Goal: Task Accomplishment & Management: Contribute content

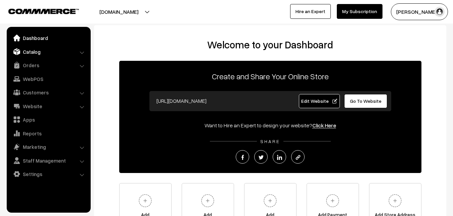
click at [37, 47] on link "Catalog" at bounding box center [48, 52] width 80 height 12
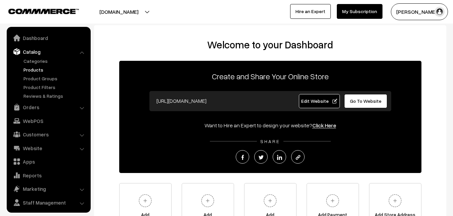
click at [37, 68] on link "Products" at bounding box center [55, 69] width 66 height 7
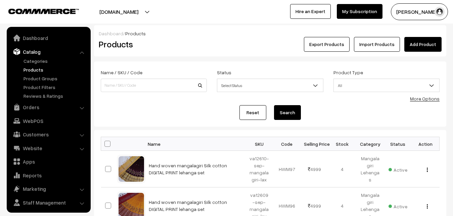
scroll to position [16, 0]
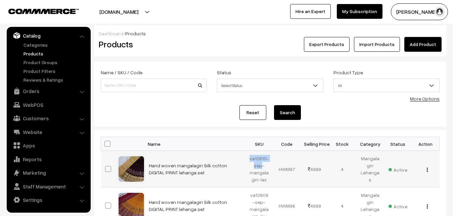
drag, startPoint x: 249, startPoint y: 158, endPoint x: 262, endPoint y: 165, distance: 14.3
click at [262, 165] on td "va12610-sep-mangalagiri-lax" at bounding box center [259, 169] width 28 height 37
copy td "va12610-sep"
click at [427, 46] on link "Add Product" at bounding box center [422, 44] width 37 height 15
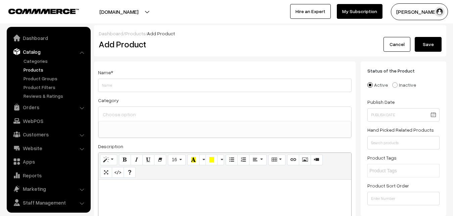
select select
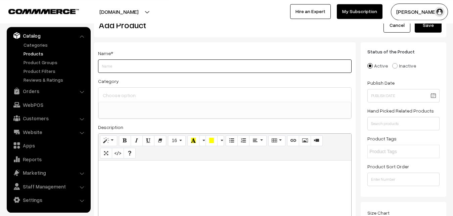
scroll to position [34, 0]
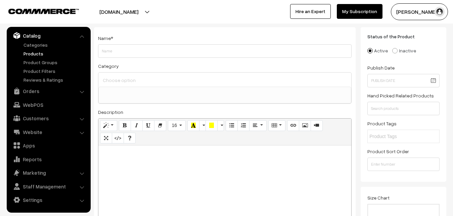
click at [34, 53] on link "Products" at bounding box center [55, 53] width 66 height 7
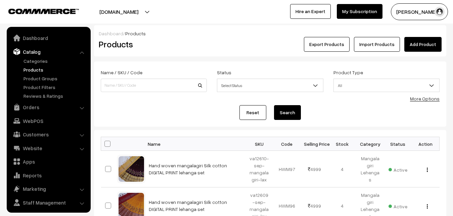
scroll to position [16, 0]
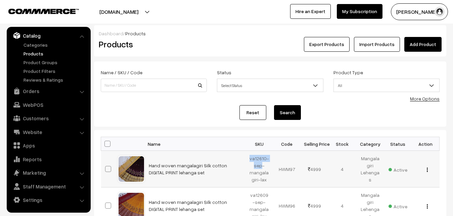
drag, startPoint x: 0, startPoint y: 0, endPoint x: 261, endPoint y: 167, distance: 309.6
click at [261, 167] on td "va12610-sep-mangalagiri-lax" at bounding box center [259, 169] width 28 height 37
copy td "va12610-sep"
click at [164, 50] on div "Products" at bounding box center [153, 44] width 118 height 15
click at [195, 36] on div "Dashboard / Products" at bounding box center [270, 33] width 343 height 7
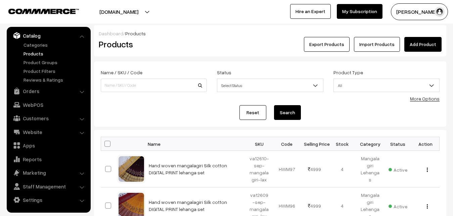
click at [422, 41] on link "Add Product" at bounding box center [422, 44] width 37 height 15
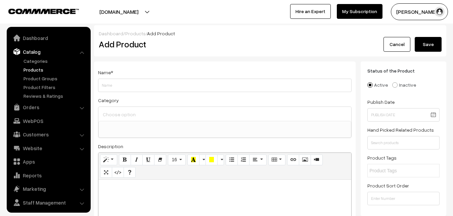
select select
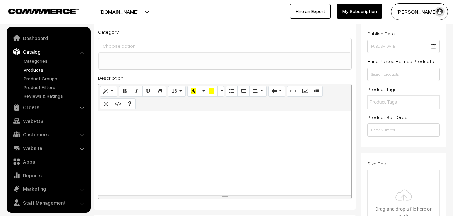
scroll to position [16, 0]
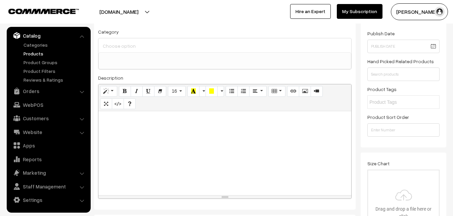
click at [126, 139] on div at bounding box center [224, 153] width 253 height 84
paste div
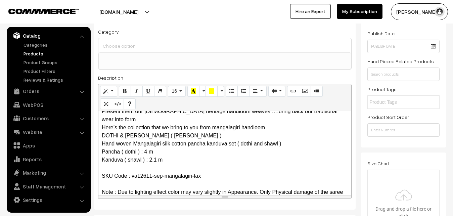
scroll to position [0, 0]
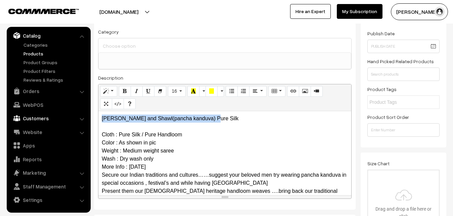
drag, startPoint x: 214, startPoint y: 117, endPoint x: 81, endPoint y: 112, distance: 133.7
click at [98, 115] on div "Dothi and Shawl(pancha kanduva) Pure Silk Cloth : Pure Silk / Pure Handloom Col…" at bounding box center [224, 153] width 253 height 84
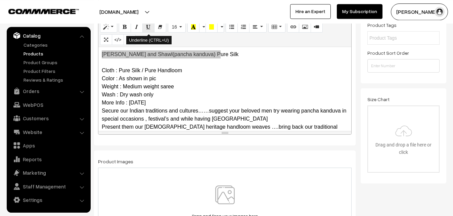
scroll to position [137, 0]
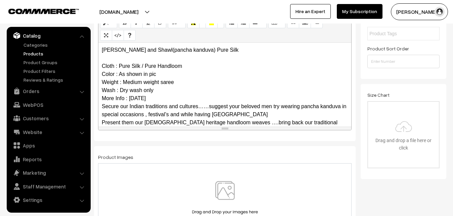
click at [145, 98] on p "Dothi and Shawl(pancha kanduva) Pure Silk Cloth : Pure Silk / Pure Handloom Col…" at bounding box center [225, 130] width 246 height 169
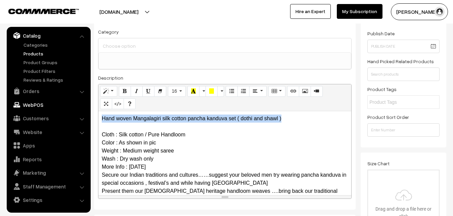
drag, startPoint x: 292, startPoint y: 116, endPoint x: 71, endPoint y: 104, distance: 221.3
click at [98, 111] on div "Hand woven Mangalagiri silk cotton pancha kanduva set ( dothi and shawl ) Cloth…" at bounding box center [224, 153] width 253 height 84
copy div "Hand woven Mangalagiri silk cotton pancha kanduva set ( dothi and shawl )"
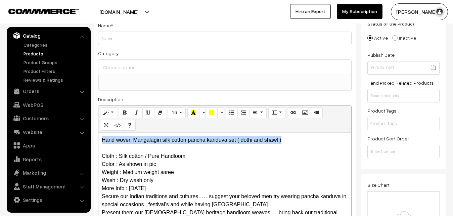
scroll to position [34, 0]
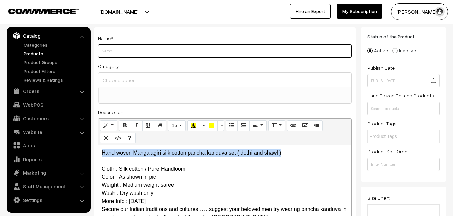
click at [117, 55] on input "Weight" at bounding box center [225, 50] width 254 height 13
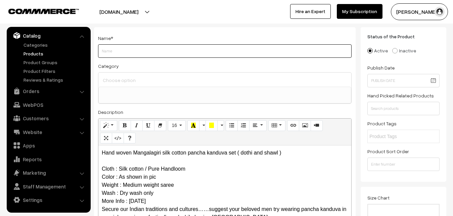
paste input "Hand woven Mangalagiri silk cotton pancha kanduva set ( dothi and shawl )"
type input "Hand woven Mangalagiri silk cotton pancha kanduva set ( dothi and shawl )"
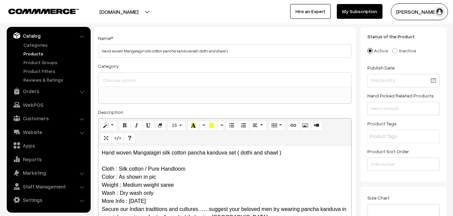
click at [122, 78] on input at bounding box center [224, 80] width 247 height 10
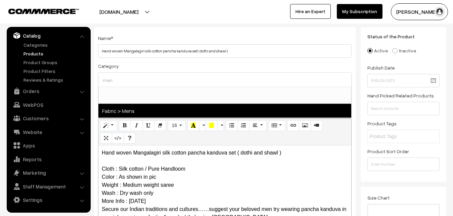
type input "men"
click at [138, 107] on span "Fabric > Mens" at bounding box center [224, 111] width 253 height 14
select select "52"
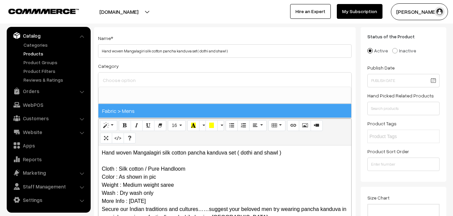
scroll to position [458, 0]
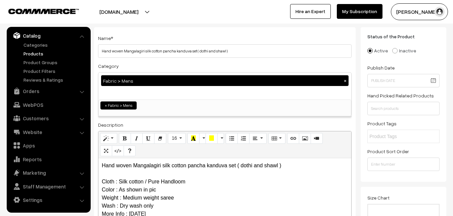
click at [160, 37] on div "Name * Hand woven Mangalagiri silk cotton pancha kanduva set ( dothi and shawl )" at bounding box center [225, 46] width 254 height 24
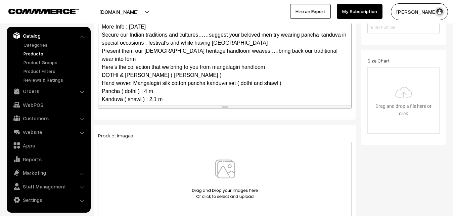
scroll to position [84, 0]
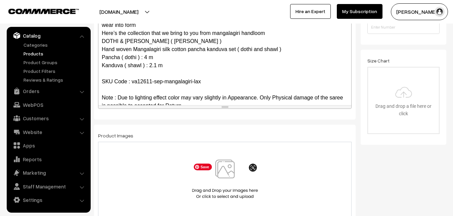
click at [225, 173] on img at bounding box center [224, 178] width 69 height 39
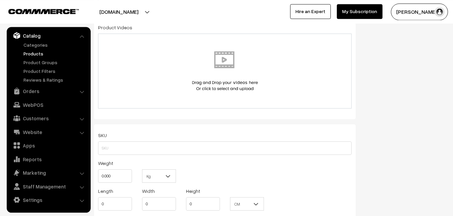
scroll to position [377, 0]
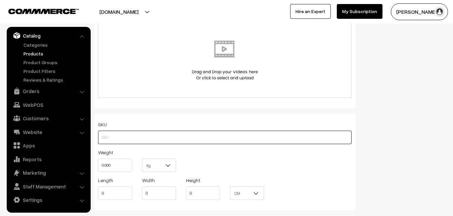
click at [104, 135] on input "text" at bounding box center [225, 137] width 254 height 13
paste input "va12611-sep-mangalagiri-lax"
type input "va12611-sep-mangalagiri-lax"
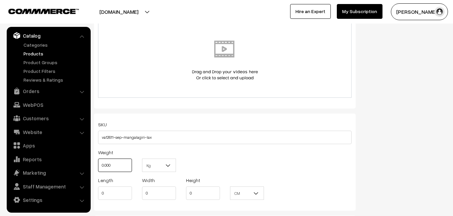
drag, startPoint x: 122, startPoint y: 167, endPoint x: 86, endPoint y: 167, distance: 35.6
click at [98, 167] on input "0.000" at bounding box center [115, 164] width 34 height 13
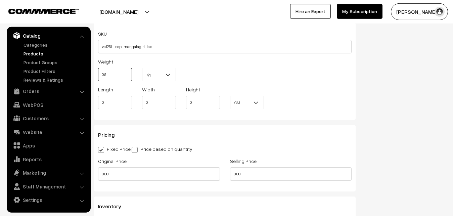
scroll to position [514, 0]
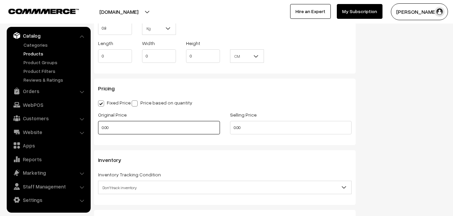
type input "0.80"
drag, startPoint x: 117, startPoint y: 126, endPoint x: 89, endPoint y: 127, distance: 28.2
click at [98, 127] on input "0.00" at bounding box center [159, 127] width 122 height 13
type input "0"
type input "3360"
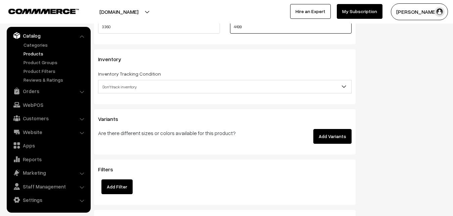
scroll to position [616, 0]
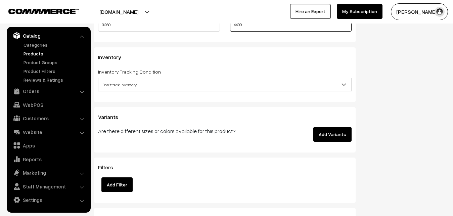
type input "4499"
click at [130, 87] on span "Don't track inventory" at bounding box center [224, 85] width 253 height 12
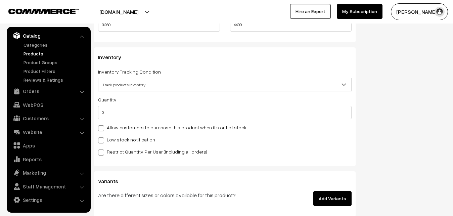
select select "2"
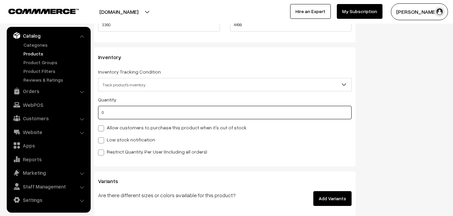
click at [122, 112] on input "0" at bounding box center [225, 112] width 254 height 13
type input "4"
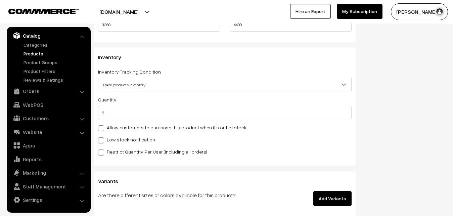
click at [119, 138] on label "Low stock notification" at bounding box center [126, 139] width 57 height 7
click at [102, 138] on input "Low stock notification" at bounding box center [100, 139] width 4 height 4
checkbox input "true"
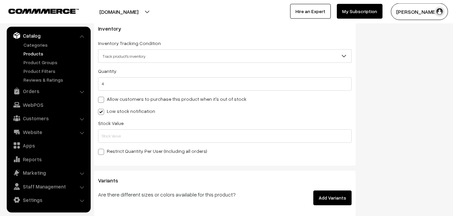
scroll to position [685, 0]
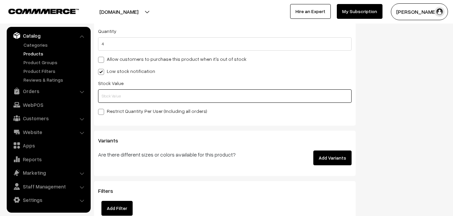
click at [112, 97] on input "text" at bounding box center [225, 95] width 254 height 13
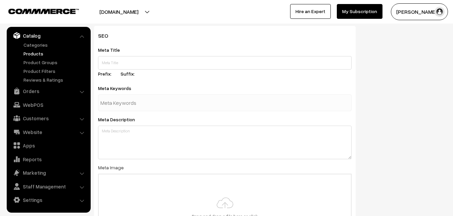
scroll to position [1000, 0]
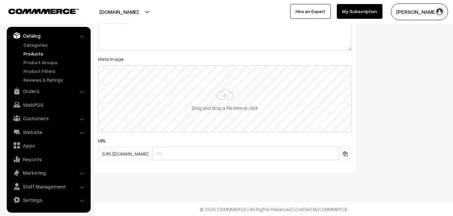
type input "2"
click at [207, 94] on input "file" at bounding box center [225, 99] width 252 height 66
type input "C:\fakepath\mangalagiri-pancha-va12611-sep.jpeg"
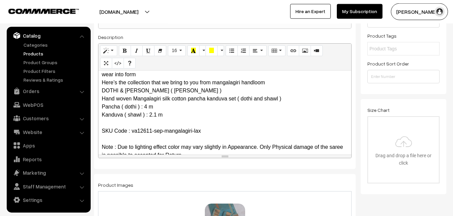
scroll to position [0, 0]
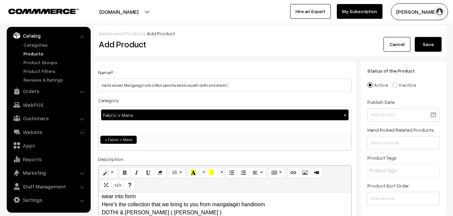
click at [425, 53] on div "Dashboard / Products / Add Product Add Product Cancel Save" at bounding box center [270, 40] width 352 height 31
click at [425, 44] on button "Save" at bounding box center [428, 44] width 27 height 15
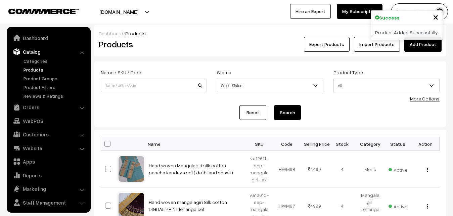
scroll to position [16, 0]
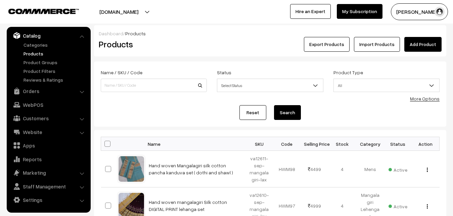
click at [184, 44] on h2 "Products" at bounding box center [152, 44] width 107 height 10
click at [413, 39] on link "Add Product" at bounding box center [422, 44] width 37 height 15
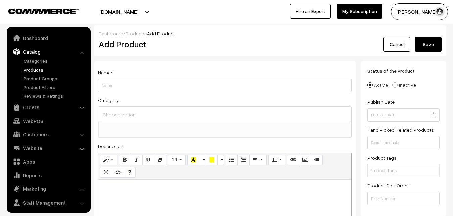
select select
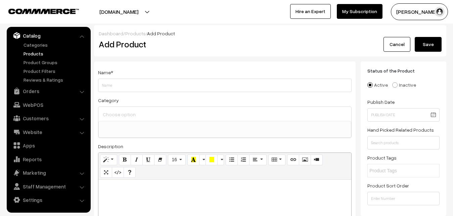
paste div
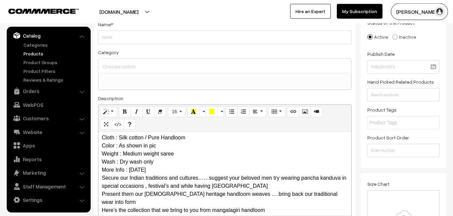
scroll to position [0, 0]
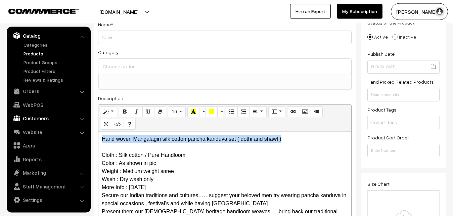
drag, startPoint x: 284, startPoint y: 139, endPoint x: 62, endPoint y: 121, distance: 222.4
click at [98, 132] on div "Hand woven Mangalagiri silk cotton pancha kanduva set ( dothi and shawl ) Cloth…" at bounding box center [224, 174] width 253 height 84
copy p "Hand woven Mangalagiri silk cotton pancha kanduva set ( dothi and shawl )"
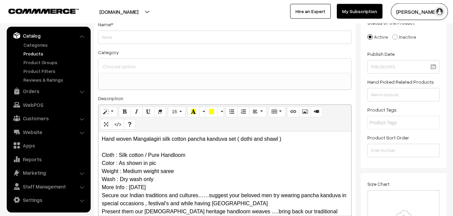
click at [115, 30] on div "Name *" at bounding box center [225, 32] width 254 height 24
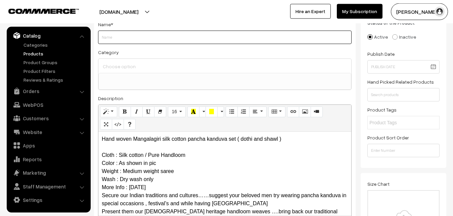
click at [110, 39] on input "Weight" at bounding box center [225, 37] width 254 height 13
paste input "Hand woven Mangalagiri silk cotton pancha kanduva set ( dothi and shawl )"
type input "Hand woven Mangalagiri silk cotton pancha kanduva set ( dothi and shawl )"
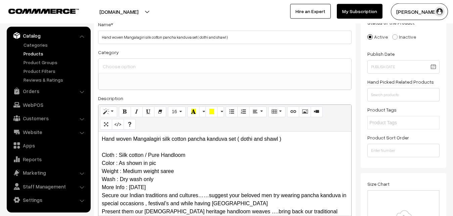
click at [118, 70] on input at bounding box center [224, 66] width 247 height 10
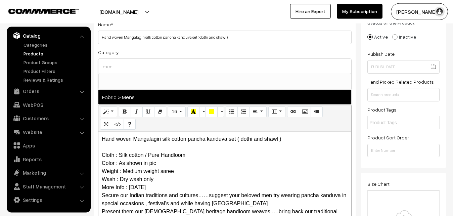
type input "men"
click at [141, 99] on span "Fabric > Mens" at bounding box center [224, 97] width 253 height 14
select select "52"
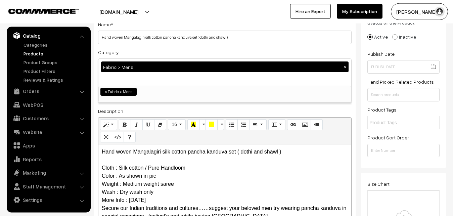
scroll to position [458, 0]
click at [156, 52] on div "Category Fabric > Mens × Uppada Sarees Uppada Sarees > Uppada Plain Sarees Uppa…" at bounding box center [225, 75] width 254 height 55
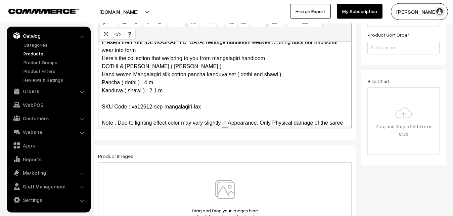
scroll to position [89, 0]
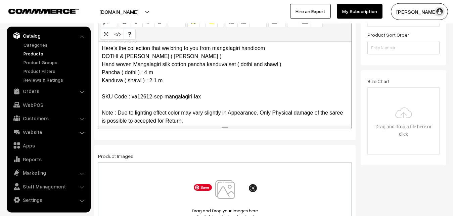
click at [221, 184] on img at bounding box center [224, 199] width 69 height 39
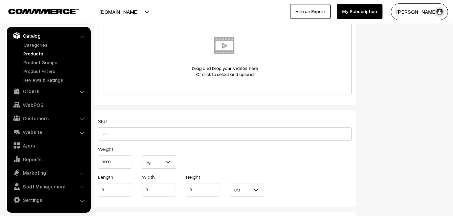
scroll to position [391, 0]
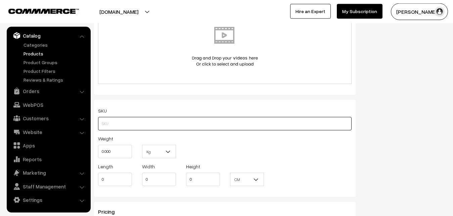
click at [110, 125] on input "text" at bounding box center [225, 123] width 254 height 13
paste input "va12612-sep-mangalagiri-lax"
type input "va12612-sep-mangalagiri-lax"
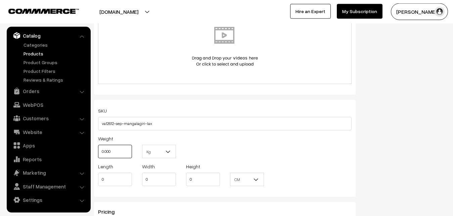
drag, startPoint x: 113, startPoint y: 149, endPoint x: 97, endPoint y: 149, distance: 16.1
click at [98, 149] on input "0.000" at bounding box center [115, 151] width 34 height 13
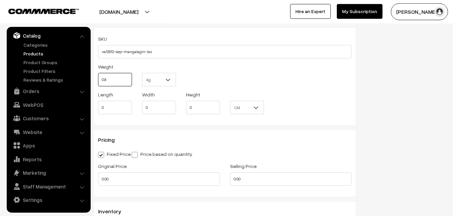
scroll to position [493, 0]
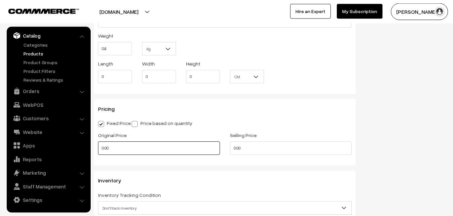
type input "0.80"
drag, startPoint x: 114, startPoint y: 148, endPoint x: 96, endPoint y: 147, distance: 17.5
click at [98, 147] on input "0.00" at bounding box center [159, 147] width 122 height 13
type input "3360"
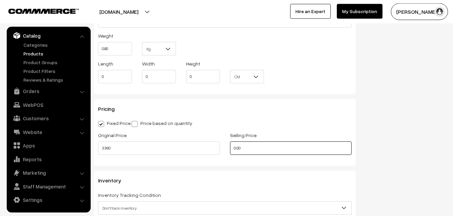
drag, startPoint x: 229, startPoint y: 148, endPoint x: 217, endPoint y: 148, distance: 12.1
click at [230, 148] on input "0.00" at bounding box center [291, 147] width 122 height 13
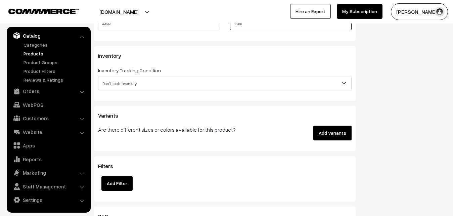
scroll to position [630, 0]
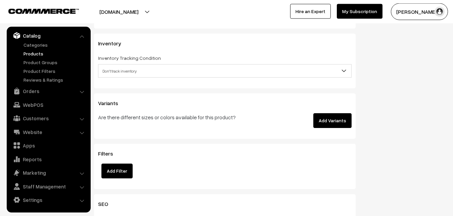
type input "4499"
click at [108, 68] on span "Don't track inventory" at bounding box center [224, 71] width 253 height 12
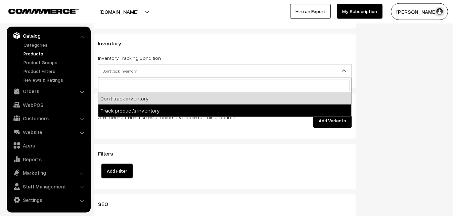
select select "2"
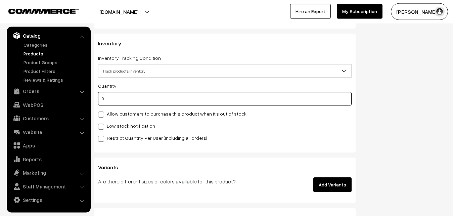
click at [111, 101] on input "0" at bounding box center [225, 98] width 254 height 13
type input "4"
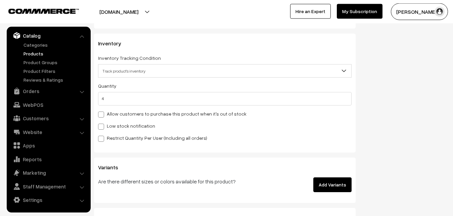
click at [109, 124] on label "Low stock notification" at bounding box center [126, 125] width 57 height 7
click at [102, 124] on input "Low stock notification" at bounding box center [100, 125] width 4 height 4
checkbox input "true"
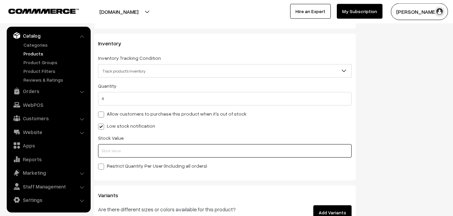
click at [112, 147] on input "text" at bounding box center [225, 150] width 254 height 13
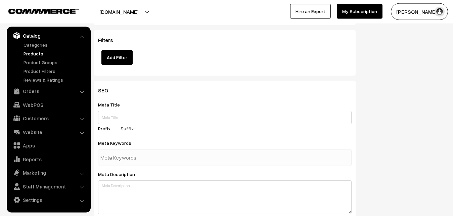
scroll to position [1000, 0]
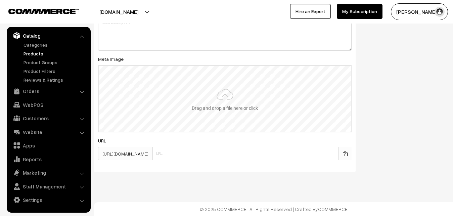
type input "2"
click at [226, 97] on input "file" at bounding box center [225, 99] width 252 height 66
type input "C:\fakepath\mangalagiri-pancha-va12612-sep.jpeg"
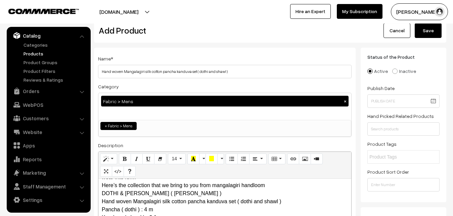
scroll to position [0, 0]
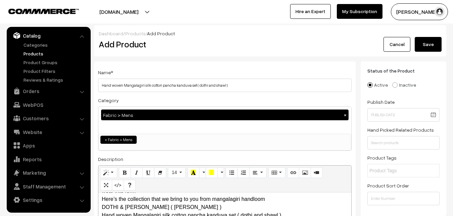
click at [426, 44] on button "Save" at bounding box center [428, 44] width 27 height 15
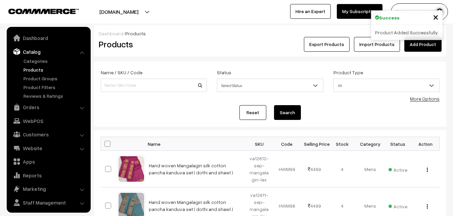
scroll to position [16, 0]
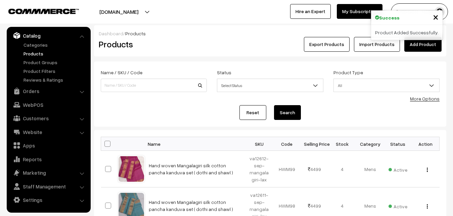
click at [171, 37] on div "Dashboard / Products" at bounding box center [270, 33] width 343 height 7
click at [425, 46] on link "Add Product" at bounding box center [422, 44] width 37 height 15
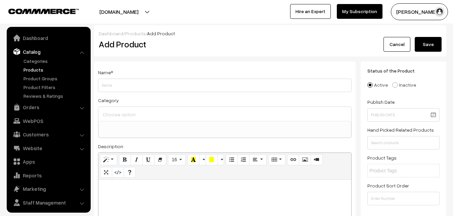
select select
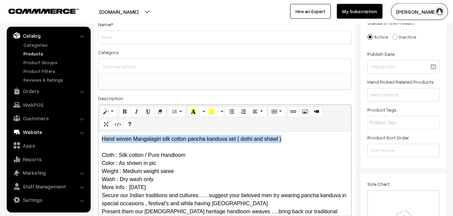
drag, startPoint x: 290, startPoint y: 141, endPoint x: 76, endPoint y: 127, distance: 214.7
click at [98, 132] on div "Hand woven Mangalagiri silk cotton pancha kanduva set ( dothi and shawl ) Cloth…" at bounding box center [224, 174] width 253 height 84
copy p "Hand woven Mangalagiri silk cotton pancha kanduva set ( dothi and shawl )"
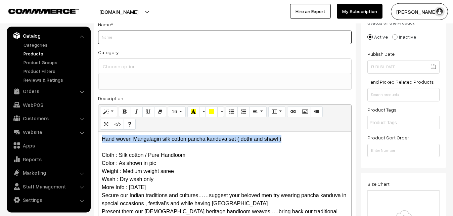
click at [126, 34] on input "Weight" at bounding box center [225, 37] width 254 height 13
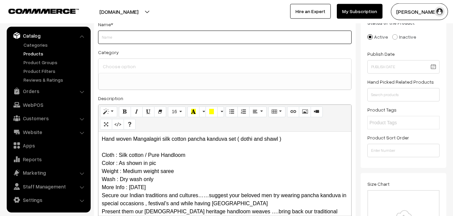
paste input "Hand woven Mangalagiri silk cotton pancha kanduva set ( dothi and shawl )"
type input "Hand woven Mangalagiri silk cotton pancha kanduva set ( dothi and shawl )"
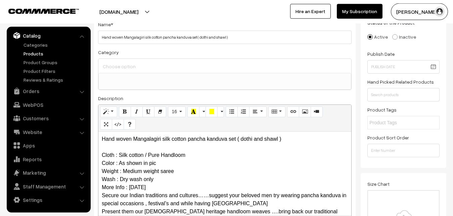
click at [126, 66] on input at bounding box center [224, 66] width 247 height 10
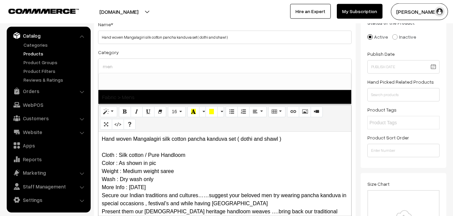
type input "men"
click at [136, 93] on span "Fabric > Mens" at bounding box center [224, 97] width 253 height 14
select select "52"
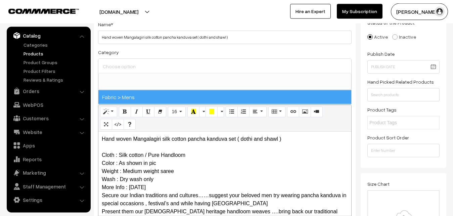
scroll to position [458, 0]
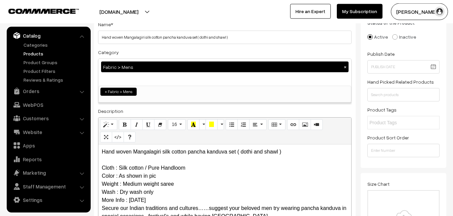
click at [152, 49] on div "Category Fabric > Mens × Uppada Sarees Uppada Sarees > Uppada Plain Sarees Uppa…" at bounding box center [225, 75] width 254 height 55
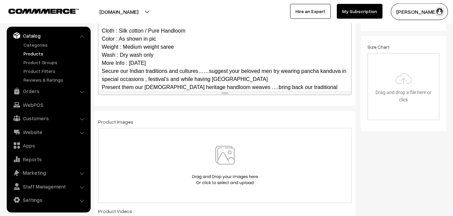
scroll to position [89, 0]
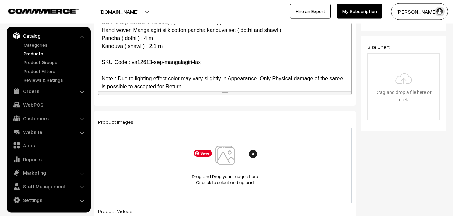
click at [224, 161] on img at bounding box center [224, 165] width 69 height 39
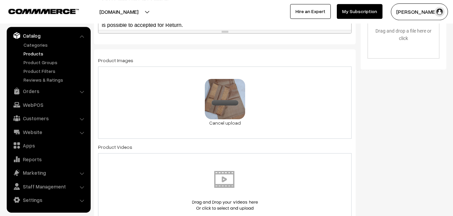
scroll to position [391, 0]
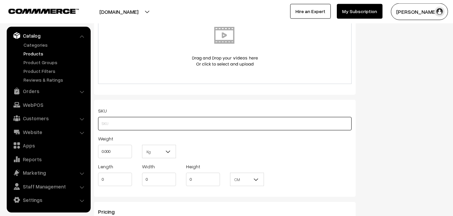
click at [105, 121] on input "text" at bounding box center [225, 123] width 254 height 13
paste input "va12613-sep-mangalagiri-lax"
type input "va12613-sep-mangalagiri-lax"
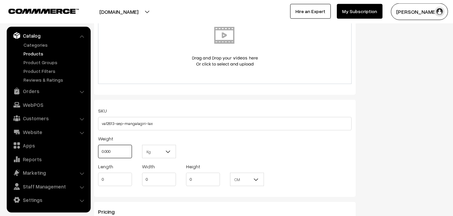
drag, startPoint x: 115, startPoint y: 150, endPoint x: 90, endPoint y: 145, distance: 25.0
click at [98, 145] on input "0.000" at bounding box center [115, 151] width 34 height 13
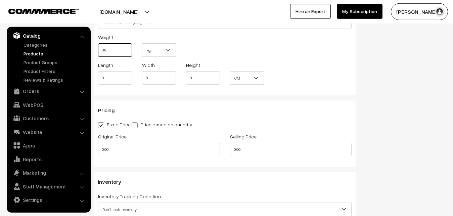
scroll to position [493, 0]
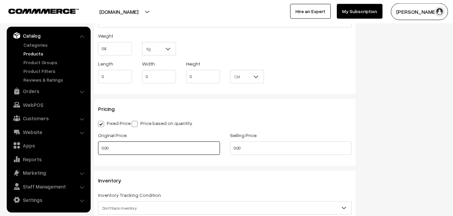
type input "0.80"
drag, startPoint x: 121, startPoint y: 147, endPoint x: 96, endPoint y: 143, distance: 25.5
click at [98, 143] on input "0.00" at bounding box center [159, 147] width 122 height 13
type input "3360"
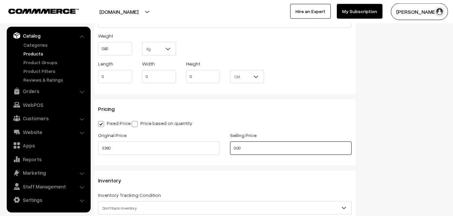
drag, startPoint x: 265, startPoint y: 144, endPoint x: 182, endPoint y: 144, distance: 82.9
click at [230, 145] on input "0.00" at bounding box center [291, 147] width 122 height 13
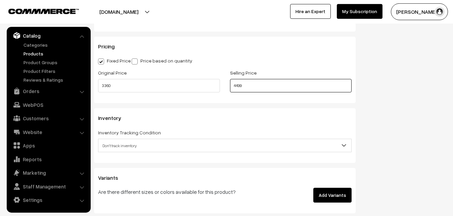
scroll to position [562, 0]
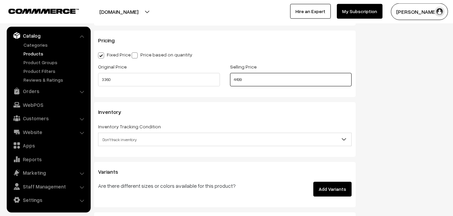
type input "4499"
click at [117, 138] on span "Don't track inventory" at bounding box center [224, 140] width 253 height 12
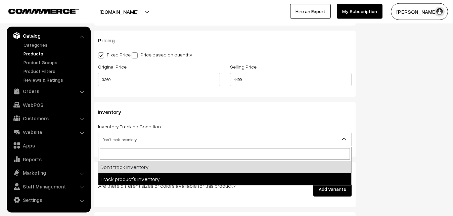
select select "2"
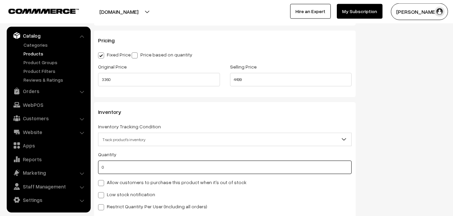
click at [123, 165] on input "0" at bounding box center [225, 167] width 254 height 13
type input "4"
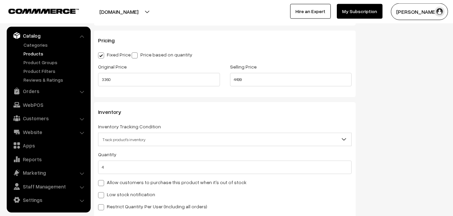
click at [123, 192] on label "Low stock notification" at bounding box center [126, 194] width 57 height 7
click at [102, 192] on input "Low stock notification" at bounding box center [100, 194] width 4 height 4
checkbox input "true"
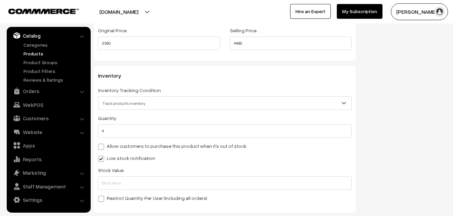
scroll to position [699, 0]
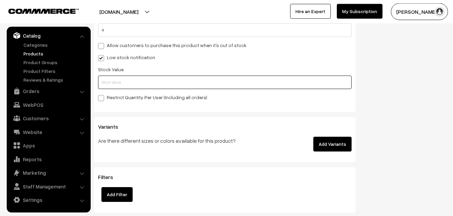
click at [109, 87] on input "text" at bounding box center [225, 82] width 254 height 13
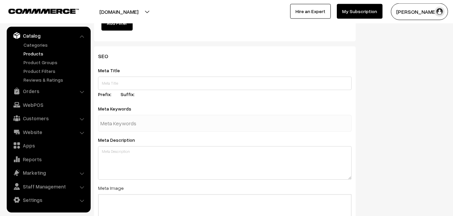
scroll to position [1000, 0]
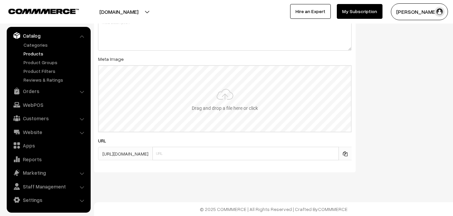
type input "2"
click at [228, 100] on input "file" at bounding box center [225, 99] width 252 height 66
type input "C:\fakepath\mangalagiri-pancha-va12613-sep.jpeg"
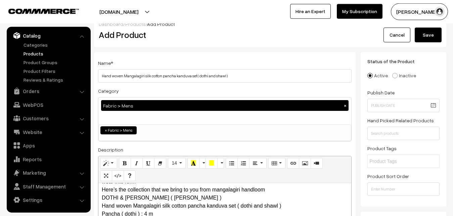
scroll to position [0, 0]
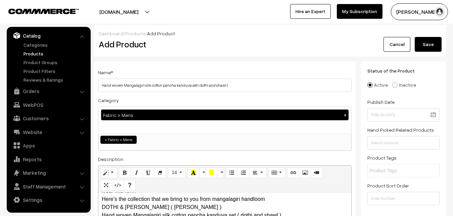
click at [425, 41] on button "Save" at bounding box center [428, 44] width 27 height 15
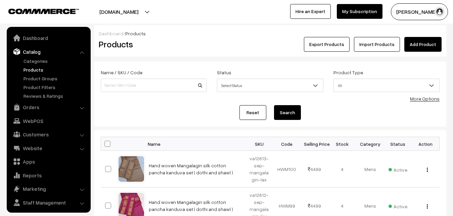
scroll to position [16, 0]
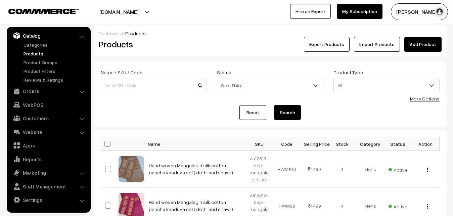
click at [426, 43] on link "Add Product" at bounding box center [422, 44] width 37 height 15
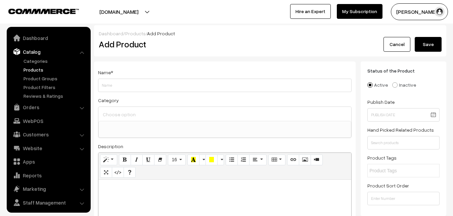
select select
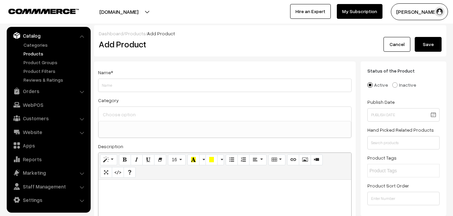
click at [121, 187] on p at bounding box center [225, 187] width 246 height 8
paste div
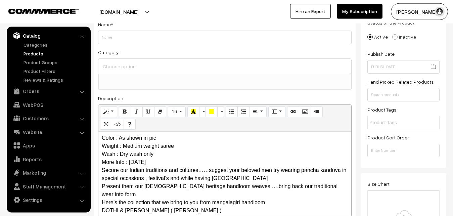
scroll to position [0, 0]
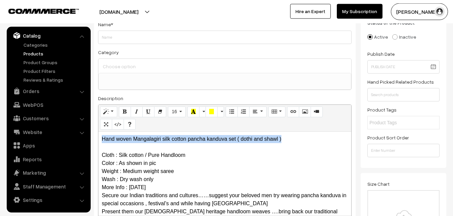
drag, startPoint x: 286, startPoint y: 139, endPoint x: 91, endPoint y: 137, distance: 194.4
click at [98, 137] on div "Hand woven Mangalagiri silk cotton pancha kanduva set ( dothi and shawl ) Cloth…" at bounding box center [224, 174] width 253 height 84
copy p "Hand woven Mangalagiri silk cotton pancha kanduva set ( dothi and shawl )"
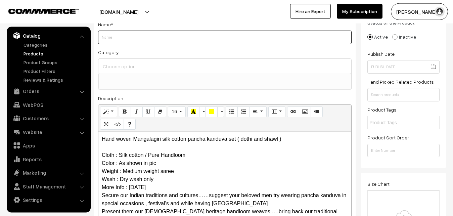
click at [110, 37] on input "Weight" at bounding box center [225, 37] width 254 height 13
paste input "Hand woven Mangalagiri silk cotton pancha kanduva set ( dothi and shawl )"
type input "Hand woven Mangalagiri silk cotton pancha kanduva set ( dothi and shawl )"
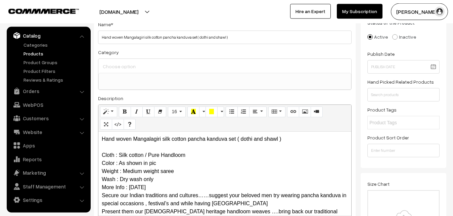
click at [116, 66] on input at bounding box center [224, 66] width 247 height 10
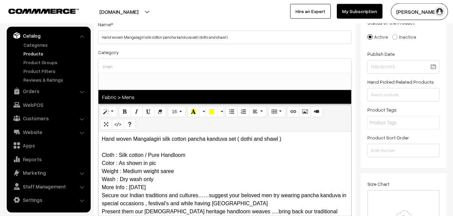
type input "men"
click at [129, 94] on span "Fabric > Mens" at bounding box center [224, 97] width 253 height 14
select select "52"
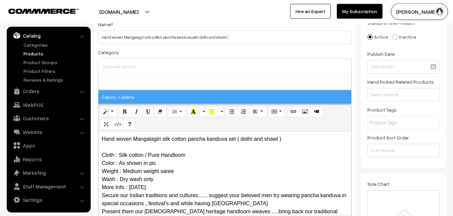
scroll to position [458, 0]
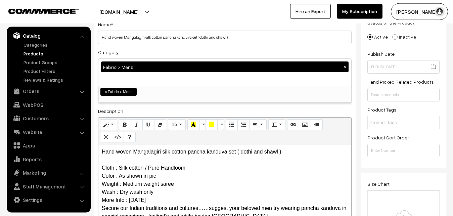
click at [139, 54] on div "Category Fabric > Mens × Uppada Sarees Uppada Sarees > Uppada Plain Sarees Uppa…" at bounding box center [225, 75] width 254 height 55
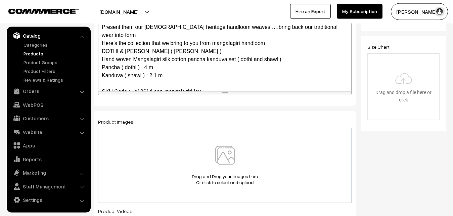
scroll to position [89, 0]
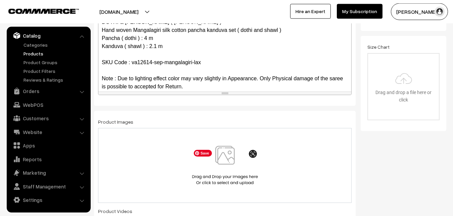
click at [226, 158] on img at bounding box center [224, 165] width 69 height 39
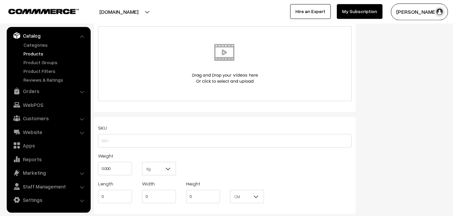
scroll to position [391, 0]
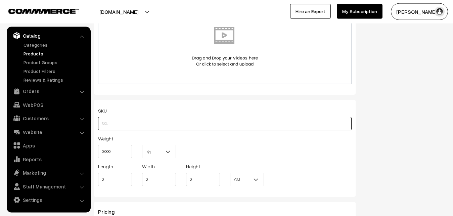
click at [113, 120] on input "text" at bounding box center [225, 123] width 254 height 13
paste input "va12614-sep-mangalagiri-lax"
type input "va12614-sep-mangalagiri-lax"
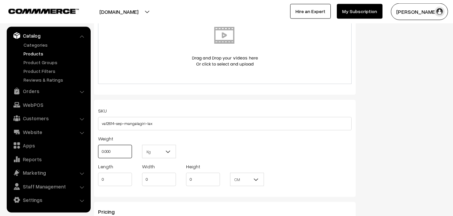
drag, startPoint x: 116, startPoint y: 149, endPoint x: 101, endPoint y: 146, distance: 15.4
click at [101, 146] on input "0.000" at bounding box center [115, 151] width 34 height 13
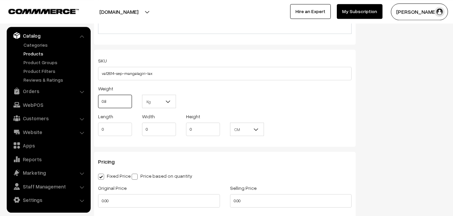
scroll to position [493, 0]
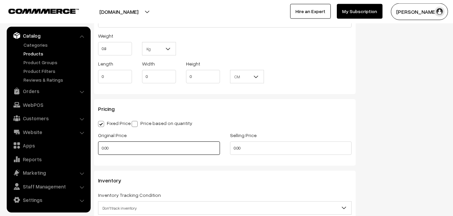
type input "0.80"
drag, startPoint x: 117, startPoint y: 147, endPoint x: 102, endPoint y: 144, distance: 15.7
click at [102, 144] on input "0.00" at bounding box center [159, 147] width 122 height 13
type input "3360"
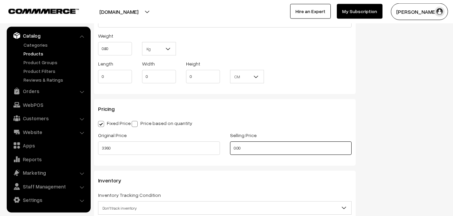
drag, startPoint x: 248, startPoint y: 151, endPoint x: 208, endPoint y: 145, distance: 40.3
click at [230, 145] on input "0.00" at bounding box center [291, 147] width 122 height 13
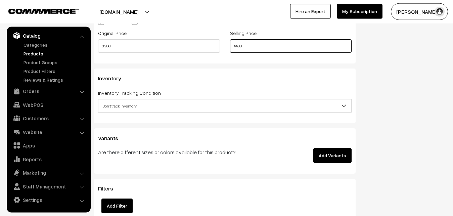
scroll to position [596, 0]
type input "4499"
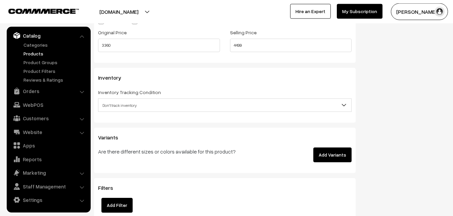
click at [126, 107] on span "Don't track inventory" at bounding box center [224, 105] width 253 height 12
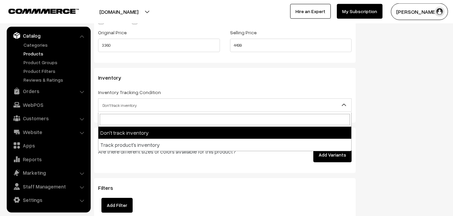
click at [116, 106] on span "Don't track inventory" at bounding box center [224, 105] width 253 height 12
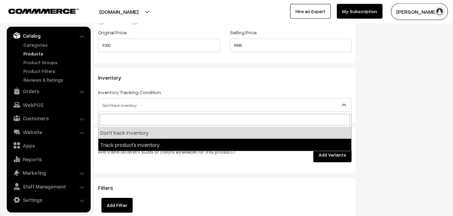
select select "2"
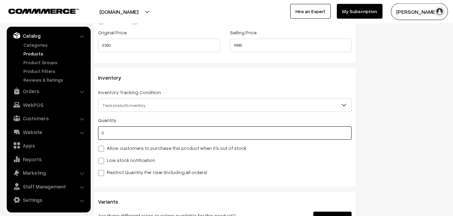
click at [112, 129] on input "0" at bounding box center [225, 132] width 254 height 13
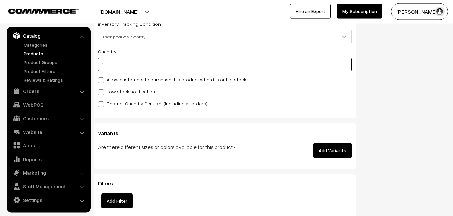
type input "4"
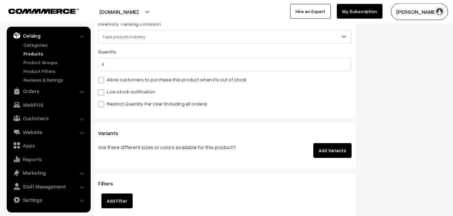
click at [113, 93] on label "Low stock notification" at bounding box center [126, 91] width 57 height 7
click at [102, 93] on input "Low stock notification" at bounding box center [100, 91] width 4 height 4
checkbox input "true"
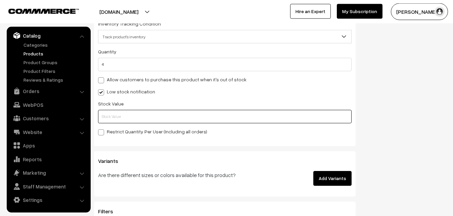
click at [110, 111] on input "text" at bounding box center [225, 116] width 254 height 13
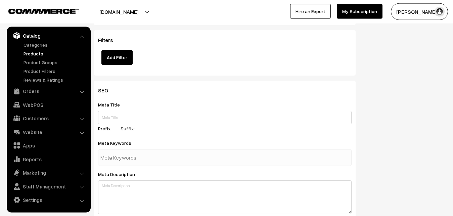
scroll to position [1000, 0]
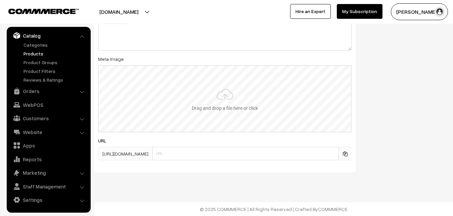
type input "2"
click at [212, 97] on input "file" at bounding box center [225, 99] width 252 height 66
type input "C:\fakepath\mangalagiri-pancha-va12614-sep.jpeg"
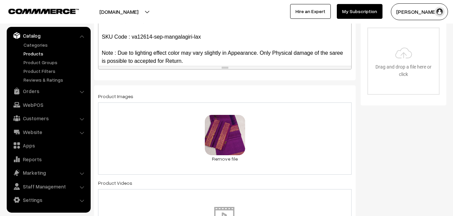
scroll to position [0, 0]
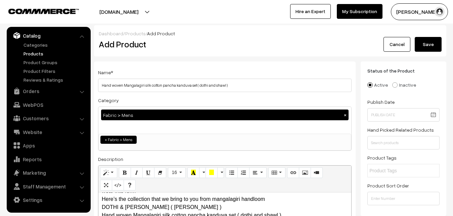
click at [424, 43] on button "Save" at bounding box center [428, 44] width 27 height 15
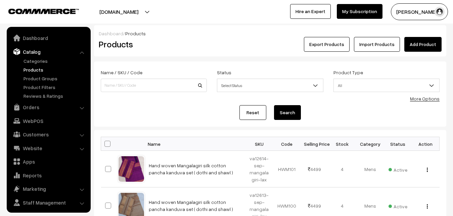
scroll to position [16, 0]
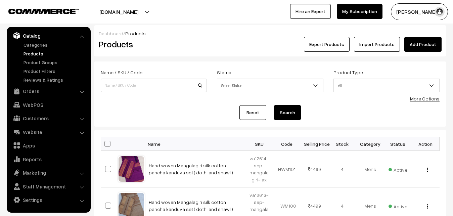
click at [183, 37] on div "Products" at bounding box center [153, 44] width 118 height 15
click at [426, 44] on link "Add Product" at bounding box center [422, 44] width 37 height 15
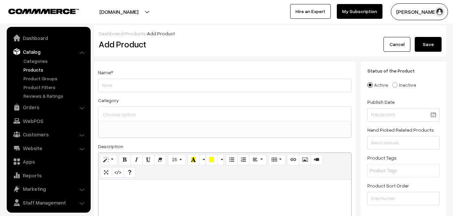
select select
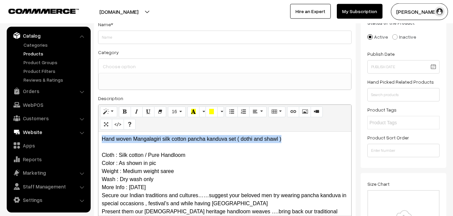
drag, startPoint x: 292, startPoint y: 140, endPoint x: 75, endPoint y: 130, distance: 217.8
click at [98, 132] on div "Hand woven Mangalagiri silk cotton pancha kanduva set ( dothi and shawl ) Cloth…" at bounding box center [224, 174] width 253 height 84
copy p "Hand woven Mangalagiri silk cotton pancha kanduva set ( dothi and shawl )"
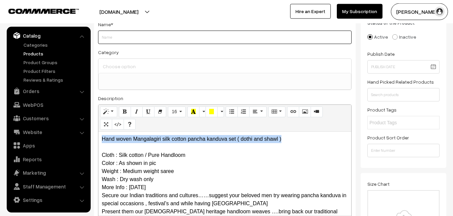
click at [117, 39] on input "Weight" at bounding box center [225, 37] width 254 height 13
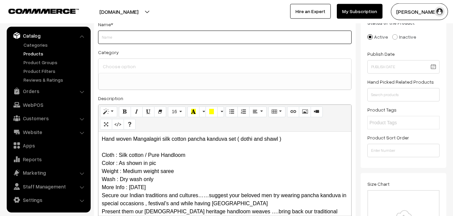
paste input "Hand woven Mangalagiri silk cotton pancha kanduva set ( dothi and shawl )"
type input "Hand woven Mangalagiri silk cotton pancha kanduva set ( dothi and shawl )"
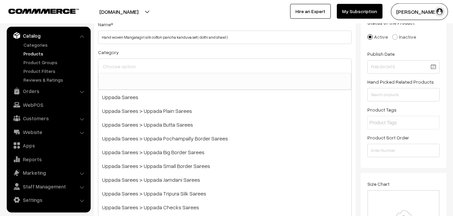
click at [116, 71] on input at bounding box center [224, 66] width 247 height 10
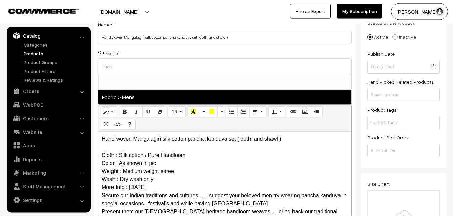
type input "men"
click at [123, 94] on span "Fabric > Mens" at bounding box center [224, 97] width 253 height 14
select select "52"
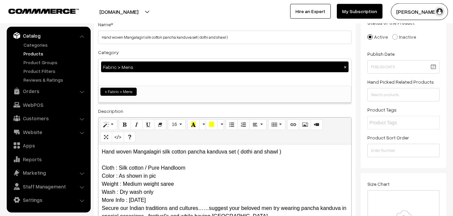
scroll to position [458, 0]
click at [153, 50] on div "Category Fabric > Mens × Uppada Sarees Uppada Sarees > Uppada Plain Sarees Uppa…" at bounding box center [225, 75] width 254 height 55
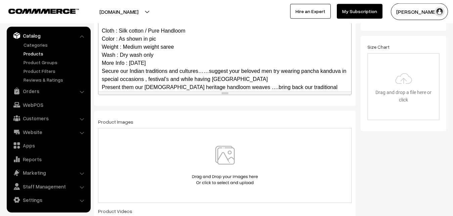
scroll to position [89, 0]
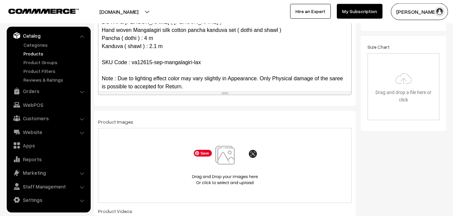
click at [232, 169] on img at bounding box center [224, 165] width 69 height 39
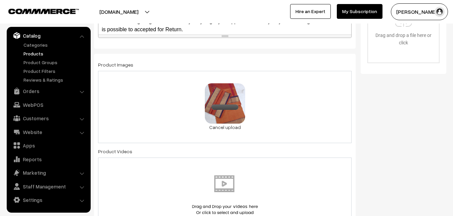
scroll to position [391, 0]
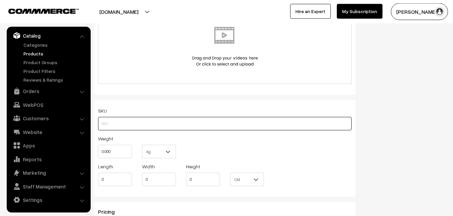
click at [121, 124] on input "text" at bounding box center [225, 123] width 254 height 13
paste input "va12615-sep-mangalagiri-lax"
type input "va12615-sep-mangalagiri-lax"
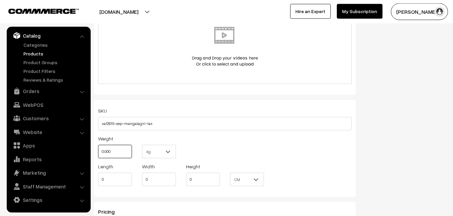
drag, startPoint x: 115, startPoint y: 152, endPoint x: 102, endPoint y: 149, distance: 12.9
click at [102, 149] on input "0.000" at bounding box center [115, 151] width 34 height 13
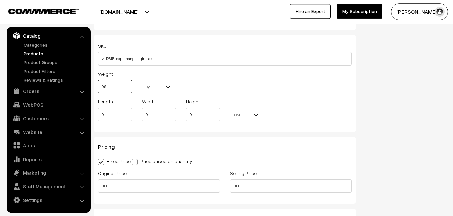
scroll to position [528, 0]
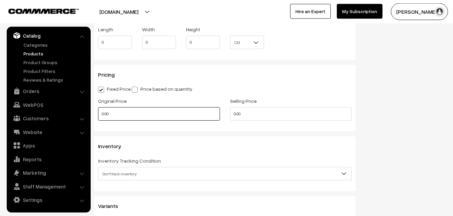
type input "0.80"
drag, startPoint x: 112, startPoint y: 114, endPoint x: 88, endPoint y: 114, distance: 24.2
click at [98, 114] on input "0.00" at bounding box center [159, 113] width 122 height 13
type input "3360"
drag, startPoint x: 236, startPoint y: 110, endPoint x: 209, endPoint y: 110, distance: 26.9
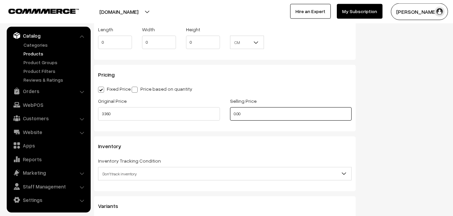
click at [230, 110] on input "0.00" at bounding box center [291, 113] width 122 height 13
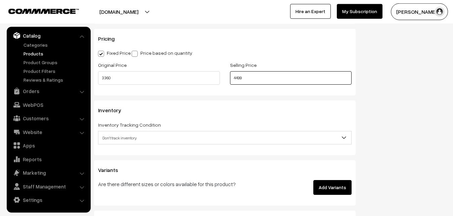
scroll to position [596, 0]
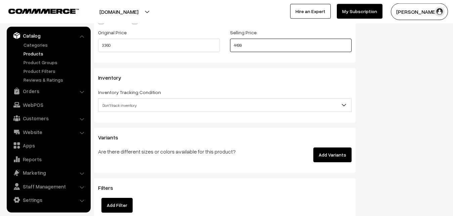
type input "4499"
click at [116, 105] on span "Don't track inventory" at bounding box center [224, 105] width 253 height 12
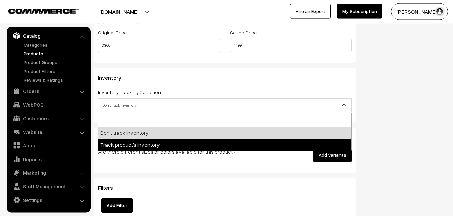
select select "2"
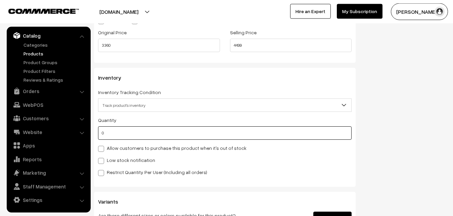
click at [111, 131] on input "0" at bounding box center [225, 132] width 254 height 13
type input "4"
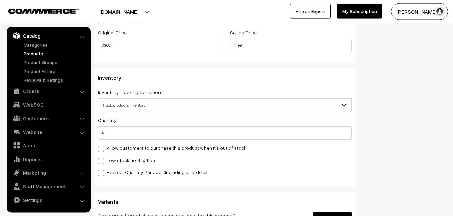
click at [107, 164] on div "Low stock notification" at bounding box center [225, 160] width 254 height 8
click at [109, 159] on label "Low stock notification" at bounding box center [126, 159] width 57 height 7
click at [102, 159] on input "Low stock notification" at bounding box center [100, 159] width 4 height 4
checkbox input "true"
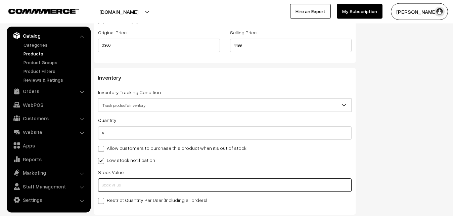
click at [116, 184] on input "text" at bounding box center [225, 184] width 254 height 13
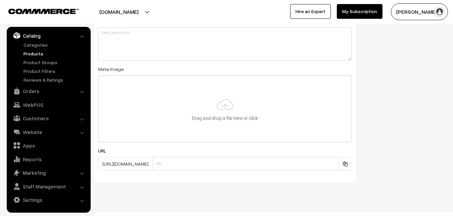
scroll to position [1000, 0]
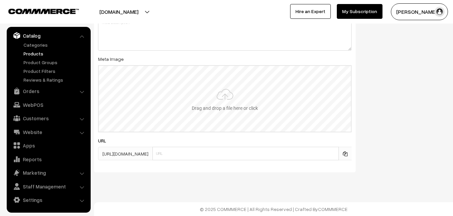
type input "2"
click at [224, 107] on input "file" at bounding box center [225, 99] width 252 height 66
type input "C:\fakepath\mangalagiri-pancha-va12615-sep.jpeg"
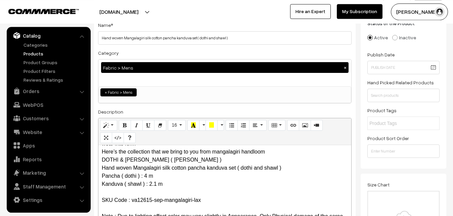
scroll to position [0, 0]
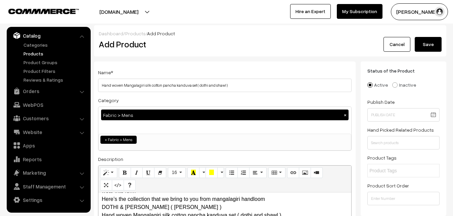
click at [425, 47] on button "Save" at bounding box center [428, 44] width 27 height 15
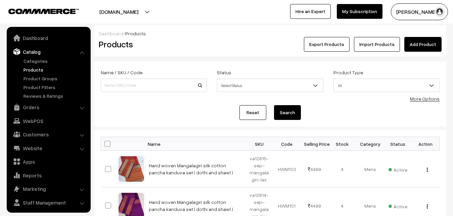
scroll to position [16, 0]
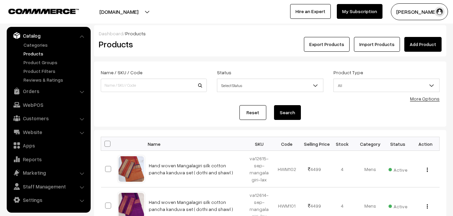
click at [184, 45] on h2 "Products" at bounding box center [152, 44] width 107 height 10
click at [426, 44] on link "Add Product" at bounding box center [422, 44] width 37 height 15
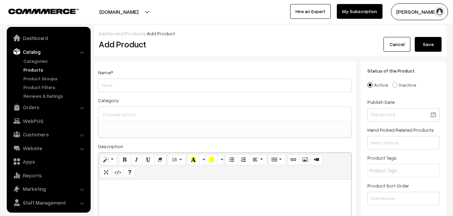
select select
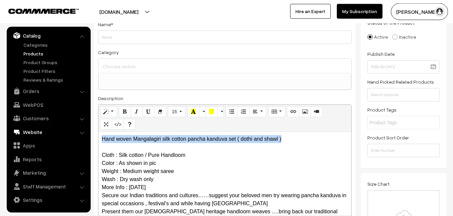
drag, startPoint x: 291, startPoint y: 139, endPoint x: 64, endPoint y: 131, distance: 227.1
click at [98, 132] on div "Hand woven Mangalagiri silk cotton pancha kanduva set ( dothi and shawl ) Cloth…" at bounding box center [224, 174] width 253 height 84
copy p "Hand woven Mangalagiri silk cotton pancha kanduva set ( dothi and shawl )"
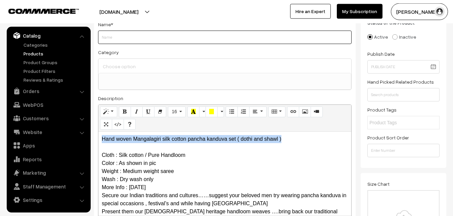
click at [111, 39] on input "Weight" at bounding box center [225, 37] width 254 height 13
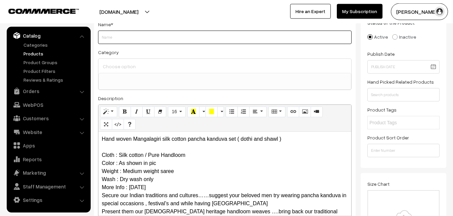
paste input "Hand woven Mangalagiri silk cotton pancha kanduva set ( dothi and shawl )"
type input "Hand woven Mangalagiri silk cotton pancha kanduva set ( dothi and shawl )"
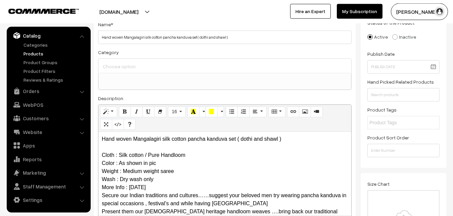
click at [118, 65] on input at bounding box center [224, 66] width 247 height 10
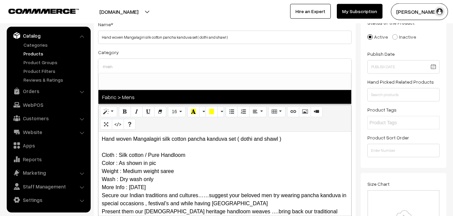
type input "men"
click at [131, 100] on span "Fabric > Mens" at bounding box center [224, 97] width 253 height 14
select select "52"
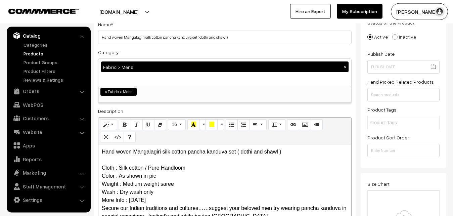
scroll to position [458, 0]
click at [147, 55] on div "Category Fabric > Mens × Uppada Sarees Uppada Sarees > Uppada Plain Sarees Uppa…" at bounding box center [225, 75] width 254 height 55
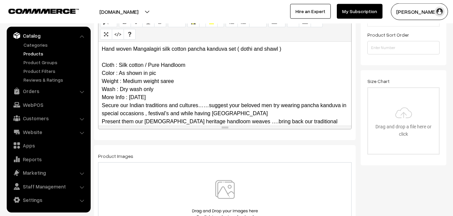
scroll to position [89, 0]
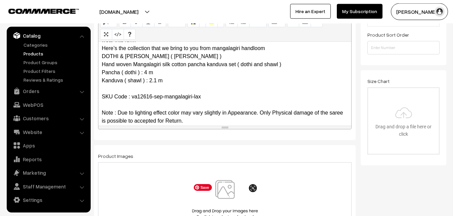
click at [219, 189] on img at bounding box center [224, 199] width 69 height 39
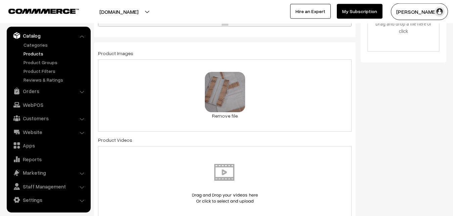
scroll to position [356, 0]
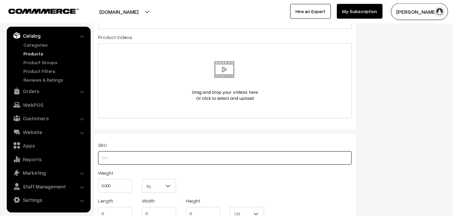
click at [106, 161] on input "text" at bounding box center [225, 157] width 254 height 13
paste input "va12616-sep-mangalagiri-lax"
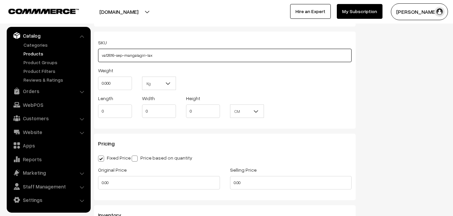
scroll to position [459, 0]
type input "va12616-sep-mangalagiri-lax"
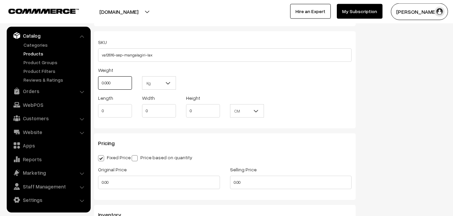
drag, startPoint x: 99, startPoint y: 82, endPoint x: 92, endPoint y: 81, distance: 7.1
click at [98, 81] on input "0.000" at bounding box center [115, 82] width 34 height 13
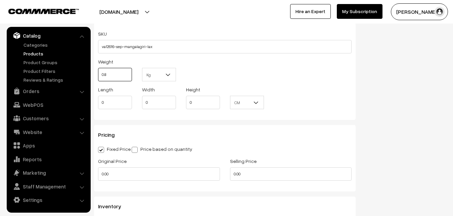
scroll to position [528, 0]
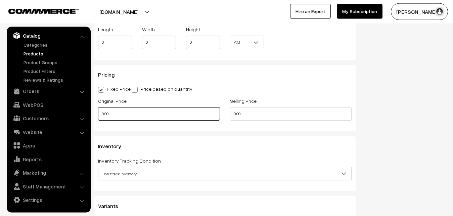
type input "0.80"
drag, startPoint x: 119, startPoint y: 117, endPoint x: 88, endPoint y: 117, distance: 31.2
click at [98, 117] on input "0.00" at bounding box center [159, 113] width 122 height 13
type input "3360"
drag, startPoint x: 247, startPoint y: 114, endPoint x: 207, endPoint y: 114, distance: 40.6
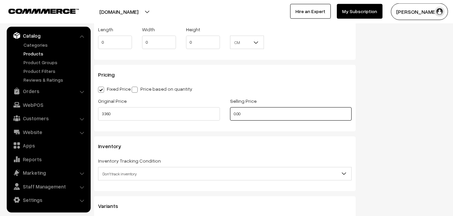
click at [230, 114] on input "0.00" at bounding box center [291, 113] width 122 height 13
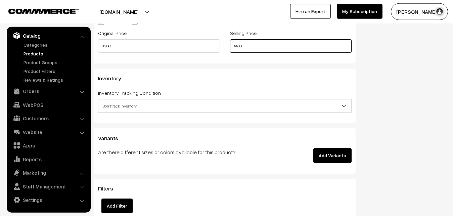
scroll to position [596, 0]
type input "4499"
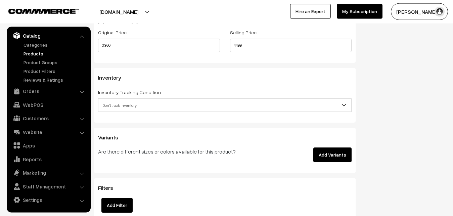
click at [110, 101] on span "Don't track inventory" at bounding box center [224, 105] width 253 height 12
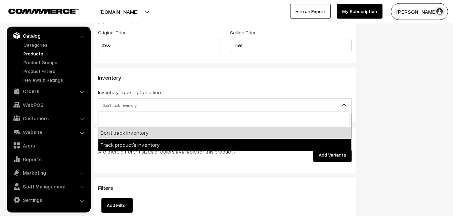
select select "2"
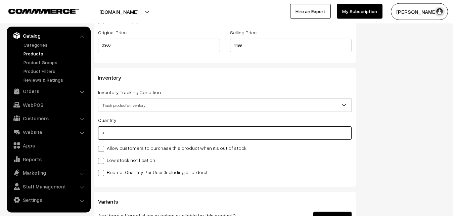
click at [115, 133] on input "0" at bounding box center [225, 132] width 254 height 13
type input "4"
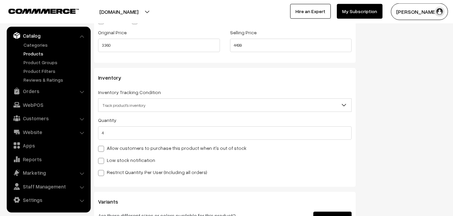
click at [107, 159] on label "Low stock notification" at bounding box center [126, 159] width 57 height 7
click at [102, 159] on input "Low stock notification" at bounding box center [100, 159] width 4 height 4
checkbox input "true"
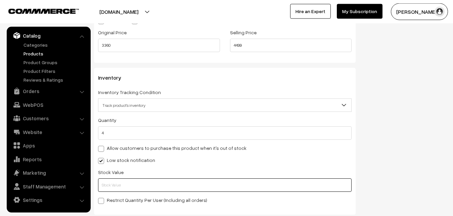
click at [109, 186] on input "text" at bounding box center [225, 184] width 254 height 13
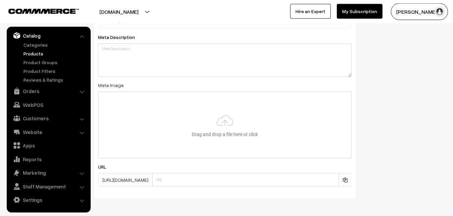
scroll to position [1000, 0]
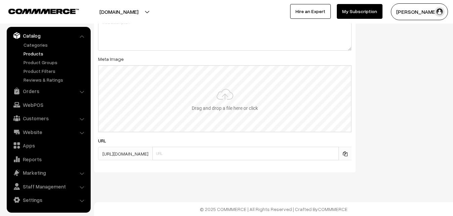
type input "2"
click at [220, 101] on input "file" at bounding box center [225, 99] width 252 height 66
type input "C:\fakepath\mangalagiri-pancha-va12616-sep.jpeg"
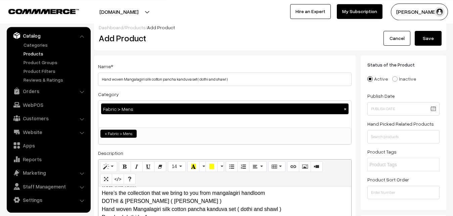
scroll to position [0, 0]
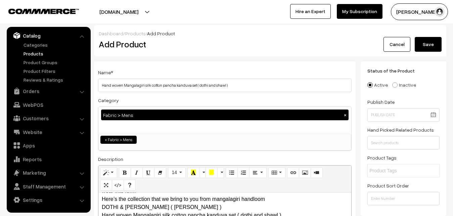
click at [431, 37] on div "Dashboard / Products / Add Product" at bounding box center [270, 33] width 343 height 7
click at [431, 42] on button "Save" at bounding box center [428, 44] width 27 height 15
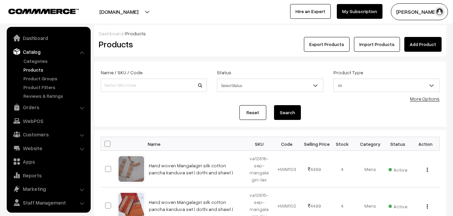
scroll to position [16, 0]
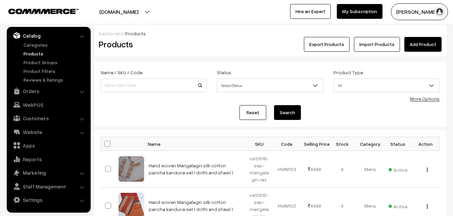
click at [417, 45] on link "Add Product" at bounding box center [422, 44] width 37 height 15
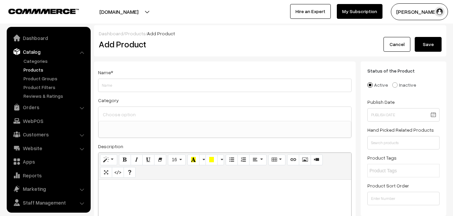
select select
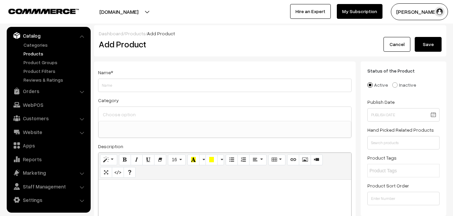
click at [129, 187] on p at bounding box center [225, 187] width 246 height 8
paste div
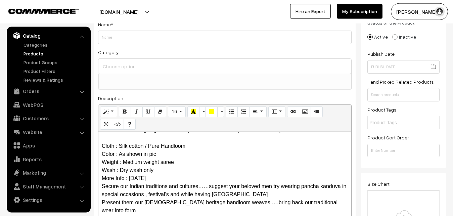
scroll to position [0, 0]
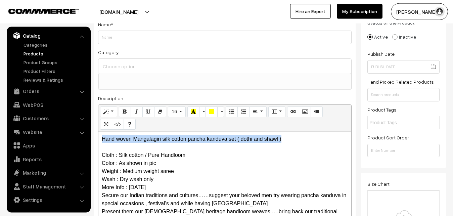
drag, startPoint x: 288, startPoint y: 138, endPoint x: 62, endPoint y: 139, distance: 226.0
click at [98, 139] on div "Hand woven Mangalagiri silk cotton pancha kanduva set ( dothi and shawl ) Cloth…" at bounding box center [224, 174] width 253 height 84
copy p "Hand woven Mangalagiri silk cotton pancha kanduva set ( dothi and shawl )"
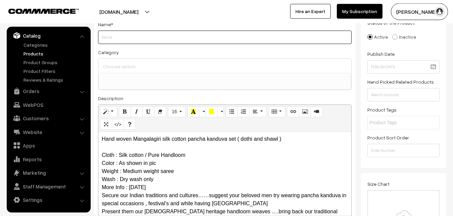
click at [121, 38] on input "Weight" at bounding box center [225, 37] width 254 height 13
paste input "Hand woven Mangalagiri silk cotton pancha kanduva set ( dothi and shawl )"
type input "Hand woven Mangalagiri silk cotton pancha kanduva set ( dothi and shawl )"
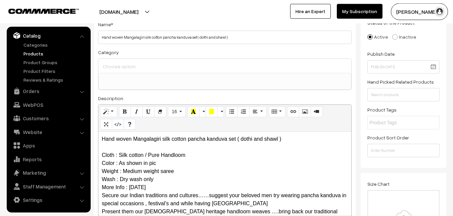
click at [121, 62] on input at bounding box center [224, 66] width 247 height 10
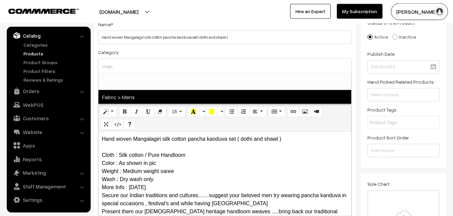
type input "men"
click at [135, 96] on span "Fabric > Mens" at bounding box center [224, 97] width 253 height 14
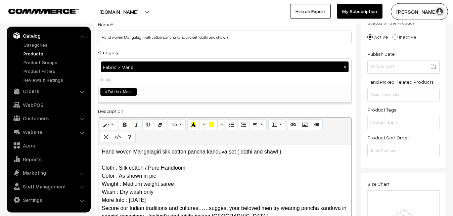
select select "52"
click at [146, 53] on div "Category Fabric > Mens × Uppada Sarees Uppada Sarees > Uppada Plain Sarees Uppa…" at bounding box center [225, 75] width 254 height 55
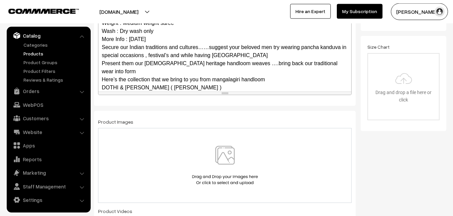
scroll to position [89, 0]
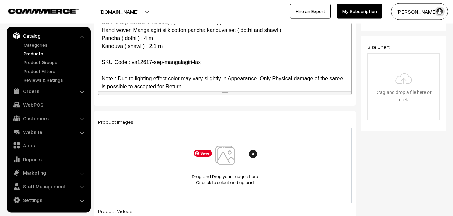
click at [227, 157] on img at bounding box center [224, 165] width 69 height 39
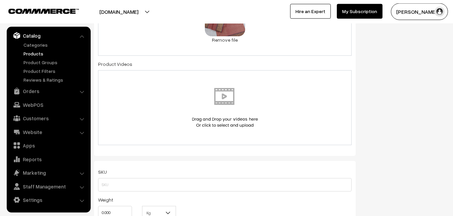
scroll to position [391, 0]
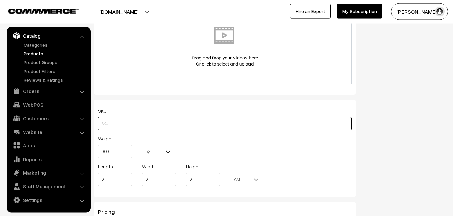
click at [107, 124] on input "text" at bounding box center [225, 123] width 254 height 13
paste input "va12617-sep-mangalagiri-lax"
type input "va12617-sep-mangalagiri-lax"
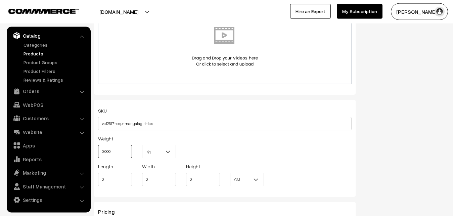
drag, startPoint x: 118, startPoint y: 153, endPoint x: 90, endPoint y: 154, distance: 28.2
click at [98, 154] on input "0.000" at bounding box center [115, 151] width 34 height 13
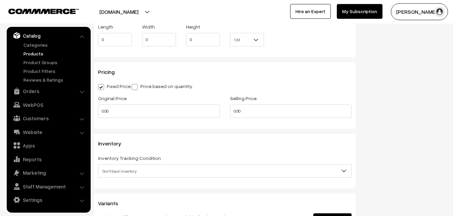
scroll to position [596, 0]
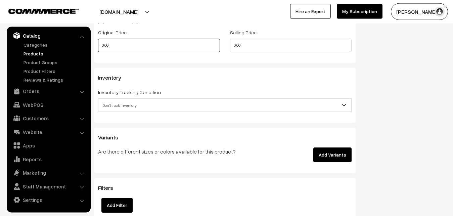
type input "0.80"
drag, startPoint x: 122, startPoint y: 49, endPoint x: 82, endPoint y: 47, distance: 40.4
click at [98, 47] on input "0.00" at bounding box center [159, 45] width 122 height 13
type input "3360"
drag, startPoint x: 250, startPoint y: 45, endPoint x: 190, endPoint y: 44, distance: 59.4
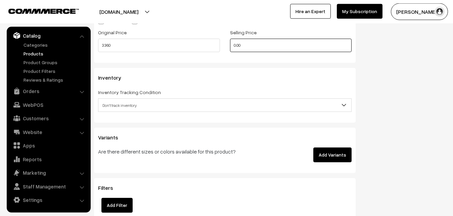
click at [230, 45] on input "0.00" at bounding box center [291, 45] width 122 height 13
type input "4499"
click at [129, 107] on span "Don't track inventory" at bounding box center [224, 105] width 253 height 12
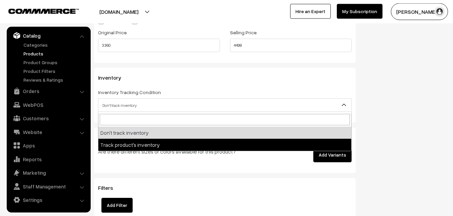
select select "2"
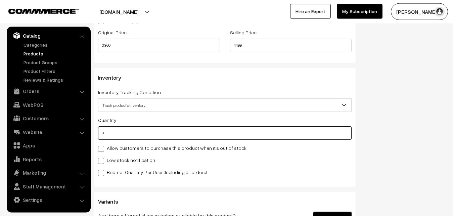
click at [118, 135] on input "0" at bounding box center [225, 132] width 254 height 13
type input "4"
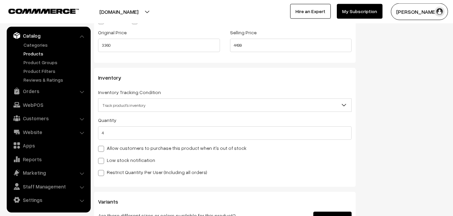
click at [116, 158] on label "Low stock notification" at bounding box center [126, 159] width 57 height 7
click at [102, 158] on input "Low stock notification" at bounding box center [100, 159] width 4 height 4
checkbox input "true"
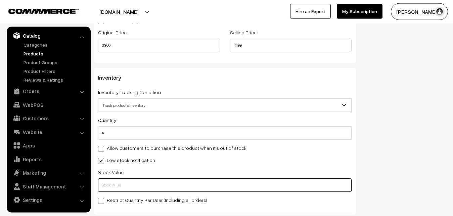
click at [114, 181] on input "text" at bounding box center [225, 184] width 254 height 13
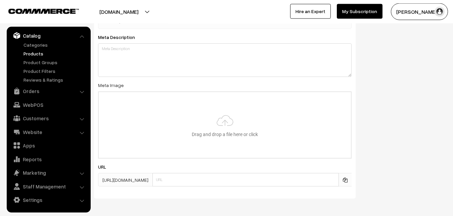
scroll to position [1000, 0]
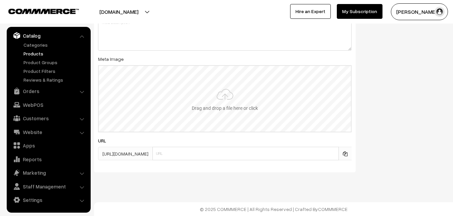
type input "2"
click at [225, 88] on input "file" at bounding box center [225, 99] width 252 height 66
type input "C:\fakepath\mangalagiri-pancha-va12617-sep.jpeg"
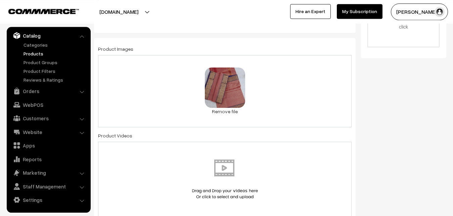
scroll to position [0, 0]
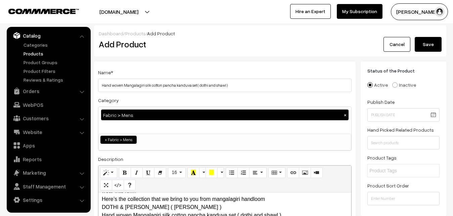
click at [424, 44] on button "Save" at bounding box center [428, 44] width 27 height 15
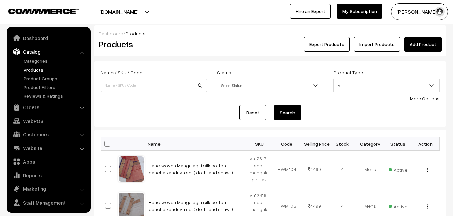
scroll to position [16, 0]
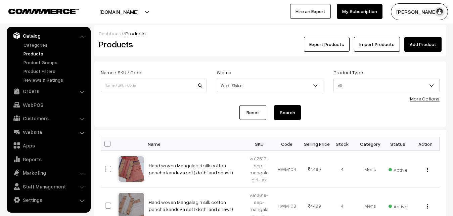
click at [183, 45] on h2 "Products" at bounding box center [152, 44] width 107 height 10
click at [405, 41] on div "Export Products Import Products Add Product" at bounding box center [328, 44] width 225 height 15
click at [411, 41] on link "Add Product" at bounding box center [422, 44] width 37 height 15
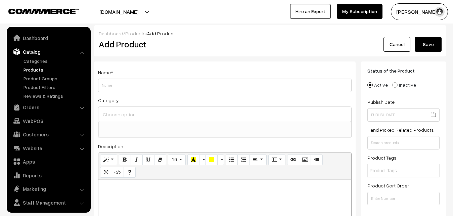
select select
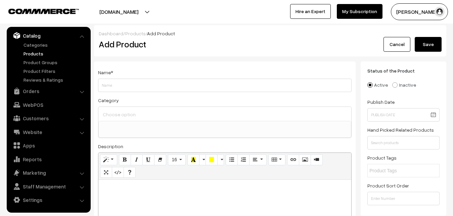
click at [119, 191] on p at bounding box center [225, 187] width 246 height 8
paste div
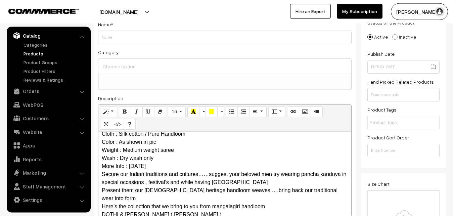
scroll to position [0, 0]
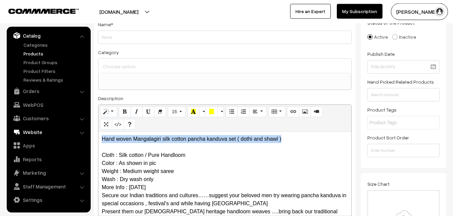
drag, startPoint x: 288, startPoint y: 139, endPoint x: 58, endPoint y: 129, distance: 230.2
click at [98, 132] on div "Hand woven Mangalagiri silk cotton pancha kanduva set ( dothi and shawl ) Cloth…" at bounding box center [224, 174] width 253 height 84
copy p "Hand woven Mangalagiri silk cotton pancha kanduva set ( dothi and shawl )"
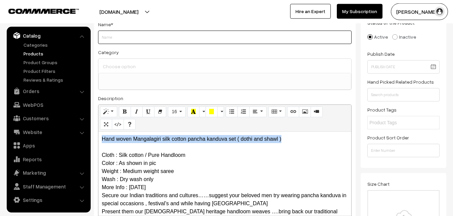
click at [106, 41] on input "Weight" at bounding box center [225, 37] width 254 height 13
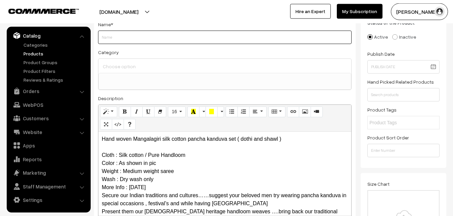
paste input "Hand woven Mangalagiri silk cotton pancha kanduva set ( dothi and shawl )"
type input "Hand woven Mangalagiri silk cotton pancha kanduva set ( dothi and shawl )"
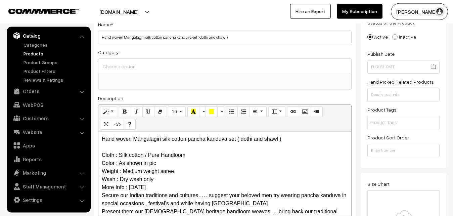
click at [114, 64] on input at bounding box center [224, 66] width 247 height 10
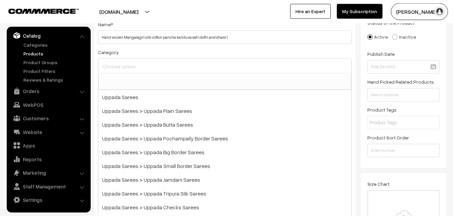
type input "k"
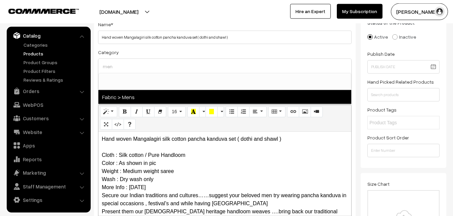
type input "men"
click at [121, 101] on span "Fabric > Mens" at bounding box center [224, 97] width 253 height 14
select select "52"
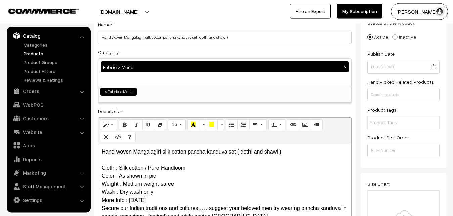
scroll to position [458, 0]
click at [146, 53] on div "Category Fabric > Mens × Uppada Sarees Uppada Sarees > Uppada Plain Sarees Uppa…" at bounding box center [225, 75] width 254 height 55
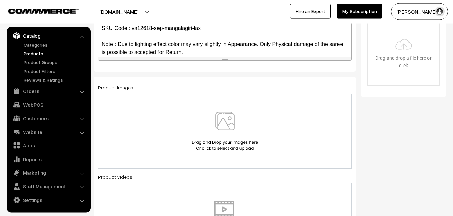
scroll to position [185, 0]
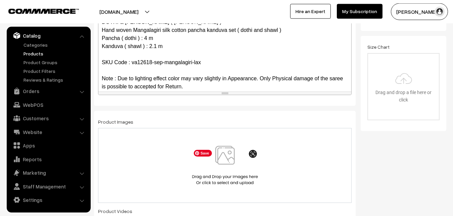
click at [230, 157] on img at bounding box center [224, 165] width 69 height 39
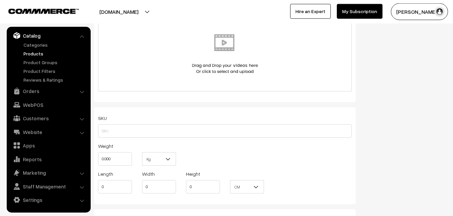
scroll to position [391, 0]
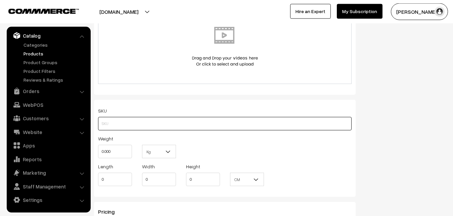
click at [109, 122] on input "text" at bounding box center [225, 123] width 254 height 13
paste input "va12618-sep-mangalagiri-lax"
type input "va12618-sep-mangalagiri-lax"
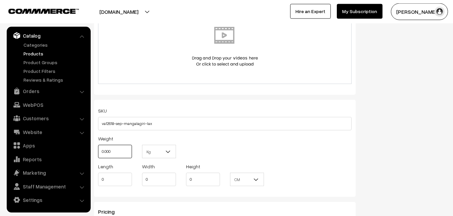
drag, startPoint x: 115, startPoint y: 150, endPoint x: 96, endPoint y: 150, distance: 19.1
click at [98, 150] on input "0.000" at bounding box center [115, 151] width 34 height 13
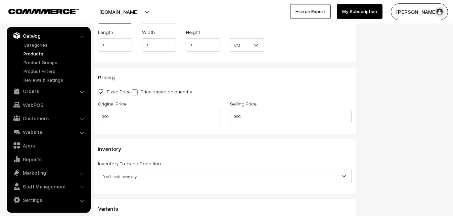
scroll to position [528, 0]
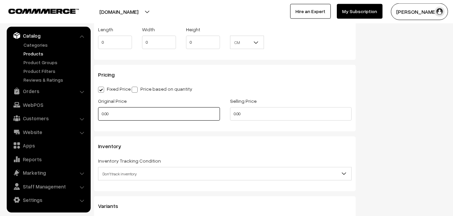
type input "0.80"
drag, startPoint x: 113, startPoint y: 115, endPoint x: 88, endPoint y: 115, distance: 24.8
click at [98, 115] on input "0.00" at bounding box center [159, 113] width 122 height 13
type input "3360"
drag, startPoint x: 256, startPoint y: 113, endPoint x: 185, endPoint y: 115, distance: 70.5
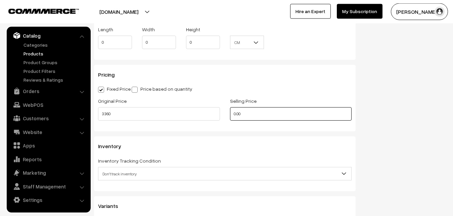
click at [230, 115] on input "0.00" at bounding box center [291, 113] width 122 height 13
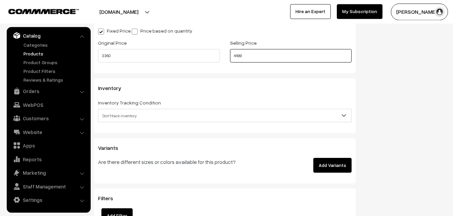
scroll to position [596, 0]
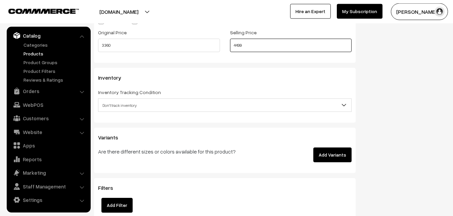
type input "4499"
click at [109, 100] on span "Don't track inventory" at bounding box center [224, 105] width 253 height 12
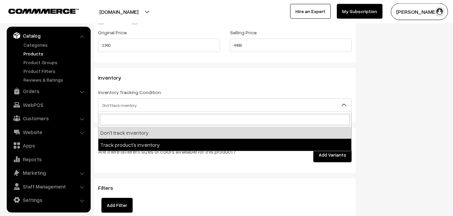
select select "2"
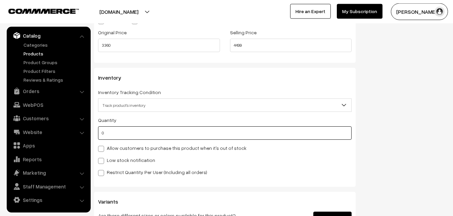
click at [111, 131] on input "0" at bounding box center [225, 132] width 254 height 13
type input "4"
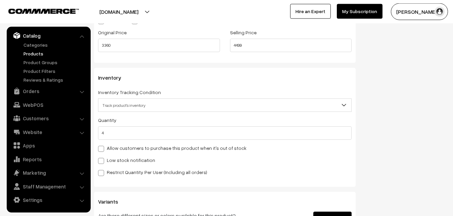
click at [113, 159] on label "Low stock notification" at bounding box center [126, 159] width 57 height 7
click at [102, 159] on input "Low stock notification" at bounding box center [100, 159] width 4 height 4
checkbox input "true"
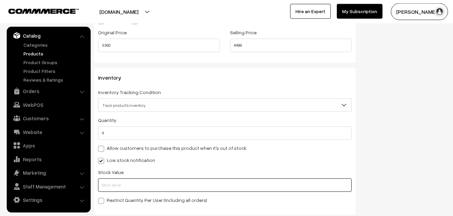
click at [114, 182] on input "text" at bounding box center [225, 184] width 254 height 13
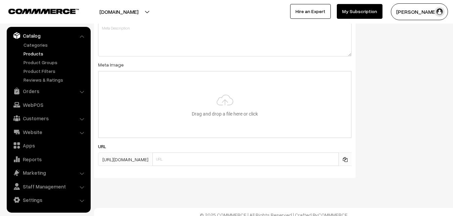
scroll to position [1000, 0]
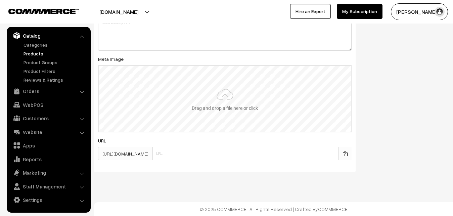
type input "2"
click at [213, 101] on input "file" at bounding box center [225, 99] width 252 height 66
type input "C:\fakepath\mangalagiri-pancha-va12618-sep.jpeg"
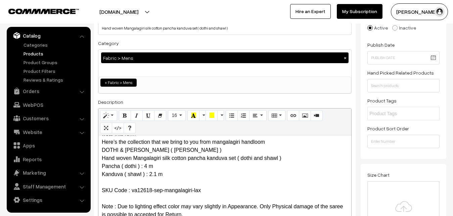
scroll to position [0, 0]
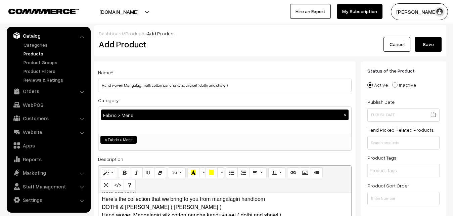
click at [426, 44] on button "Save" at bounding box center [428, 44] width 27 height 15
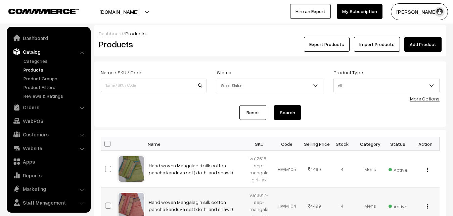
scroll to position [16, 0]
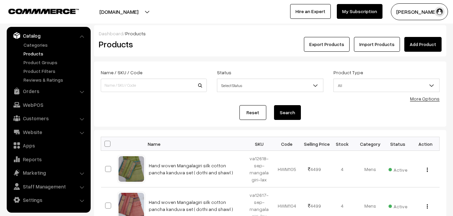
click at [170, 45] on h2 "Products" at bounding box center [152, 44] width 107 height 10
click at [435, 45] on link "Add Product" at bounding box center [422, 44] width 37 height 15
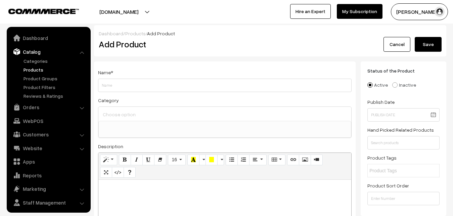
select select
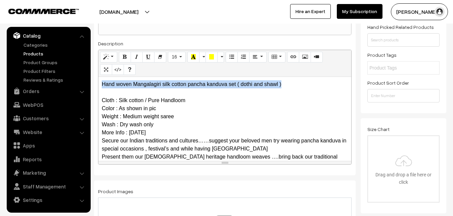
drag, startPoint x: 287, startPoint y: 85, endPoint x: 61, endPoint y: 75, distance: 225.9
click at [98, 77] on div "Hand woven Mangalagiri silk cotton pancha kanduva set ( dothi and shawl ) Cloth…" at bounding box center [224, 119] width 253 height 84
copy p "Hand woven Mangalagiri silk cotton pancha kanduva set ( dothi and shawl )"
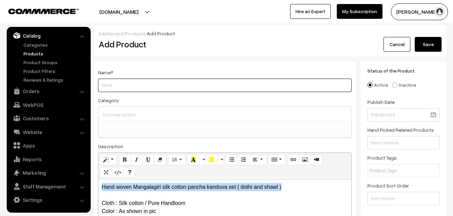
click at [119, 87] on input "Weight" at bounding box center [225, 85] width 254 height 13
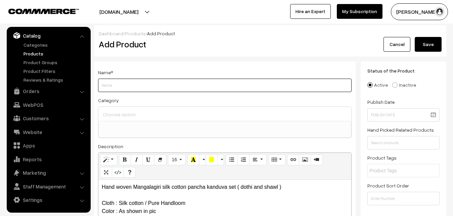
paste input "Hand woven Mangalagiri silk cotton pancha kanduva set ( dothi and shawl )"
type input "Hand woven Mangalagiri silk cotton pancha kanduva set ( dothi and shawl )"
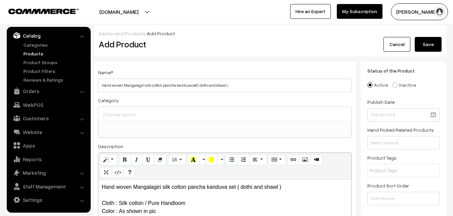
click at [130, 117] on input at bounding box center [224, 114] width 247 height 10
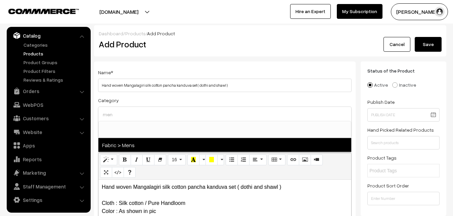
type input "men"
click at [135, 142] on span "Fabric > Mens" at bounding box center [224, 145] width 253 height 14
select select "52"
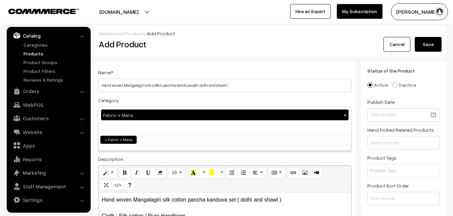
scroll to position [458, 0]
click at [143, 102] on div "Category Fabric > Mens × Uppada Sarees Uppada Sarees > Uppada Plain Sarees Uppa…" at bounding box center [225, 123] width 254 height 55
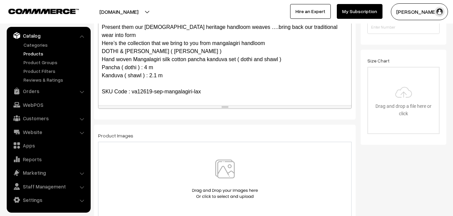
scroll to position [89, 0]
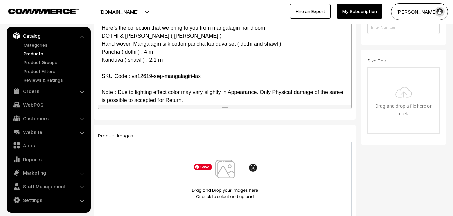
click at [236, 179] on img at bounding box center [224, 178] width 69 height 39
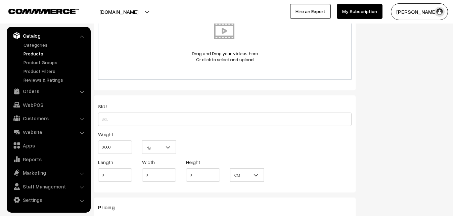
scroll to position [411, 0]
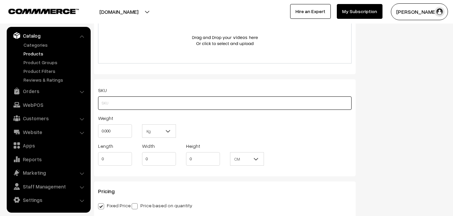
click at [113, 104] on input "text" at bounding box center [225, 102] width 254 height 13
paste input "va12619-sep-mangalagiri-lax"
type input "va12619-sep-mangalagiri-lax"
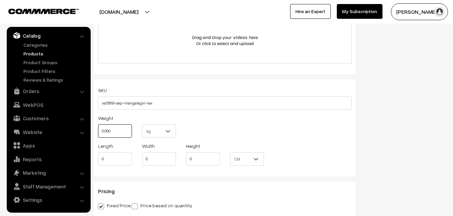
drag, startPoint x: 116, startPoint y: 129, endPoint x: 89, endPoint y: 124, distance: 27.0
click at [98, 124] on input "0.000" at bounding box center [115, 130] width 34 height 13
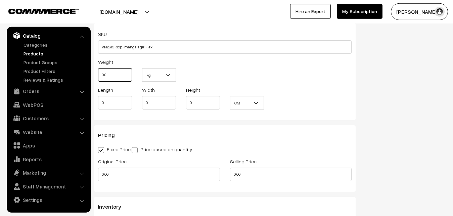
scroll to position [514, 0]
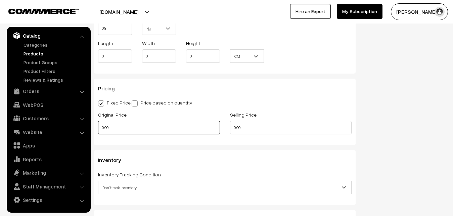
type input "0.80"
drag, startPoint x: 117, startPoint y: 127, endPoint x: 104, endPoint y: 128, distance: 12.8
click at [104, 128] on input "0.00" at bounding box center [159, 127] width 122 height 13
click at [103, 128] on input "0.00" at bounding box center [159, 127] width 122 height 13
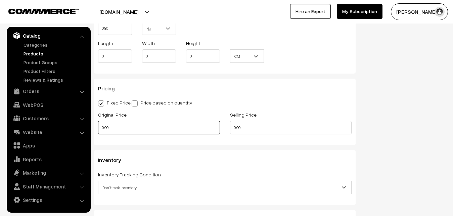
click at [103, 128] on input "0.00" at bounding box center [159, 127] width 122 height 13
type input "3360"
drag, startPoint x: 253, startPoint y: 130, endPoint x: 222, endPoint y: 126, distance: 31.8
click at [230, 129] on input "0.00" at bounding box center [291, 127] width 122 height 13
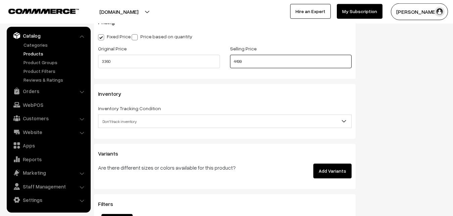
scroll to position [582, 0]
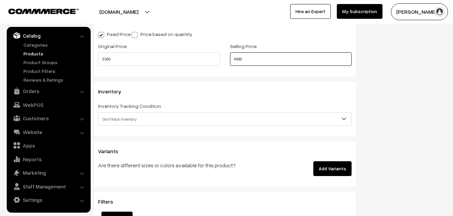
type input "4499"
click at [117, 117] on span "Don't track inventory" at bounding box center [224, 119] width 253 height 12
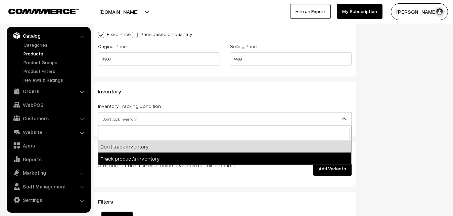
select select "2"
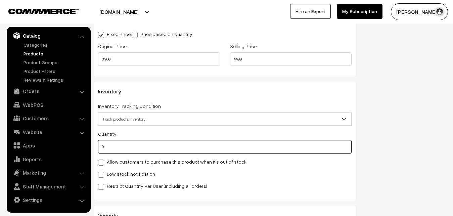
click at [118, 149] on input "0" at bounding box center [225, 146] width 254 height 13
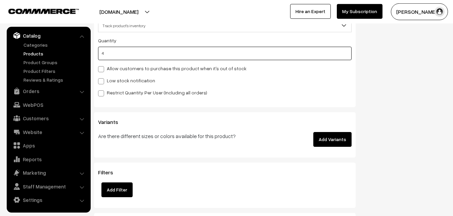
scroll to position [685, 0]
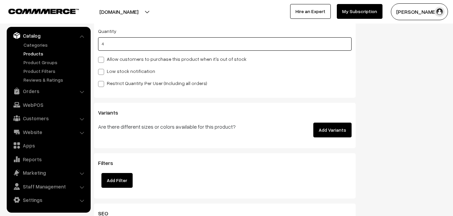
type input "4"
click at [107, 70] on label "Low stock notification" at bounding box center [126, 70] width 57 height 7
click at [102, 70] on input "Low stock notification" at bounding box center [100, 70] width 4 height 4
checkbox input "true"
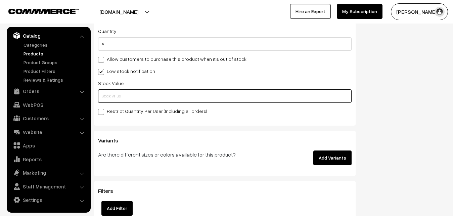
click at [110, 100] on input "text" at bounding box center [225, 95] width 254 height 13
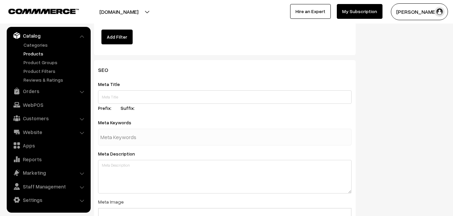
scroll to position [1000, 0]
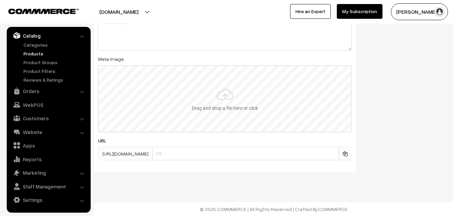
type input "2"
click at [220, 105] on input "file" at bounding box center [225, 99] width 252 height 66
type input "C:\fakepath\mangalagiri-pancha-va12619-sep.jpeg"
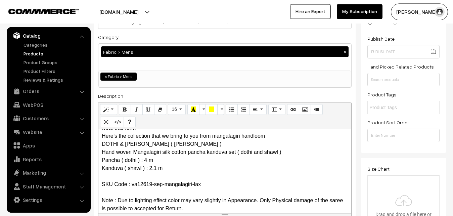
scroll to position [0, 0]
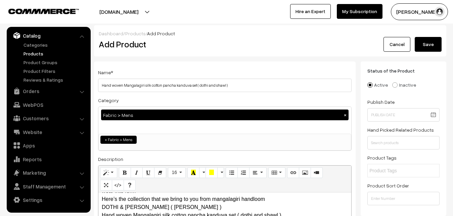
click at [436, 43] on button "Save" at bounding box center [428, 44] width 27 height 15
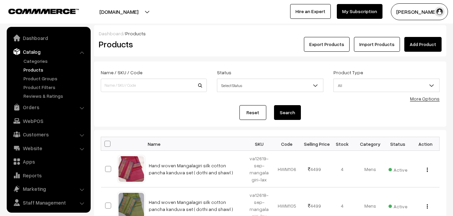
scroll to position [16, 0]
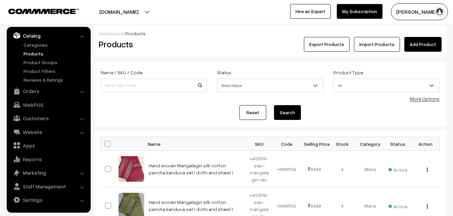
click at [423, 44] on link "Add Product" at bounding box center [422, 44] width 37 height 15
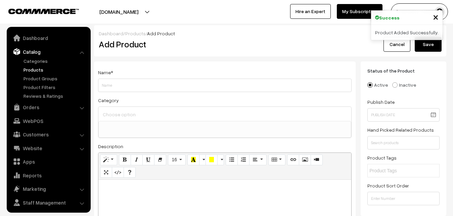
select select
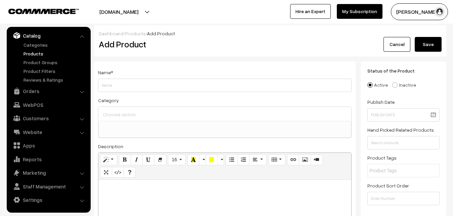
click at [32, 53] on link "Products" at bounding box center [55, 53] width 66 height 7
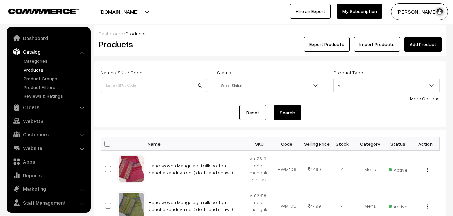
scroll to position [16, 0]
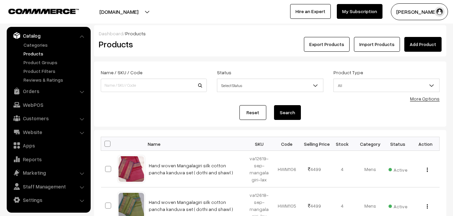
click at [426, 43] on link "Add Product" at bounding box center [422, 44] width 37 height 15
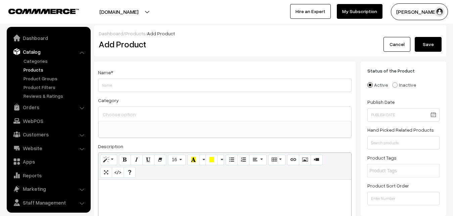
select select
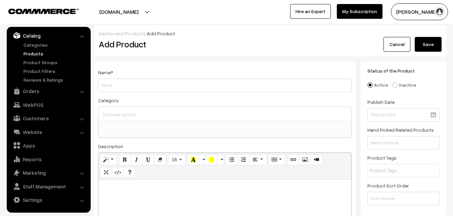
click at [36, 55] on link "Products" at bounding box center [55, 53] width 66 height 7
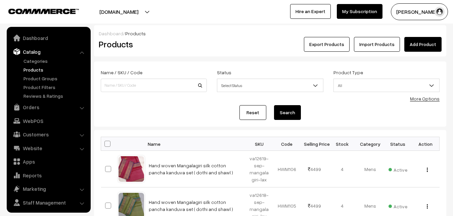
scroll to position [16, 0]
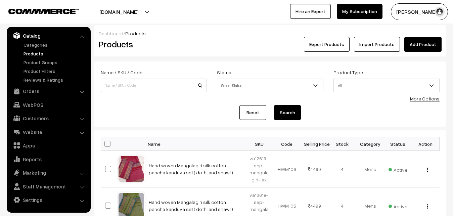
click at [415, 40] on link "Add Product" at bounding box center [422, 44] width 37 height 15
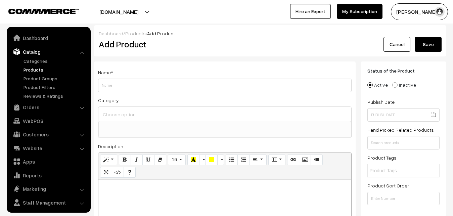
select select
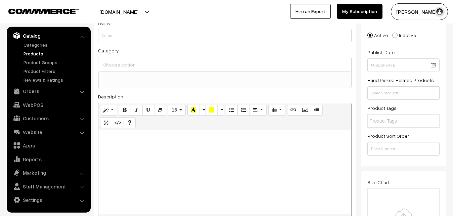
scroll to position [68, 0]
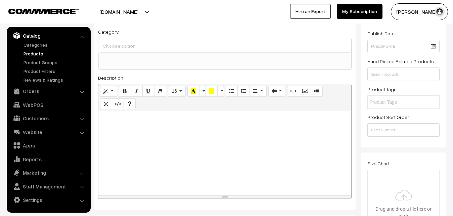
click at [157, 137] on div at bounding box center [224, 153] width 253 height 84
paste div
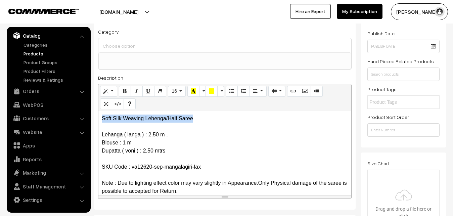
drag, startPoint x: 198, startPoint y: 119, endPoint x: 55, endPoint y: 115, distance: 143.1
click at [98, 115] on div "Soft Silk Weaving Lehenga/Half Saree Lehanga ( langa ) : 2.50 m . Blouse : 1 m …" at bounding box center [224, 153] width 253 height 84
copy p "Soft Silk Weaving Lehenga/Half Saree"
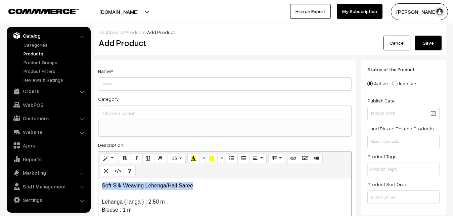
scroll to position [0, 0]
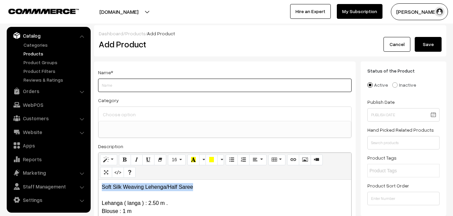
click at [109, 82] on input "Weight" at bounding box center [225, 85] width 254 height 13
paste input "Soft Silk Weaving Lehenga/Half Saree"
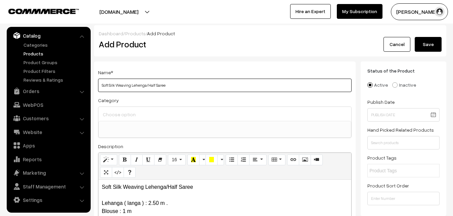
type input "Soft Silk Weaving Lehenga/Half Saree"
click at [111, 115] on input at bounding box center [224, 114] width 247 height 10
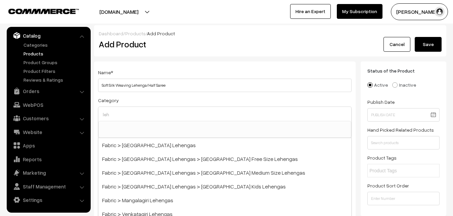
drag, startPoint x: 118, startPoint y: 118, endPoint x: 95, endPoint y: 115, distance: 22.4
click at [101, 115] on input "leh" at bounding box center [224, 114] width 247 height 10
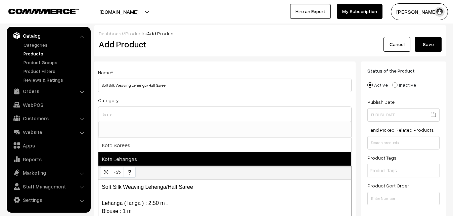
type input "kota"
click at [114, 154] on span "Kota Lehangas" at bounding box center [224, 159] width 253 height 14
select select "71"
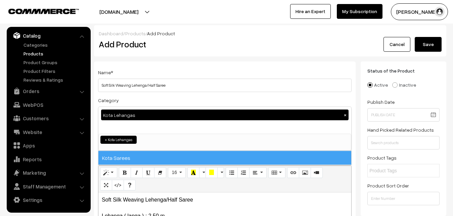
scroll to position [465, 0]
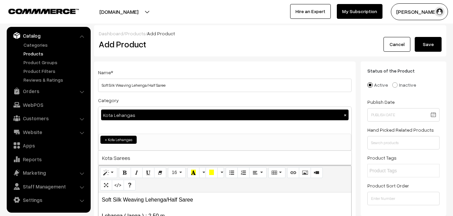
click at [140, 67] on div "Name * Soft Silk Weaving Lehenga/Half Saree Category Kota Lehangas × Uppada Sar…" at bounding box center [225, 175] width 262 height 229
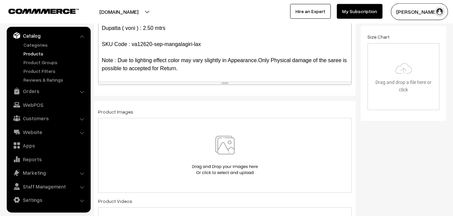
scroll to position [205, 0]
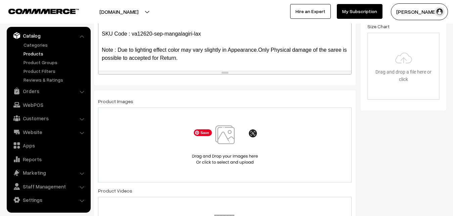
click at [225, 136] on img at bounding box center [224, 144] width 69 height 39
click at [215, 138] on img at bounding box center [224, 144] width 69 height 39
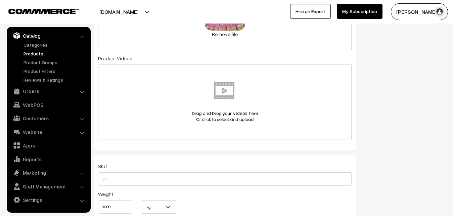
scroll to position [342, 0]
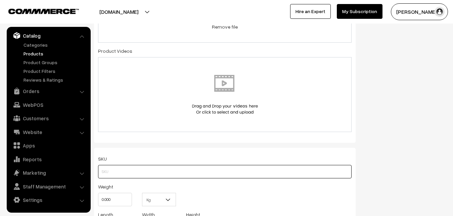
click at [105, 171] on input "text" at bounding box center [225, 171] width 254 height 13
paste input "va12620-sep-mangalagiri-lax"
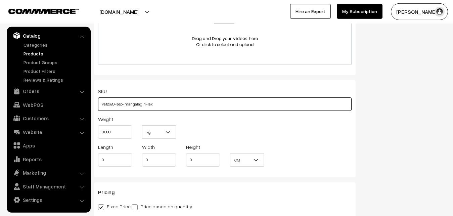
scroll to position [411, 0]
type input "va12620-sep-mangalagiri-lax"
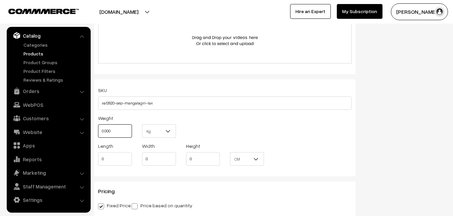
drag, startPoint x: 120, startPoint y: 129, endPoint x: 90, endPoint y: 127, distance: 29.6
click at [98, 127] on input "0.000" at bounding box center [115, 130] width 34 height 13
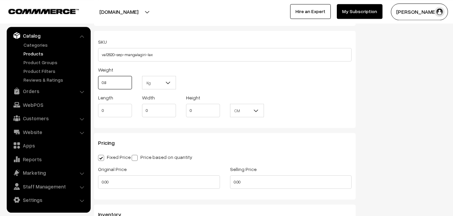
scroll to position [514, 0]
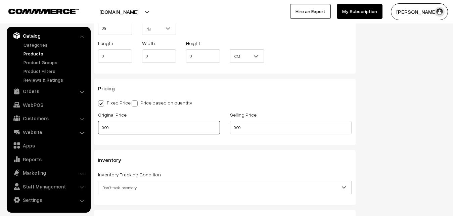
type input "0.80"
drag, startPoint x: 126, startPoint y: 123, endPoint x: 93, endPoint y: 123, distance: 32.2
click at [98, 123] on input "0.00" at bounding box center [159, 127] width 122 height 13
type input "0"
type input "3450"
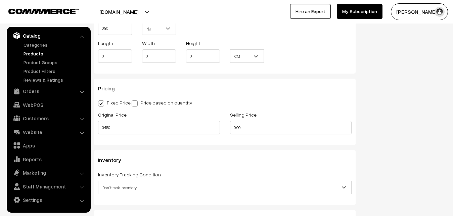
type input "0"
type input "7"
type input "4999"
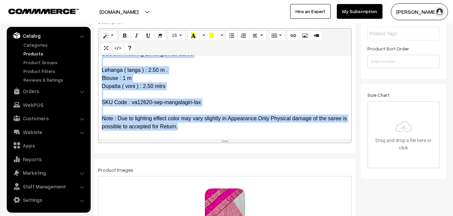
scroll to position [0, 0]
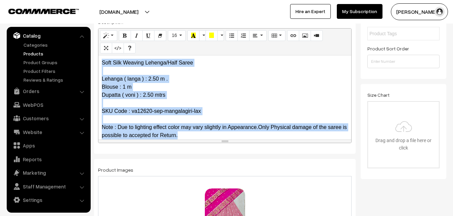
drag, startPoint x: 190, startPoint y: 127, endPoint x: 61, endPoint y: 36, distance: 158.0
click at [98, 55] on div "Soft Silk Weaving Lehenga/Half Saree Lehanga ( langa ) : 2.50 m . Blouse : 1 m …" at bounding box center [224, 97] width 253 height 84
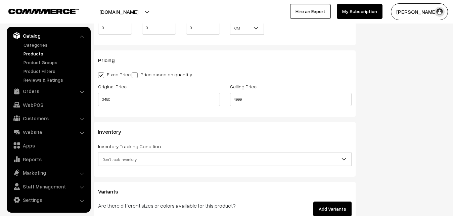
scroll to position [582, 0]
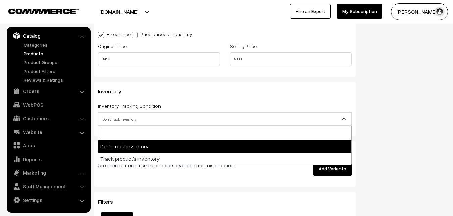
click at [119, 117] on span "Don't track inventory" at bounding box center [224, 119] width 253 height 12
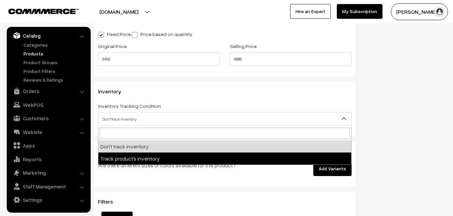
select select "2"
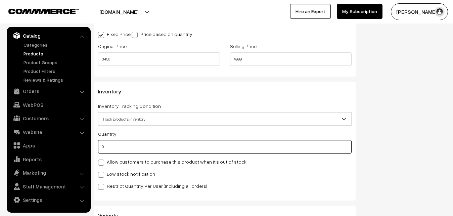
click at [120, 144] on input "0" at bounding box center [225, 146] width 254 height 13
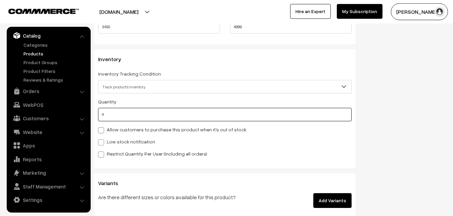
scroll to position [651, 0]
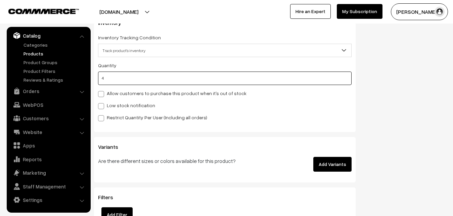
type input "4"
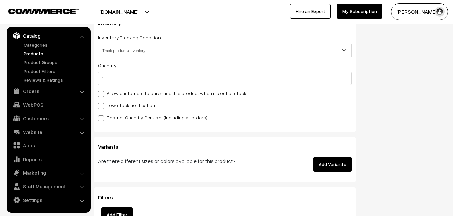
click at [109, 105] on label "Low stock notification" at bounding box center [126, 105] width 57 height 7
click at [102, 105] on input "Low stock notification" at bounding box center [100, 105] width 4 height 4
checkbox input "true"
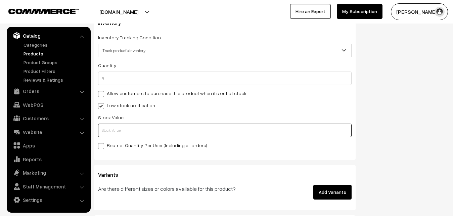
click at [107, 128] on input "text" at bounding box center [225, 130] width 254 height 13
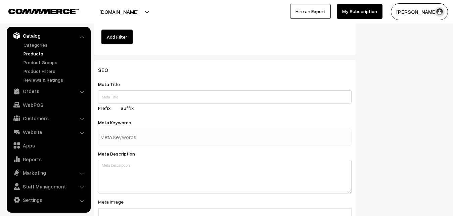
scroll to position [1000, 0]
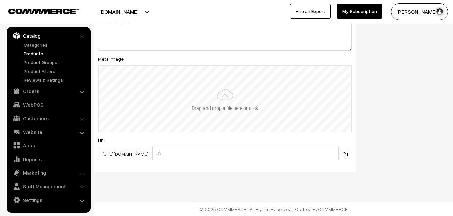
type input "2"
click at [224, 101] on input "file" at bounding box center [225, 99] width 252 height 66
type input "C:\fakepath\kota-lehenga-va12620-sep.jpeg"
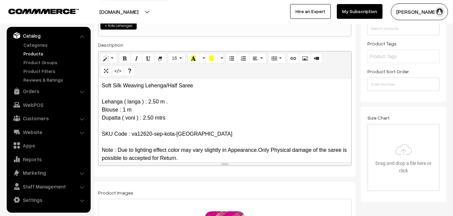
scroll to position [0, 0]
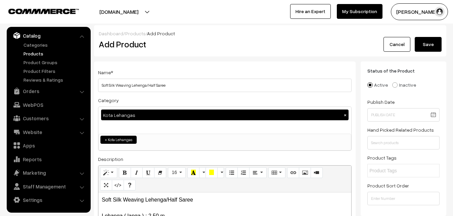
click at [428, 43] on button "Save" at bounding box center [428, 44] width 27 height 15
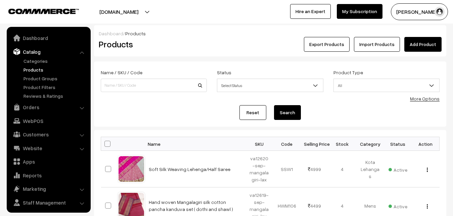
scroll to position [16, 0]
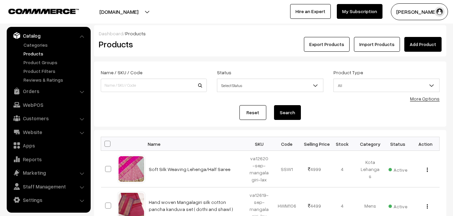
click at [171, 47] on h2 "Products" at bounding box center [152, 44] width 107 height 10
click at [412, 43] on link "Add Product" at bounding box center [422, 44] width 37 height 15
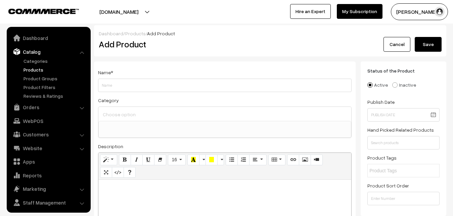
select select
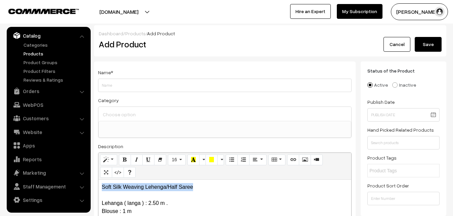
drag, startPoint x: 208, startPoint y: 186, endPoint x: 81, endPoint y: 174, distance: 127.5
copy p "Soft Silk Weaving Lehenga/Half Saree"
click at [110, 85] on input "Weight" at bounding box center [225, 85] width 254 height 13
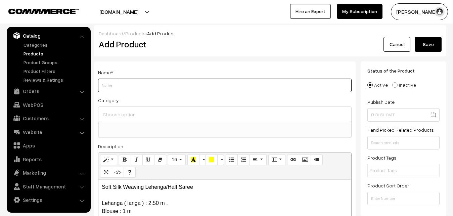
paste input "Soft Silk Weaving Lehenga/Half Saree"
type input "Soft Silk Weaving Lehenga/Half Saree"
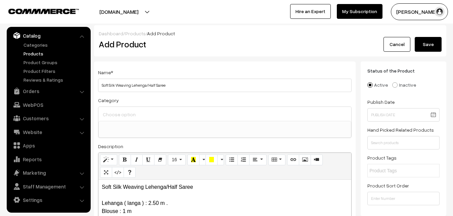
click at [115, 115] on input at bounding box center [224, 114] width 247 height 10
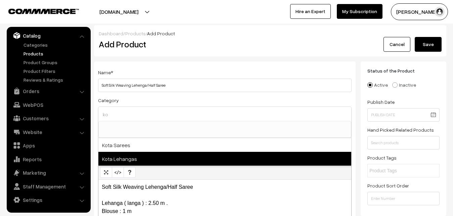
type input "ko"
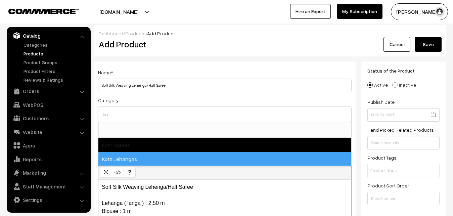
click at [129, 159] on span "Kota Lehangas" at bounding box center [224, 159] width 253 height 14
select select "71"
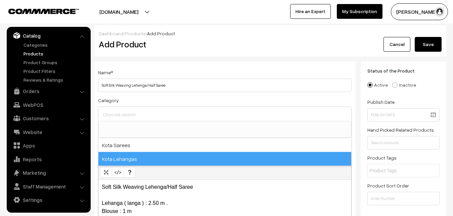
scroll to position [465, 0]
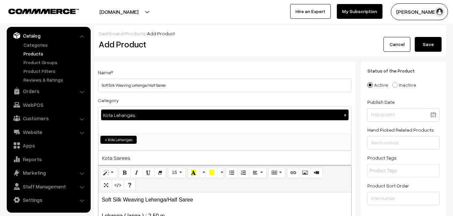
click at [160, 68] on div "Name * Soft Silk Weaving Lehenga/Half Saree" at bounding box center [225, 80] width 254 height 24
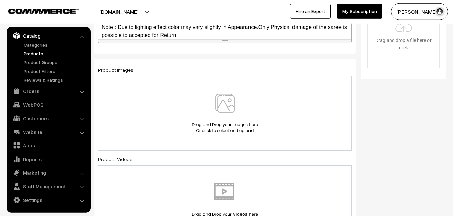
scroll to position [240, 0]
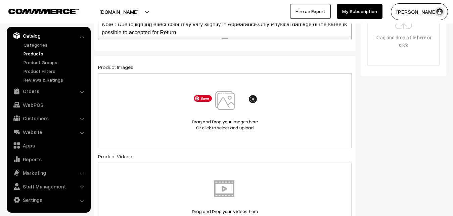
click at [221, 108] on img at bounding box center [224, 110] width 69 height 39
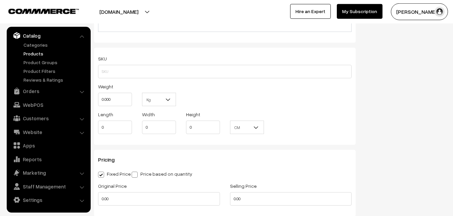
scroll to position [445, 0]
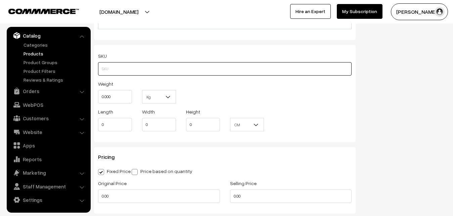
click at [107, 70] on input "text" at bounding box center [225, 68] width 254 height 13
paste input "va12621-sep-kota-ksw"
type input "va12621-sep-kota-ksw"
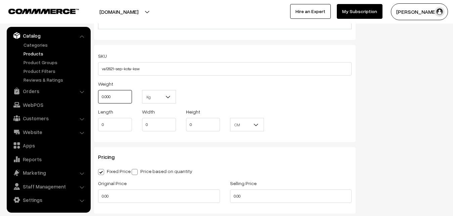
drag, startPoint x: 114, startPoint y: 94, endPoint x: 92, endPoint y: 94, distance: 22.2
click at [98, 94] on input "0.000" at bounding box center [115, 96] width 34 height 13
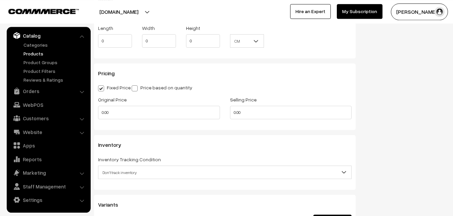
scroll to position [548, 0]
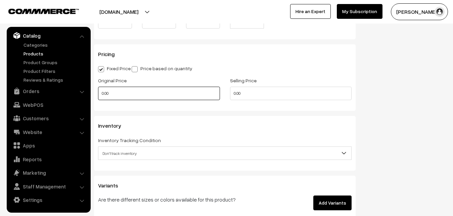
type input "0.80"
drag, startPoint x: 120, startPoint y: 93, endPoint x: 91, endPoint y: 93, distance: 28.9
click at [98, 93] on input "0.00" at bounding box center [159, 93] width 122 height 13
type input "0"
type input "3450"
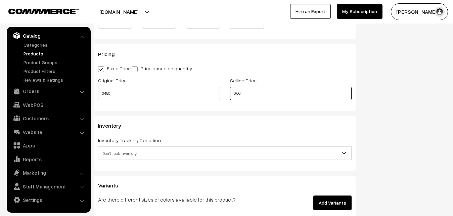
click at [241, 88] on input "0.00" at bounding box center [291, 93] width 122 height 13
drag, startPoint x: 247, startPoint y: 95, endPoint x: 207, endPoint y: 95, distance: 40.0
click at [230, 95] on input "0.00" at bounding box center [291, 93] width 122 height 13
type input "0"
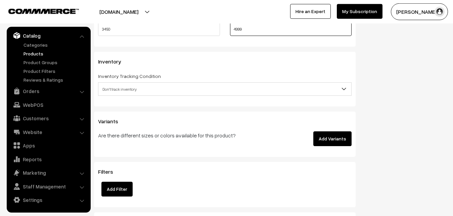
scroll to position [616, 0]
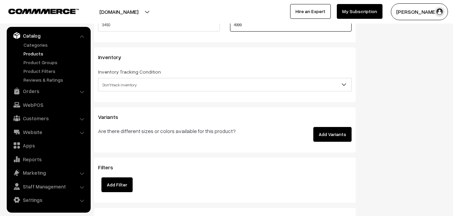
type input "4999"
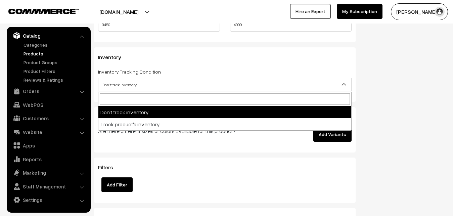
click at [123, 87] on span "Don't track inventory" at bounding box center [224, 85] width 253 height 12
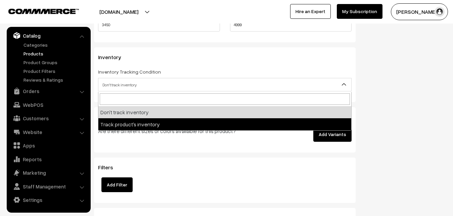
select select "2"
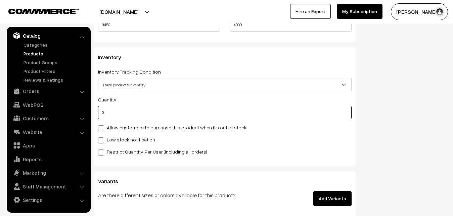
click at [114, 109] on input "0" at bounding box center [225, 112] width 254 height 13
type input "4"
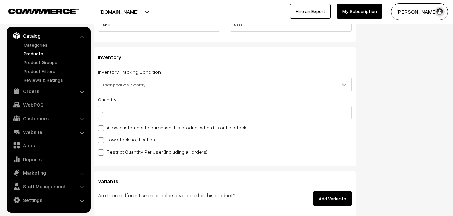
click at [111, 142] on label "Low stock notification" at bounding box center [126, 139] width 57 height 7
click at [102, 141] on input "Low stock notification" at bounding box center [100, 139] width 4 height 4
checkbox input "true"
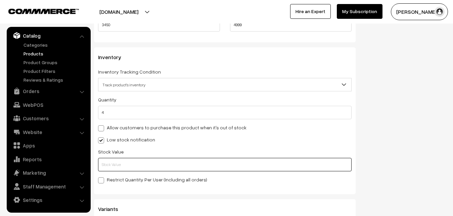
click at [112, 164] on input "text" at bounding box center [225, 164] width 254 height 13
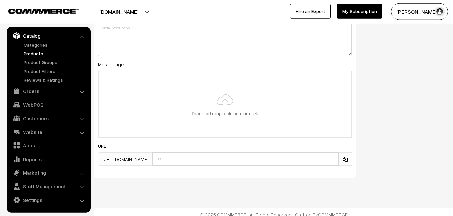
scroll to position [1000, 0]
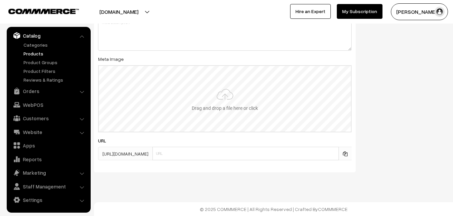
type input "2"
click at [214, 92] on input "file" at bounding box center [225, 99] width 252 height 66
type input "C:\fakepath\kota-lehenga-va12621-sep.jpeg"
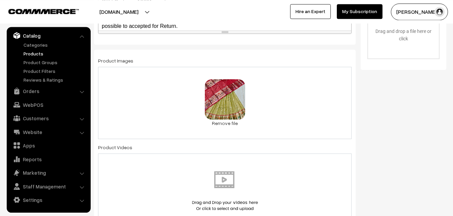
scroll to position [0, 0]
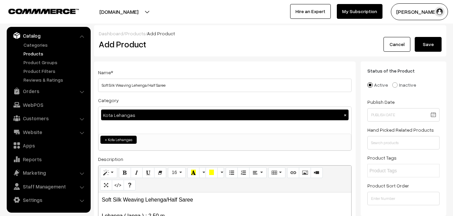
click at [425, 40] on button "Save" at bounding box center [428, 44] width 27 height 15
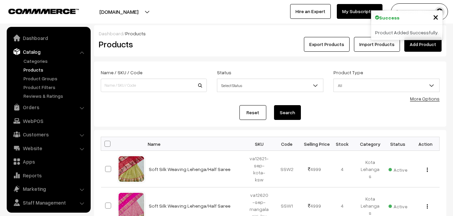
scroll to position [16, 0]
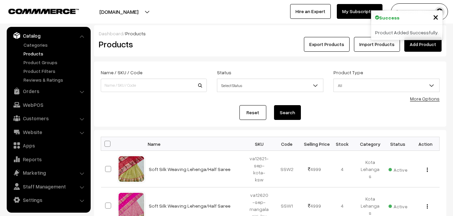
click at [228, 37] on div "Export Products Import Products Add Product" at bounding box center [328, 44] width 225 height 15
click at [423, 46] on link "Add Product" at bounding box center [422, 44] width 37 height 15
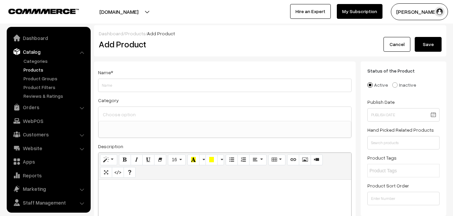
select select
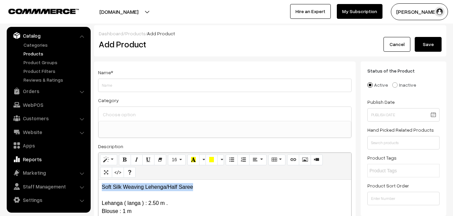
drag, startPoint x: 200, startPoint y: 184, endPoint x: 65, endPoint y: 165, distance: 136.7
copy p "Soft Silk Weaving Lehenga/Half Saree"
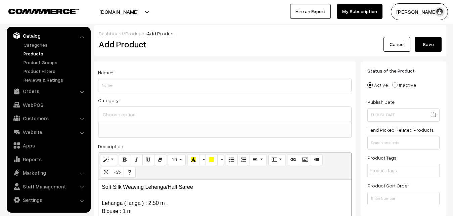
click at [101, 76] on label "Name *" at bounding box center [105, 72] width 15 height 7
click at [104, 83] on input "Weight" at bounding box center [225, 85] width 254 height 13
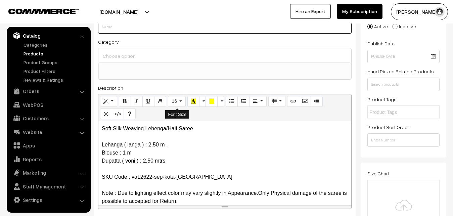
scroll to position [68, 0]
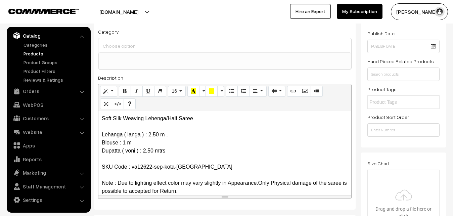
click at [125, 118] on p "Soft Silk Weaving Lehenga/Half Saree Lehanga ( langa ) : 2.50 m . Blouse : 1 m …" at bounding box center [225, 155] width 246 height 81
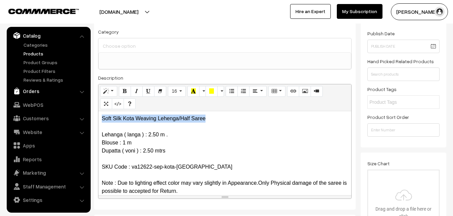
drag, startPoint x: 218, startPoint y: 119, endPoint x: 45, endPoint y: 91, distance: 175.4
click at [98, 111] on div "Soft Silk Kota Weaving Lehenga/Half Saree Lehanga ( langa ) : 2.50 m . Blouse :…" at bounding box center [224, 153] width 253 height 84
copy p "Soft Silk Kota Weaving Lehenga/Half Saree"
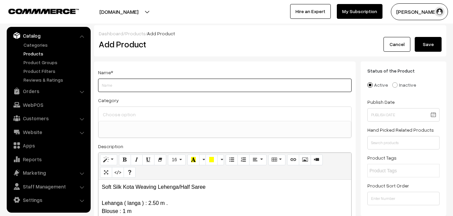
click at [141, 84] on input "Weight" at bounding box center [225, 85] width 254 height 13
paste input "Soft Silk Kota Weaving Lehenga/Half Saree"
type input "Soft Silk Kota Weaving Lehenga/Half Saree"
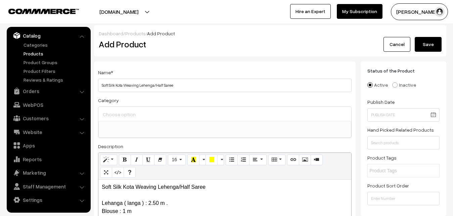
click at [141, 109] on div at bounding box center [224, 114] width 253 height 14
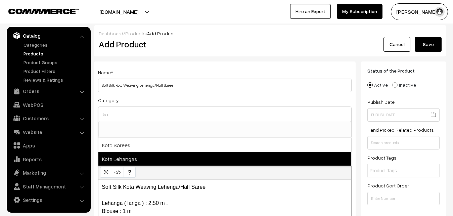
type input "ko"
click at [138, 158] on span "Kota Lehangas" at bounding box center [224, 159] width 253 height 14
select select "71"
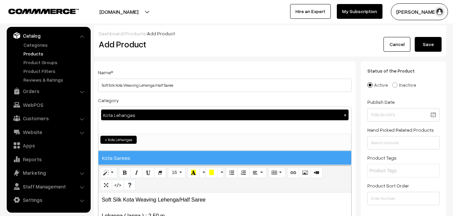
scroll to position [465, 0]
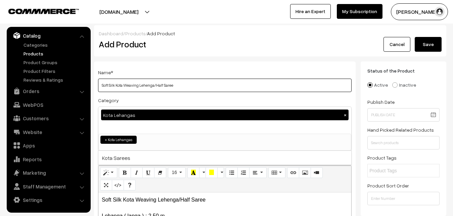
click at [141, 91] on input "Soft Silk Kota Weaving Lehenga/Half Saree" at bounding box center [225, 85] width 254 height 13
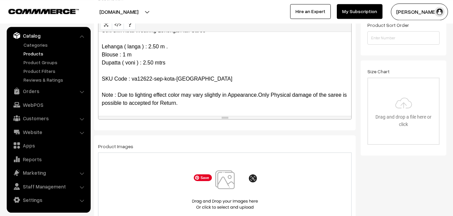
scroll to position [205, 0]
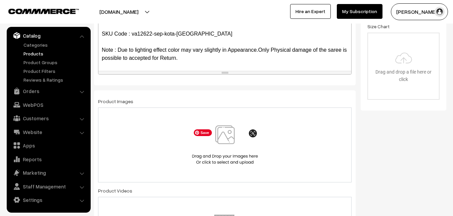
click at [223, 143] on img at bounding box center [224, 144] width 69 height 39
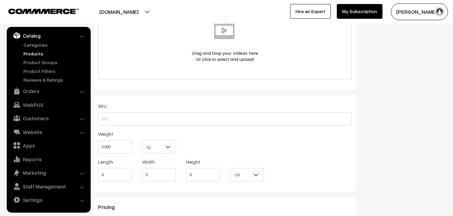
scroll to position [411, 0]
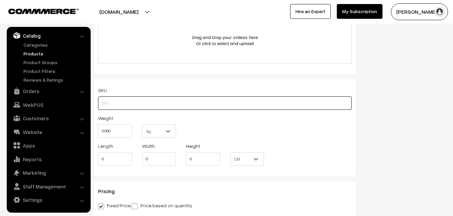
click at [104, 99] on input "text" at bounding box center [225, 102] width 254 height 13
paste input "va12622-sep-kota-ksw"
type input "va12622-sep-kota-ksw"
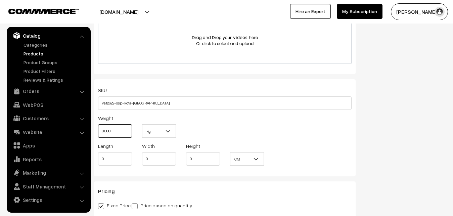
drag, startPoint x: 121, startPoint y: 133, endPoint x: 86, endPoint y: 125, distance: 35.0
click at [98, 125] on input "0.000" at bounding box center [115, 130] width 34 height 13
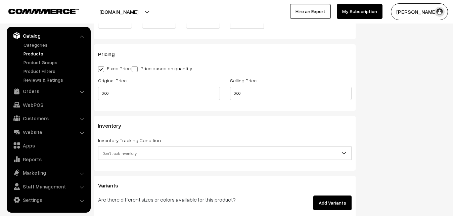
scroll to position [582, 0]
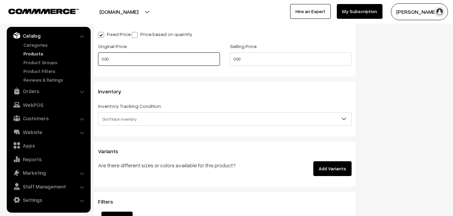
type input "0.80"
drag, startPoint x: 108, startPoint y: 60, endPoint x: 92, endPoint y: 57, distance: 16.7
click at [98, 57] on input "0.00" at bounding box center [159, 58] width 122 height 13
type input "0"
type input "3450"
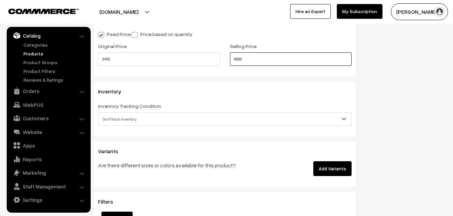
type input "4999"
click at [106, 117] on span "Don't track inventory" at bounding box center [224, 119] width 253 height 12
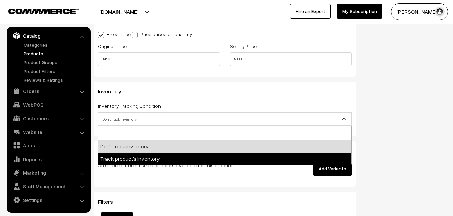
select select "2"
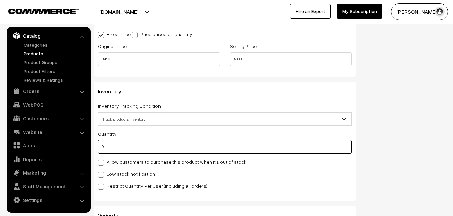
click at [115, 145] on input "0" at bounding box center [225, 146] width 254 height 13
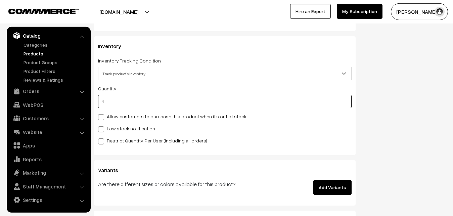
scroll to position [685, 0]
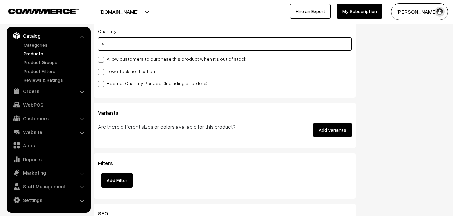
type input "4"
click at [105, 76] on div "Quantity 4 Allow customers to purchase this product when it's out of stock Low …" at bounding box center [225, 57] width 254 height 60
click at [109, 68] on label "Low stock notification" at bounding box center [126, 70] width 57 height 7
click at [102, 68] on input "Low stock notification" at bounding box center [100, 70] width 4 height 4
checkbox input "true"
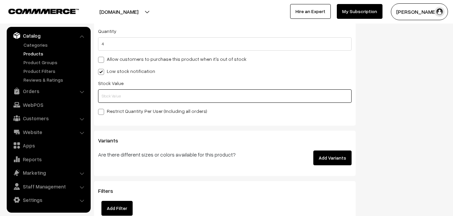
click at [108, 96] on input "text" at bounding box center [225, 95] width 254 height 13
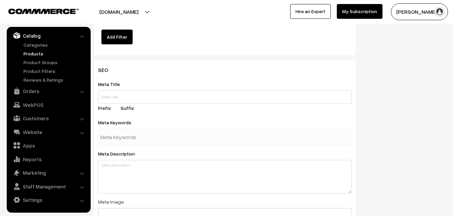
scroll to position [1000, 0]
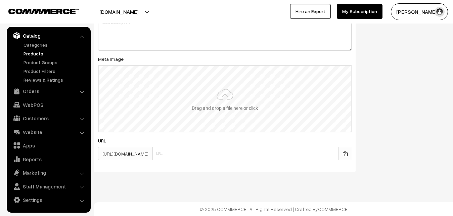
type input "2"
click at [216, 97] on input "file" at bounding box center [225, 99] width 252 height 66
type input "C:\fakepath\kota-lehenga-va12622-sep.jpeg"
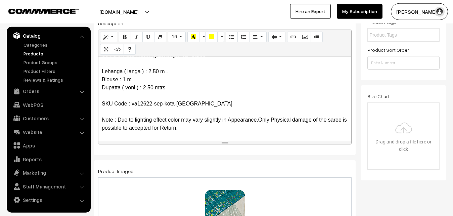
scroll to position [0, 0]
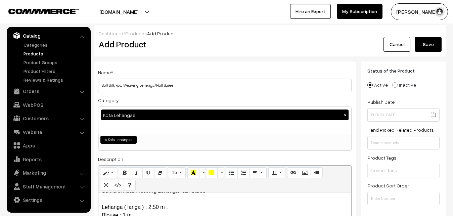
click at [417, 44] on button "Save" at bounding box center [428, 44] width 27 height 15
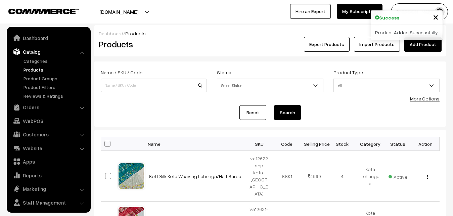
scroll to position [16, 0]
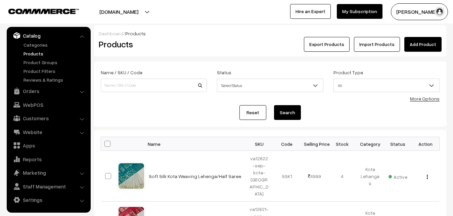
click at [193, 44] on h2 "Products" at bounding box center [152, 44] width 107 height 10
click at [429, 39] on link "Add Product" at bounding box center [422, 44] width 37 height 15
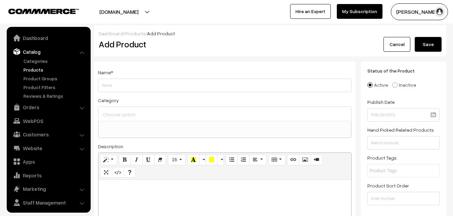
select select
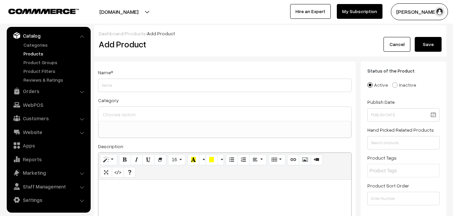
paste div
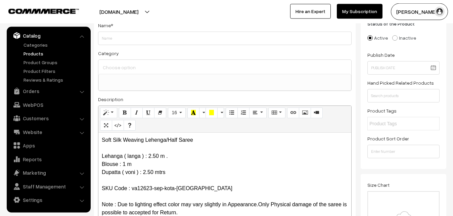
scroll to position [0, 0]
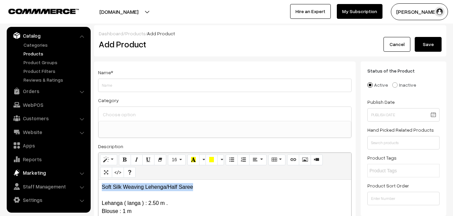
drag, startPoint x: 212, startPoint y: 184, endPoint x: 56, endPoint y: 174, distance: 156.1
drag, startPoint x: 210, startPoint y: 186, endPoint x: 34, endPoint y: 164, distance: 177.3
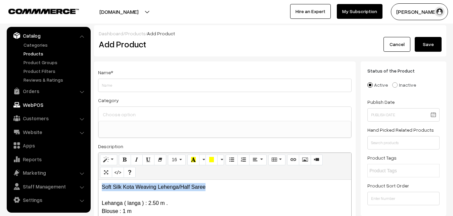
copy p "Soft Silk Kota Weaving Lehenga/Half Saree"
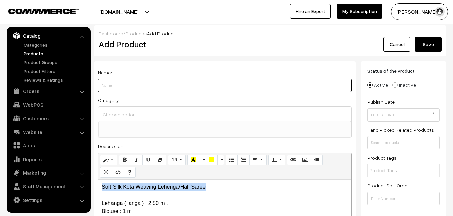
click at [112, 84] on input "Weight" at bounding box center [225, 85] width 254 height 13
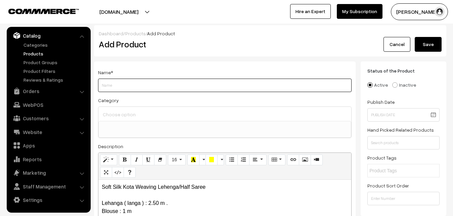
paste input "Soft Silk Kota Weaving Lehenga/Half Saree"
type input "Soft Silk Kota Weaving Lehenga/Half Saree"
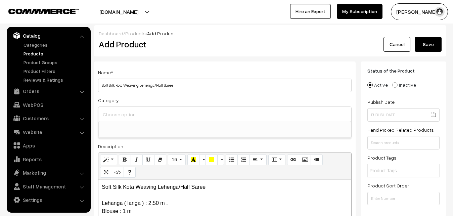
click at [116, 114] on input at bounding box center [224, 114] width 247 height 10
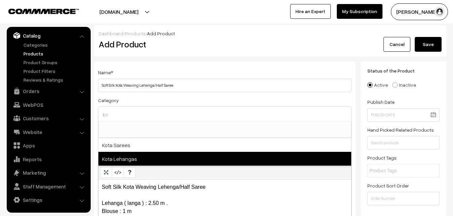
type input "ko"
click at [136, 156] on span "Kota Lehangas" at bounding box center [224, 159] width 253 height 14
select select "71"
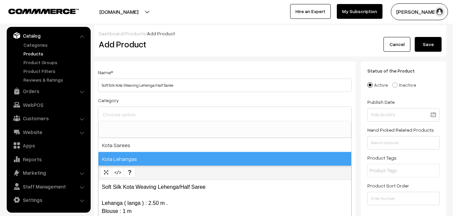
scroll to position [465, 0]
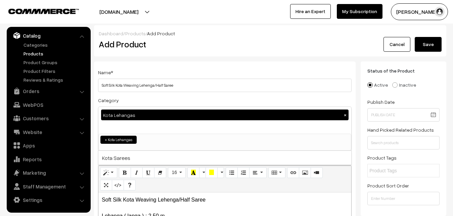
click at [153, 68] on div "Name * Soft Silk Kota Weaving Lehenga/Half Saree" at bounding box center [225, 80] width 254 height 24
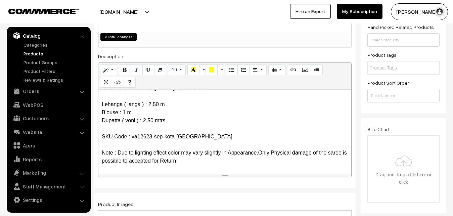
scroll to position [205, 0]
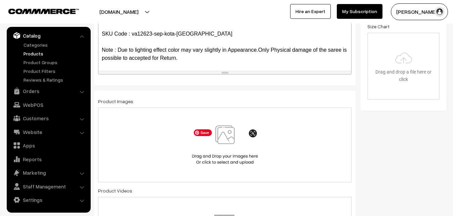
click at [229, 138] on img at bounding box center [224, 144] width 69 height 39
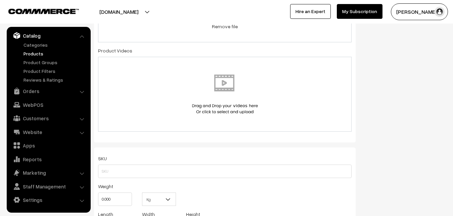
scroll to position [377, 0]
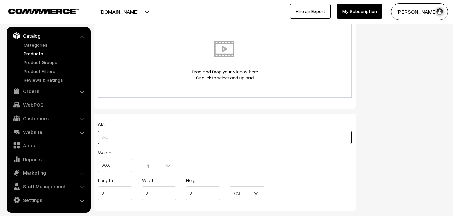
click at [110, 141] on input "text" at bounding box center [225, 137] width 254 height 13
paste input "va12623-sep-kota-ksw"
type input "va12623-sep-kota-ksw"
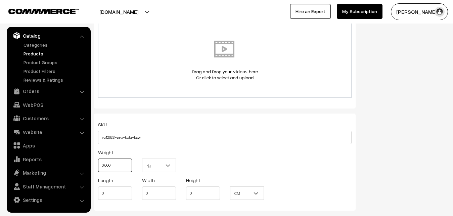
drag, startPoint x: 120, startPoint y: 168, endPoint x: 80, endPoint y: 158, distance: 41.2
click at [98, 158] on input "0.000" at bounding box center [115, 164] width 34 height 13
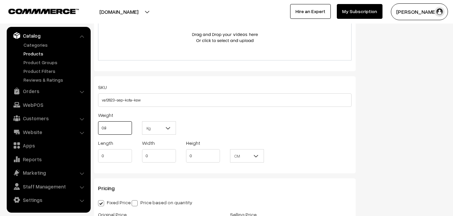
scroll to position [479, 0]
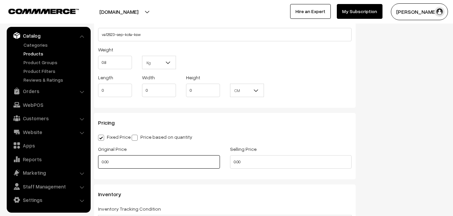
type input "0.80"
drag, startPoint x: 116, startPoint y: 164, endPoint x: 103, endPoint y: 161, distance: 13.1
click at [103, 161] on input "0.00" at bounding box center [159, 161] width 122 height 13
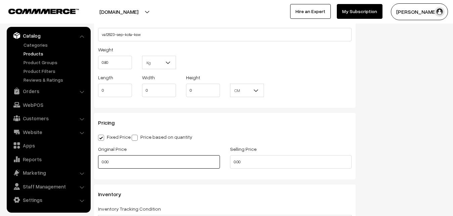
click at [102, 160] on input "0.00" at bounding box center [159, 161] width 122 height 13
type input "0"
type input "3450"
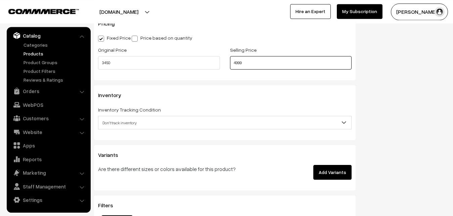
scroll to position [616, 0]
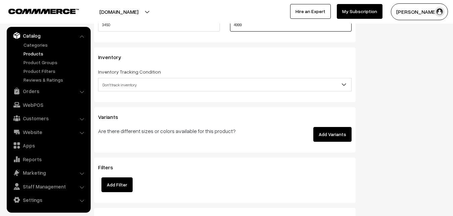
type input "4999"
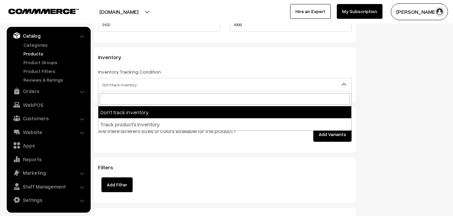
click at [125, 79] on span "Don't track inventory" at bounding box center [225, 84] width 254 height 13
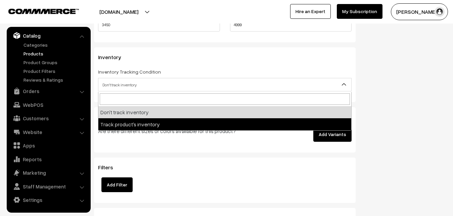
select select "2"
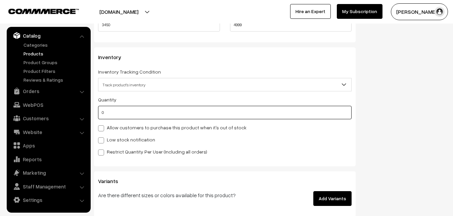
click at [124, 116] on input "0" at bounding box center [225, 112] width 254 height 13
type input "4"
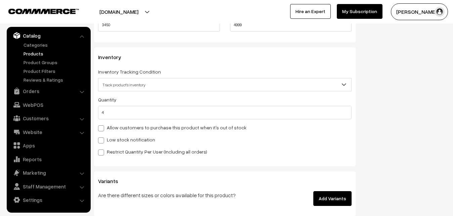
click at [119, 141] on label "Low stock notification" at bounding box center [126, 139] width 57 height 7
click at [102, 141] on input "Low stock notification" at bounding box center [100, 139] width 4 height 4
checkbox input "true"
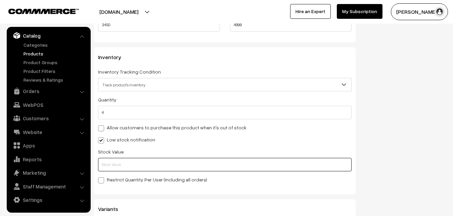
click at [119, 159] on input "text" at bounding box center [225, 164] width 254 height 13
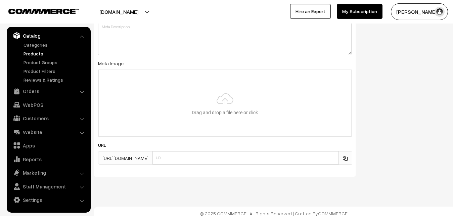
scroll to position [1000, 0]
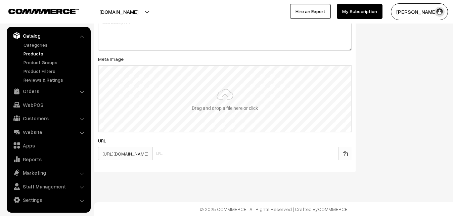
type input "2"
click at [186, 96] on input "file" at bounding box center [225, 99] width 252 height 66
type input "C:\fakepath\kota-lehenga-va12623-sep.jpeg"
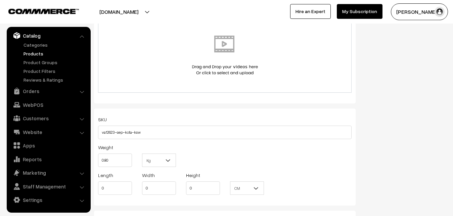
scroll to position [0, 0]
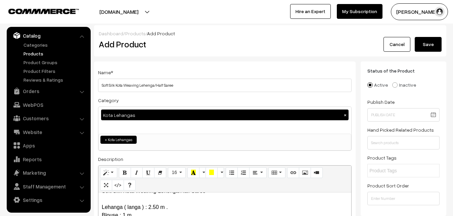
click at [435, 46] on button "Save" at bounding box center [428, 44] width 27 height 15
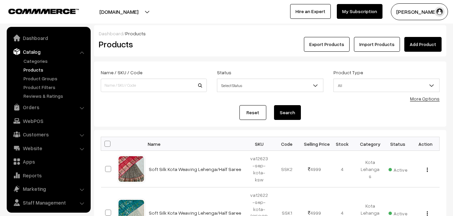
scroll to position [16, 0]
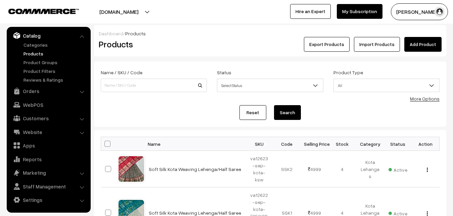
click at [178, 41] on h2 "Products" at bounding box center [152, 44] width 107 height 10
click at [416, 43] on link "Add Product" at bounding box center [422, 44] width 37 height 15
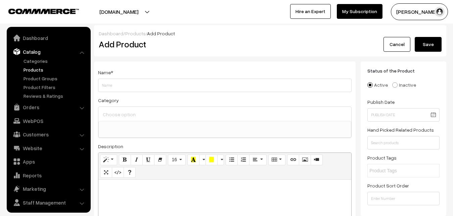
select select
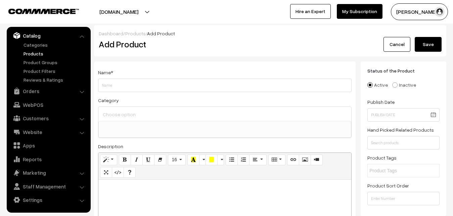
paste div
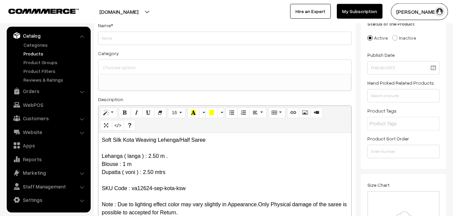
scroll to position [0, 0]
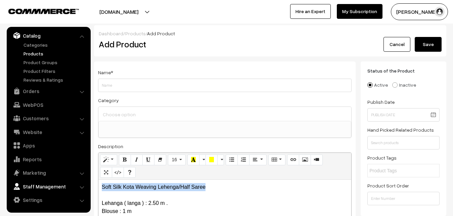
drag, startPoint x: 220, startPoint y: 189, endPoint x: 52, endPoint y: 187, distance: 168.2
copy p "Soft Silk Kota Weaving Lehenga/Half Saree"
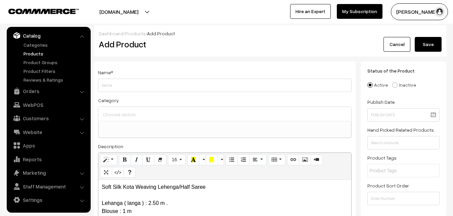
click at [106, 78] on div "Name *" at bounding box center [225, 80] width 254 height 24
click at [107, 87] on input "Weight" at bounding box center [225, 85] width 254 height 13
paste input "Soft Silk Kota Weaving Lehenga/Half Saree"
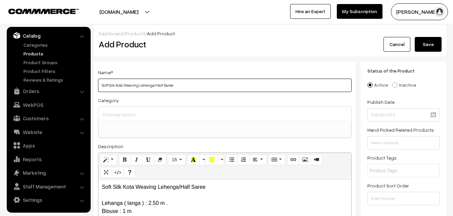
type input "Soft Silk Kota Weaving Lehenga/Half Saree"
click at [110, 110] on input at bounding box center [224, 114] width 247 height 10
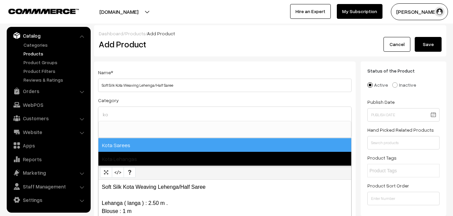
type input "ko"
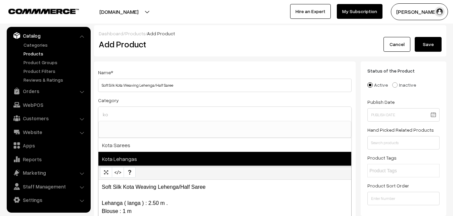
click at [131, 157] on span "Kota Lehangas" at bounding box center [224, 159] width 253 height 14
select select "71"
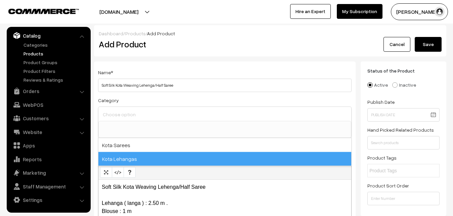
scroll to position [465, 0]
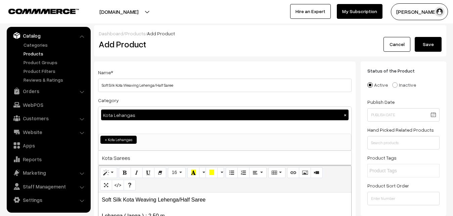
click at [145, 71] on div "Name * Soft Silk Kota Weaving Lehenga/Half Saree" at bounding box center [225, 80] width 254 height 24
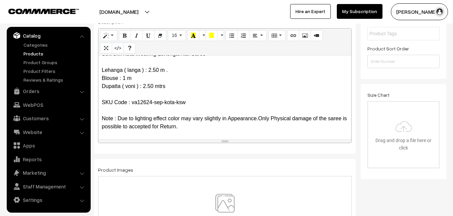
scroll to position [240, 0]
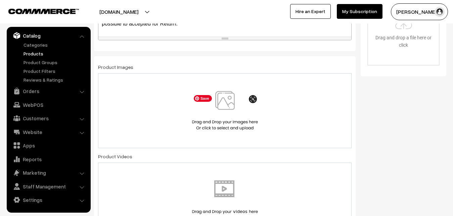
click at [225, 102] on img at bounding box center [224, 110] width 69 height 39
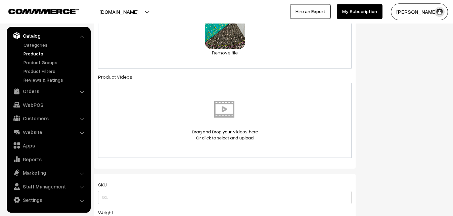
scroll to position [445, 0]
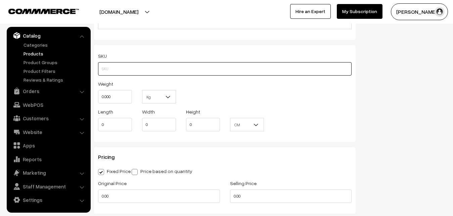
click at [115, 73] on input "text" at bounding box center [225, 68] width 254 height 13
paste input "va12624-sep-kota-[GEOGRAPHIC_DATA]"
type input "va12624-sep-kota-[GEOGRAPHIC_DATA]"
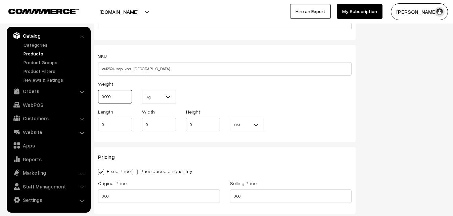
drag, startPoint x: 116, startPoint y: 94, endPoint x: 96, endPoint y: 93, distance: 19.5
click at [98, 93] on input "0.000" at bounding box center [115, 96] width 34 height 13
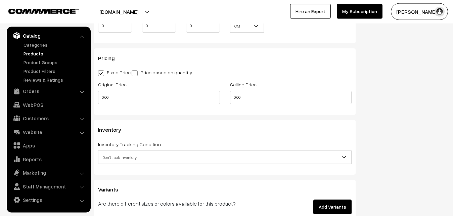
scroll to position [548, 0]
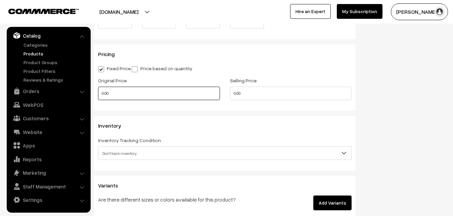
type input "0.80"
drag, startPoint x: 110, startPoint y: 93, endPoint x: 97, endPoint y: 90, distance: 13.6
click at [98, 90] on input "0.00" at bounding box center [159, 93] width 122 height 13
type input "3450"
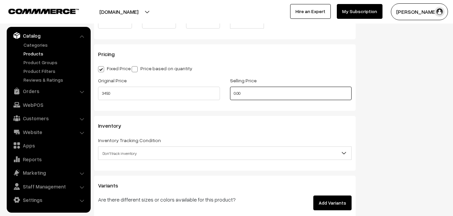
drag, startPoint x: 255, startPoint y: 95, endPoint x: 208, endPoint y: 89, distance: 48.0
click at [230, 89] on input "0.00" at bounding box center [291, 93] width 122 height 13
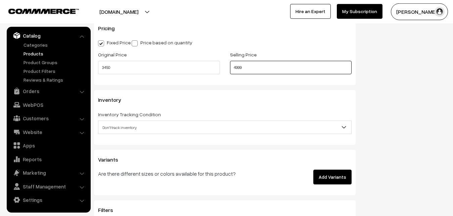
scroll to position [616, 0]
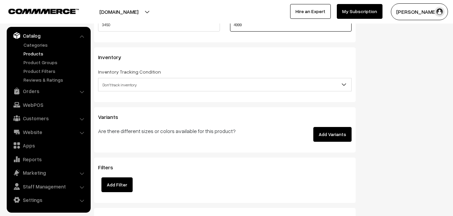
type input "4999"
click at [119, 82] on span "Don't track inventory" at bounding box center [224, 85] width 253 height 12
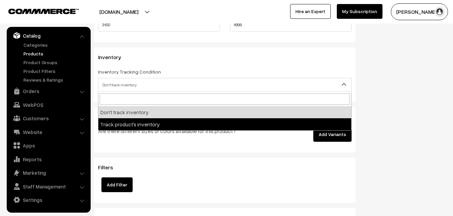
select select "2"
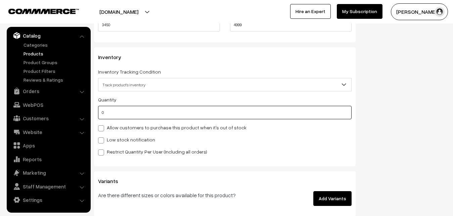
click at [121, 117] on input "0" at bounding box center [225, 112] width 254 height 13
type input "4"
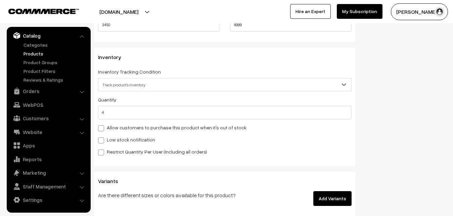
click at [107, 142] on label "Low stock notification" at bounding box center [126, 139] width 57 height 7
click at [102, 141] on input "Low stock notification" at bounding box center [100, 139] width 4 height 4
checkbox input "true"
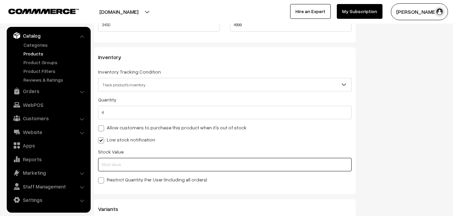
click at [112, 165] on input "text" at bounding box center [225, 164] width 254 height 13
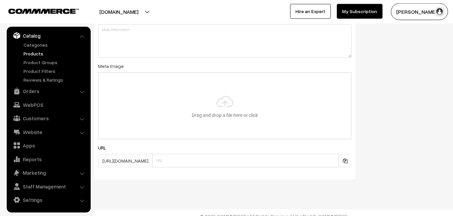
scroll to position [993, 0]
type input "2"
click at [230, 113] on input "file" at bounding box center [225, 105] width 252 height 66
type input "C:\fakepath\kota-lehenga-va12624-sep.jpeg"
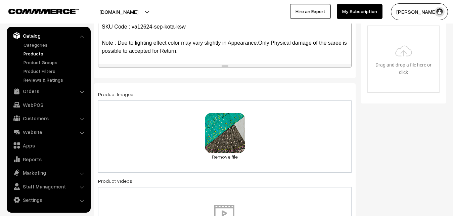
scroll to position [0, 0]
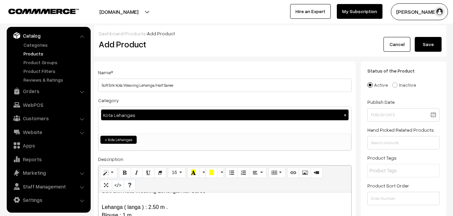
click at [432, 38] on button "Save" at bounding box center [428, 44] width 27 height 15
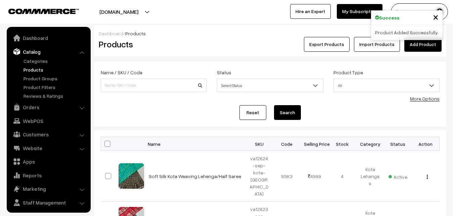
scroll to position [16, 0]
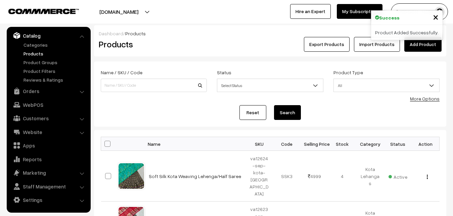
click at [419, 46] on link "Add Product" at bounding box center [422, 44] width 37 height 15
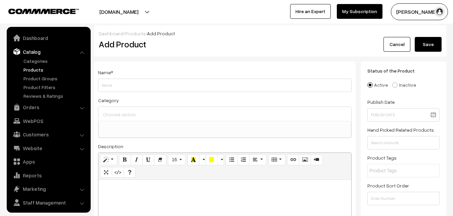
select select
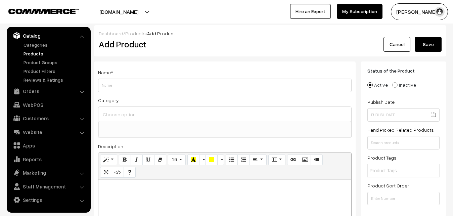
paste div
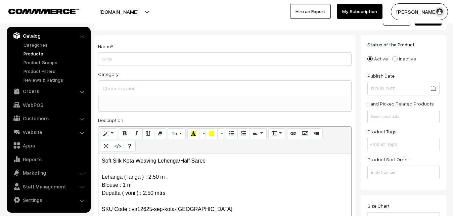
scroll to position [34, 0]
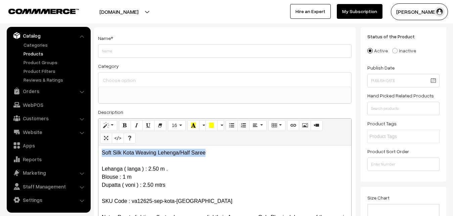
drag, startPoint x: 213, startPoint y: 152, endPoint x: 81, endPoint y: 152, distance: 132.6
click at [98, 153] on div "Soft Silk Kota Weaving Lehenga/Half Saree Lehanga ( langa ) : 2.50 m . Blouse :…" at bounding box center [224, 187] width 253 height 84
copy p "Soft Silk Kota Weaving Lehenga/Half Saree"
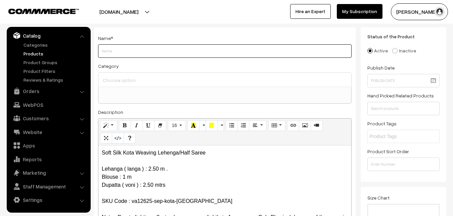
click at [120, 53] on input "Weight" at bounding box center [225, 50] width 254 height 13
paste input "Soft Silk Kota Weaving Lehenga/Half Saree"
type input "Soft Silk Kota Weaving Lehenga/Half Saree"
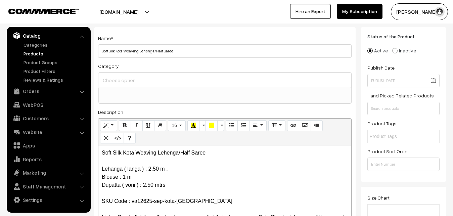
click at [114, 82] on input at bounding box center [224, 80] width 247 height 10
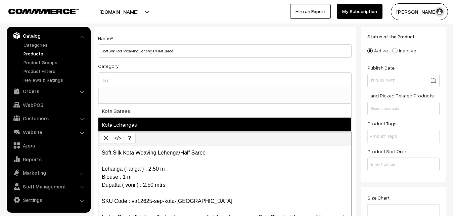
type input "ko"
click at [133, 121] on span "Kota Lehangas" at bounding box center [224, 125] width 253 height 14
select select "71"
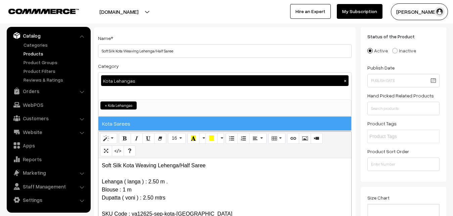
scroll to position [465, 0]
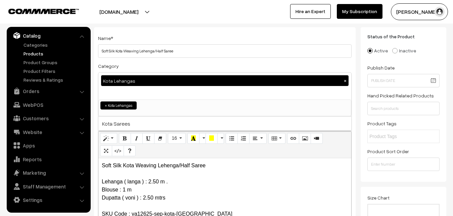
click at [148, 64] on div "Category Kota Lehangas × Uppada Sarees Uppada Sarees > Uppada Plain Sarees Uppa…" at bounding box center [225, 89] width 254 height 55
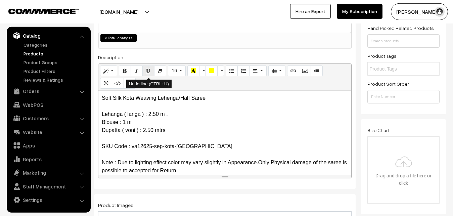
scroll to position [171, 0]
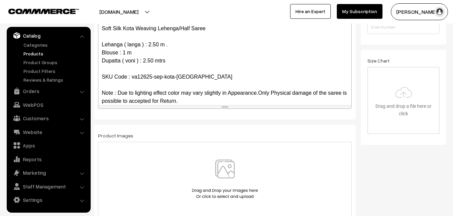
click at [217, 163] on img at bounding box center [224, 178] width 69 height 39
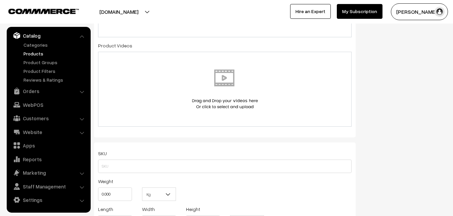
scroll to position [377, 0]
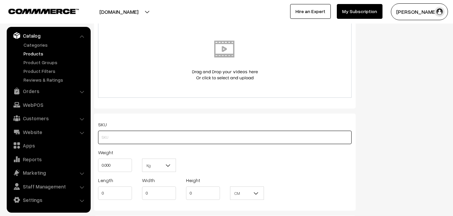
click at [111, 133] on input "text" at bounding box center [225, 137] width 254 height 13
paste input "va12625-sep-kota-ksw"
type input "va12625-sep-kota-ksw"
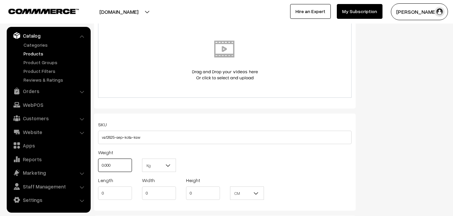
drag, startPoint x: 118, startPoint y: 162, endPoint x: 91, endPoint y: 162, distance: 26.2
click at [98, 162] on input "0.000" at bounding box center [115, 164] width 34 height 13
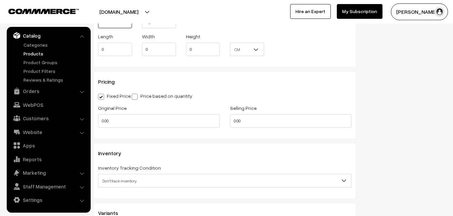
scroll to position [514, 0]
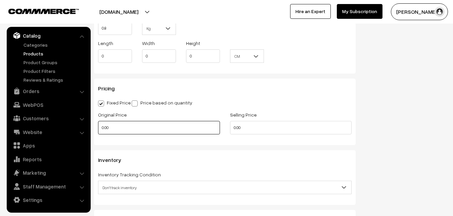
type input "0.80"
drag, startPoint x: 124, startPoint y: 126, endPoint x: 81, endPoint y: 125, distance: 43.0
click at [98, 125] on input "0.00" at bounding box center [159, 127] width 122 height 13
type input "3450"
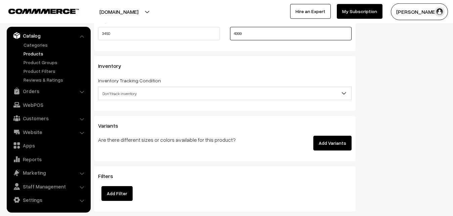
scroll to position [616, 0]
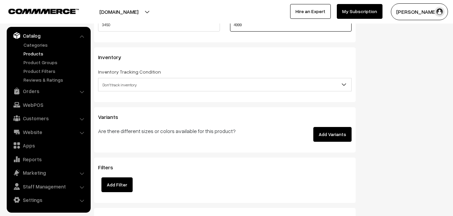
type input "4999"
click at [131, 88] on span "Don't track inventory" at bounding box center [224, 85] width 253 height 12
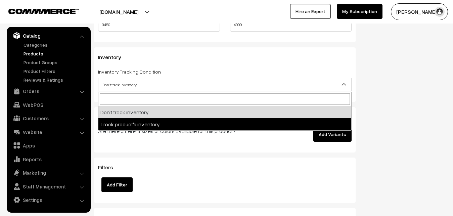
select select "2"
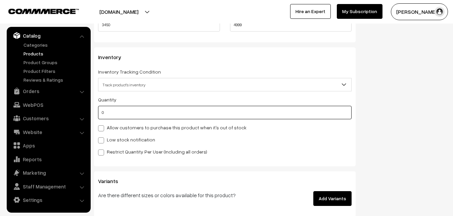
click at [114, 112] on input "0" at bounding box center [225, 112] width 254 height 13
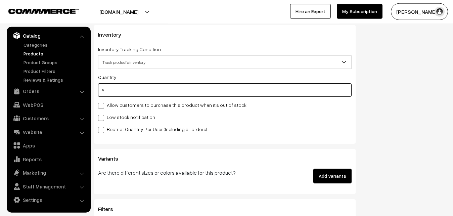
scroll to position [651, 0]
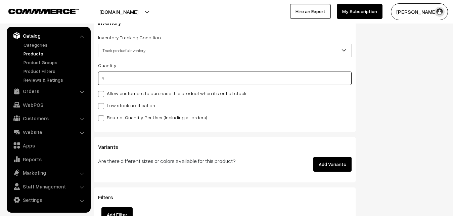
type input "4"
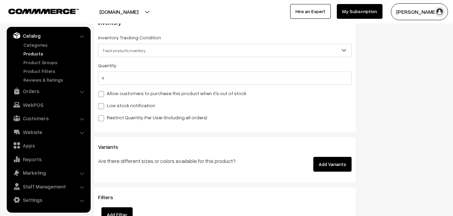
click at [109, 105] on label "Low stock notification" at bounding box center [126, 105] width 57 height 7
click at [102, 105] on input "Low stock notification" at bounding box center [100, 105] width 4 height 4
checkbox input "true"
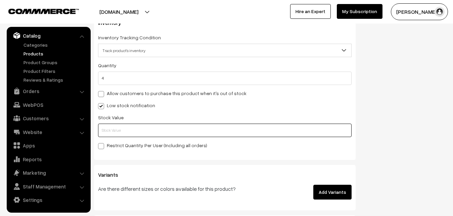
click at [106, 127] on input "text" at bounding box center [225, 130] width 254 height 13
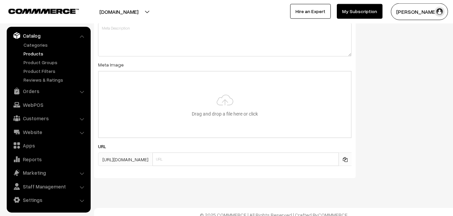
scroll to position [1000, 0]
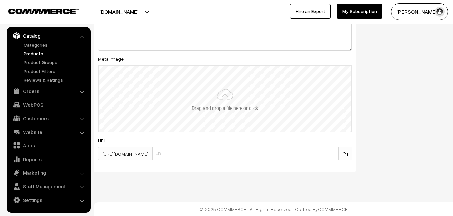
type input "2"
click at [216, 92] on input "file" at bounding box center [225, 99] width 252 height 66
type input "C:\fakepath\kota-lehenga-va12625-sep.jpeg"
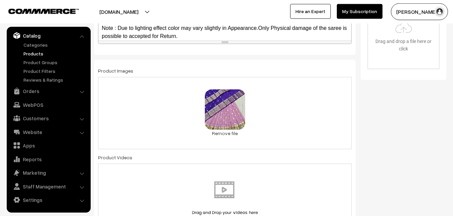
scroll to position [0, 0]
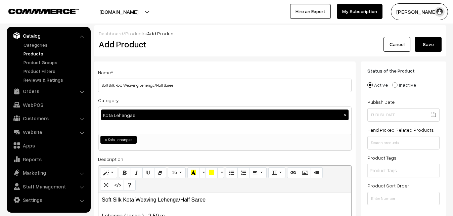
click at [426, 47] on button "Save" at bounding box center [428, 44] width 27 height 15
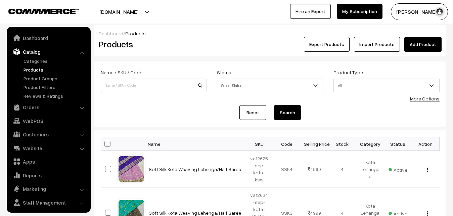
scroll to position [16, 0]
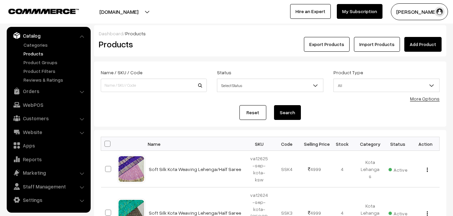
click at [431, 45] on link "Add Product" at bounding box center [422, 44] width 37 height 15
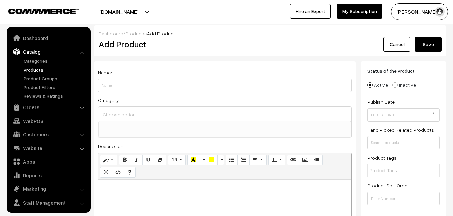
select select
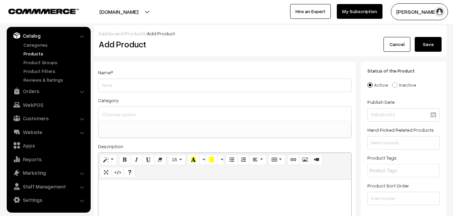
paste div
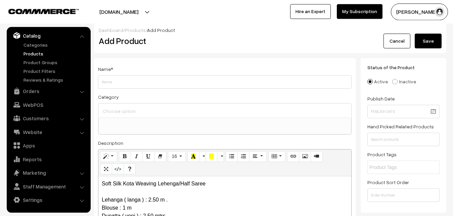
scroll to position [0, 0]
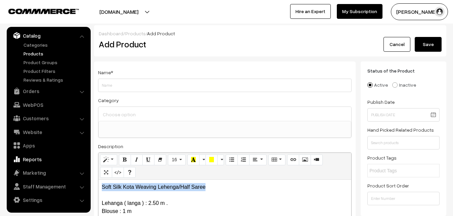
drag, startPoint x: 210, startPoint y: 181, endPoint x: 55, endPoint y: 161, distance: 156.5
copy p "Soft Silk Kota Weaving Lehenga/Half Saree"
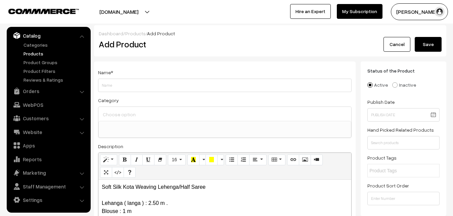
click at [107, 70] on label "Name *" at bounding box center [105, 72] width 15 height 7
click at [109, 86] on input "Weight" at bounding box center [225, 85] width 254 height 13
paste input "Soft Silk Kota Weaving Lehenga/Half Saree"
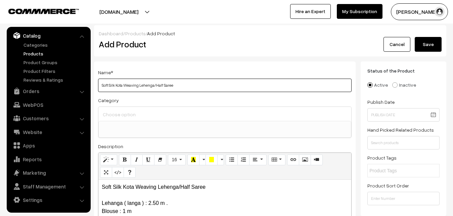
type input "Soft Silk Kota Weaving Lehenga/Half Saree"
click at [121, 115] on input at bounding box center [224, 114] width 247 height 10
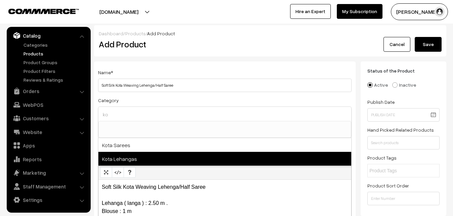
type input "ko"
click at [142, 156] on span "Kota Lehangas" at bounding box center [224, 159] width 253 height 14
select select "71"
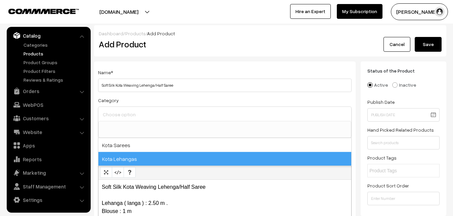
scroll to position [465, 0]
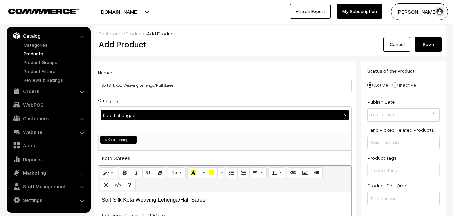
click at [148, 100] on div "Category Kota Lehangas × Uppada Sarees Uppada Sarees > Uppada Plain Sarees Uppa…" at bounding box center [225, 123] width 254 height 55
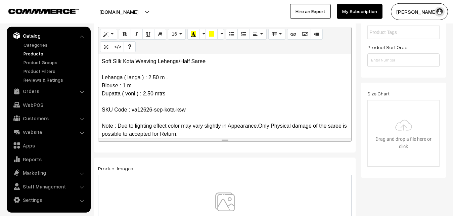
scroll to position [205, 0]
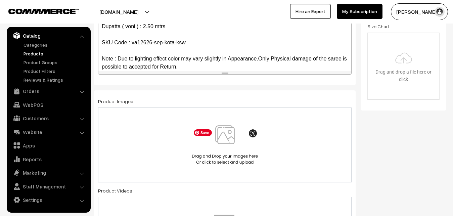
click at [229, 129] on img at bounding box center [224, 144] width 69 height 39
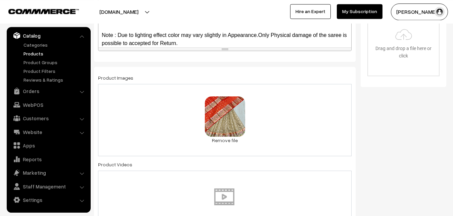
scroll to position [342, 0]
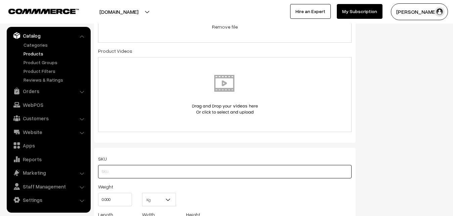
click at [107, 171] on input "text" at bounding box center [225, 171] width 254 height 13
paste input "va12626-sep-kota-ksw"
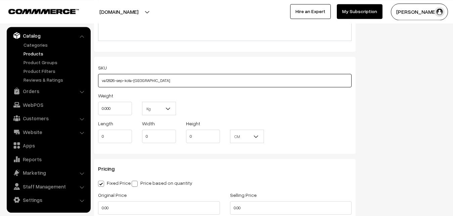
scroll to position [445, 0]
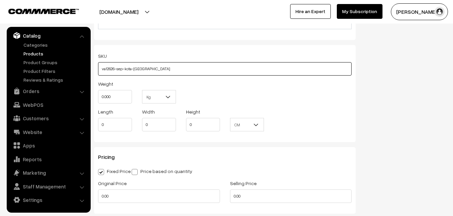
type input "va12626-sep-kota-ksw"
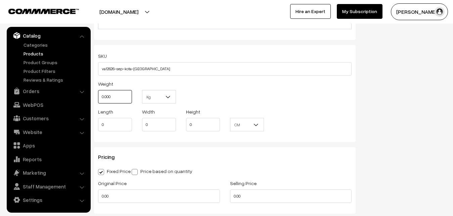
drag, startPoint x: 111, startPoint y: 98, endPoint x: 94, endPoint y: 95, distance: 17.3
click at [98, 95] on input "0.000" at bounding box center [115, 96] width 34 height 13
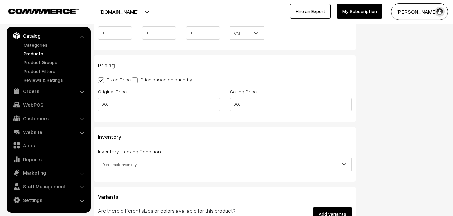
scroll to position [548, 0]
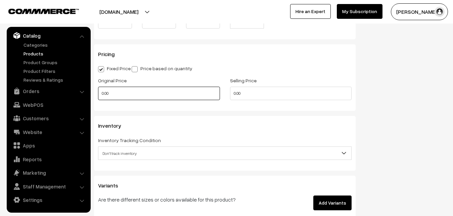
type input "0.80"
drag, startPoint x: 110, startPoint y: 88, endPoint x: 87, endPoint y: 88, distance: 23.2
click at [98, 88] on input "0.00" at bounding box center [159, 93] width 122 height 13
type input "3450"
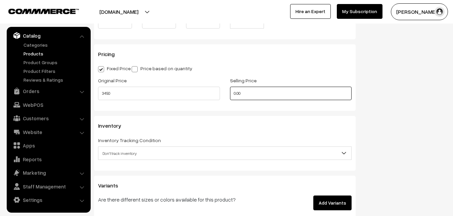
drag, startPoint x: 249, startPoint y: 90, endPoint x: 210, endPoint y: 94, distance: 39.8
click at [230, 94] on input "0.00" at bounding box center [291, 93] width 122 height 13
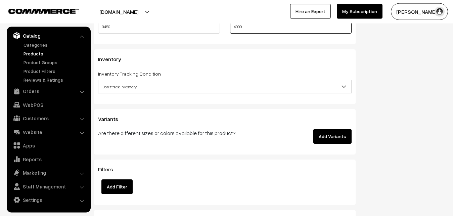
scroll to position [616, 0]
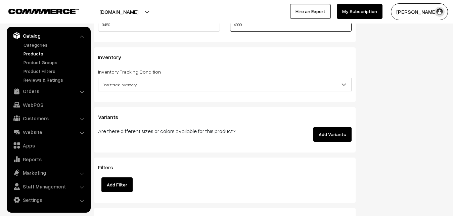
type input "4999"
click at [123, 87] on span "Don't track inventory" at bounding box center [224, 85] width 253 height 12
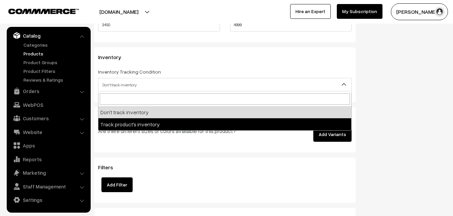
select select "2"
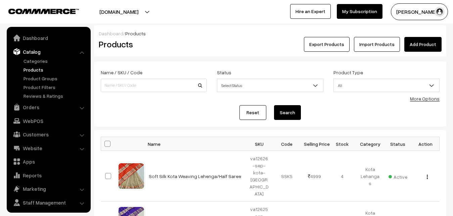
scroll to position [16, 0]
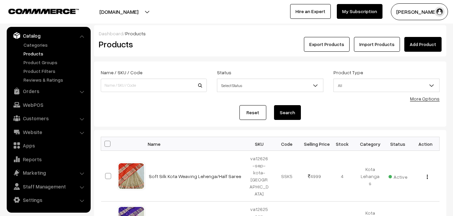
click at [428, 36] on div "Dashboard / Products" at bounding box center [270, 33] width 343 height 7
click at [430, 43] on link "Add Product" at bounding box center [422, 44] width 37 height 15
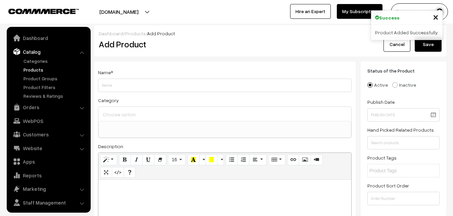
select select
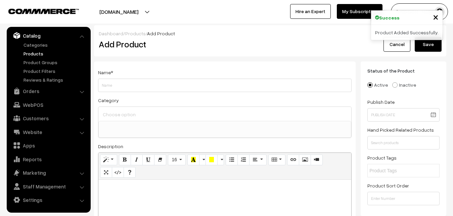
click at [124, 191] on p at bounding box center [225, 187] width 246 height 8
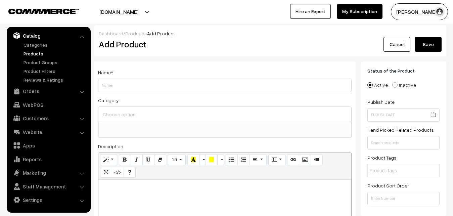
paste div
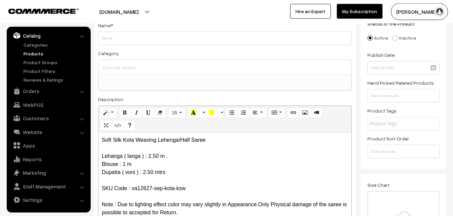
scroll to position [13, 0]
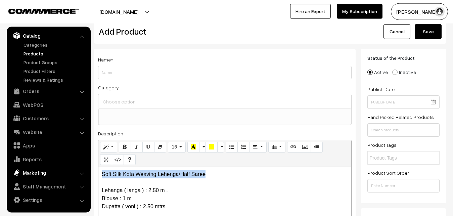
drag, startPoint x: 214, startPoint y: 174, endPoint x: 76, endPoint y: 174, distance: 138.3
click at [98, 174] on div "Soft Silk Kota Weaving Lehenga/Half Saree Lehanga ( langa ) : 2.50 m . Blouse :…" at bounding box center [224, 209] width 253 height 84
copy p "Soft Silk Kota Weaving Lehenga/Half Saree"
click at [108, 81] on div "Name * Category Uppada Sarees Uppada Sarees > Uppada Plain Sarees Uppada Sarees…" at bounding box center [225, 157] width 262 height 217
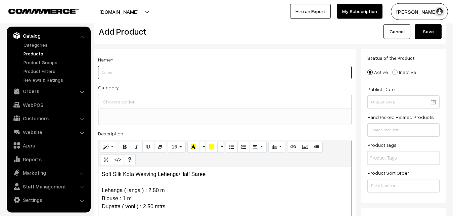
click at [108, 76] on input "Weight" at bounding box center [225, 72] width 254 height 13
paste input "Soft Silk Kota Weaving Lehenga/Half Saree"
type input "Soft Silk Kota Weaving Lehenga/Half Saree"
click at [112, 107] on div at bounding box center [224, 101] width 253 height 14
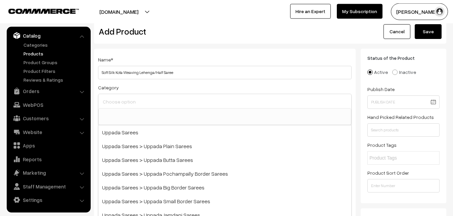
click at [115, 100] on input at bounding box center [224, 102] width 247 height 10
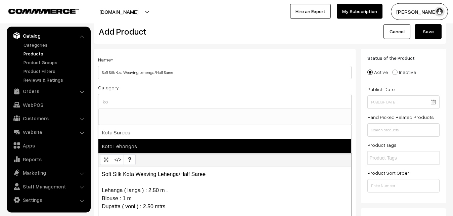
type input "ko"
click at [129, 144] on span "Kota Lehangas" at bounding box center [224, 146] width 253 height 14
select select "71"
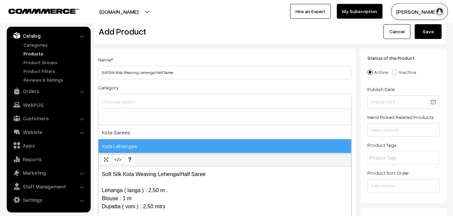
scroll to position [465, 0]
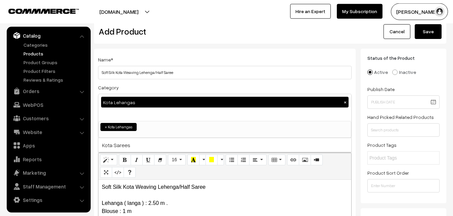
click at [153, 58] on div "Name * Soft Silk Kota Weaving Lehenga/Half Saree" at bounding box center [225, 67] width 254 height 24
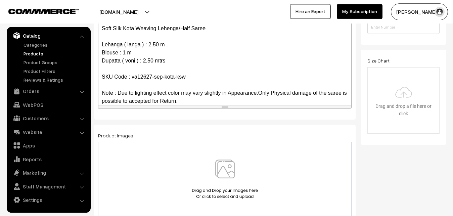
scroll to position [184, 0]
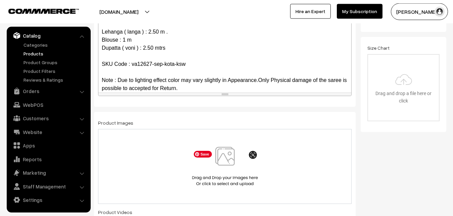
click at [219, 166] on img at bounding box center [224, 166] width 69 height 39
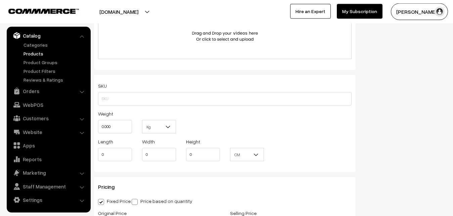
scroll to position [424, 0]
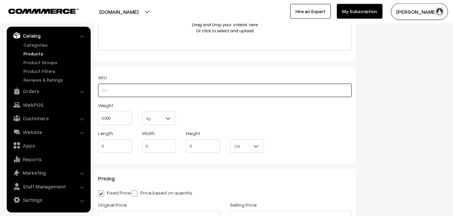
click at [108, 88] on input "text" at bounding box center [225, 90] width 254 height 13
paste input "va12627-sep-kota-ksw"
type input "va12627-sep-kota-ksw"
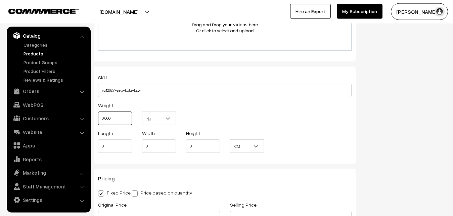
drag, startPoint x: 113, startPoint y: 117, endPoint x: 95, endPoint y: 118, distance: 18.8
click at [98, 118] on input "0.000" at bounding box center [115, 117] width 34 height 13
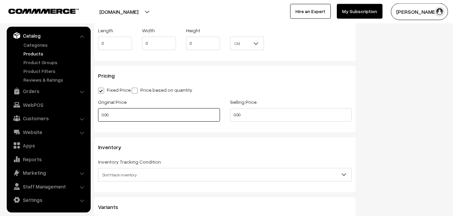
type input "0.80"
drag, startPoint x: 120, startPoint y: 116, endPoint x: 94, endPoint y: 113, distance: 25.9
click at [98, 113] on input "0.00" at bounding box center [159, 114] width 122 height 13
type input "3450"
drag, startPoint x: 252, startPoint y: 112, endPoint x: 181, endPoint y: 109, distance: 70.9
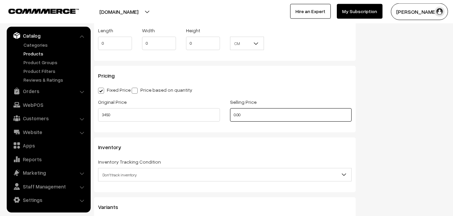
click at [230, 109] on input "0.00" at bounding box center [291, 114] width 122 height 13
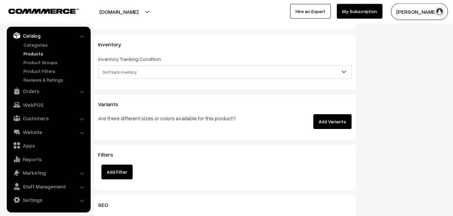
type input "4999"
click at [129, 75] on span "Don't track inventory" at bounding box center [224, 72] width 253 height 12
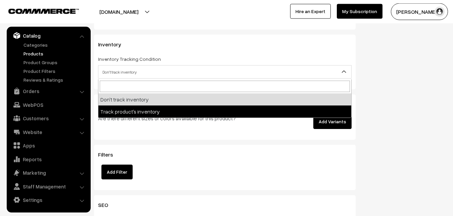
select select "2"
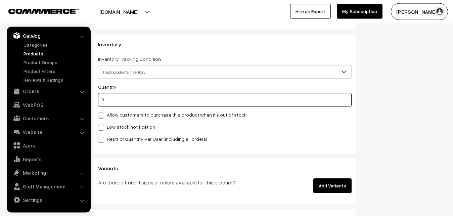
click at [123, 101] on input "0" at bounding box center [225, 99] width 254 height 13
type input "4"
click at [120, 122] on div "Quantity 4 Allow customers to purchase this product when it's out of stock Low …" at bounding box center [225, 113] width 254 height 60
click at [121, 125] on label "Low stock notification" at bounding box center [126, 126] width 57 height 7
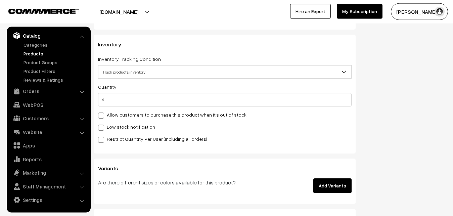
click at [102, 125] on input "Low stock notification" at bounding box center [100, 126] width 4 height 4
checkbox input "true"
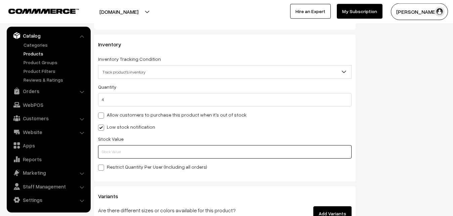
click at [125, 147] on input "text" at bounding box center [225, 151] width 254 height 13
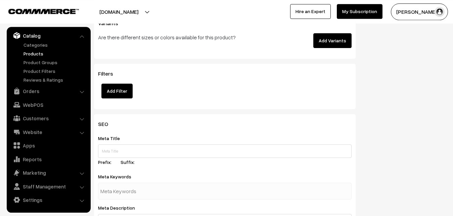
scroll to position [1000, 0]
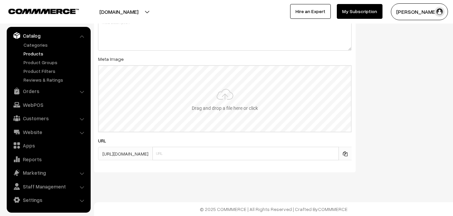
type input "2"
click at [220, 98] on input "file" at bounding box center [225, 99] width 252 height 66
type input "C:\fakepath\kota-lehenga-va12627-sep.jpeg"
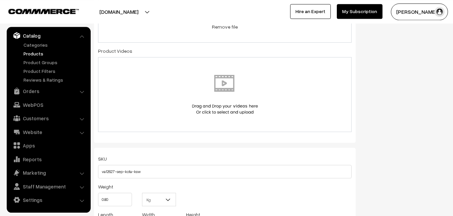
scroll to position [0, 0]
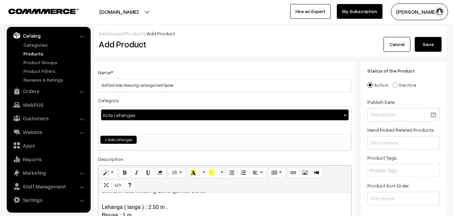
click at [425, 47] on button "Save" at bounding box center [428, 44] width 27 height 15
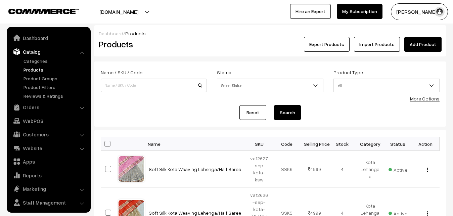
scroll to position [16, 0]
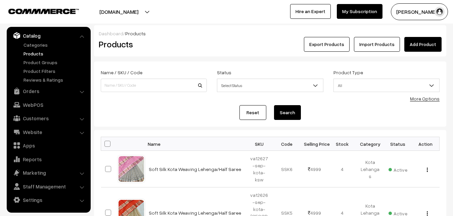
click at [423, 45] on link "Add Product" at bounding box center [422, 44] width 37 height 15
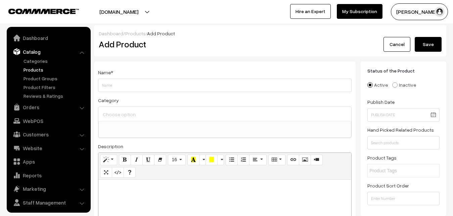
select select
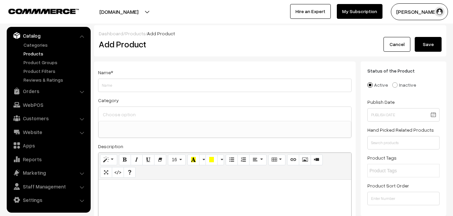
click at [128, 188] on p at bounding box center [225, 187] width 246 height 8
paste div
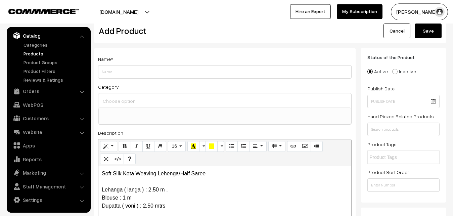
scroll to position [0, 0]
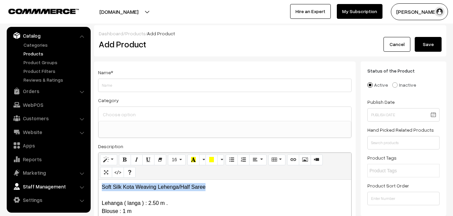
drag, startPoint x: 210, startPoint y: 188, endPoint x: 73, endPoint y: 187, distance: 136.3
copy p "Soft Silk Kota Weaving Lehenga/Half Saree"
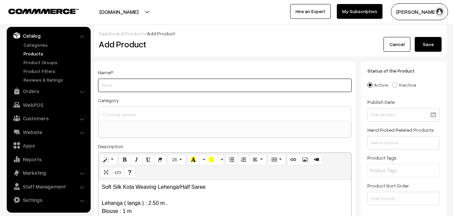
click at [108, 85] on input "Weight" at bounding box center [225, 85] width 254 height 13
paste input "Soft Silk Kota Weaving Lehenga/Half Saree"
type input "Soft Silk Kota Weaving Lehenga/Half Saree"
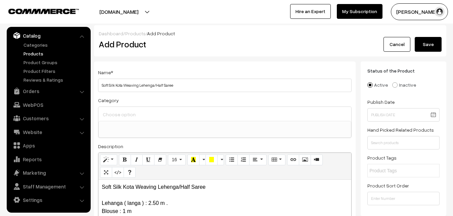
click at [120, 110] on input at bounding box center [224, 114] width 247 height 10
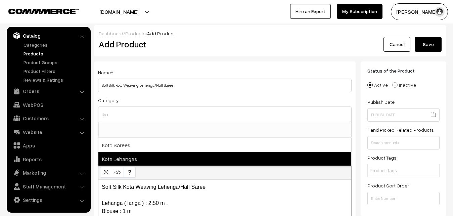
type input "ko"
click at [134, 160] on span "Kota Lehangas" at bounding box center [224, 159] width 253 height 14
select select "71"
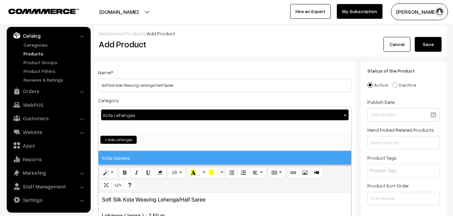
scroll to position [465, 0]
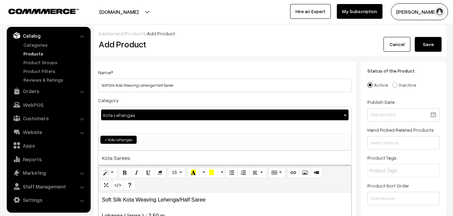
click at [146, 94] on div "Name * Soft Silk Kota Weaving Lehenga/Half Saree Category Kota Lehangas × Uppad…" at bounding box center [225, 175] width 262 height 229
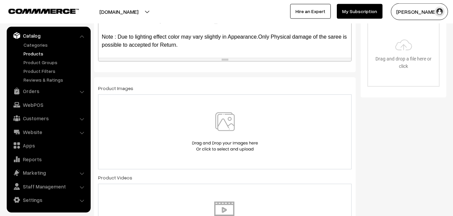
scroll to position [240, 0]
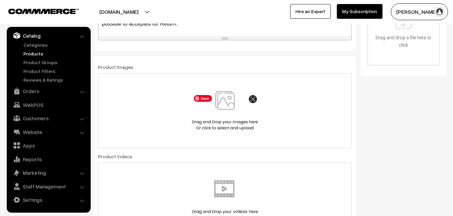
click at [226, 105] on img at bounding box center [224, 110] width 69 height 39
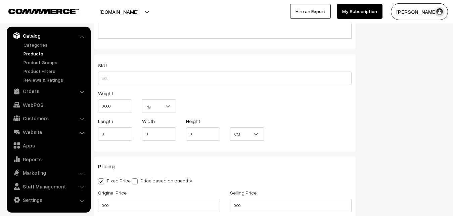
scroll to position [445, 0]
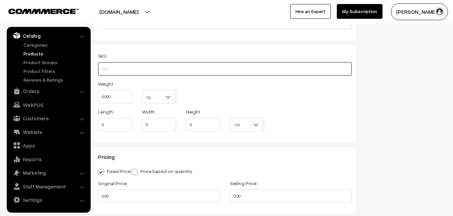
click at [105, 70] on input "text" at bounding box center [225, 68] width 254 height 13
paste input "va12628-sep-kota-ksw"
type input "va12628-sep-kota-ksw"
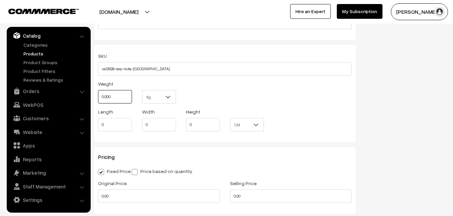
drag, startPoint x: 107, startPoint y: 100, endPoint x: 96, endPoint y: 97, distance: 12.1
click at [98, 97] on input "0.000" at bounding box center [115, 96] width 34 height 13
drag, startPoint x: 126, startPoint y: 100, endPoint x: 87, endPoint y: 95, distance: 39.5
click at [98, 95] on input "0.000" at bounding box center [115, 96] width 34 height 13
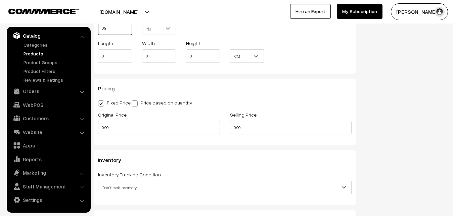
scroll to position [548, 0]
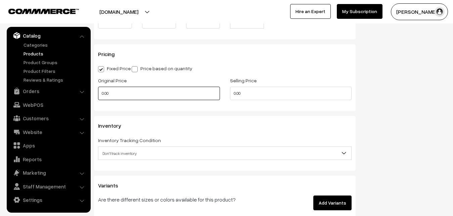
type input "0.80"
drag, startPoint x: 125, startPoint y: 101, endPoint x: 90, endPoint y: 92, distance: 36.4
type input "3450"
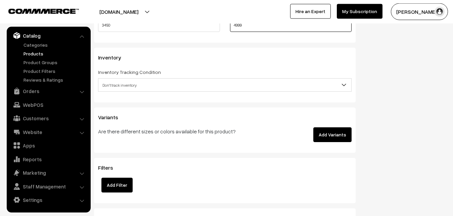
scroll to position [616, 0]
type input "4999"
click at [115, 86] on span "Don't track inventory" at bounding box center [224, 85] width 253 height 12
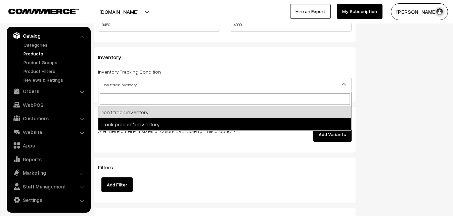
select select "2"
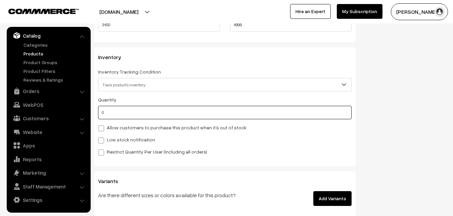
click at [112, 112] on input "0" at bounding box center [225, 112] width 254 height 13
type input "4"
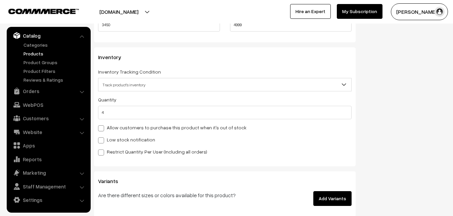
click at [111, 137] on label "Low stock notification" at bounding box center [126, 139] width 57 height 7
click at [102, 137] on input "Low stock notification" at bounding box center [100, 139] width 4 height 4
checkbox input "true"
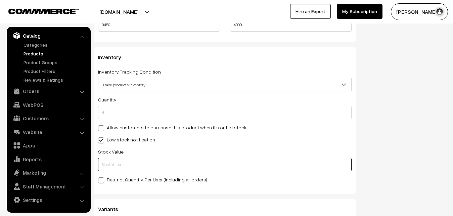
click at [114, 165] on input "text" at bounding box center [225, 164] width 254 height 13
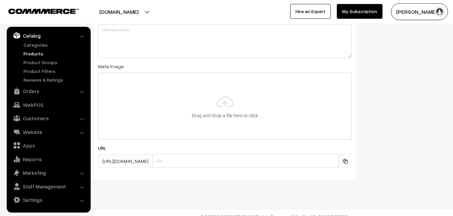
scroll to position [993, 0]
type input "2"
click at [219, 101] on input "file" at bounding box center [225, 105] width 252 height 66
type input "C:\fakepath\kota-lehenga-va12628-sep.jpeg"
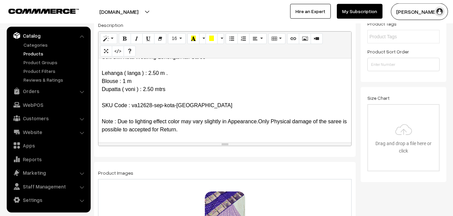
scroll to position [0, 0]
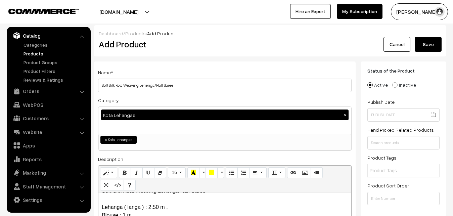
click at [433, 41] on button "Save" at bounding box center [428, 44] width 27 height 15
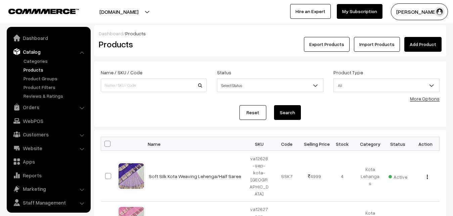
scroll to position [16, 0]
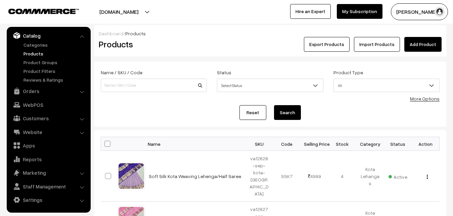
click at [161, 43] on h2 "Products" at bounding box center [152, 44] width 107 height 10
click at [419, 46] on link "Add Product" at bounding box center [422, 44] width 37 height 15
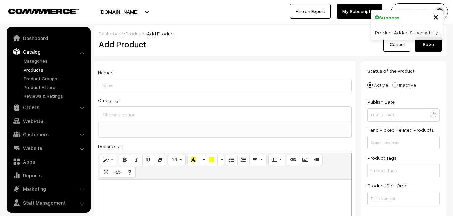
select select
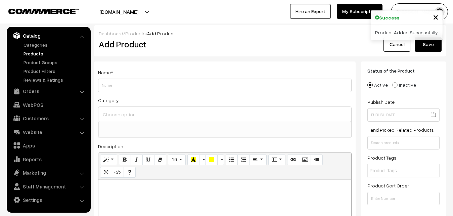
paste div
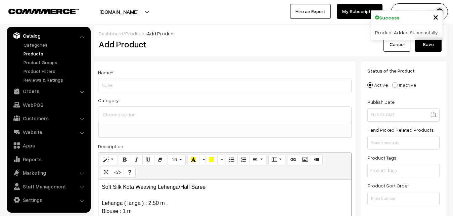
scroll to position [47, 0]
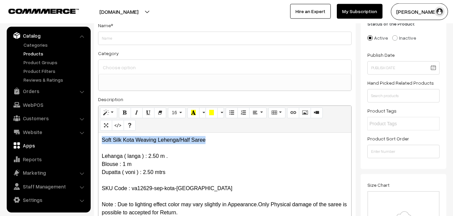
drag, startPoint x: 205, startPoint y: 139, endPoint x: 69, endPoint y: 141, distance: 136.0
click at [98, 141] on div "Soft Silk Kota Weaving Lehenga/Half Saree Lehanga ( langa ) : 2.50 m . Blouse :…" at bounding box center [224, 175] width 253 height 84
copy p "Soft Silk Kota Weaving Lehenga/Half Saree"
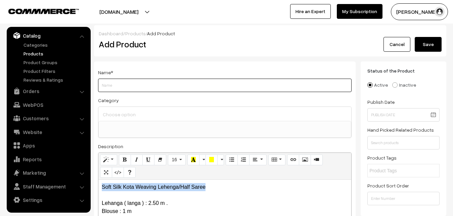
click at [128, 88] on input "Weight" at bounding box center [225, 85] width 254 height 13
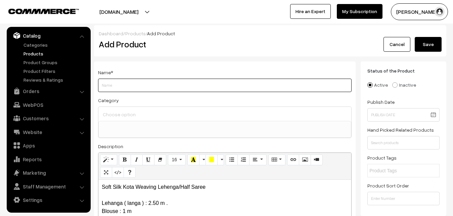
paste input "Soft Silk Kota Weaving Lehenga/Half Saree"
type input "Soft Silk Kota Weaving Lehenga/Half Saree"
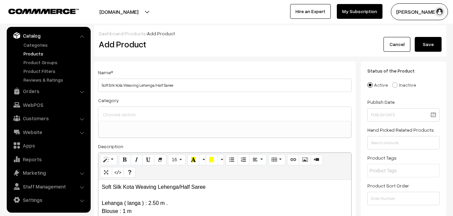
click at [131, 109] on input at bounding box center [224, 114] width 247 height 10
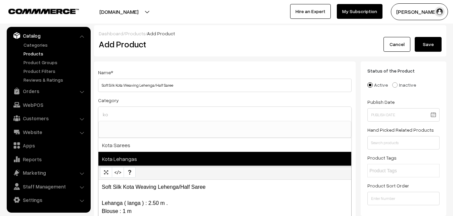
type input "ko"
click at [132, 157] on span "Kota Lehangas" at bounding box center [224, 159] width 253 height 14
select select "71"
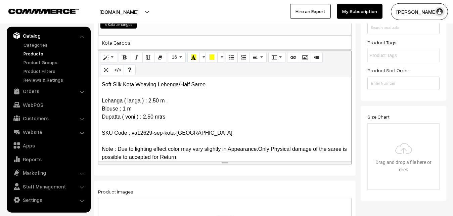
scroll to position [171, 0]
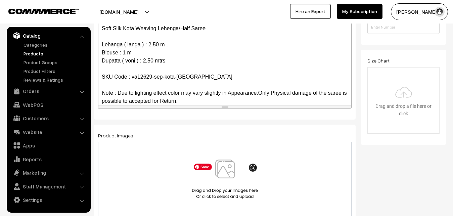
click at [226, 163] on img at bounding box center [224, 178] width 69 height 39
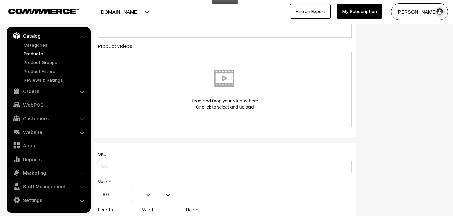
scroll to position [377, 0]
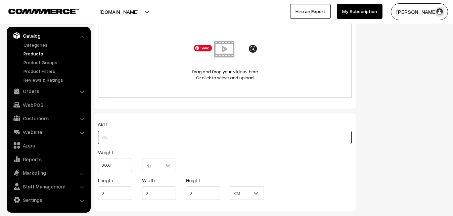
click at [112, 138] on input "text" at bounding box center [225, 137] width 254 height 13
paste input "va12629-sep-kota-[GEOGRAPHIC_DATA]"
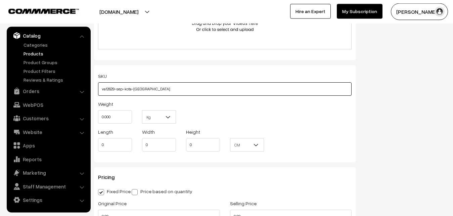
scroll to position [445, 0]
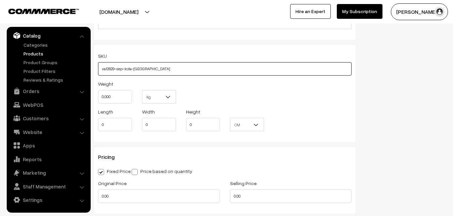
type input "va12629-sep-kota-[GEOGRAPHIC_DATA]"
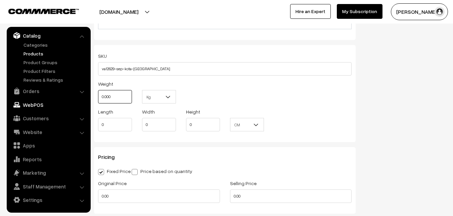
drag, startPoint x: 108, startPoint y: 100, endPoint x: 85, endPoint y: 102, distance: 22.7
click at [98, 102] on input "0.000" at bounding box center [115, 96] width 34 height 13
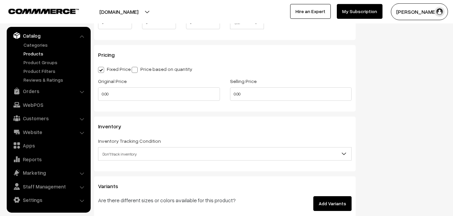
scroll to position [548, 0]
type input "0.80"
drag, startPoint x: 116, startPoint y: 102, endPoint x: 112, endPoint y: 99, distance: 5.5
click at [112, 99] on div "Original Price 0.00" at bounding box center [159, 90] width 132 height 28
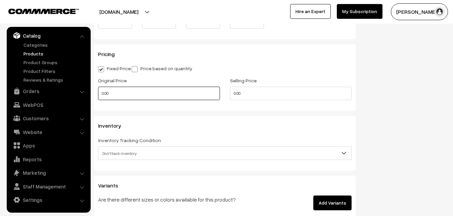
drag, startPoint x: 112, startPoint y: 93, endPoint x: 82, endPoint y: 97, distance: 30.5
click at [98, 97] on input "0.00" at bounding box center [159, 93] width 122 height 13
type input "0"
type input "3450"
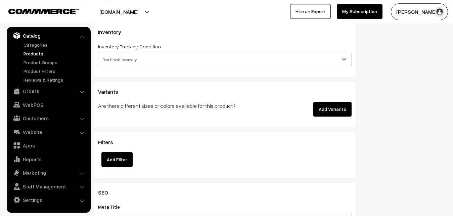
scroll to position [651, 0]
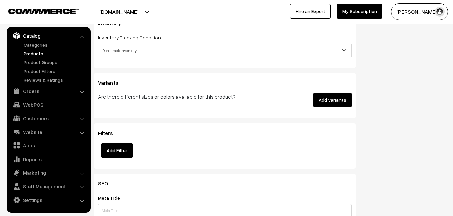
type input "4999"
click at [125, 49] on span "Don't track inventory" at bounding box center [224, 51] width 253 height 12
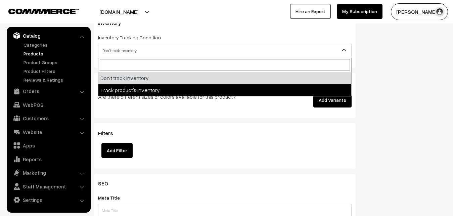
select select "2"
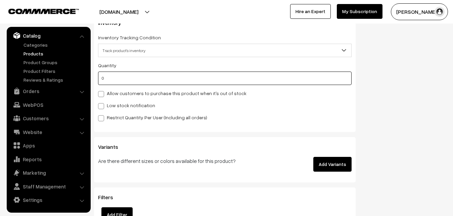
click at [119, 81] on input "0" at bounding box center [225, 78] width 254 height 13
type input "4"
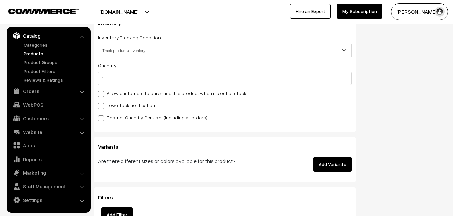
click at [110, 110] on div "Quantity 4 Allow customers to purchase this product when it's out of stock Low …" at bounding box center [225, 91] width 254 height 60
click at [109, 107] on label "Low stock notification" at bounding box center [126, 105] width 57 height 7
click at [102, 107] on input "Low stock notification" at bounding box center [100, 105] width 4 height 4
checkbox input "true"
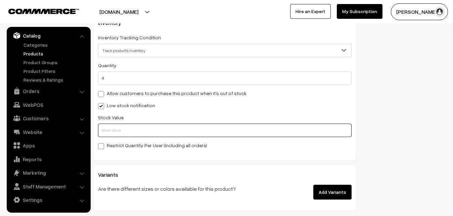
click at [107, 125] on input "text" at bounding box center [225, 130] width 254 height 13
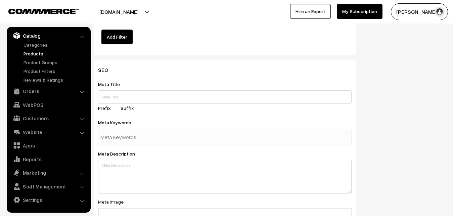
scroll to position [1000, 0]
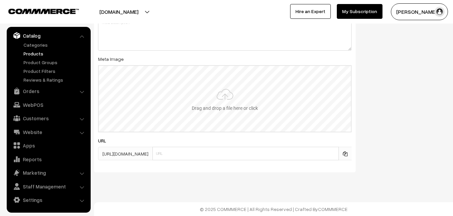
type input "2"
click at [204, 101] on input "file" at bounding box center [225, 99] width 252 height 66
type input "C:\fakepath\kota-lehenga-va12629-sep.jpeg"
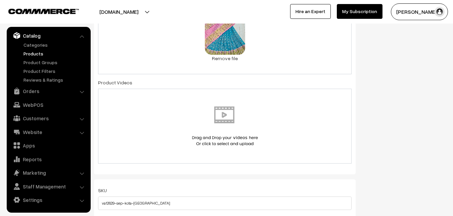
scroll to position [0, 0]
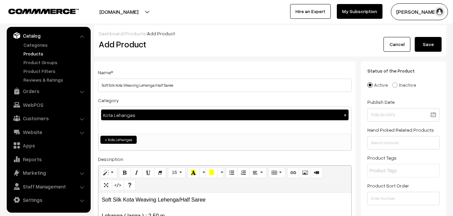
click at [430, 42] on button "Save" at bounding box center [428, 44] width 27 height 15
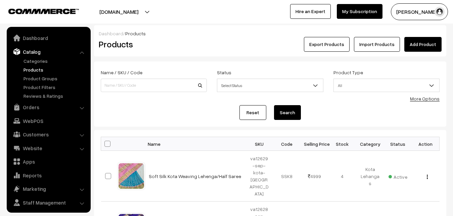
scroll to position [16, 0]
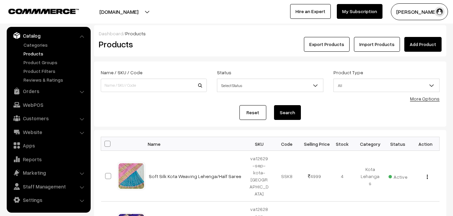
click at [415, 49] on link "Add Product" at bounding box center [422, 44] width 37 height 15
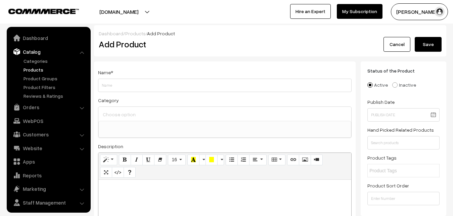
select select
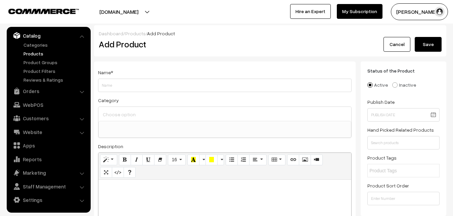
click at [35, 54] on link "Products" at bounding box center [55, 53] width 66 height 7
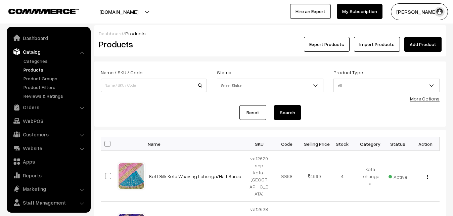
scroll to position [16, 0]
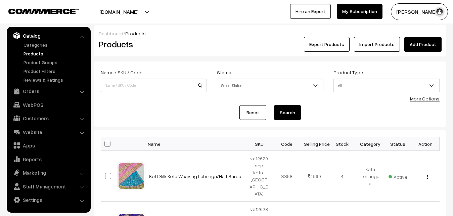
click at [198, 51] on div "Products" at bounding box center [153, 44] width 118 height 15
click at [424, 43] on link "Add Product" at bounding box center [422, 44] width 37 height 15
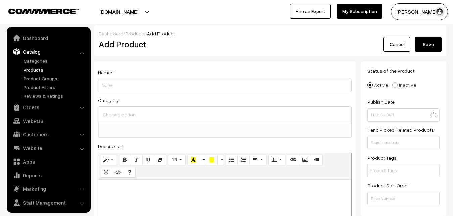
select select
click at [105, 190] on p at bounding box center [225, 187] width 246 height 8
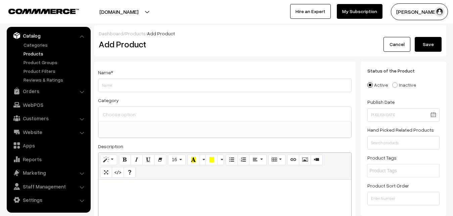
paste div
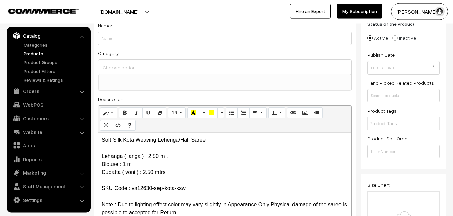
scroll to position [0, 0]
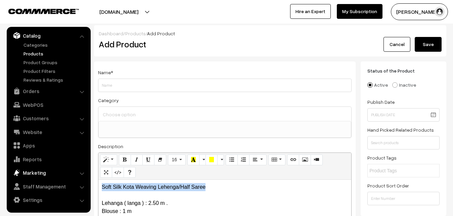
drag, startPoint x: 216, startPoint y: 185, endPoint x: 43, endPoint y: 171, distance: 173.1
copy p "Soft Silk Kota Weaving Lehenga/Half Saree"
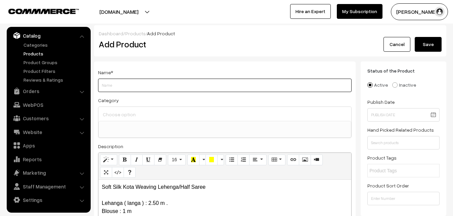
click at [108, 84] on input "Weight" at bounding box center [225, 85] width 254 height 13
paste input "Soft Silk Kota Weaving Lehenga/Half Saree"
type input "Soft Silk Kota Weaving Lehenga/Half Saree"
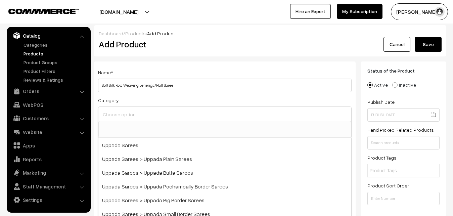
click at [110, 110] on input at bounding box center [224, 114] width 247 height 10
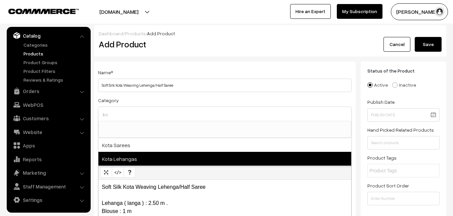
type input "ko"
click at [131, 154] on span "Kota Lehangas" at bounding box center [224, 159] width 253 height 14
select select "71"
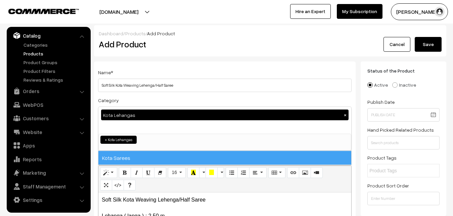
scroll to position [465, 0]
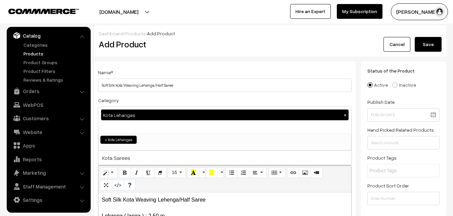
click at [140, 95] on div "Name * Soft Silk Kota Weaving Lehenga/Half Saree Category Kota Lehangas × Uppad…" at bounding box center [225, 175] width 262 height 229
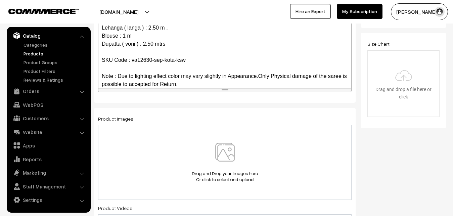
scroll to position [205, 0]
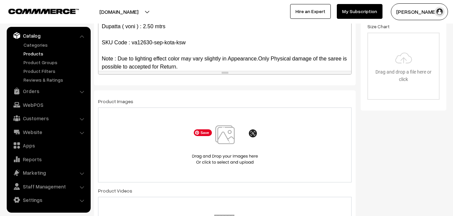
click at [227, 139] on img at bounding box center [224, 144] width 69 height 39
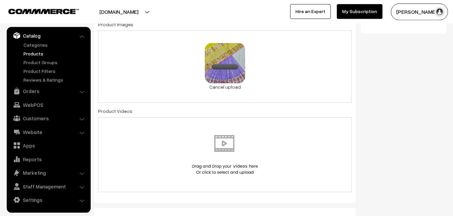
scroll to position [377, 0]
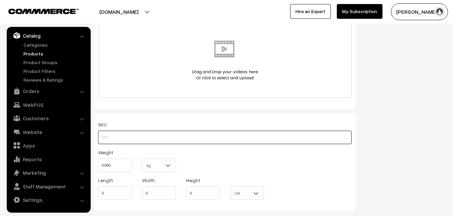
click at [104, 141] on input "text" at bounding box center [225, 137] width 254 height 13
paste input "va12630-sep-kota-ksw"
type input "va12630-sep-kota-ksw"
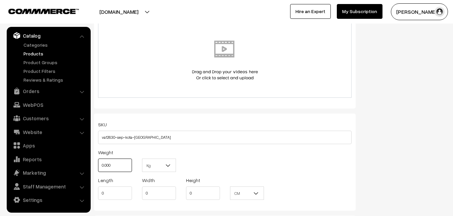
drag, startPoint x: 118, startPoint y: 171, endPoint x: 90, endPoint y: 165, distance: 28.4
click at [98, 165] on input "0.000" at bounding box center [115, 164] width 34 height 13
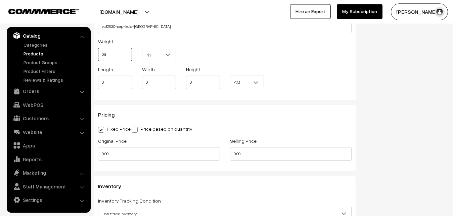
scroll to position [514, 0]
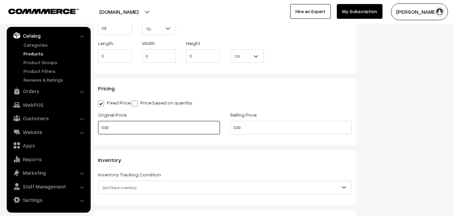
type input "0.80"
drag, startPoint x: 113, startPoint y: 126, endPoint x: 73, endPoint y: 126, distance: 40.0
click at [98, 126] on input "0.00" at bounding box center [159, 127] width 122 height 13
type input "3750"
drag, startPoint x: 258, startPoint y: 127, endPoint x: 197, endPoint y: 131, distance: 60.5
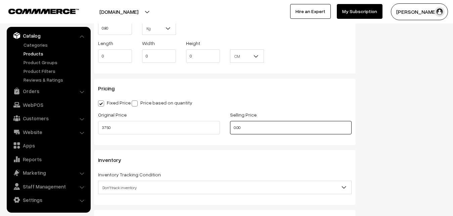
click at [230, 132] on input "0.00" at bounding box center [291, 127] width 122 height 13
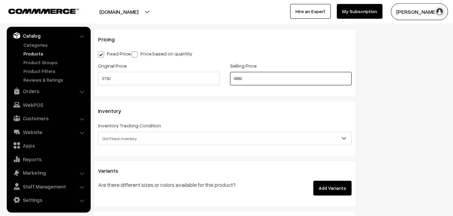
scroll to position [582, 0]
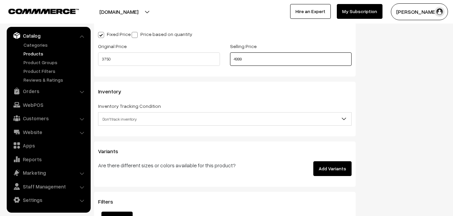
type input "4999"
click at [126, 115] on span "Don't track inventory" at bounding box center [224, 119] width 253 height 12
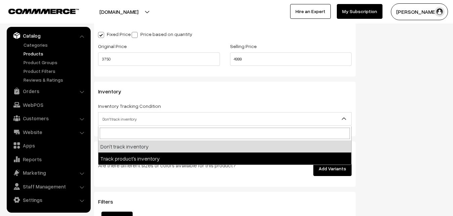
select select "2"
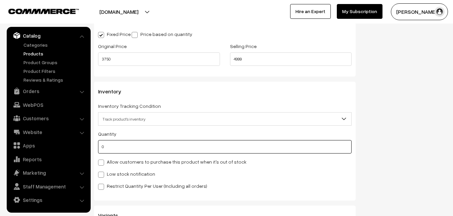
click at [114, 144] on input "0" at bounding box center [225, 146] width 254 height 13
type input "7"
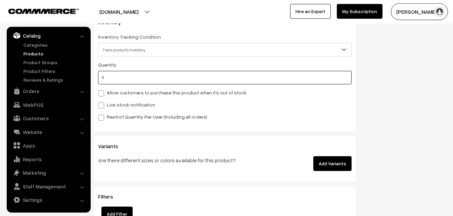
scroll to position [685, 0]
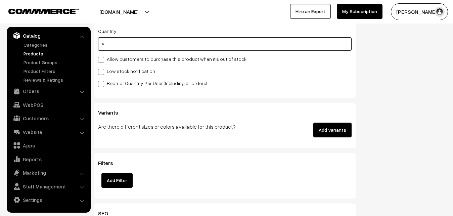
type input "4"
click at [108, 75] on label "Low stock notification" at bounding box center [126, 70] width 57 height 7
click at [102, 73] on input "Low stock notification" at bounding box center [100, 70] width 4 height 4
checkbox input "true"
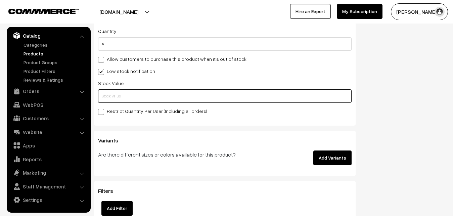
click at [106, 97] on input "text" at bounding box center [225, 95] width 254 height 13
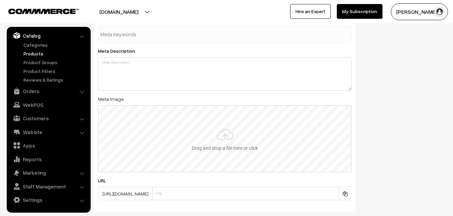
scroll to position [1000, 0]
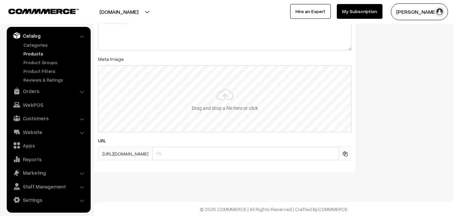
type input "2"
click at [221, 91] on input "file" at bounding box center [225, 99] width 252 height 66
type input "C:\fakepath\kota-lehenga-va12630-sep.jpeg"
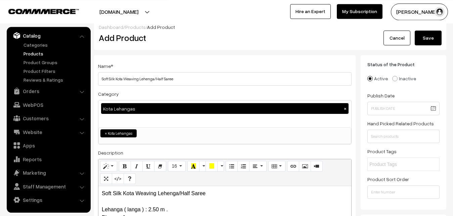
scroll to position [0, 0]
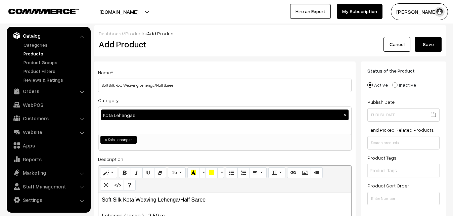
click at [420, 48] on button "Save" at bounding box center [428, 44] width 27 height 15
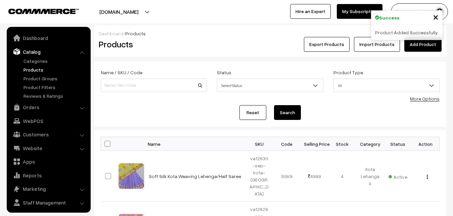
scroll to position [16, 0]
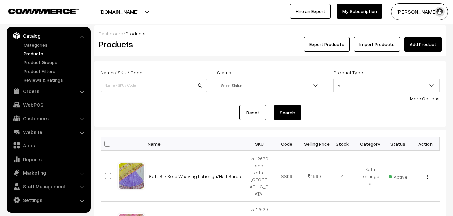
click at [200, 44] on h2 "Products" at bounding box center [152, 44] width 107 height 10
click at [422, 48] on link "Add Product" at bounding box center [422, 44] width 37 height 15
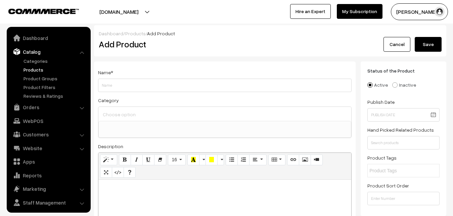
select select
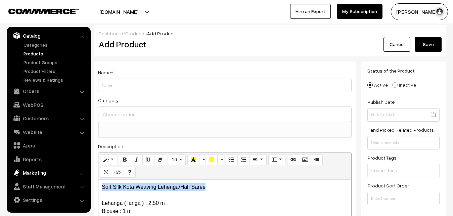
drag, startPoint x: 218, startPoint y: 182, endPoint x: 76, endPoint y: 170, distance: 142.3
copy p "Soft Silk Kota Weaving Lehenga/Half Saree"
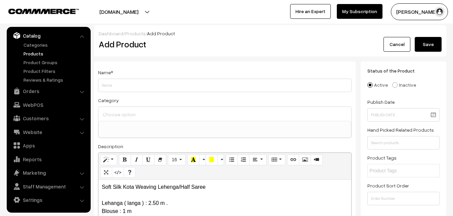
click at [111, 74] on span "*" at bounding box center [112, 73] width 2 height 6
click at [112, 84] on input "Weight" at bounding box center [225, 85] width 254 height 13
paste input "Soft Silk Kota Weaving Lehenga/Half Saree"
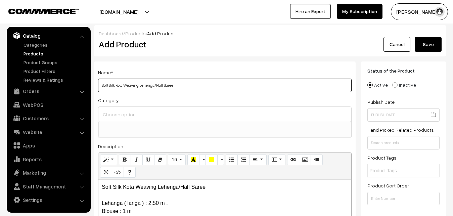
type input "Soft Silk Kota Weaving Lehenga/Half Saree"
click at [119, 114] on input at bounding box center [224, 114] width 247 height 10
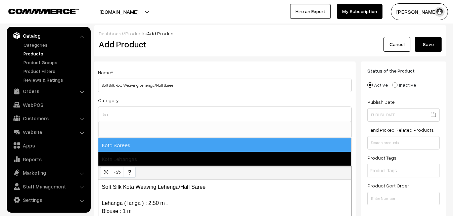
type input "ko"
click at [133, 156] on span "Kota Lehangas" at bounding box center [224, 159] width 253 height 14
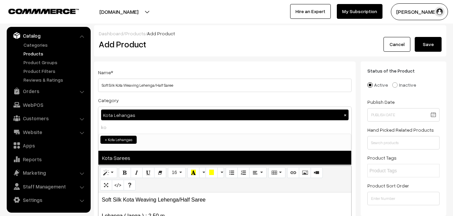
select select "71"
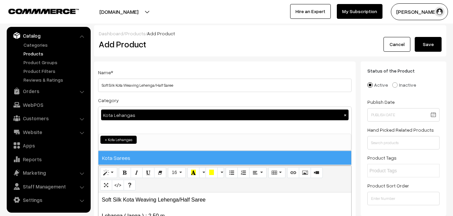
scroll to position [465, 0]
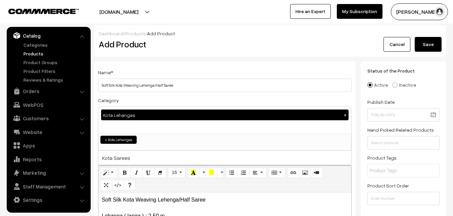
click at [132, 99] on div "Category Kota Lehangas × Uppada Sarees Uppada Sarees > Uppada Plain Sarees Uppa…" at bounding box center [225, 123] width 254 height 55
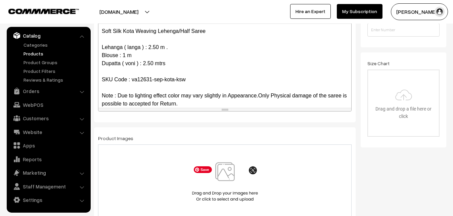
scroll to position [205, 0]
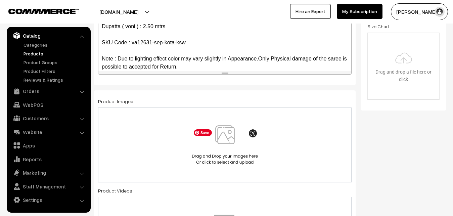
click at [227, 136] on img at bounding box center [224, 144] width 69 height 39
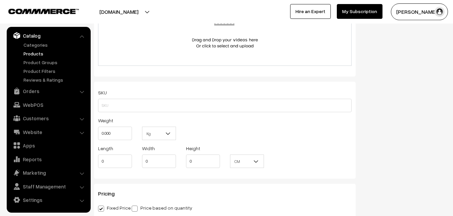
scroll to position [411, 0]
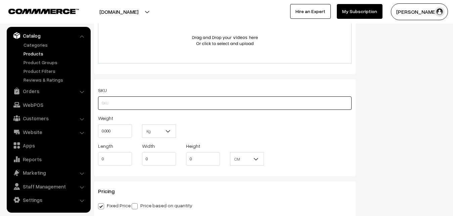
click at [117, 101] on input "text" at bounding box center [225, 102] width 254 height 13
paste input "va12631-sep-kota-ksw"
type input "va12631-sep-kota-ksw"
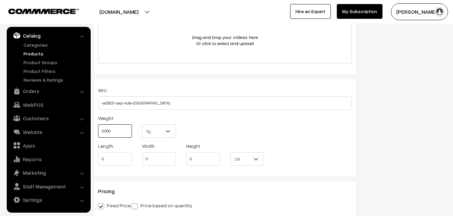
drag, startPoint x: 118, startPoint y: 130, endPoint x: 89, endPoint y: 122, distance: 29.4
click at [98, 124] on input "0.000" at bounding box center [115, 130] width 34 height 13
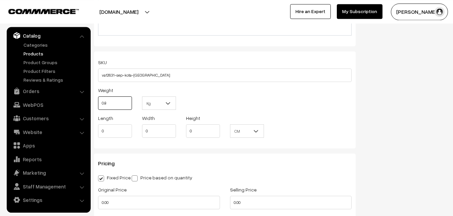
scroll to position [514, 0]
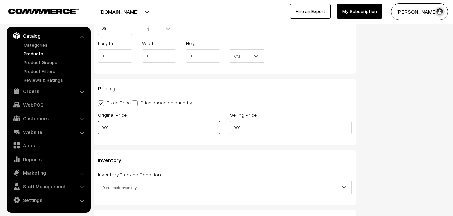
type input "0.80"
drag, startPoint x: 112, startPoint y: 128, endPoint x: 86, endPoint y: 130, distance: 26.3
click at [98, 130] on input "0.00" at bounding box center [159, 127] width 122 height 13
type input "3750"
drag, startPoint x: 262, startPoint y: 128, endPoint x: 182, endPoint y: 125, distance: 80.3
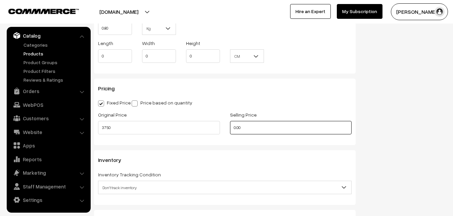
click at [230, 127] on input "0.00" at bounding box center [291, 127] width 122 height 13
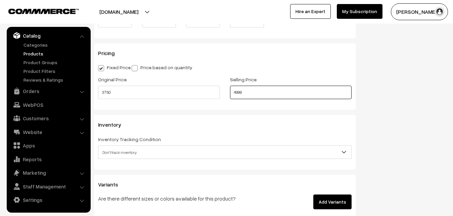
scroll to position [582, 0]
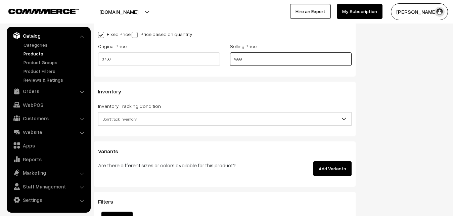
type input "4999"
click at [121, 117] on span "Don't track inventory" at bounding box center [224, 119] width 253 height 12
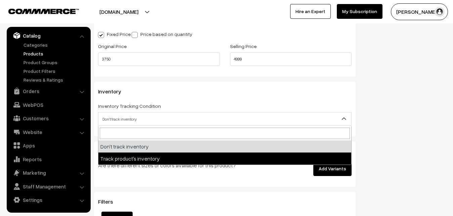
select select "2"
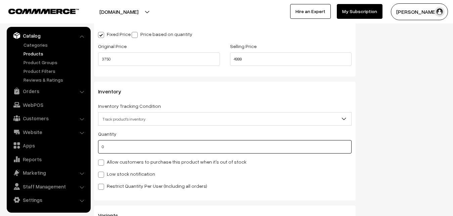
click at [122, 149] on input "0" at bounding box center [225, 146] width 254 height 13
type input "4"
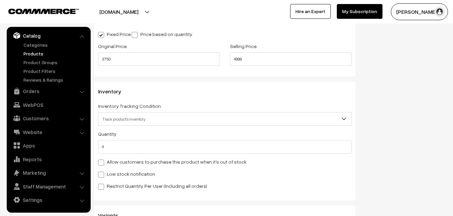
click at [120, 170] on div "Low stock notification" at bounding box center [225, 174] width 254 height 8
click at [121, 175] on label "Low stock notification" at bounding box center [126, 173] width 57 height 7
click at [102, 175] on input "Low stock notification" at bounding box center [100, 173] width 4 height 4
checkbox input "true"
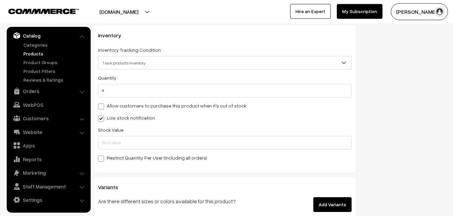
scroll to position [685, 0]
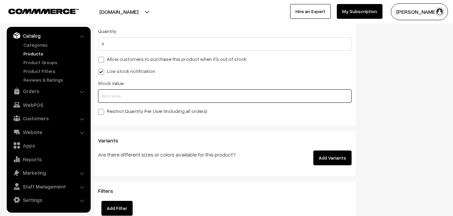
click at [114, 98] on input "text" at bounding box center [225, 95] width 254 height 13
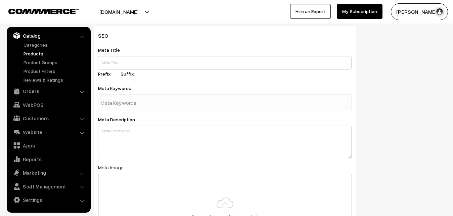
scroll to position [1000, 0]
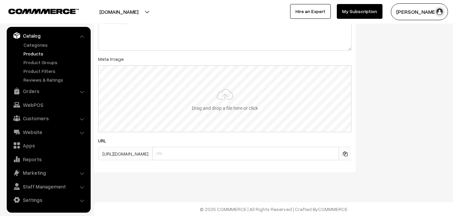
type input "2"
click at [231, 95] on input "file" at bounding box center [225, 99] width 252 height 66
type input "C:\fakepath\kota-lehenga-va12631-sep.jpeg"
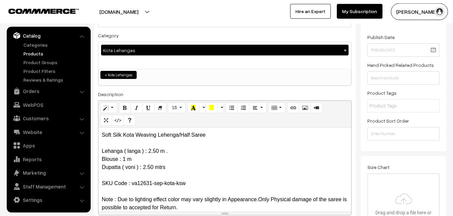
scroll to position [0, 0]
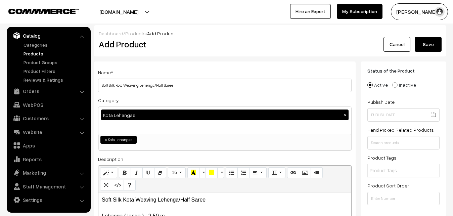
click at [425, 49] on button "Save" at bounding box center [428, 44] width 27 height 15
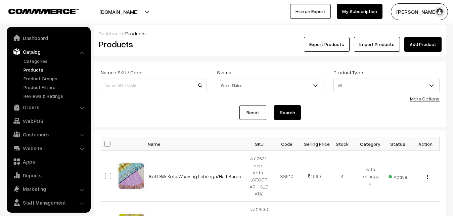
scroll to position [16, 0]
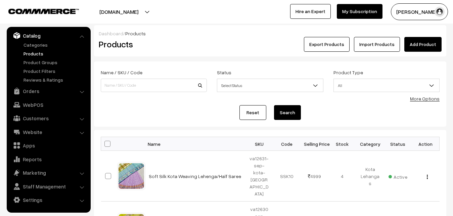
click at [416, 41] on link "Add Product" at bounding box center [422, 44] width 37 height 15
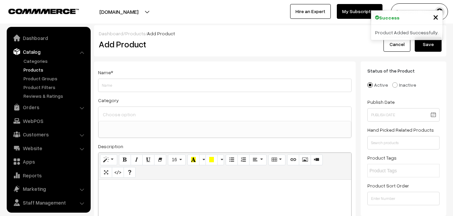
select select
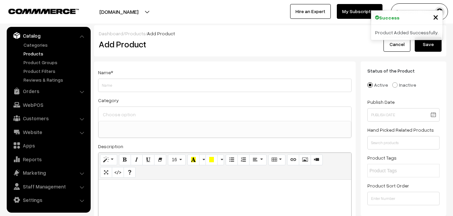
click at [121, 189] on p at bounding box center [225, 187] width 246 height 8
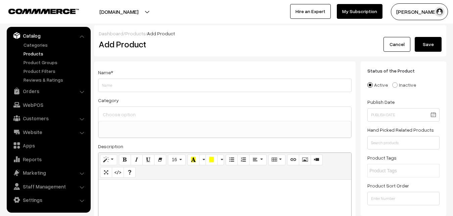
paste div
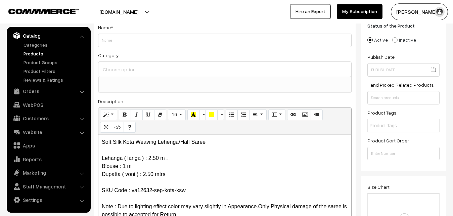
scroll to position [0, 0]
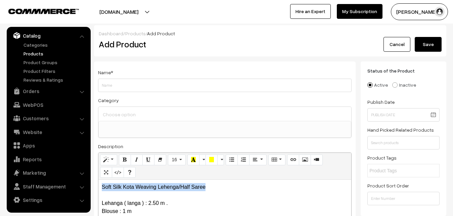
drag, startPoint x: 215, startPoint y: 183, endPoint x: 76, endPoint y: 183, distance: 138.7
copy p "Soft Silk Kota Weaving Lehenga/Half Saree"
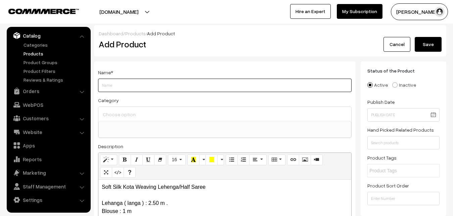
click at [104, 83] on input "Weight" at bounding box center [225, 85] width 254 height 13
paste input "Soft Silk Kota Weaving Lehenga/Half Saree"
type input "Soft Silk Kota Weaving Lehenga/Half Saree"
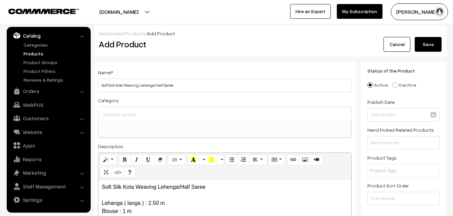
click at [120, 114] on input at bounding box center [224, 114] width 247 height 10
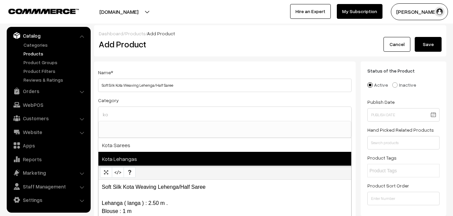
type input "ko"
click at [131, 157] on span "Kota Lehangas" at bounding box center [224, 159] width 253 height 14
select select "71"
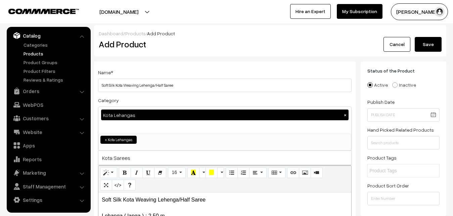
click at [154, 69] on div "Name * Soft Silk Kota Weaving Lehenga/Half Saree" at bounding box center [225, 80] width 254 height 24
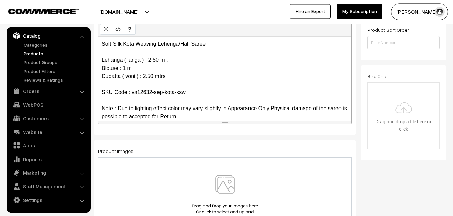
scroll to position [171, 0]
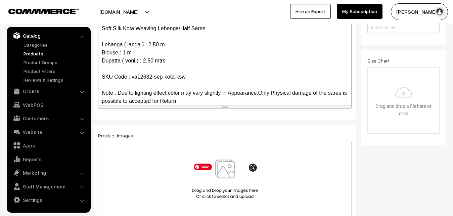
click at [221, 171] on img at bounding box center [224, 178] width 69 height 39
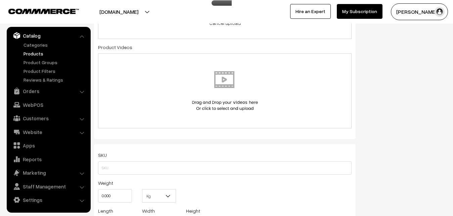
scroll to position [377, 0]
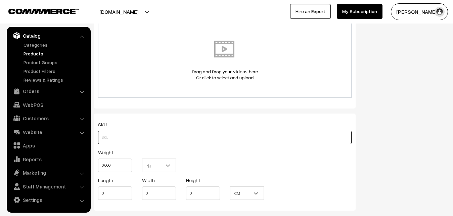
click at [110, 138] on input "text" at bounding box center [225, 137] width 254 height 13
paste input "va12632-sep-kota-ksw"
type input "va12632-sep-kota-ksw"
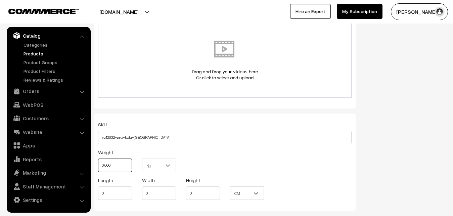
drag, startPoint x: 107, startPoint y: 168, endPoint x: 94, endPoint y: 166, distance: 13.2
click at [98, 166] on input "0.000" at bounding box center [115, 164] width 34 height 13
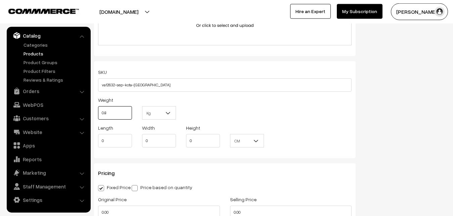
scroll to position [514, 0]
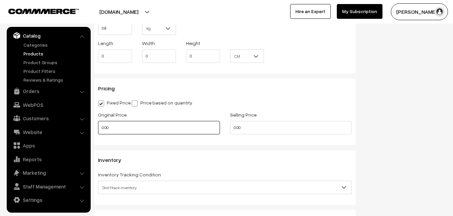
type input "0.80"
drag, startPoint x: 115, startPoint y: 127, endPoint x: 83, endPoint y: 125, distance: 32.0
click at [98, 125] on input "0.00" at bounding box center [159, 127] width 122 height 13
type input "3750"
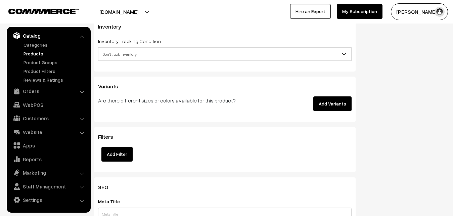
scroll to position [651, 0]
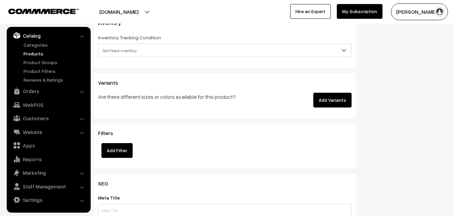
type input "4999"
click at [110, 52] on span "Don't track inventory" at bounding box center [224, 51] width 253 height 12
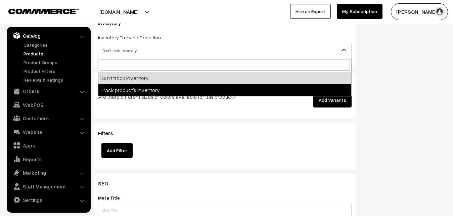
select select "2"
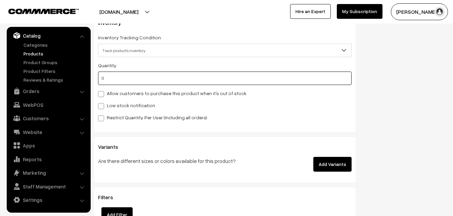
click at [108, 82] on input "0" at bounding box center [225, 78] width 254 height 13
type input "4"
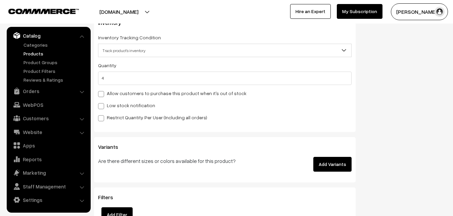
click at [107, 104] on label "Low stock notification" at bounding box center [126, 105] width 57 height 7
click at [102, 104] on input "Low stock notification" at bounding box center [100, 105] width 4 height 4
checkbox input "true"
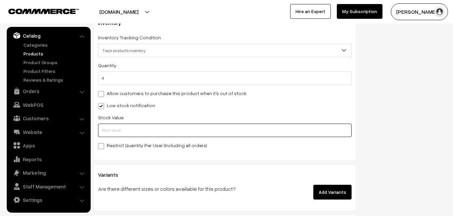
click at [109, 125] on input "text" at bounding box center [225, 130] width 254 height 13
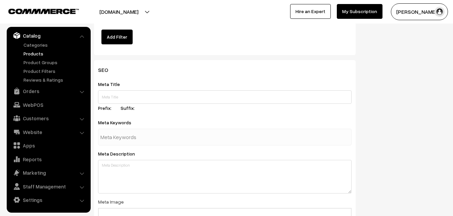
scroll to position [1000, 0]
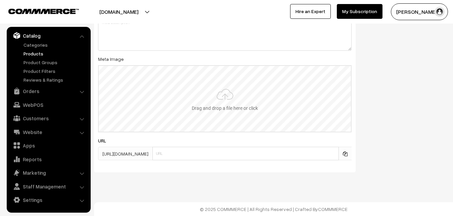
type input "2"
click at [229, 92] on input "file" at bounding box center [225, 99] width 252 height 66
type input "C:\fakepath\kota-lehenga-va12632-sep.jpeg"
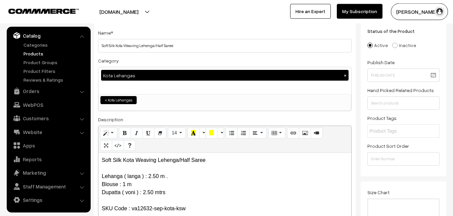
scroll to position [0, 0]
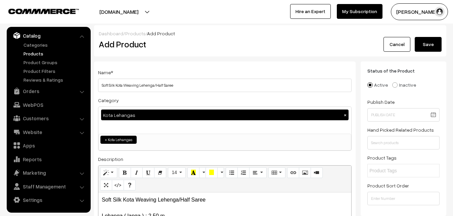
click at [432, 41] on button "Save" at bounding box center [428, 44] width 27 height 15
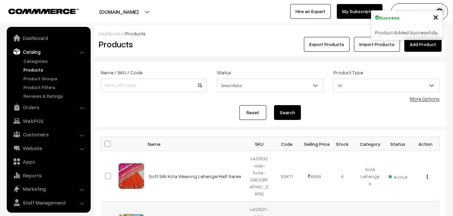
scroll to position [16, 0]
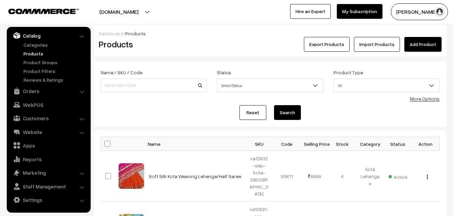
click at [198, 35] on div "Dashboard / Products" at bounding box center [270, 33] width 343 height 7
click at [418, 42] on link "Add Product" at bounding box center [422, 44] width 37 height 15
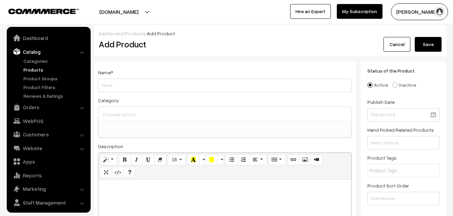
select select
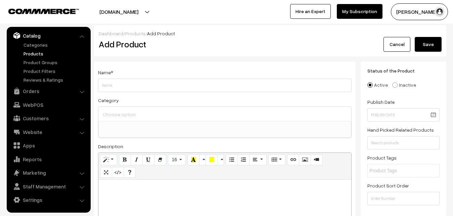
click at [139, 186] on p at bounding box center [225, 187] width 246 height 8
paste div
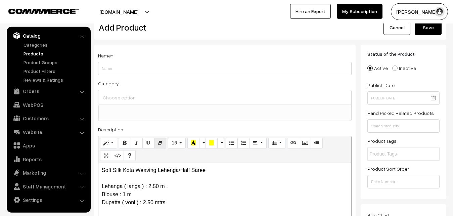
scroll to position [0, 0]
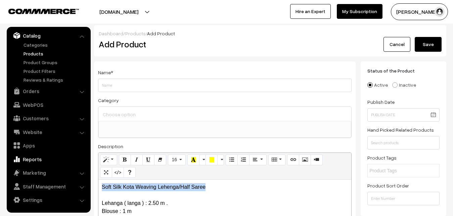
drag, startPoint x: 208, startPoint y: 183, endPoint x: 64, endPoint y: 165, distance: 144.6
copy p "Soft Silk Kota Weaving Lehenga/Half Saree"
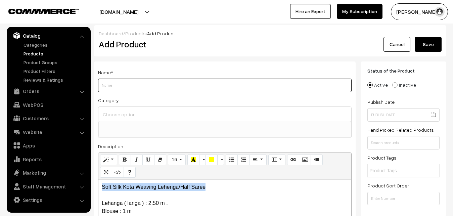
click at [101, 79] on input "Weight" at bounding box center [225, 85] width 254 height 13
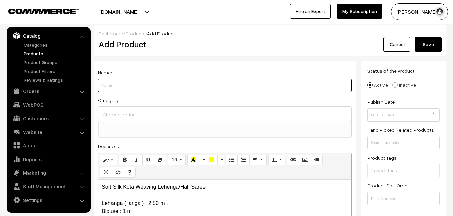
paste input "Soft Silk Kota Weaving Lehenga/Half Saree"
type input "Soft Silk Kota Weaving Lehenga/Half Saree"
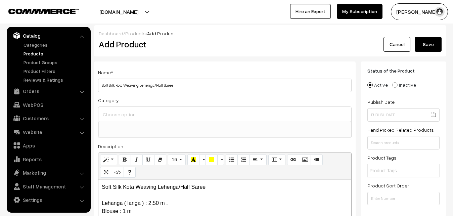
click at [116, 114] on input at bounding box center [224, 114] width 247 height 10
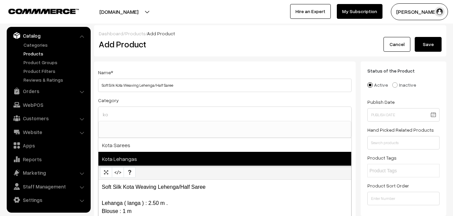
type input "ko"
click at [129, 154] on span "Kota Lehangas" at bounding box center [224, 159] width 253 height 14
select select "71"
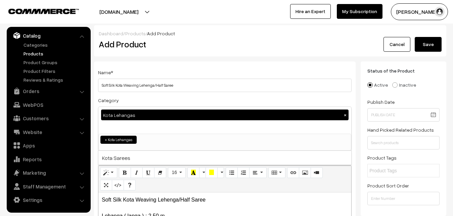
scroll to position [465, 0]
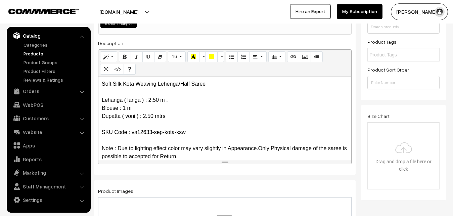
scroll to position [137, 0]
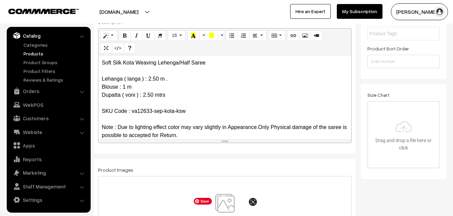
click at [216, 201] on img at bounding box center [224, 213] width 69 height 39
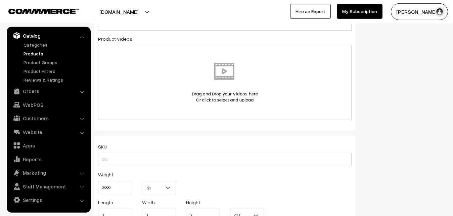
scroll to position [377, 0]
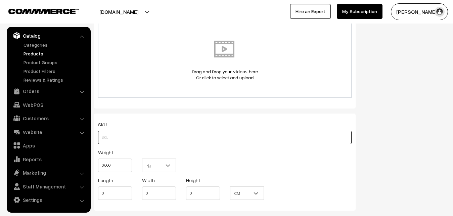
click at [117, 135] on input "text" at bounding box center [225, 137] width 254 height 13
paste input "va12633-sep-kota-[GEOGRAPHIC_DATA]"
type input "va12633-sep-kota-[GEOGRAPHIC_DATA]"
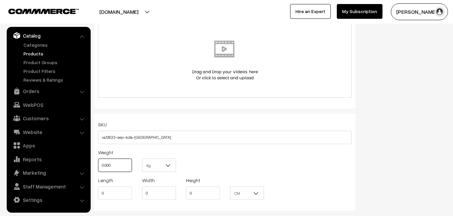
drag, startPoint x: 118, startPoint y: 165, endPoint x: 92, endPoint y: 165, distance: 26.2
click at [98, 165] on input "0.000" at bounding box center [115, 164] width 34 height 13
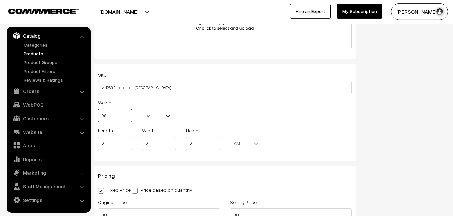
scroll to position [479, 0]
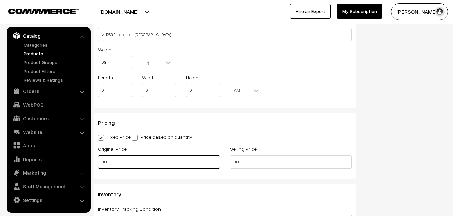
type input "0.80"
drag, startPoint x: 115, startPoint y: 163, endPoint x: 87, endPoint y: 163, distance: 27.5
click at [98, 163] on input "0.00" at bounding box center [159, 161] width 122 height 13
type input "3750"
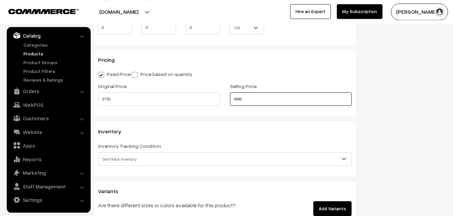
scroll to position [616, 0]
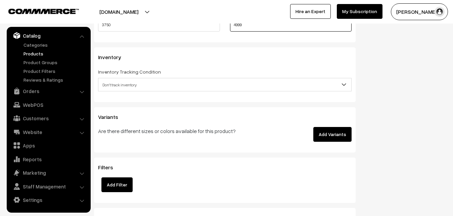
type input "4999"
click at [123, 84] on span "Don't track inventory" at bounding box center [224, 85] width 253 height 12
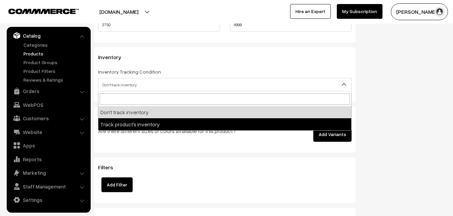
select select "2"
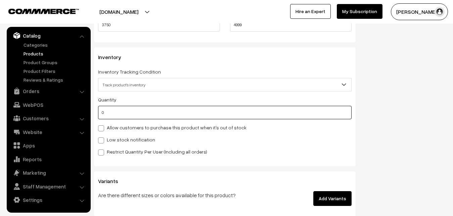
click at [117, 117] on input "0" at bounding box center [225, 112] width 254 height 13
type input "4"
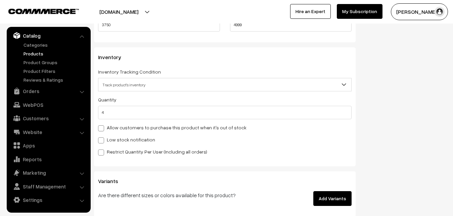
click at [110, 137] on label "Low stock notification" at bounding box center [126, 139] width 57 height 7
click at [102, 137] on input "Low stock notification" at bounding box center [100, 139] width 4 height 4
checkbox input "true"
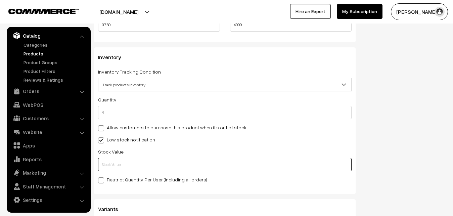
click at [110, 159] on input "text" at bounding box center [225, 164] width 254 height 13
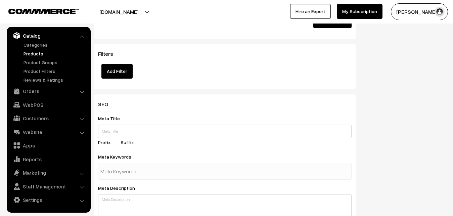
scroll to position [1000, 0]
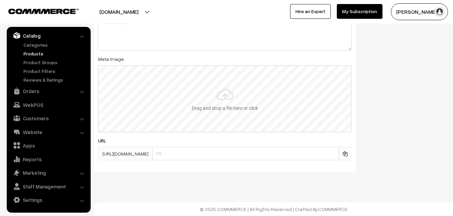
type input "2"
click at [223, 95] on input "file" at bounding box center [225, 99] width 252 height 66
type input "C:\fakepath\kota-lehenga-va12633-sep.jpeg"
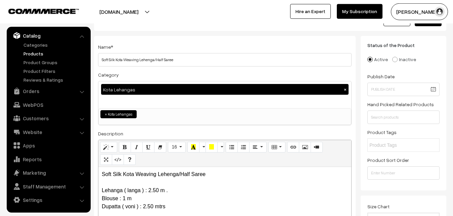
scroll to position [10, 0]
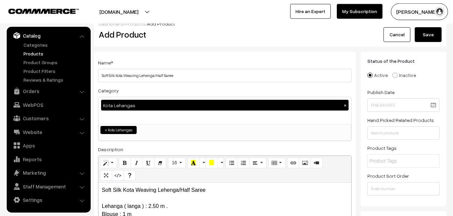
click at [432, 36] on button "Save" at bounding box center [428, 34] width 27 height 15
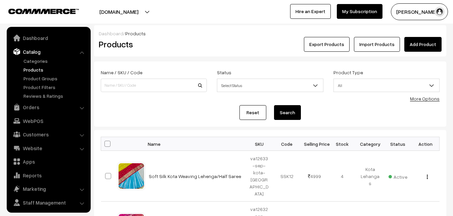
click at [145, 43] on h2 "Products" at bounding box center [152, 44] width 107 height 10
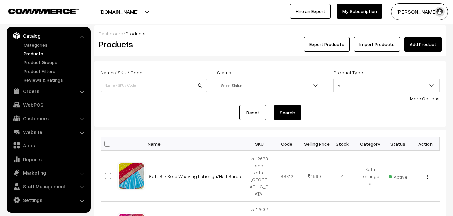
click at [422, 49] on link "Add Product" at bounding box center [422, 44] width 37 height 15
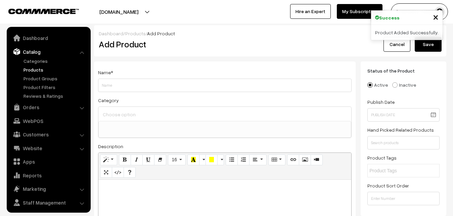
select select
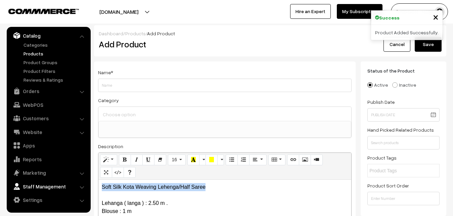
drag, startPoint x: 211, startPoint y: 187, endPoint x: 71, endPoint y: 183, distance: 140.1
copy p "Soft Silk Kota Weaving Lehenga/Half Saree"
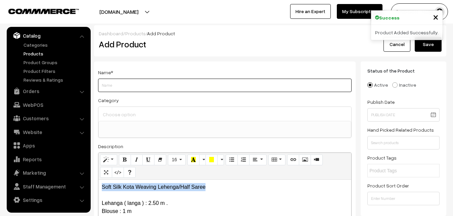
click at [121, 91] on input "Weight" at bounding box center [225, 85] width 254 height 13
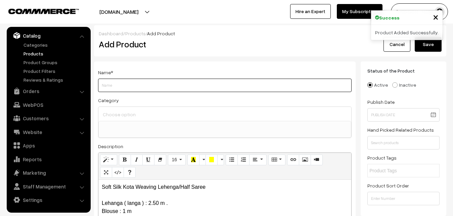
paste input "Soft Silk Kota Weaving Lehenga/Half Saree"
type input "Soft Silk Kota Weaving Lehenga/Half Saree"
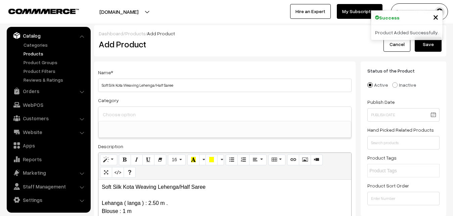
click at [122, 110] on input at bounding box center [224, 114] width 247 height 10
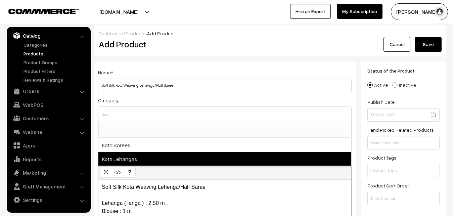
type input "ko"
click at [126, 161] on span "Kota Lehangas" at bounding box center [224, 159] width 253 height 14
select select "71"
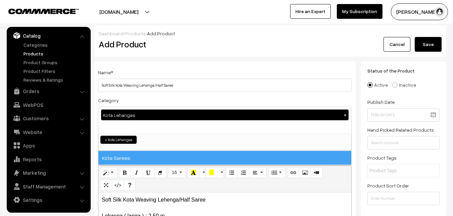
scroll to position [465, 0]
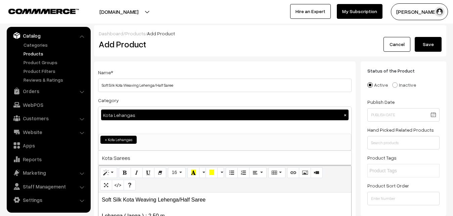
click at [143, 100] on div "Category Kota Lehangas × Uppada Sarees Uppada Sarees > Uppada Plain Sarees Uppa…" at bounding box center [225, 123] width 254 height 55
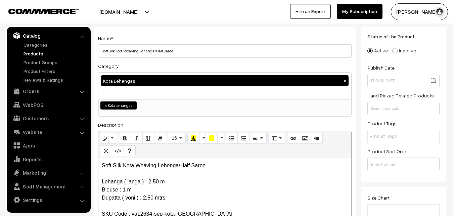
scroll to position [137, 0]
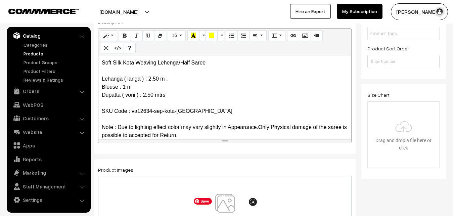
click at [226, 202] on img at bounding box center [224, 213] width 69 height 39
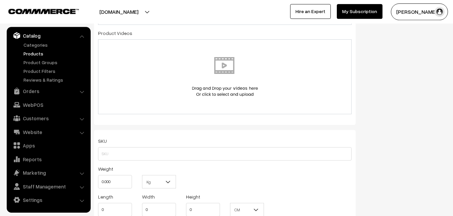
scroll to position [377, 0]
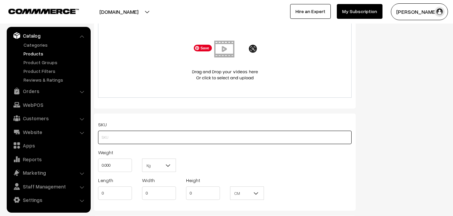
click at [101, 135] on input "text" at bounding box center [225, 137] width 254 height 13
paste input "va12634-sep-kota-[GEOGRAPHIC_DATA]"
type input "va12634-sep-kota-[GEOGRAPHIC_DATA]"
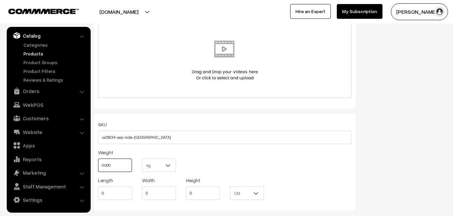
drag, startPoint x: 126, startPoint y: 164, endPoint x: 89, endPoint y: 164, distance: 36.6
click at [98, 164] on input "0.000" at bounding box center [115, 164] width 34 height 13
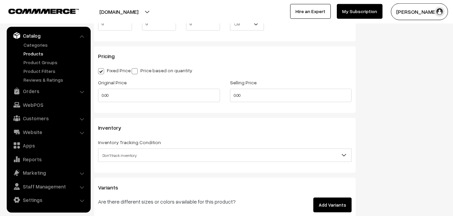
scroll to position [548, 0]
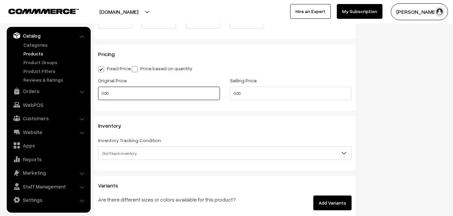
type input "0.80"
drag, startPoint x: 123, startPoint y: 91, endPoint x: 73, endPoint y: 95, distance: 50.6
click at [98, 96] on input "0.00" at bounding box center [159, 93] width 122 height 13
type input "3750"
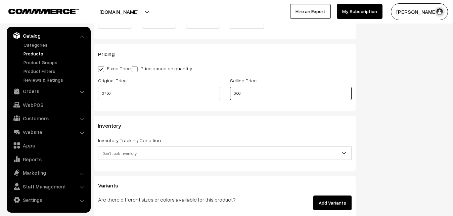
drag, startPoint x: 247, startPoint y: 93, endPoint x: 183, endPoint y: 95, distance: 64.2
click at [230, 95] on input "0.00" at bounding box center [291, 93] width 122 height 13
type input "4999"
click at [117, 152] on span "Don't track inventory" at bounding box center [224, 153] width 253 height 12
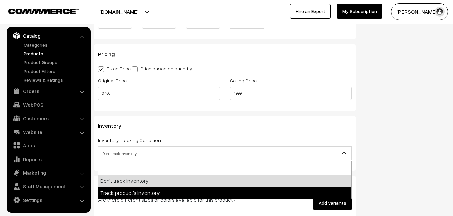
select select "2"
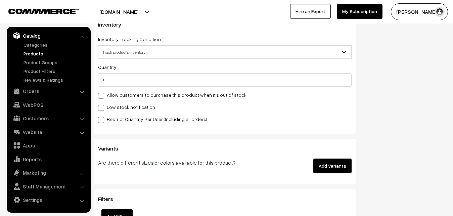
scroll to position [651, 0]
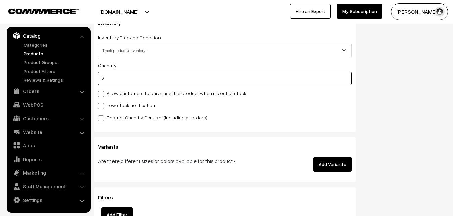
click at [110, 77] on input "0" at bounding box center [225, 78] width 254 height 13
type input "4"
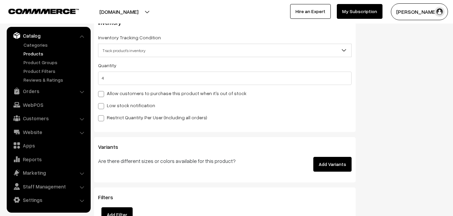
click at [104, 105] on label "Low stock notification" at bounding box center [126, 105] width 57 height 7
click at [102, 105] on input "Low stock notification" at bounding box center [100, 105] width 4 height 4
checkbox input "true"
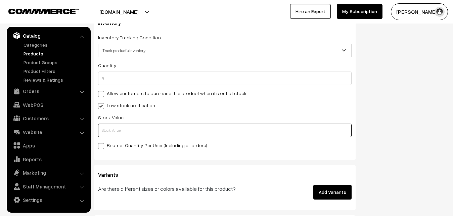
click at [104, 130] on input "text" at bounding box center [225, 130] width 254 height 13
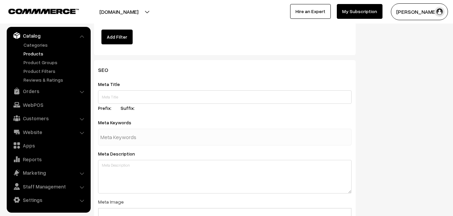
scroll to position [1000, 0]
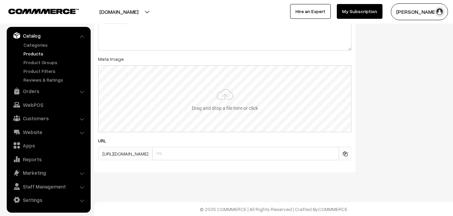
type input "2"
click at [221, 103] on input "file" at bounding box center [225, 99] width 252 height 66
type input "C:\fakepath\kota-lehenga-va12634-sep.jpeg"
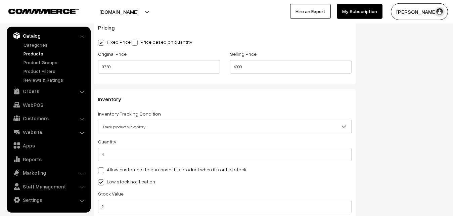
scroll to position [0, 0]
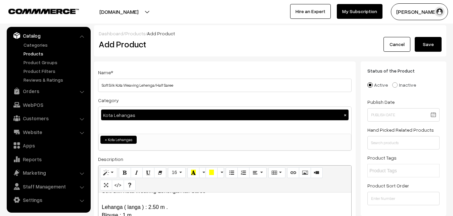
click at [429, 43] on button "Save" at bounding box center [428, 44] width 27 height 15
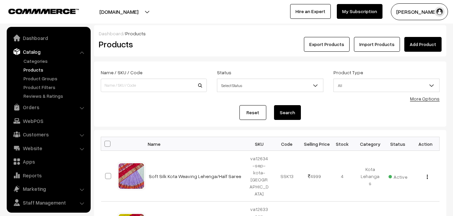
scroll to position [16, 0]
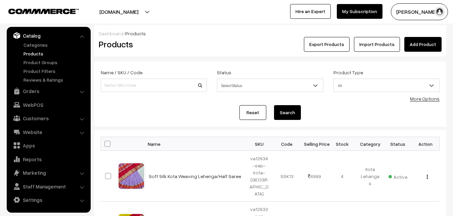
click at [214, 45] on div "Export Products Import Products Add Product" at bounding box center [328, 44] width 235 height 15
click at [421, 41] on link "Add Product" at bounding box center [422, 44] width 37 height 15
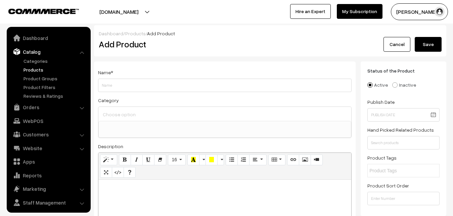
select select
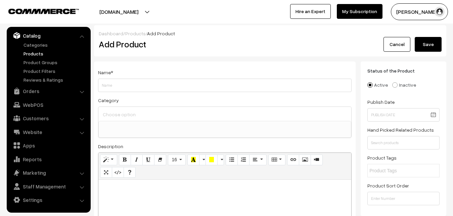
paste div
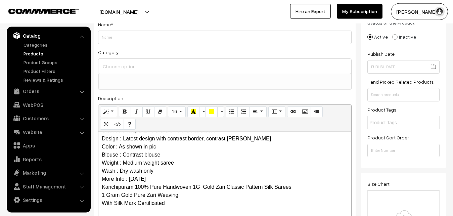
scroll to position [0, 0]
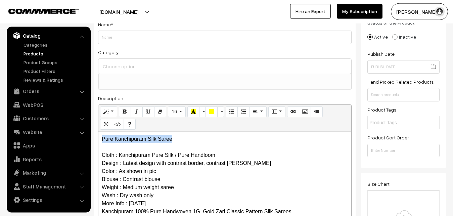
drag, startPoint x: 185, startPoint y: 138, endPoint x: 42, endPoint y: 139, distance: 143.0
click at [98, 139] on div "Pure Kanchipuram Silk Saree Cloth : Kanchipuram Pure Silk / Pure Handloom Desig…" at bounding box center [224, 174] width 253 height 84
copy p "Pure Kanchipuram Silk Saree"
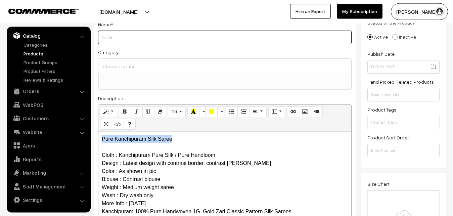
click at [106, 35] on input "Weight" at bounding box center [225, 37] width 254 height 13
paste input "Pure Kanchipuram Silk Saree"
type input "Pure Kanchipuram Silk Saree"
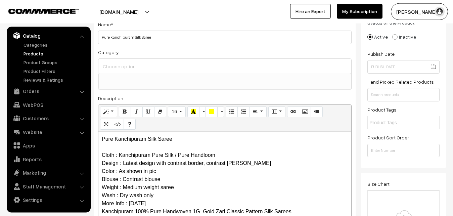
click at [112, 61] on div at bounding box center [224, 66] width 253 height 14
type input "j"
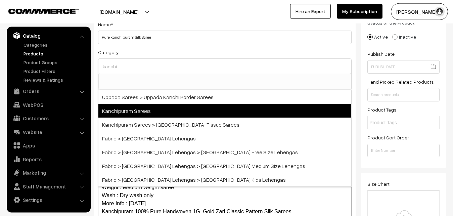
type input "kanchi"
click at [124, 111] on span "Kanchipuram Sarees" at bounding box center [224, 111] width 253 height 14
select select "3"
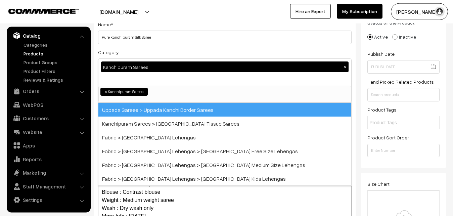
scroll to position [141, 0]
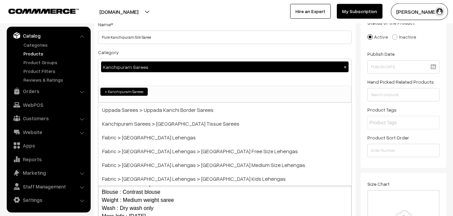
click at [153, 50] on div "Category Kanchipuram Sarees × Uppada Sarees Uppada Sarees > Uppada Plain Sarees…" at bounding box center [225, 75] width 254 height 55
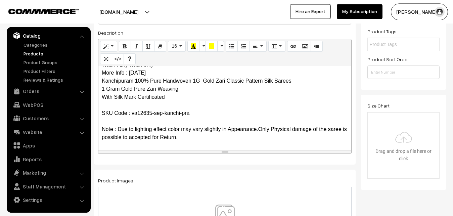
scroll to position [151, 0]
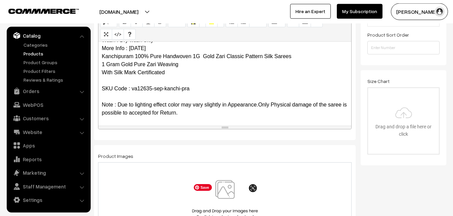
click at [226, 193] on img at bounding box center [224, 199] width 69 height 39
click at [226, 189] on img at bounding box center [224, 199] width 69 height 39
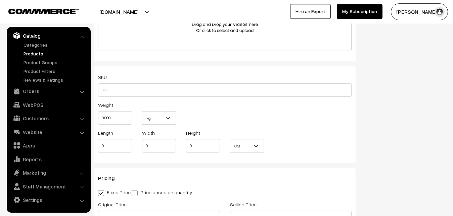
scroll to position [425, 0]
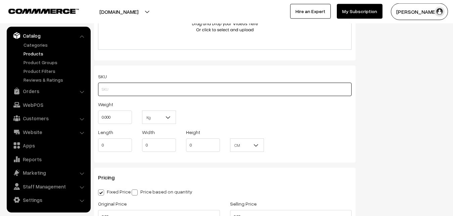
click at [109, 92] on input "text" at bounding box center [225, 89] width 254 height 13
paste input "va12635-sep-kanchi-pra"
type input "va12635-sep-kanchi-pra"
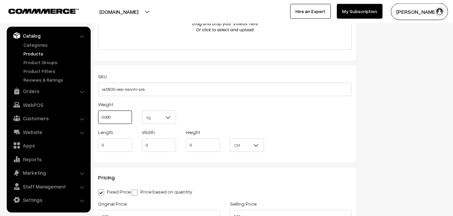
drag, startPoint x: 121, startPoint y: 122, endPoint x: 99, endPoint y: 119, distance: 21.7
click at [99, 119] on input "0.000" at bounding box center [115, 116] width 34 height 13
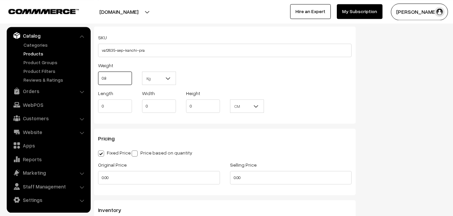
scroll to position [528, 0]
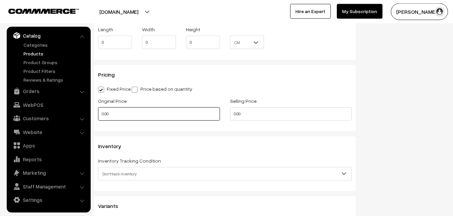
type input "0.80"
drag, startPoint x: 116, startPoint y: 112, endPoint x: 85, endPoint y: 112, distance: 30.9
click at [98, 112] on input "0.00" at bounding box center [159, 113] width 122 height 13
type input "0"
type input "9900"
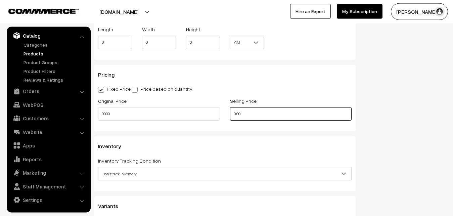
drag, startPoint x: 254, startPoint y: 114, endPoint x: 211, endPoint y: 113, distance: 42.6
click at [230, 114] on input "0.00" at bounding box center [291, 113] width 122 height 13
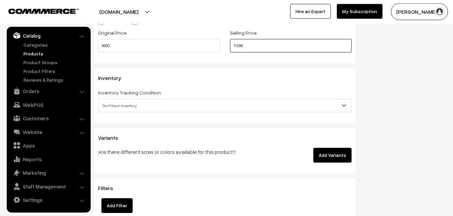
scroll to position [596, 0]
type input "11399"
click at [113, 103] on span "Don't track inventory" at bounding box center [224, 105] width 253 height 12
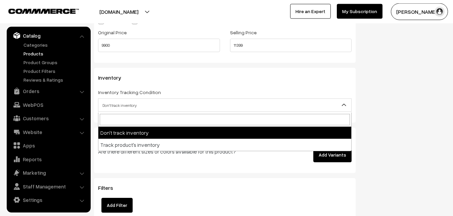
select select "2"
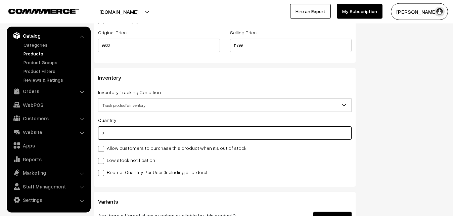
click at [112, 134] on input "0" at bounding box center [225, 132] width 254 height 13
type input "4"
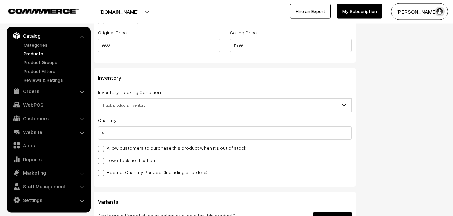
click at [109, 161] on label "Low stock notification" at bounding box center [126, 159] width 57 height 7
click at [102, 161] on input "Low stock notification" at bounding box center [100, 159] width 4 height 4
checkbox input "true"
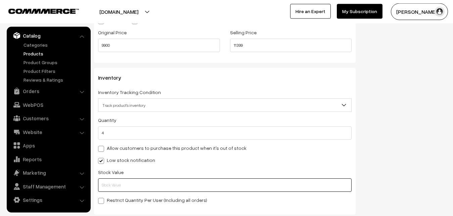
click at [111, 183] on input "text" at bounding box center [225, 184] width 254 height 13
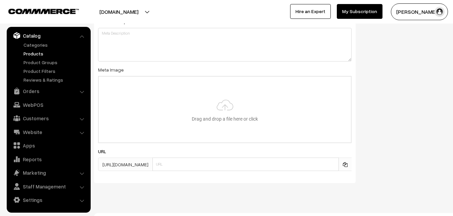
scroll to position [1000, 0]
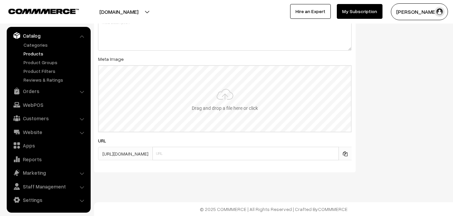
type input "2"
click at [205, 100] on input "file" at bounding box center [225, 99] width 252 height 66
type input "C:\fakepath\kanchipuram-saree-va12635-sep.jpeg"
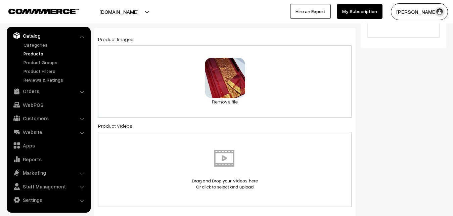
scroll to position [0, 0]
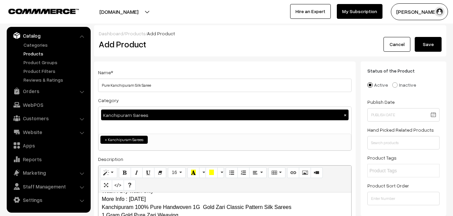
click at [431, 43] on button "Save" at bounding box center [428, 44] width 27 height 15
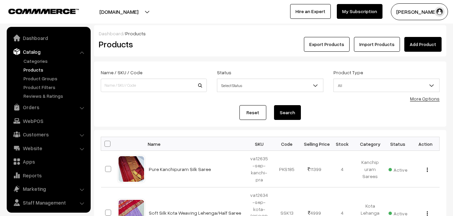
scroll to position [16, 0]
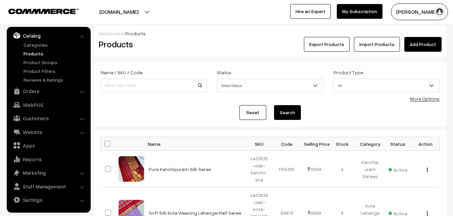
click at [205, 54] on div "Dashboard / Products Products Export Products Import Products Add Product" at bounding box center [270, 40] width 352 height 31
click at [219, 35] on div "Dashboard / Products" at bounding box center [270, 33] width 343 height 7
click at [416, 47] on link "Add Product" at bounding box center [422, 44] width 37 height 15
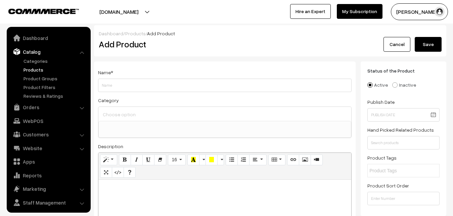
select select
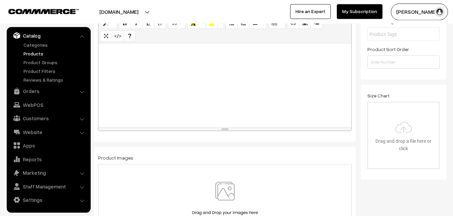
scroll to position [137, 0]
paste div
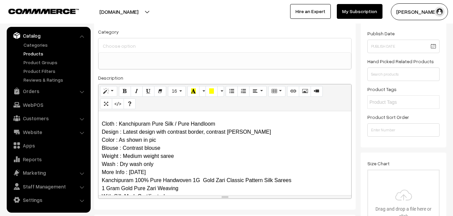
scroll to position [0, 0]
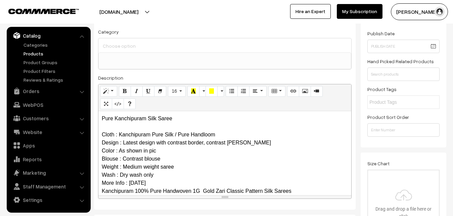
drag, startPoint x: 182, startPoint y: 111, endPoint x: 176, endPoint y: 111, distance: 5.7
click at [176, 111] on div "Normal Quote Code Header 1 Header 2 Header 3 Header 4 Header 5 Header 6 16 8 9 …" at bounding box center [224, 97] width 253 height 27
drag, startPoint x: 178, startPoint y: 122, endPoint x: 73, endPoint y: 114, distance: 105.0
click at [98, 114] on div "Pure Kanchipuram Silk Saree Cloth : Kanchipuram Pure Silk / Pure Handloom Desig…" at bounding box center [224, 153] width 253 height 84
copy p "Pure Kanchipuram Silk Saree"
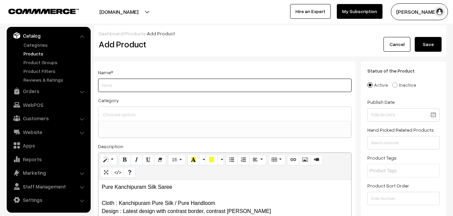
click at [116, 80] on input "Weight" at bounding box center [225, 85] width 254 height 13
paste input "Pure Kanchipuram Silk Saree"
type input "Pure Kanchipuram Silk Saree"
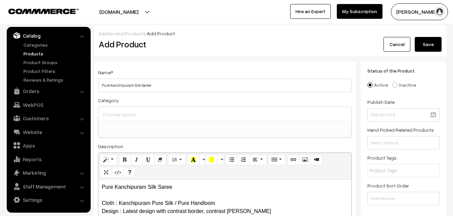
click at [119, 111] on input at bounding box center [224, 114] width 247 height 10
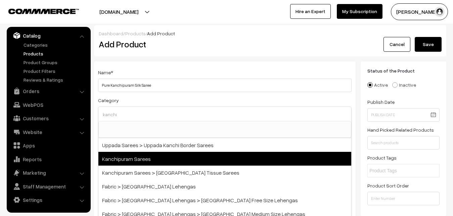
type input "kanchi"
click at [134, 160] on span "Kanchipuram Sarees" at bounding box center [224, 159] width 253 height 14
select select "3"
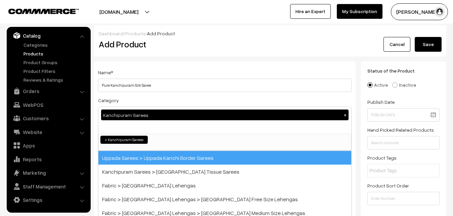
scroll to position [141, 0]
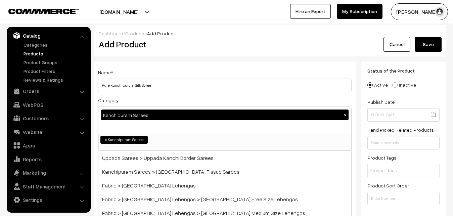
click at [170, 64] on div "Name * Pure Kanchipuram Silk Saree Category Kanchipuram Sarees × Uppada Sarees …" at bounding box center [225, 175] width 262 height 229
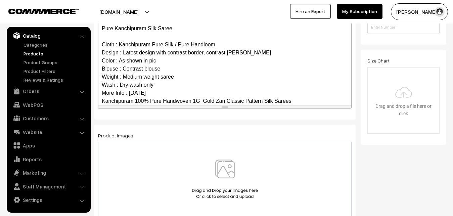
scroll to position [65, 0]
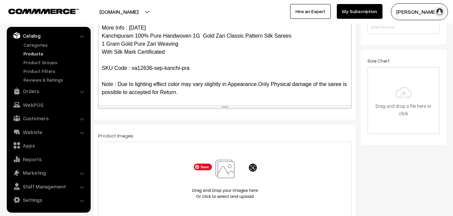
click at [223, 172] on img at bounding box center [224, 178] width 69 height 39
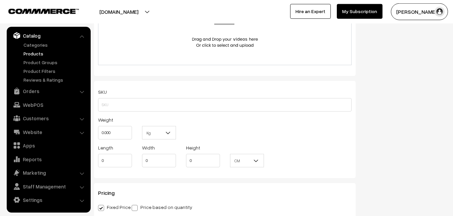
scroll to position [411, 0]
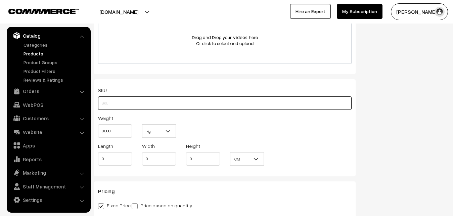
click at [114, 103] on input "text" at bounding box center [225, 102] width 254 height 13
paste input "va12636-sep-kanchi-pra"
type input "va12636-sep-kanchi-pra"
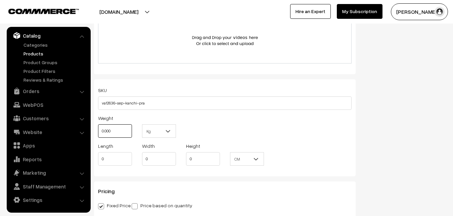
drag, startPoint x: 119, startPoint y: 131, endPoint x: 59, endPoint y: 123, distance: 60.6
click at [98, 124] on input "0.000" at bounding box center [115, 130] width 34 height 13
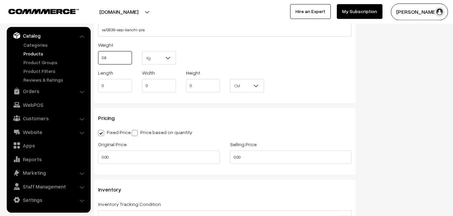
scroll to position [548, 0]
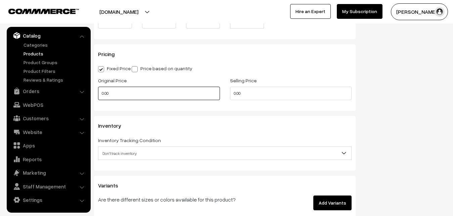
type input "0.80"
drag, startPoint x: 105, startPoint y: 92, endPoint x: 89, endPoint y: 93, distance: 15.8
click at [98, 93] on input "0.00" at bounding box center [159, 93] width 122 height 13
drag, startPoint x: 119, startPoint y: 95, endPoint x: 82, endPoint y: 94, distance: 36.6
click at [98, 94] on input "0" at bounding box center [159, 93] width 122 height 13
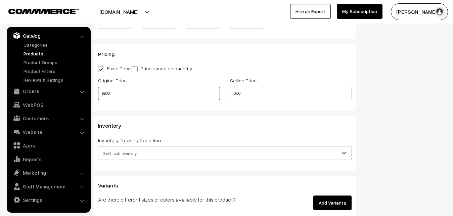
type input "9900"
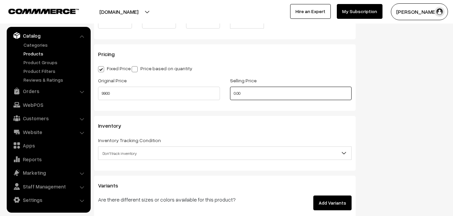
drag, startPoint x: 265, startPoint y: 93, endPoint x: 181, endPoint y: 98, distance: 84.1
click at [230, 98] on input "0.00" at bounding box center [291, 93] width 122 height 13
click at [250, 92] on input "0" at bounding box center [291, 93] width 122 height 13
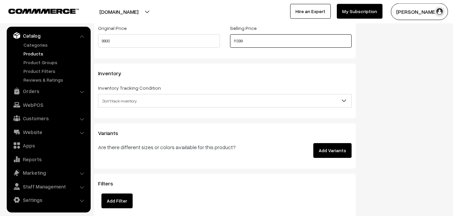
scroll to position [616, 0]
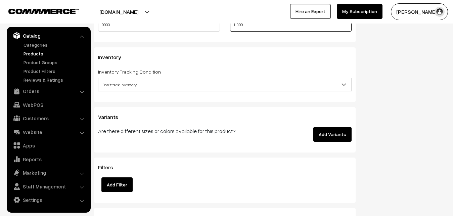
type input "11399"
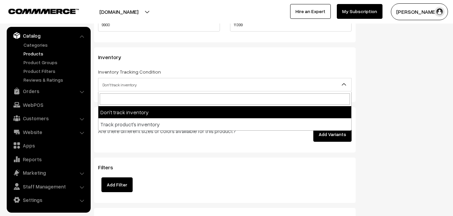
click at [130, 85] on span "Don't track inventory" at bounding box center [224, 85] width 253 height 12
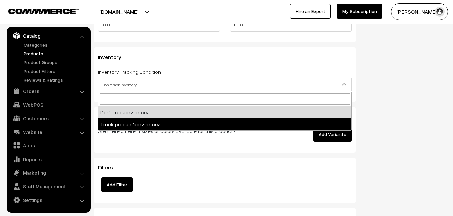
select select "2"
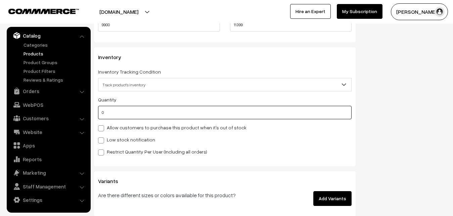
click at [126, 118] on input "0" at bounding box center [225, 112] width 254 height 13
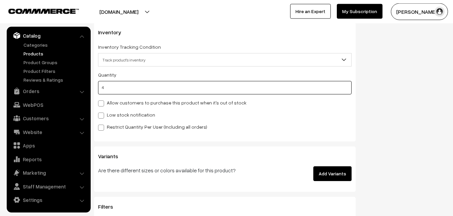
scroll to position [651, 0]
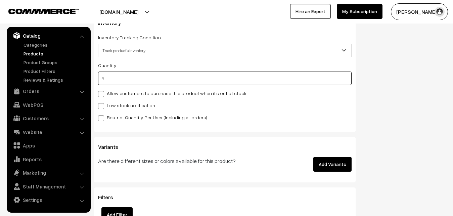
type input "4"
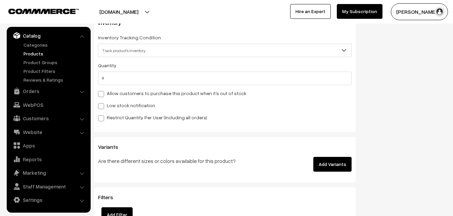
click at [109, 138] on div "Variants Are there different sizes or colors available for this product? Add Va…" at bounding box center [225, 159] width 262 height 45
click at [110, 105] on label "Low stock notification" at bounding box center [126, 105] width 57 height 7
click at [102, 105] on input "Low stock notification" at bounding box center [100, 105] width 4 height 4
checkbox input "true"
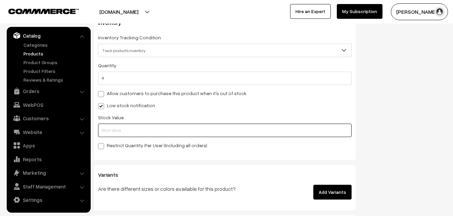
click at [104, 131] on input "text" at bounding box center [225, 130] width 254 height 13
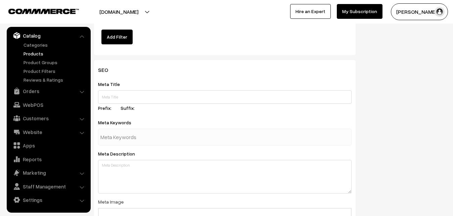
scroll to position [1000, 0]
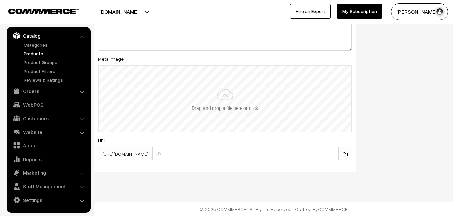
type input "2"
click at [208, 107] on input "file" at bounding box center [225, 99] width 252 height 66
type input "C:\fakepath\kanchipuram-saree-va12636-sep.jpeg"
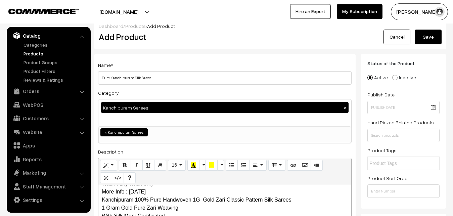
scroll to position [0, 0]
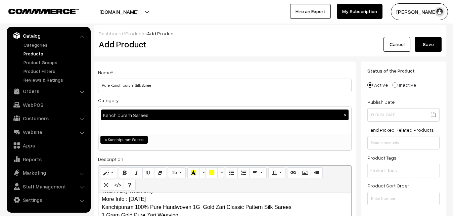
click at [426, 46] on button "Save" at bounding box center [428, 44] width 27 height 15
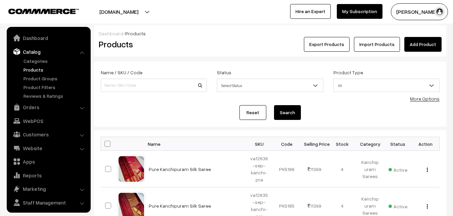
scroll to position [16, 0]
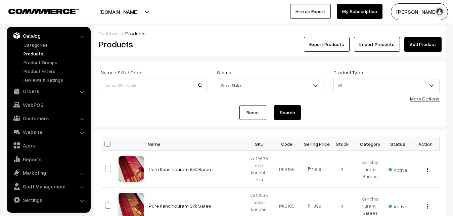
click at [163, 47] on h2 "Products" at bounding box center [152, 44] width 107 height 10
click at [417, 40] on link "Add Product" at bounding box center [422, 44] width 37 height 15
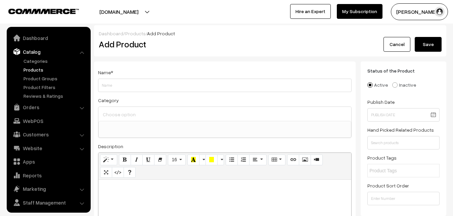
select select
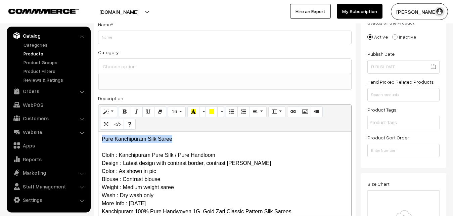
drag, startPoint x: 183, startPoint y: 141, endPoint x: 46, endPoint y: 141, distance: 137.7
click at [98, 141] on div "Pure Kanchipuram Silk Saree Cloth : Kanchipuram Pure Silk / Pure Handloom Desig…" at bounding box center [224, 174] width 253 height 84
copy p "Pure Kanchipuram Silk Saree"
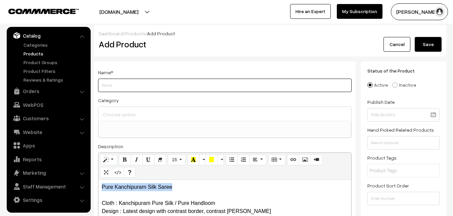
click at [124, 85] on input "Weight" at bounding box center [225, 85] width 254 height 13
paste input "Pure Kanchipuram Silk Saree"
type input "Pure Kanchipuram Silk Saree"
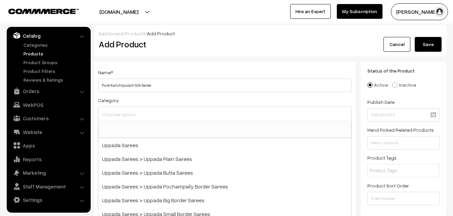
click at [128, 117] on input at bounding box center [224, 114] width 247 height 10
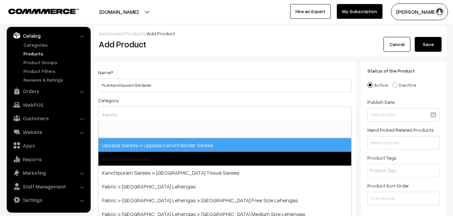
type input "kanchi"
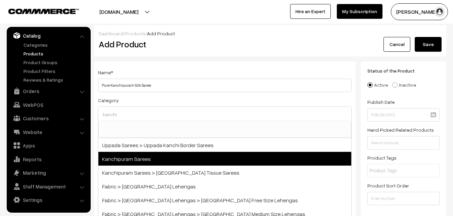
click at [141, 157] on span "Kanchipuram Sarees" at bounding box center [224, 159] width 253 height 14
select select "3"
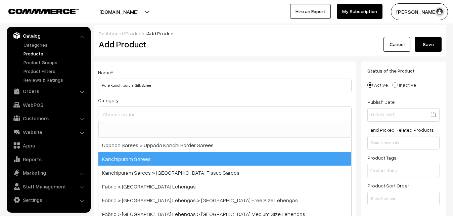
scroll to position [141, 0]
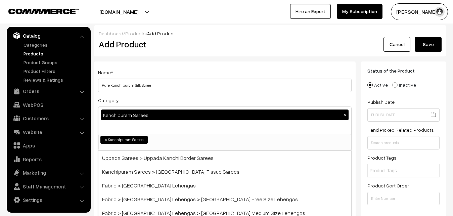
click at [174, 72] on div "Name * Pure Kanchipuram Silk Saree" at bounding box center [225, 80] width 254 height 24
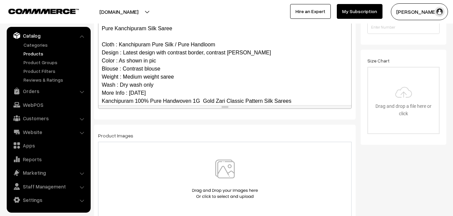
scroll to position [65, 0]
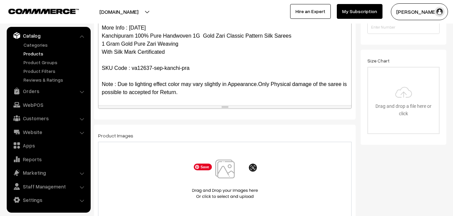
click at [228, 167] on img at bounding box center [224, 178] width 69 height 39
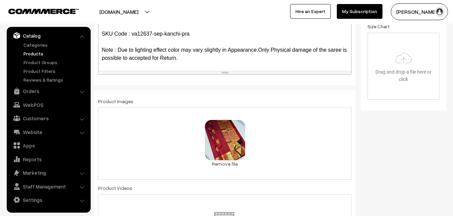
scroll to position [342, 0]
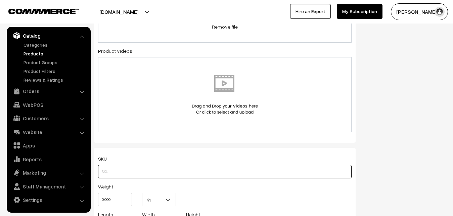
click at [119, 173] on input "text" at bounding box center [225, 171] width 254 height 13
paste input "va12637-sep-kanchi-pra"
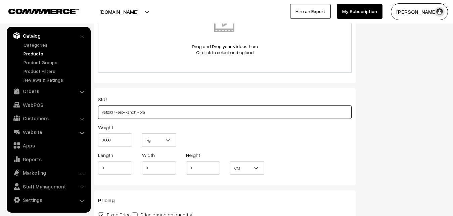
scroll to position [445, 0]
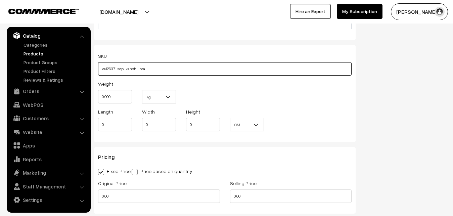
type input "va12637-sep-kanchi-pra"
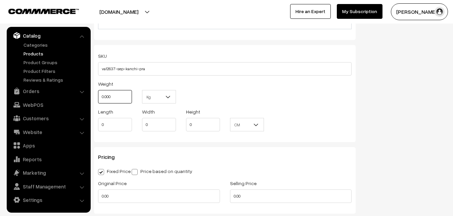
drag, startPoint x: 120, startPoint y: 103, endPoint x: 87, endPoint y: 100, distance: 33.4
click at [98, 100] on input "0.000" at bounding box center [115, 96] width 34 height 13
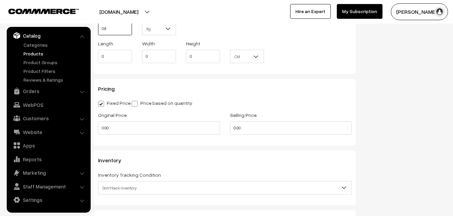
scroll to position [514, 0]
type input "0.80"
drag, startPoint x: 110, startPoint y: 130, endPoint x: 88, endPoint y: 129, distance: 22.2
click at [98, 129] on input "0.00" at bounding box center [159, 127] width 122 height 13
type input "9900"
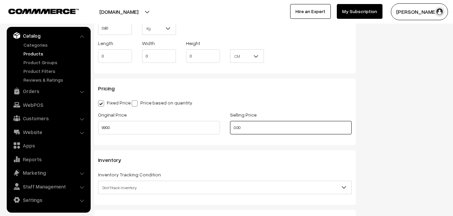
drag, startPoint x: 243, startPoint y: 129, endPoint x: 202, endPoint y: 128, distance: 41.3
click at [230, 128] on input "0.00" at bounding box center [291, 127] width 122 height 13
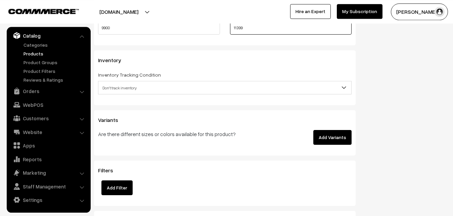
scroll to position [616, 0]
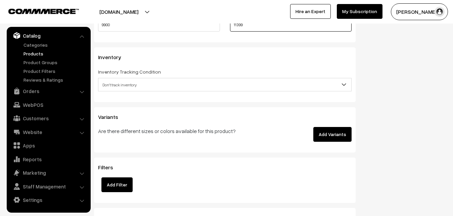
type input "11399"
click at [127, 80] on span "Don't track inventory" at bounding box center [224, 85] width 253 height 12
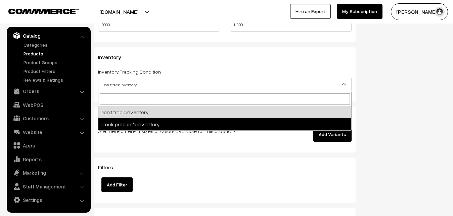
select select "2"
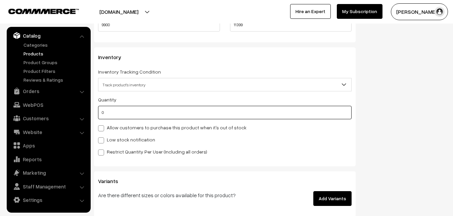
click at [117, 112] on input "0" at bounding box center [225, 112] width 254 height 13
type input "4"
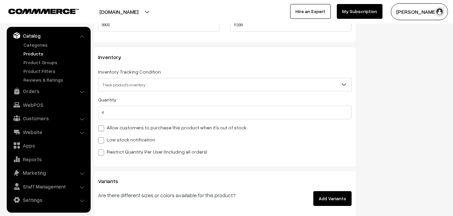
click at [117, 138] on label "Low stock notification" at bounding box center [126, 139] width 57 height 7
click at [102, 138] on input "Low stock notification" at bounding box center [100, 139] width 4 height 4
checkbox input "true"
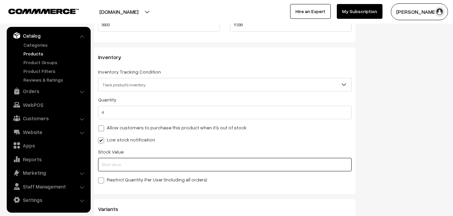
click at [118, 162] on input "text" at bounding box center [225, 164] width 254 height 13
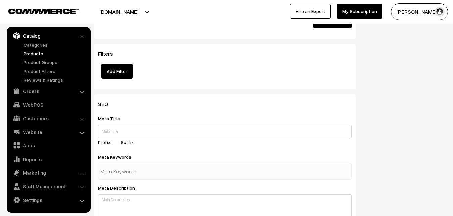
scroll to position [1000, 0]
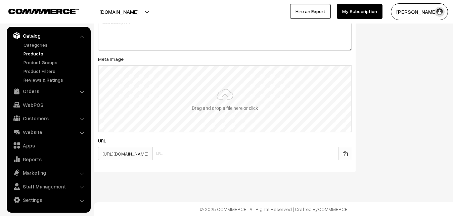
type input "2"
click at [208, 113] on input "file" at bounding box center [225, 99] width 252 height 66
type input "C:\fakepath\kanchipuram-saree-va12637-sep.jpeg"
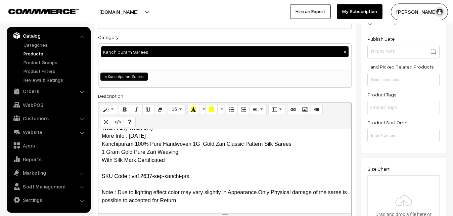
scroll to position [0, 0]
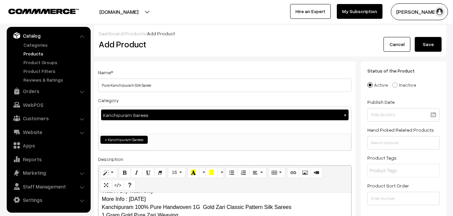
click at [422, 46] on button "Save" at bounding box center [428, 44] width 27 height 15
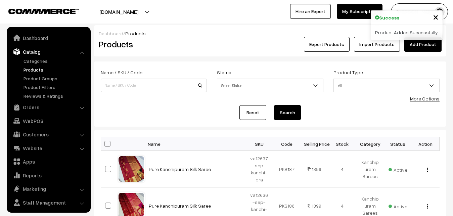
scroll to position [16, 0]
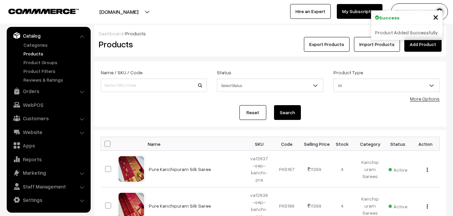
click at [216, 46] on div "Export Products Import Products Add Product" at bounding box center [328, 44] width 235 height 15
click at [436, 42] on link "Add Product" at bounding box center [422, 44] width 37 height 15
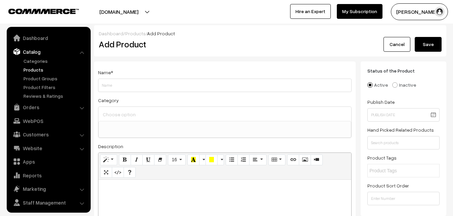
select select
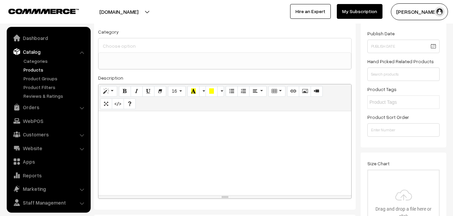
scroll to position [16, 0]
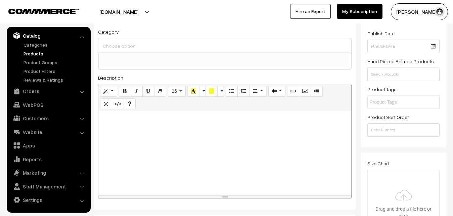
click at [137, 156] on div at bounding box center [224, 153] width 253 height 84
paste div
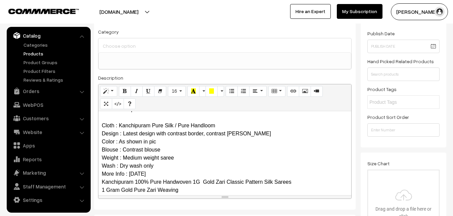
scroll to position [0, 0]
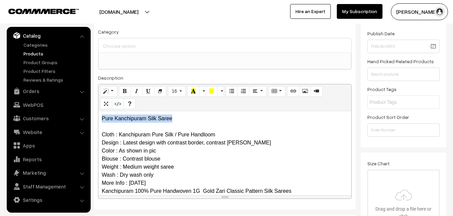
drag, startPoint x: 177, startPoint y: 123, endPoint x: 66, endPoint y: 110, distance: 111.5
click at [98, 111] on div "Pure Kanchipuram Silk Saree Cloth : Kanchipuram Pure Silk / Pure Handloom Desig…" at bounding box center [224, 153] width 253 height 84
copy p "Pure Kanchipuram Silk Saree"
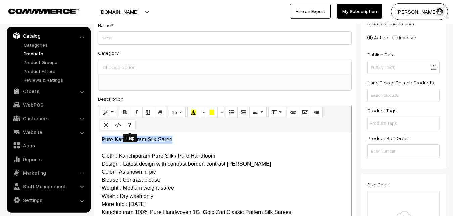
scroll to position [34, 0]
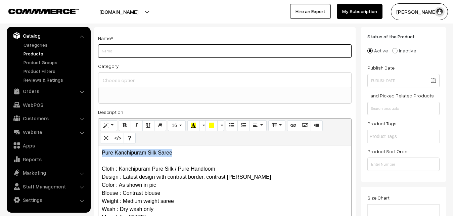
click at [112, 54] on input "Weight" at bounding box center [225, 50] width 254 height 13
paste input "Pure Kanchipuram Silk Saree"
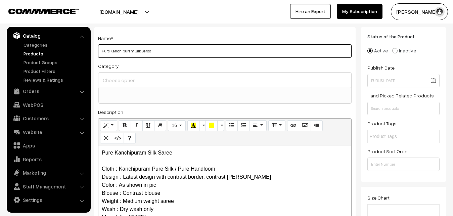
type input "Pure Kanchipuram Silk Saree"
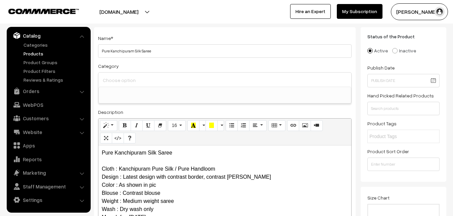
click at [120, 77] on input at bounding box center [224, 80] width 247 height 10
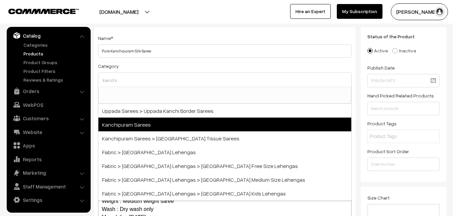
type input "kanchi"
click at [137, 121] on span "Kanchipuram Sarees" at bounding box center [224, 125] width 253 height 14
select select "3"
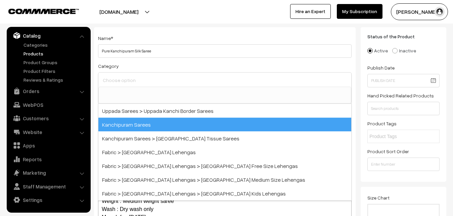
scroll to position [141, 0]
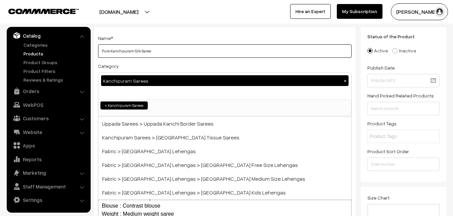
click at [165, 56] on input "Pure Kanchipuram Silk Saree" at bounding box center [225, 50] width 254 height 13
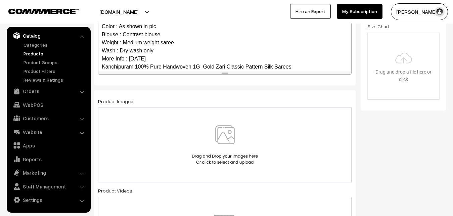
scroll to position [65, 0]
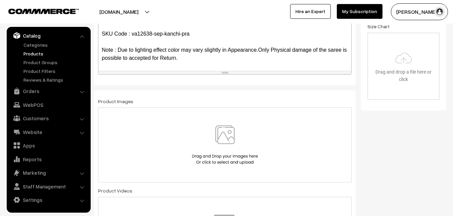
click at [220, 126] on div at bounding box center [225, 144] width 254 height 75
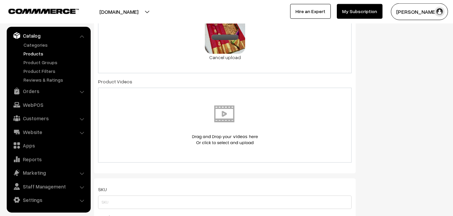
scroll to position [342, 0]
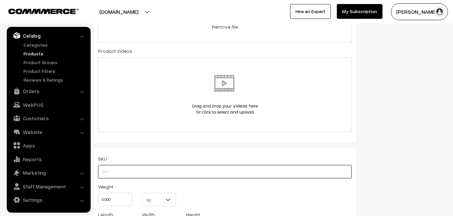
click at [117, 175] on input "text" at bounding box center [225, 171] width 254 height 13
paste input "va12638-sep-kanchi-pra"
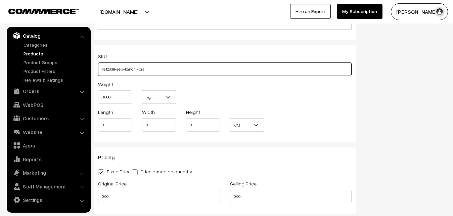
scroll to position [445, 0]
type input "va12638-sep-kanchi-pra"
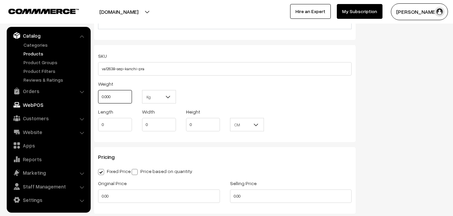
drag, startPoint x: 91, startPoint y: 101, endPoint x: 86, endPoint y: 101, distance: 5.0
click at [98, 101] on input "0.000" at bounding box center [115, 96] width 34 height 13
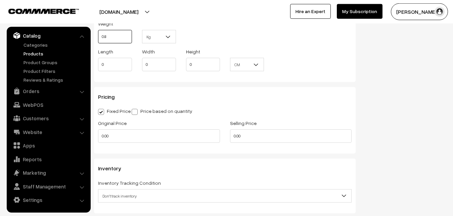
scroll to position [514, 0]
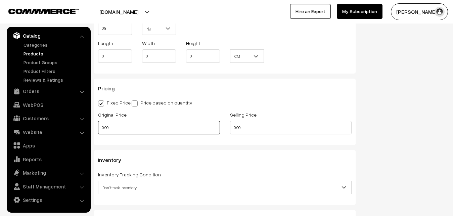
type input "0.80"
drag, startPoint x: 116, startPoint y: 126, endPoint x: 68, endPoint y: 128, distance: 47.7
click at [98, 128] on input "0.00" at bounding box center [159, 127] width 122 height 13
click at [131, 128] on input "0" at bounding box center [159, 127] width 122 height 13
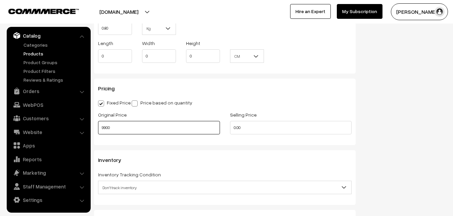
type input "9900"
drag, startPoint x: 248, startPoint y: 130, endPoint x: 212, endPoint y: 128, distance: 37.0
click at [230, 128] on input "0.00" at bounding box center [291, 127] width 122 height 13
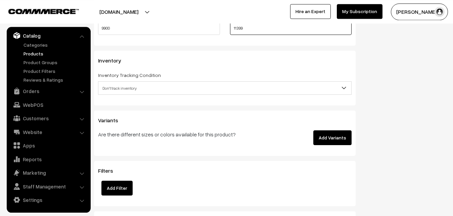
scroll to position [616, 0]
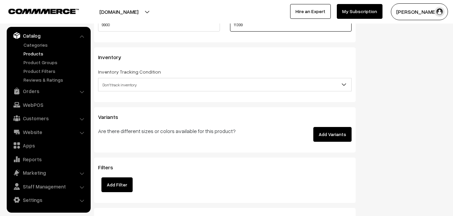
type input "11399"
click at [113, 81] on span "Don't track inventory" at bounding box center [224, 85] width 253 height 12
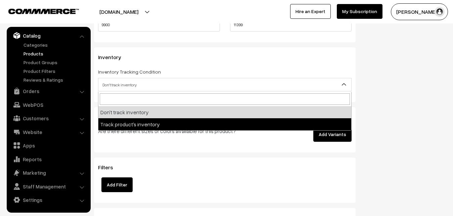
select select "2"
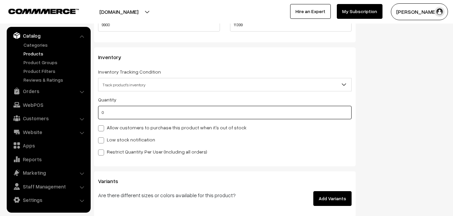
click at [114, 116] on input "0" at bounding box center [225, 112] width 254 height 13
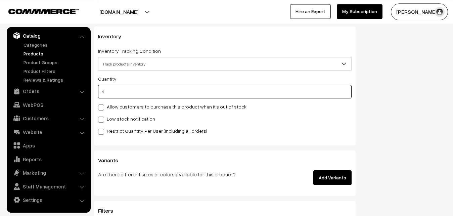
scroll to position [651, 0]
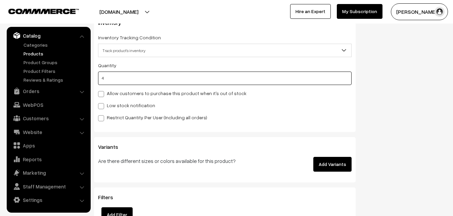
type input "4"
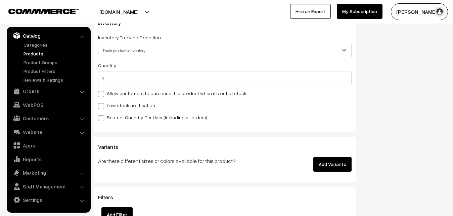
click at [110, 104] on label "Low stock notification" at bounding box center [126, 105] width 57 height 7
click at [102, 104] on input "Low stock notification" at bounding box center [100, 105] width 4 height 4
checkbox input "true"
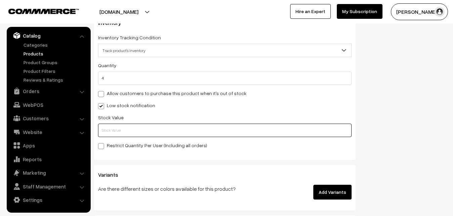
click at [108, 135] on input "text" at bounding box center [225, 130] width 254 height 13
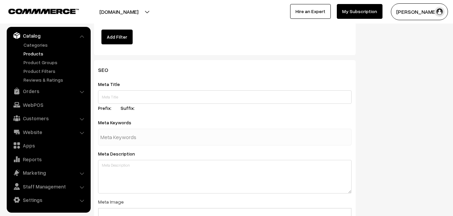
scroll to position [1000, 0]
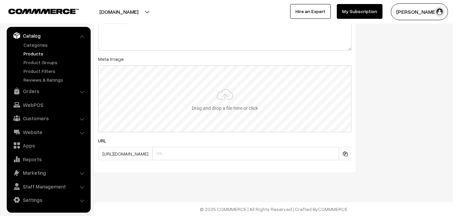
type input "2"
click at [212, 99] on input "file" at bounding box center [225, 99] width 252 height 66
type input "C:\fakepath\kanchipuram-saree-va12638-sep.jpeg"
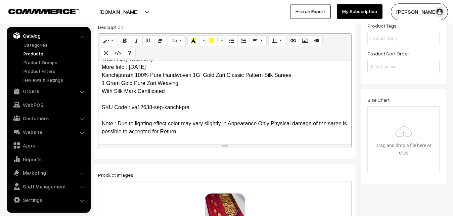
scroll to position [0, 0]
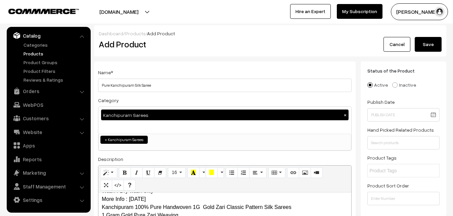
click at [421, 43] on button "Save" at bounding box center [428, 44] width 27 height 15
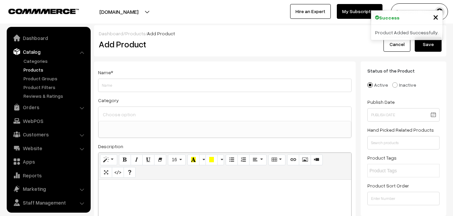
select select
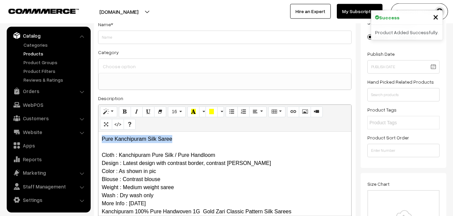
drag, startPoint x: 188, startPoint y: 140, endPoint x: 71, endPoint y: 140, distance: 117.2
click at [98, 140] on div "Pure Kanchipuram Silk Saree Cloth : Kanchipuram Pure Silk / Pure Handloom Desig…" at bounding box center [224, 174] width 253 height 84
copy p "Pure Kanchipuram Silk Saree"
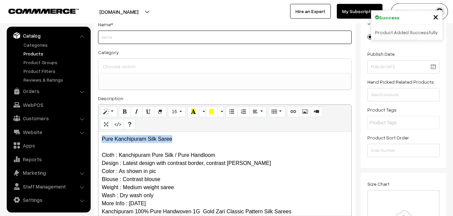
click at [114, 37] on input "Weight" at bounding box center [225, 37] width 254 height 13
paste input "Pure Kanchipuram Silk Saree"
type input "Pure Kanchipuram Silk Saree"
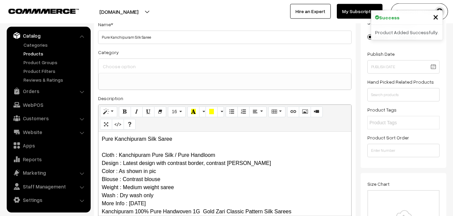
click at [117, 65] on input at bounding box center [224, 66] width 247 height 10
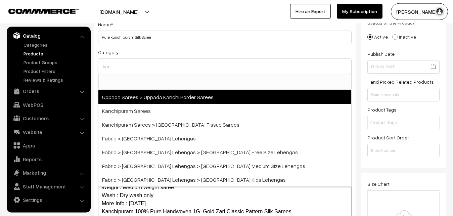
type input "kan"
click at [155, 103] on span "Uppada Sarees > Uppada Kanchi Border Sarees" at bounding box center [224, 97] width 253 height 14
select select "59"
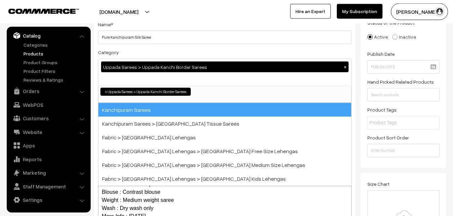
scroll to position [42, 0]
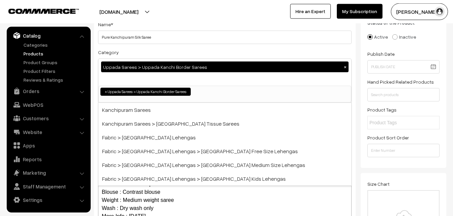
click at [344, 66] on button "×" at bounding box center [345, 67] width 6 height 6
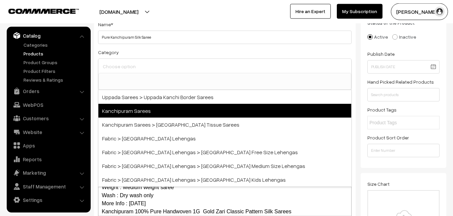
click at [116, 109] on span "Kanchipuram Sarees" at bounding box center [224, 111] width 253 height 14
select select "3"
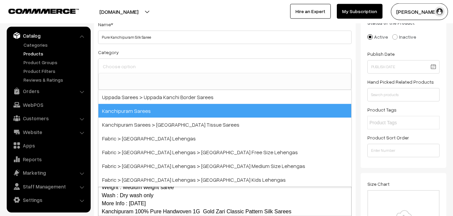
scroll to position [141, 0]
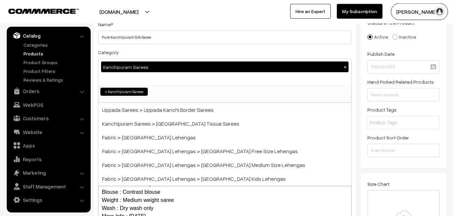
click at [172, 50] on div "Category Kanchipuram Sarees × Uppada Sarees Uppada Sarees > Uppada Plain Sarees…" at bounding box center [225, 75] width 254 height 55
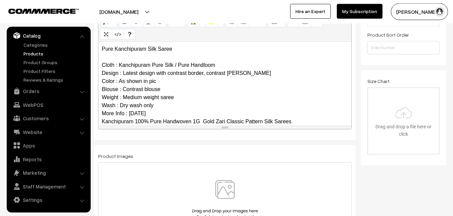
scroll to position [65, 0]
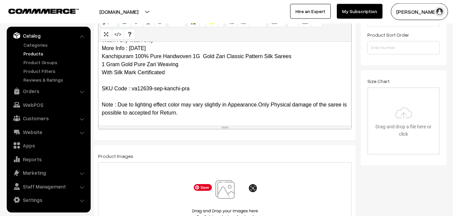
click at [231, 188] on img at bounding box center [224, 199] width 69 height 39
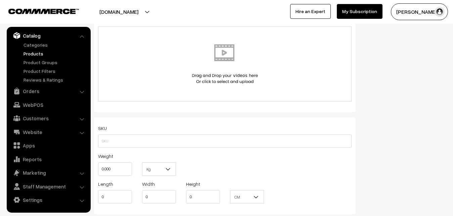
scroll to position [425, 0]
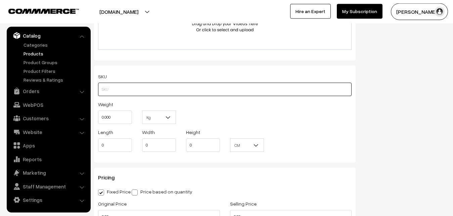
click at [117, 92] on input "text" at bounding box center [225, 89] width 254 height 13
paste input "va12639-sep-kanchi-pra"
type input "va12639-sep-kanchi-pra"
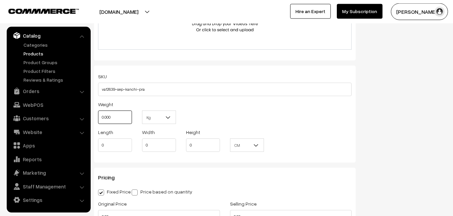
drag, startPoint x: 120, startPoint y: 116, endPoint x: 91, endPoint y: 119, distance: 28.3
click at [98, 119] on input "0.000" at bounding box center [115, 116] width 34 height 13
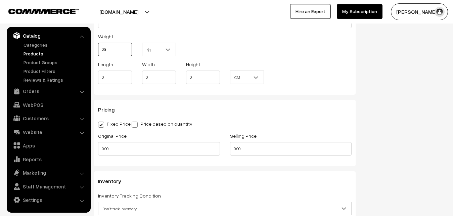
scroll to position [493, 0]
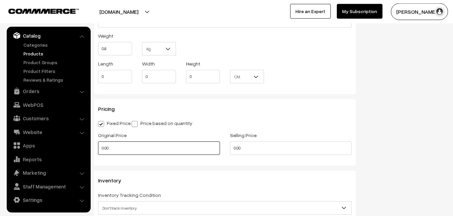
type input "0.80"
drag, startPoint x: 116, startPoint y: 144, endPoint x: 78, endPoint y: 145, distance: 37.6
click at [98, 145] on input "0.00" at bounding box center [159, 147] width 122 height 13
type input "0"
type input "9900"
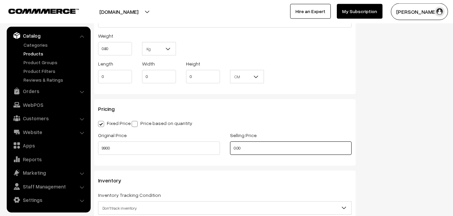
drag, startPoint x: 247, startPoint y: 147, endPoint x: 211, endPoint y: 147, distance: 35.9
click at [230, 147] on input "0.00" at bounding box center [291, 147] width 122 height 13
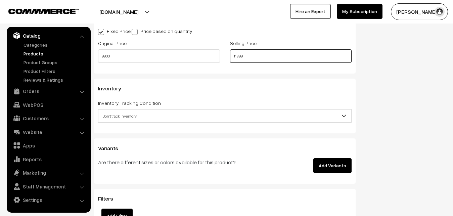
scroll to position [596, 0]
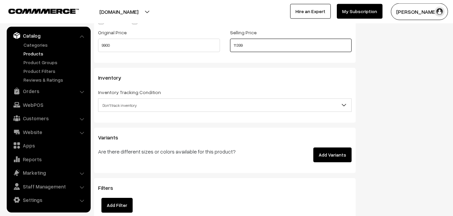
type input "11399"
click at [125, 109] on span "Don't track inventory" at bounding box center [224, 105] width 253 height 12
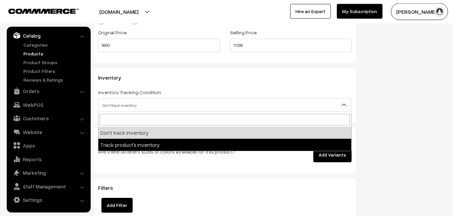
select select "2"
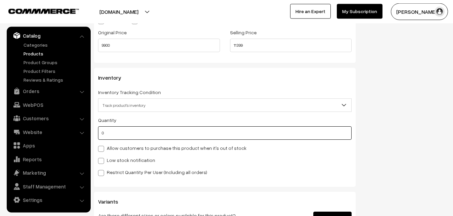
click at [120, 135] on input "0" at bounding box center [225, 132] width 254 height 13
type input "4"
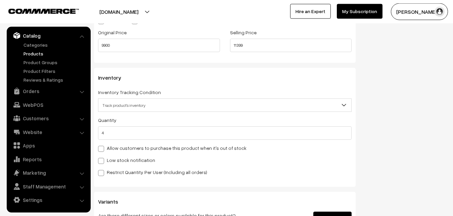
click at [106, 157] on label "Low stock notification" at bounding box center [126, 159] width 57 height 7
click at [102, 157] on input "Low stock notification" at bounding box center [100, 159] width 4 height 4
checkbox input "true"
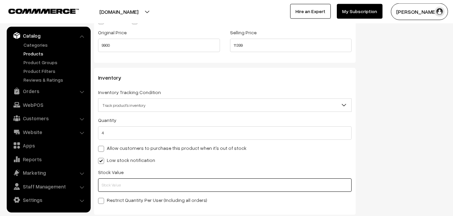
click at [108, 189] on input "text" at bounding box center [225, 184] width 254 height 13
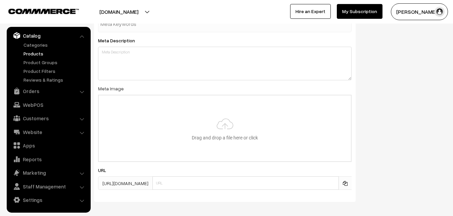
scroll to position [973, 0]
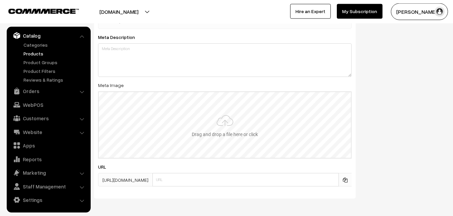
type input "2"
click at [213, 123] on input "file" at bounding box center [225, 125] width 252 height 66
type input "C:\fakepath\kanchipuram-saree-va12639-sep.jpeg"
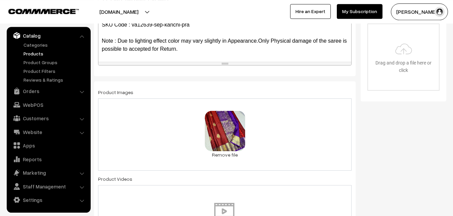
scroll to position [0, 0]
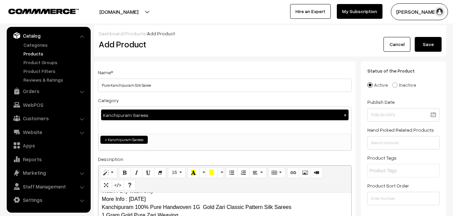
click at [429, 41] on button "Save" at bounding box center [428, 44] width 27 height 15
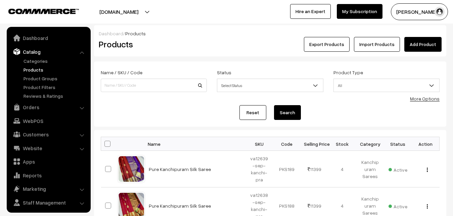
scroll to position [16, 0]
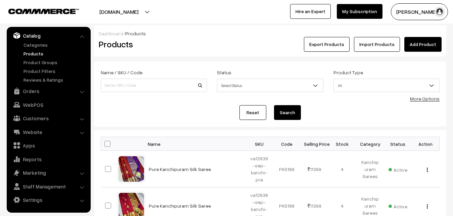
click at [181, 49] on h2 "Products" at bounding box center [152, 44] width 107 height 10
click at [413, 42] on link "Add Product" at bounding box center [422, 44] width 37 height 15
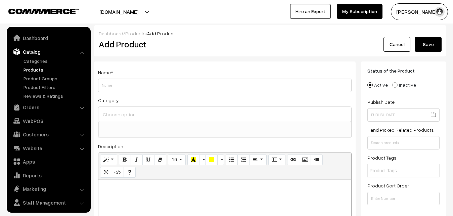
select select
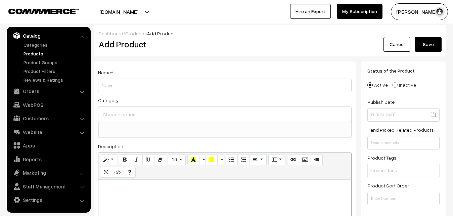
paste div
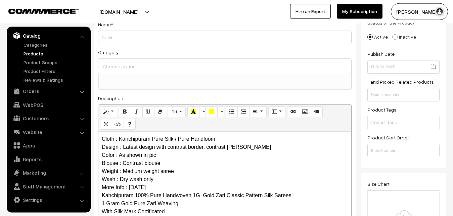
scroll to position [0, 0]
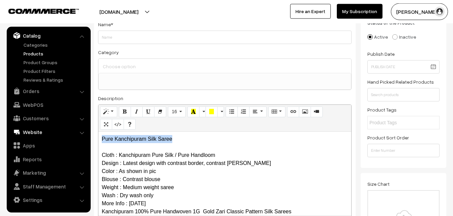
drag, startPoint x: 183, startPoint y: 139, endPoint x: 49, endPoint y: 135, distance: 133.4
click at [98, 138] on div "Pure Kanchipuram Silk Saree Cloth : Kanchipuram Pure Silk / Pure Handloom Desig…" at bounding box center [224, 174] width 253 height 84
copy p "Pure Kanchipuram Silk Saree"
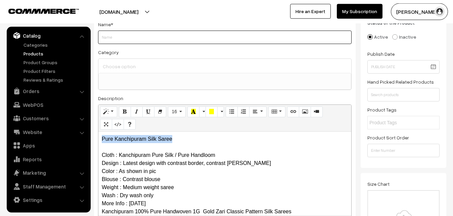
click at [104, 41] on input "Weight" at bounding box center [225, 37] width 254 height 13
paste input "Pure Kanchipuram Silk Saree"
type input "Pure Kanchipuram Silk Saree"
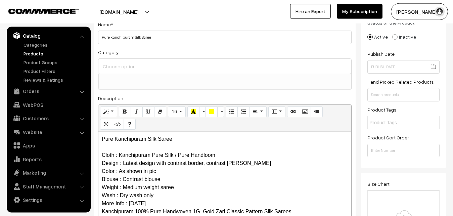
click at [113, 68] on input at bounding box center [224, 66] width 247 height 10
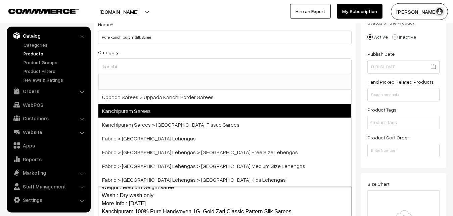
type input "kanchi"
click at [157, 109] on span "Kanchipuram Sarees" at bounding box center [224, 111] width 253 height 14
select select "3"
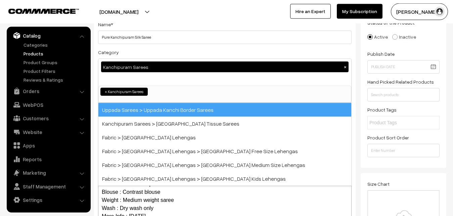
scroll to position [141, 0]
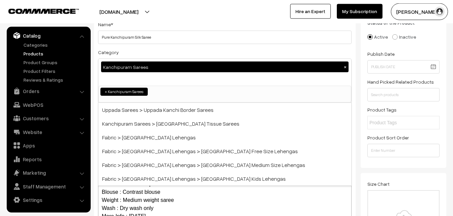
click at [176, 52] on div "Category Kanchipuram Sarees × Uppada Sarees Uppada Sarees > Uppada Plain Sarees…" at bounding box center [225, 75] width 254 height 55
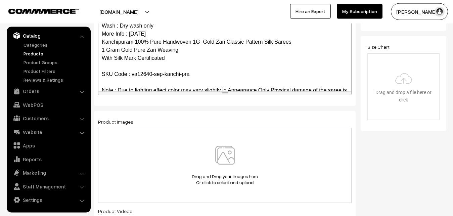
scroll to position [65, 0]
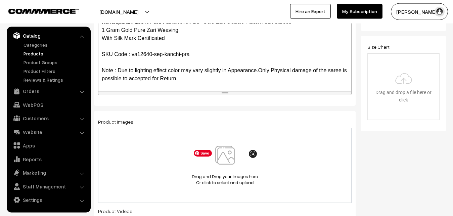
click at [228, 165] on img at bounding box center [224, 165] width 69 height 39
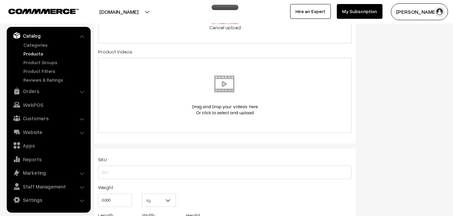
scroll to position [356, 0]
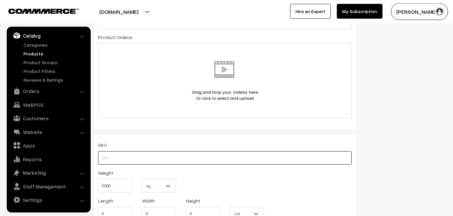
click at [110, 161] on input "text" at bounding box center [225, 157] width 254 height 13
paste input "va12640-sep-kanchi-pra"
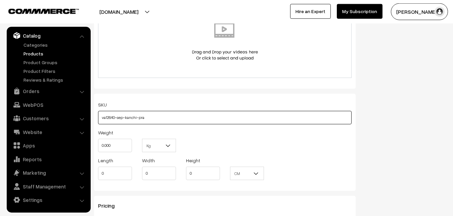
scroll to position [425, 0]
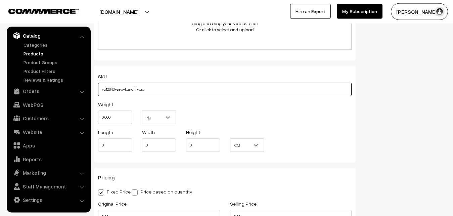
type input "va12640-sep-kanchi-pra"
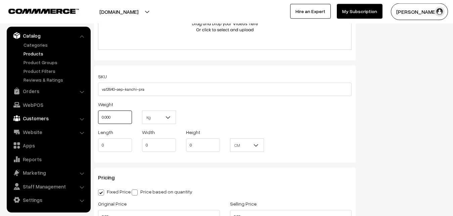
drag, startPoint x: 124, startPoint y: 121, endPoint x: 83, endPoint y: 122, distance: 41.0
click at [98, 122] on input "0.000" at bounding box center [115, 116] width 34 height 13
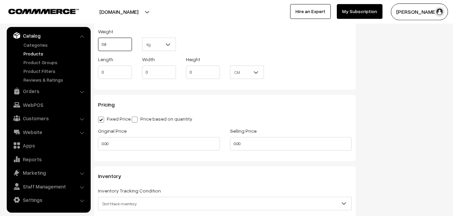
scroll to position [528, 0]
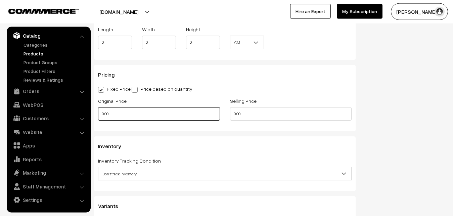
type input "0.80"
drag, startPoint x: 116, startPoint y: 112, endPoint x: 89, endPoint y: 114, distance: 27.6
click at [98, 114] on input "0.00" at bounding box center [159, 113] width 122 height 13
click at [109, 117] on input "0" at bounding box center [159, 113] width 122 height 13
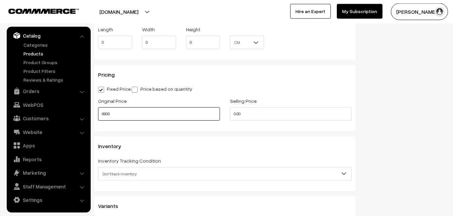
type input "9900"
click at [247, 118] on input "0" at bounding box center [291, 113] width 122 height 13
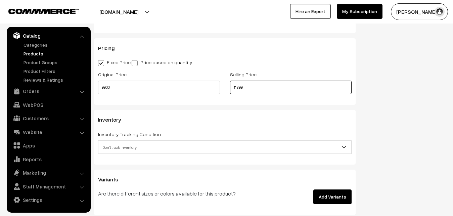
scroll to position [596, 0]
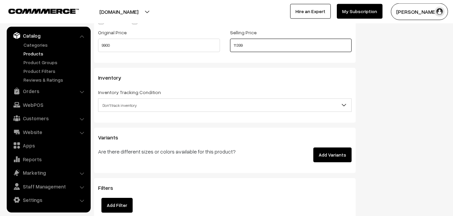
type input "11399"
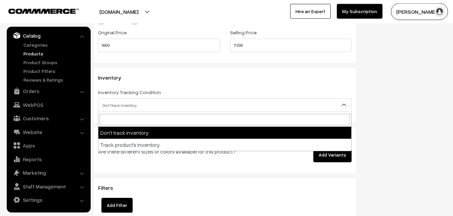
click at [125, 102] on span "Don't track inventory" at bounding box center [224, 105] width 253 height 12
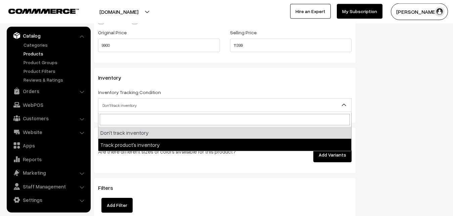
select select "2"
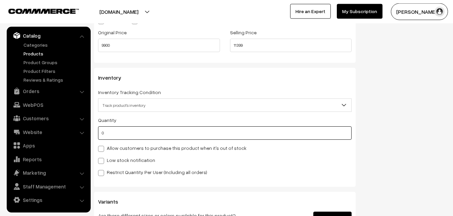
click at [113, 128] on input "0" at bounding box center [225, 132] width 254 height 13
type input "4"
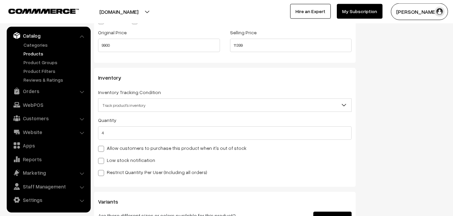
click at [110, 156] on div "Quantity 4 Allow customers to purchase this product when it's out of stock Low …" at bounding box center [225, 146] width 254 height 60
click at [110, 165] on div "Quantity 4 Allow customers to purchase this product when it's out of stock Low …" at bounding box center [225, 146] width 254 height 60
click at [111, 164] on label "Low stock notification" at bounding box center [126, 159] width 57 height 7
click at [102, 162] on input "Low stock notification" at bounding box center [100, 159] width 4 height 4
checkbox input "true"
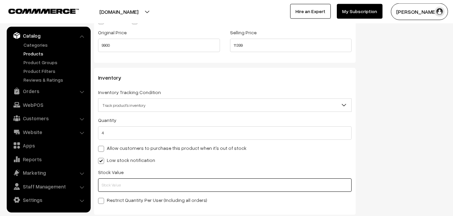
click at [112, 184] on input "text" at bounding box center [225, 184] width 254 height 13
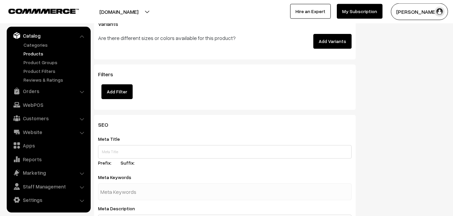
scroll to position [1000, 0]
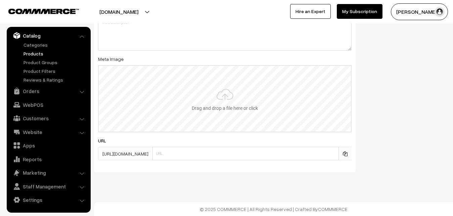
type input "2"
click at [229, 105] on input "file" at bounding box center [225, 99] width 252 height 66
type input "C:\fakepath\kanchipuram-saree-va12640-sep.jpeg"
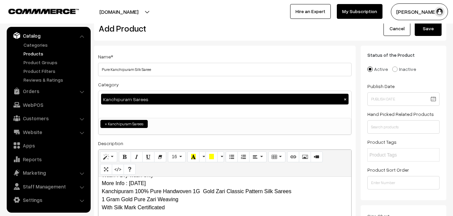
scroll to position [0, 0]
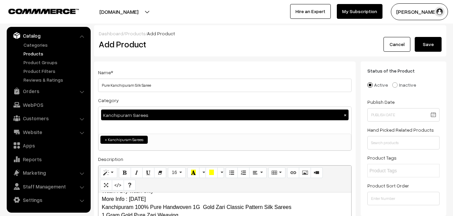
click at [426, 42] on button "Save" at bounding box center [428, 44] width 27 height 15
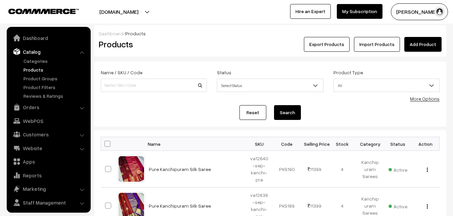
scroll to position [16, 0]
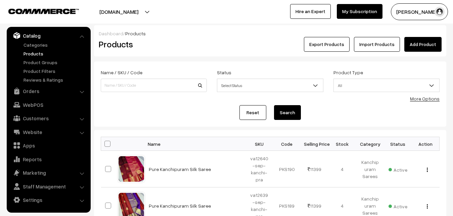
click at [196, 50] on div "Products" at bounding box center [153, 44] width 118 height 15
click at [434, 43] on link "Add Product" at bounding box center [422, 44] width 37 height 15
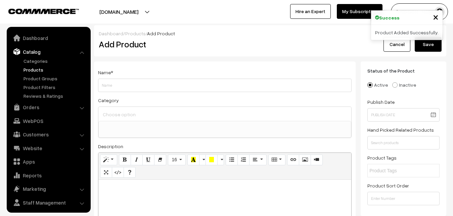
select select
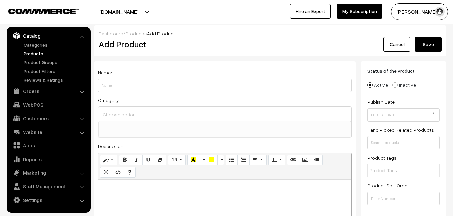
click at [125, 189] on p at bounding box center [225, 187] width 246 height 8
paste div
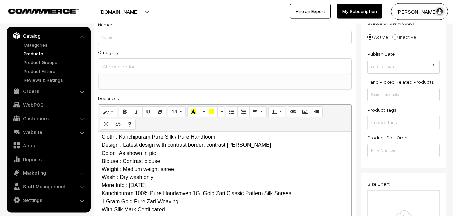
scroll to position [0, 0]
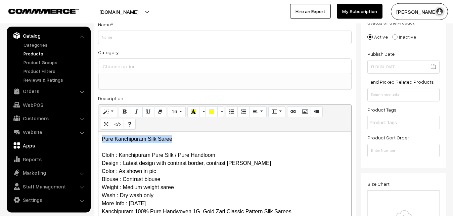
drag, startPoint x: 181, startPoint y: 141, endPoint x: 50, endPoint y: 140, distance: 130.6
click at [98, 140] on div "Pure Kanchipuram Silk Saree Cloth : Kanchipuram Pure Silk / Pure Handloom Desig…" at bounding box center [224, 174] width 253 height 84
copy p "Pure Kanchipuram Silk Saree"
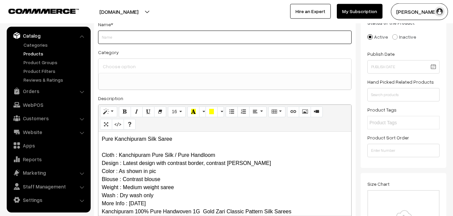
click at [112, 38] on input "Weight" at bounding box center [225, 37] width 254 height 13
paste input "Pure Kanchipuram Silk Saree"
type input "Pure Kanchipuram Silk Saree"
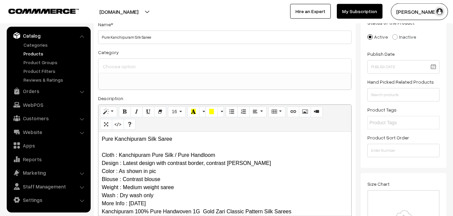
click at [116, 66] on input at bounding box center [224, 66] width 247 height 10
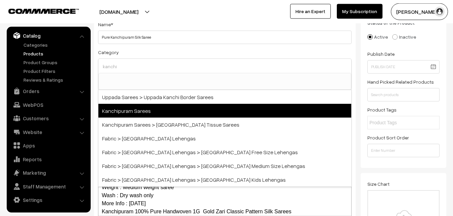
type input "kanchi"
click at [121, 105] on span "Kanchipuram Sarees" at bounding box center [224, 111] width 253 height 14
select select "3"
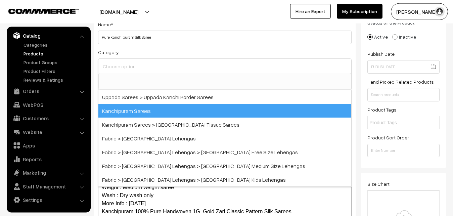
scroll to position [141, 0]
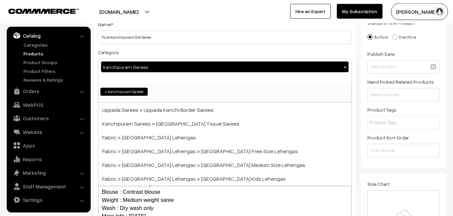
click at [151, 49] on div "Category Kanchipuram Sarees × Uppada Sarees Uppada Sarees > Uppada Plain Sarees…" at bounding box center [225, 75] width 254 height 55
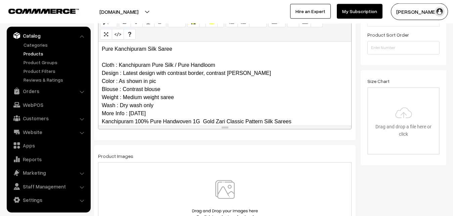
scroll to position [65, 0]
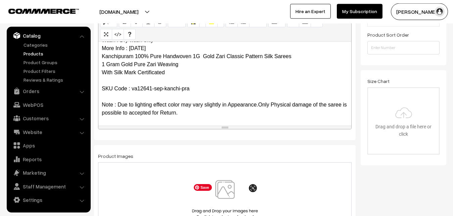
click at [226, 182] on img at bounding box center [224, 199] width 69 height 39
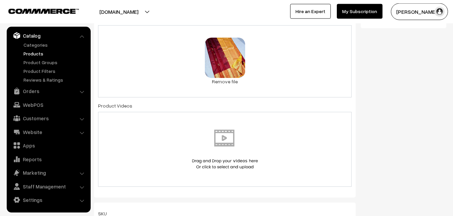
scroll to position [425, 0]
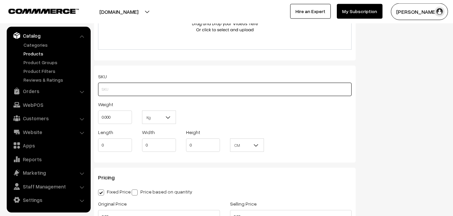
click at [108, 89] on input "text" at bounding box center [225, 89] width 254 height 13
paste input "va12641-sep-kanchi-pra"
type input "va12641-sep-kanchi-pra"
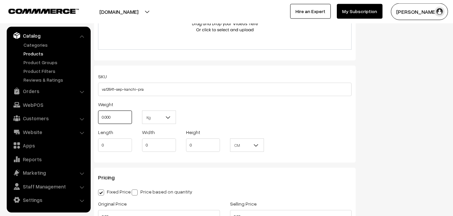
drag, startPoint x: 111, startPoint y: 117, endPoint x: 94, endPoint y: 115, distance: 17.9
click at [98, 115] on input "0.000" at bounding box center [115, 116] width 34 height 13
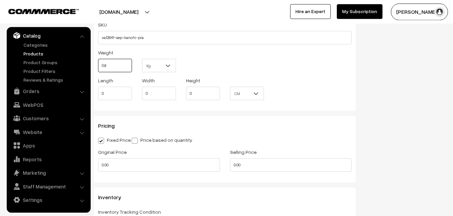
scroll to position [528, 0]
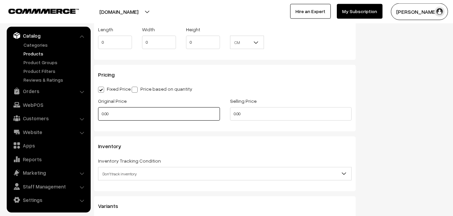
type input "0.80"
drag, startPoint x: 119, startPoint y: 111, endPoint x: 78, endPoint y: 111, distance: 40.3
click at [98, 111] on input "0.00" at bounding box center [159, 113] width 122 height 13
type input "9900"
click at [243, 116] on input "0" at bounding box center [291, 113] width 122 height 13
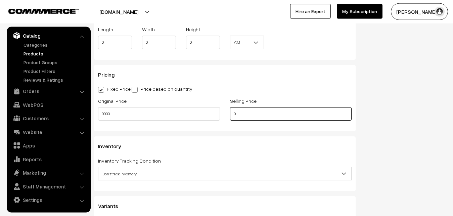
click at [243, 116] on input "0" at bounding box center [291, 113] width 122 height 13
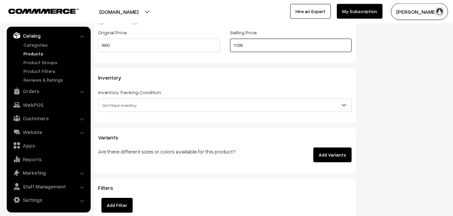
type input "11399"
click at [121, 104] on span "Don't track inventory" at bounding box center [224, 105] width 253 height 12
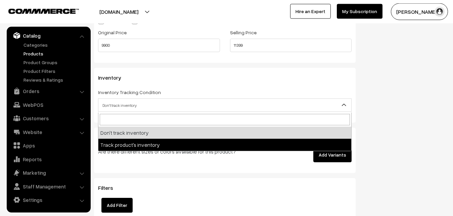
select select "2"
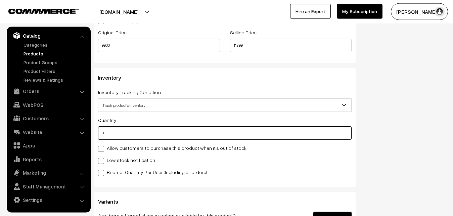
click at [122, 135] on input "0" at bounding box center [225, 132] width 254 height 13
type input "4"
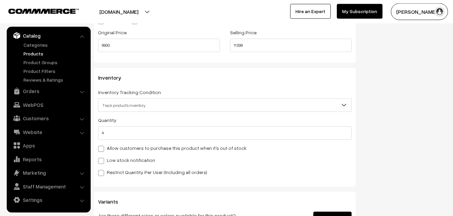
click at [118, 158] on label "Low stock notification" at bounding box center [126, 159] width 57 height 7
click at [102, 158] on input "Low stock notification" at bounding box center [100, 159] width 4 height 4
checkbox input "true"
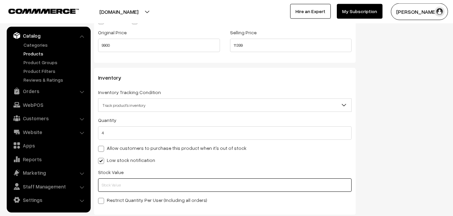
click at [116, 179] on input "text" at bounding box center [225, 184] width 254 height 13
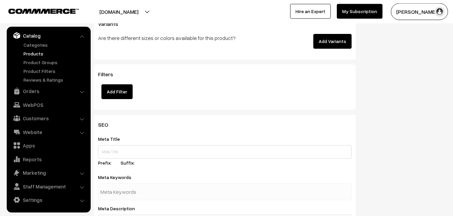
scroll to position [1000, 0]
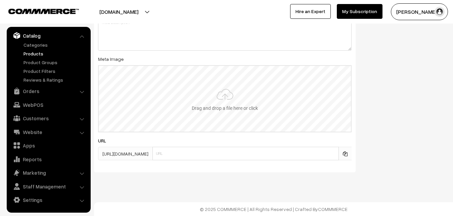
type input "2"
click at [215, 97] on input "file" at bounding box center [225, 99] width 252 height 66
type input "C:\fakepath\kanchipuram-saree-va12641-sep.jpeg"
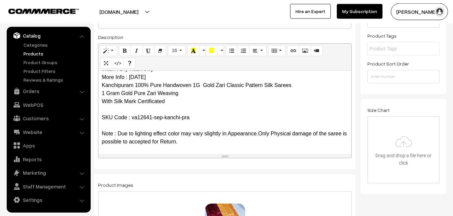
scroll to position [0, 0]
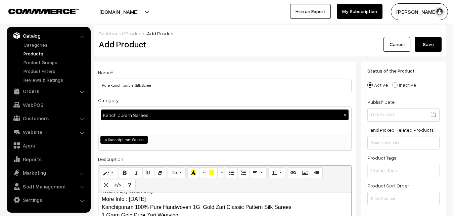
click at [425, 48] on button "Save" at bounding box center [428, 44] width 27 height 15
click at [191, 50] on div "Add Product" at bounding box center [226, 44] width 265 height 15
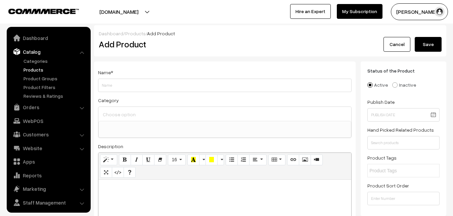
select select
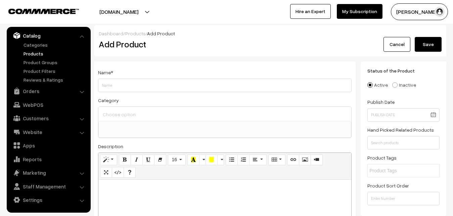
click at [134, 190] on p at bounding box center [225, 187] width 246 height 8
paste div
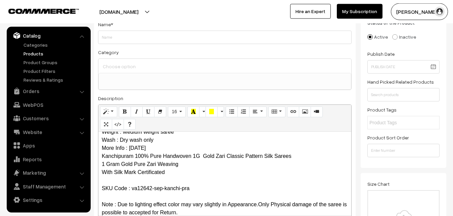
scroll to position [0, 0]
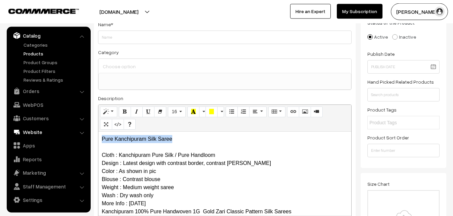
drag, startPoint x: 188, startPoint y: 133, endPoint x: 62, endPoint y: 128, distance: 126.3
click at [98, 132] on div "Pure Kanchipuram Silk Saree Cloth : Kanchipuram Pure Silk / Pure Handloom Desig…" at bounding box center [224, 174] width 253 height 84
copy p "Pure Kanchipuram Silk Saree"
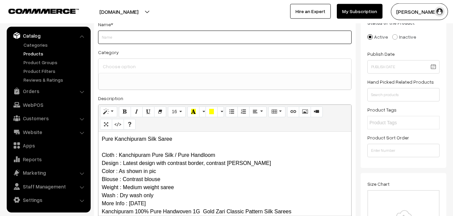
click at [106, 40] on input "Weight" at bounding box center [225, 37] width 254 height 13
paste input "Pure Kanchipuram Silk Saree"
type input "Pure Kanchipuram Silk Saree"
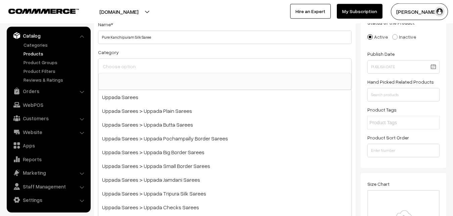
click at [114, 63] on input at bounding box center [224, 66] width 247 height 10
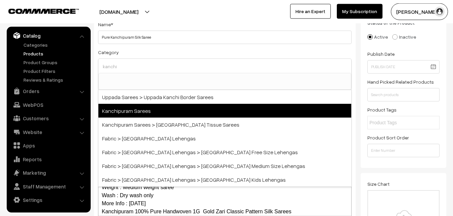
type input "kanchi"
click at [116, 107] on span "Kanchipuram Sarees" at bounding box center [224, 111] width 253 height 14
select select "3"
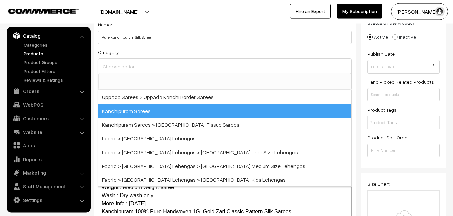
scroll to position [141, 0]
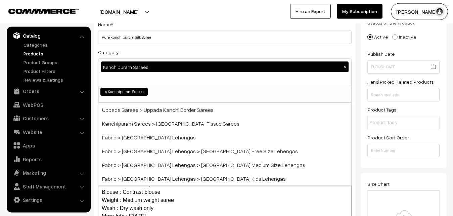
click at [150, 51] on div "Category Kanchipuram Sarees × Uppada Sarees Uppada Sarees > Uppada Plain Sarees…" at bounding box center [225, 75] width 254 height 55
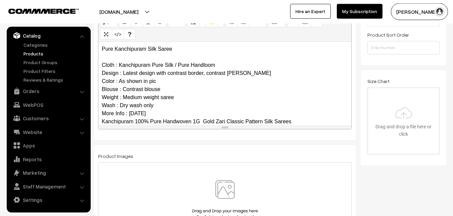
scroll to position [65, 0]
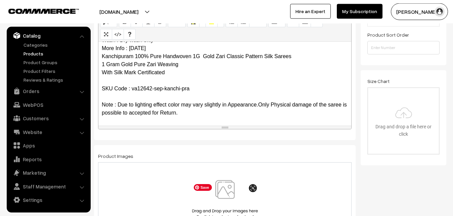
click at [226, 185] on img at bounding box center [224, 199] width 69 height 39
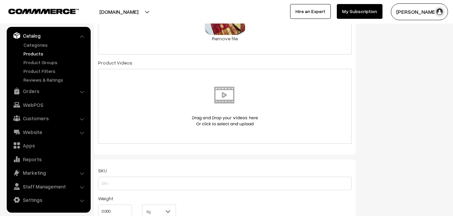
scroll to position [425, 0]
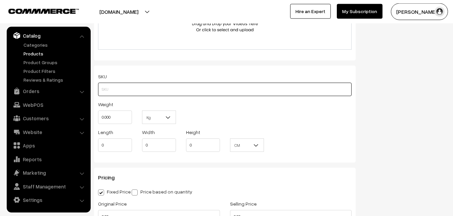
click at [105, 92] on input "text" at bounding box center [225, 89] width 254 height 13
paste input "va12642-sep-kanchi-pra"
type input "va12642-sep-kanchi-pra"
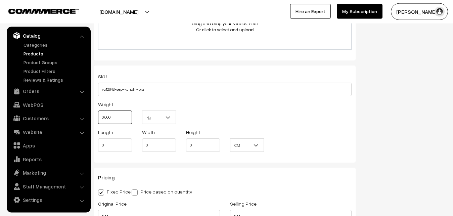
drag, startPoint x: 117, startPoint y: 117, endPoint x: 95, endPoint y: 119, distance: 22.2
click at [98, 119] on input "0.000" at bounding box center [115, 116] width 34 height 13
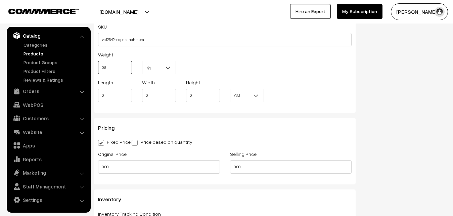
scroll to position [528, 0]
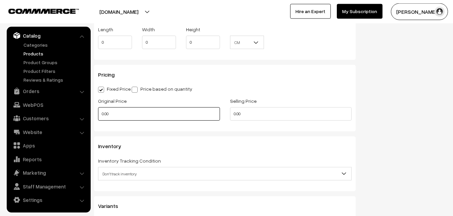
type input "0.80"
drag, startPoint x: 119, startPoint y: 113, endPoint x: 86, endPoint y: 113, distance: 32.9
click at [98, 113] on input "0.00" at bounding box center [159, 113] width 122 height 13
click at [119, 108] on input "0" at bounding box center [159, 113] width 122 height 13
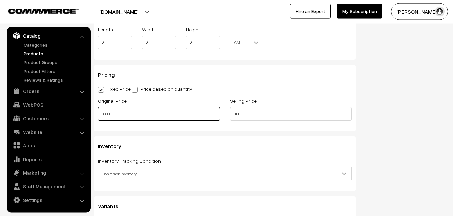
type input "9900"
click at [238, 116] on input "0" at bounding box center [291, 113] width 122 height 13
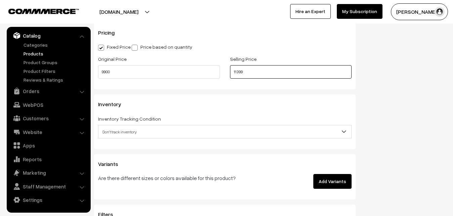
scroll to position [596, 0]
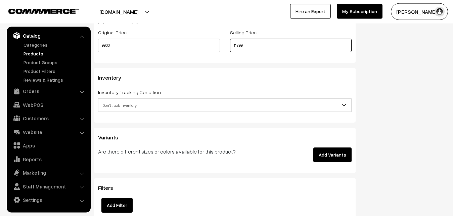
type input "11399"
click at [132, 107] on span "Don't track inventory" at bounding box center [224, 105] width 253 height 12
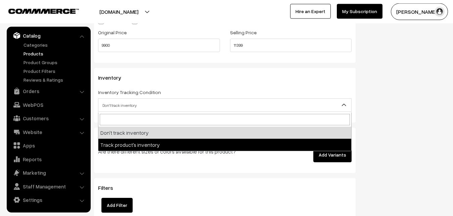
drag, startPoint x: 128, startPoint y: 141, endPoint x: 123, endPoint y: 135, distance: 8.3
select select "2"
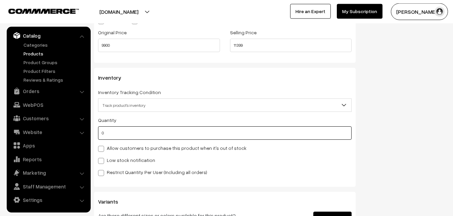
click at [123, 135] on input "0" at bounding box center [225, 132] width 254 height 13
type input "4"
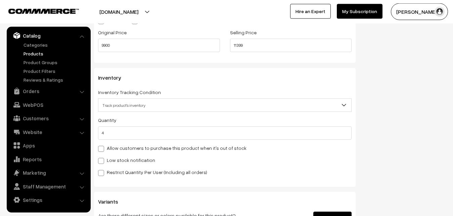
click at [120, 163] on label "Low stock notification" at bounding box center [126, 159] width 57 height 7
click at [102, 162] on input "Low stock notification" at bounding box center [100, 159] width 4 height 4
checkbox input "true"
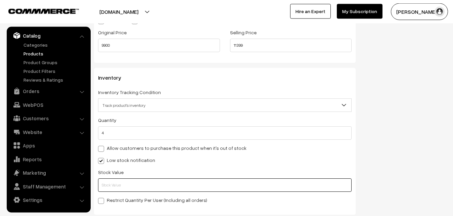
click at [115, 185] on input "text" at bounding box center [225, 184] width 254 height 13
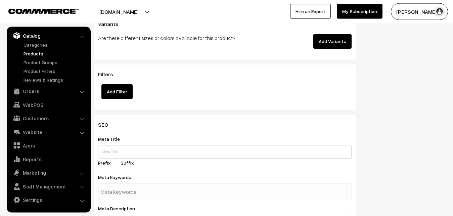
scroll to position [1000, 0]
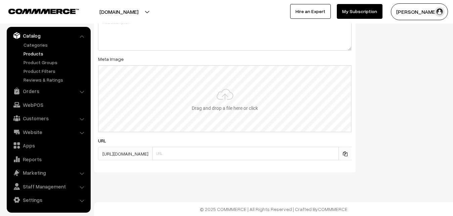
type input "2"
click at [214, 109] on input "file" at bounding box center [225, 99] width 252 height 66
type input "C:\fakepath\kanchipuram-saree-va12642-sep.jpeg"
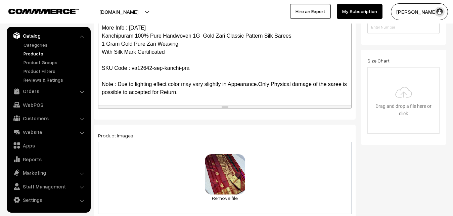
scroll to position [0, 0]
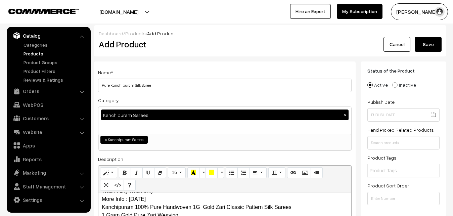
click at [424, 46] on button "Save" at bounding box center [428, 44] width 27 height 15
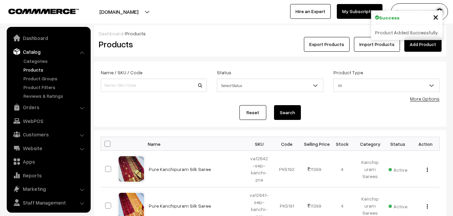
scroll to position [16, 0]
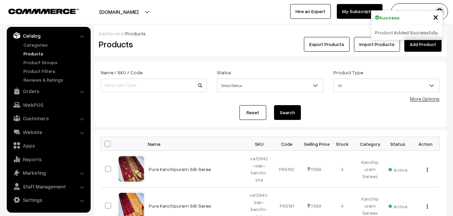
click at [418, 45] on link "Add Product" at bounding box center [422, 44] width 37 height 15
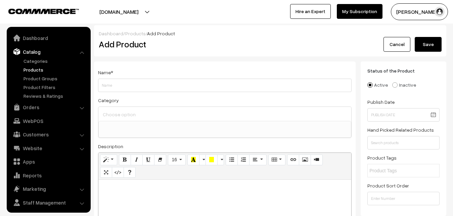
select select
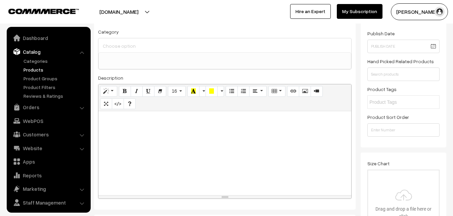
click at [130, 154] on div at bounding box center [224, 153] width 253 height 84
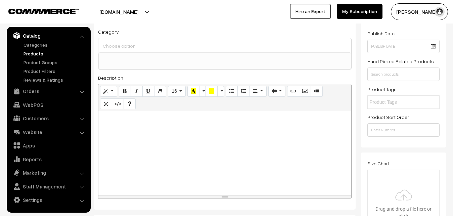
paste div
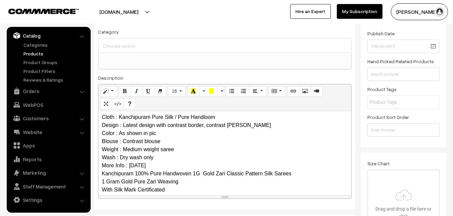
scroll to position [0, 0]
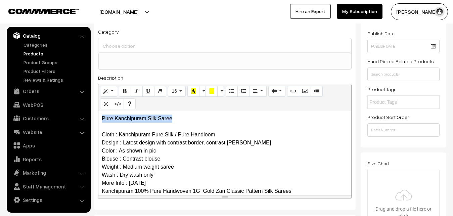
drag, startPoint x: 183, startPoint y: 120, endPoint x: 46, endPoint y: 120, distance: 136.7
click at [98, 120] on div "Pure Kanchipuram Silk Saree Cloth : Kanchipuram Pure Silk / Pure Handloom Desig…" at bounding box center [224, 153] width 253 height 84
copy p "Pure Kanchipuram Silk Saree"
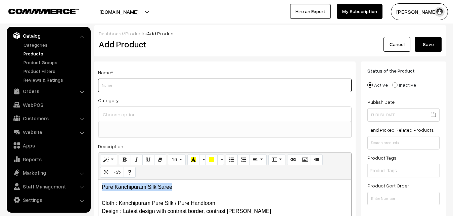
click at [120, 86] on input "Weight" at bounding box center [225, 85] width 254 height 13
paste input "Pure Kanchipuram Silk Saree"
type input "Pure Kanchipuram Silk Saree"
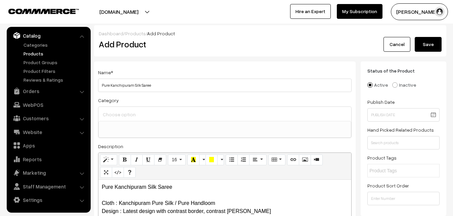
click at [129, 112] on input at bounding box center [224, 114] width 247 height 10
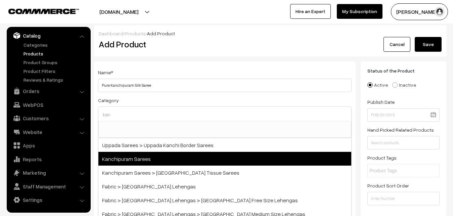
type input "kan"
click at [139, 153] on span "Kanchipuram Sarees" at bounding box center [224, 159] width 253 height 14
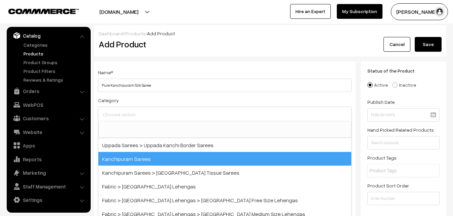
select select "3"
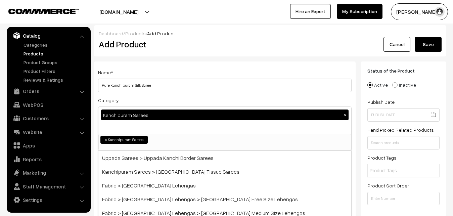
scroll to position [141, 0]
click at [159, 85] on input "Pure Kanchipuram Silk Saree" at bounding box center [225, 85] width 254 height 13
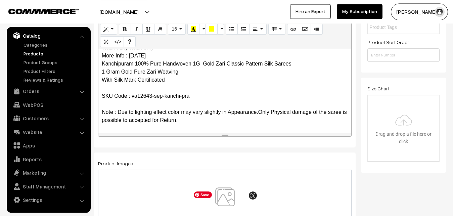
scroll to position [171, 0]
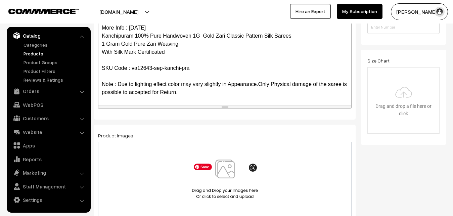
click at [224, 163] on img at bounding box center [224, 178] width 69 height 39
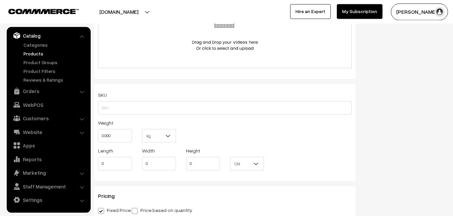
scroll to position [411, 0]
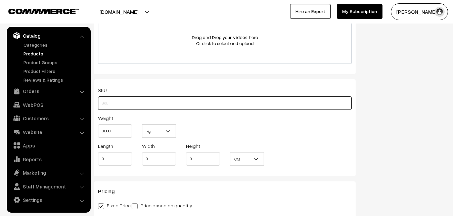
click at [122, 105] on input "text" at bounding box center [225, 102] width 254 height 13
paste input "va12643-sep-kanchi-pra"
type input "va12643-sep-kanchi-pra"
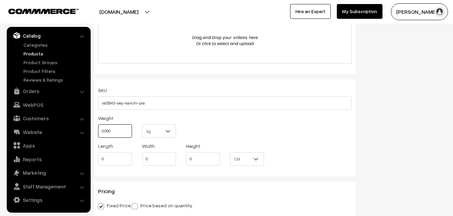
drag, startPoint x: 115, startPoint y: 135, endPoint x: 82, endPoint y: 133, distance: 33.7
click at [98, 133] on input "0.000" at bounding box center [115, 130] width 34 height 13
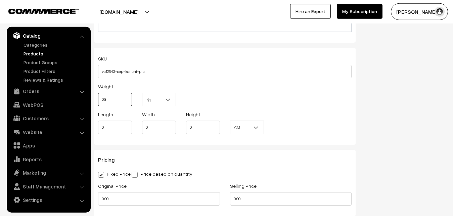
scroll to position [548, 0]
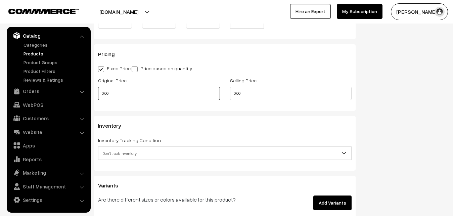
type input "0.80"
drag, startPoint x: 113, startPoint y: 94, endPoint x: 85, endPoint y: 90, distance: 28.9
click at [98, 90] on input "0.00" at bounding box center [159, 93] width 122 height 13
click at [120, 96] on input "0" at bounding box center [159, 93] width 122 height 13
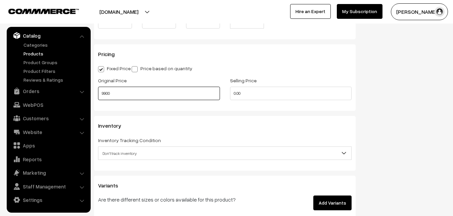
type input "9900"
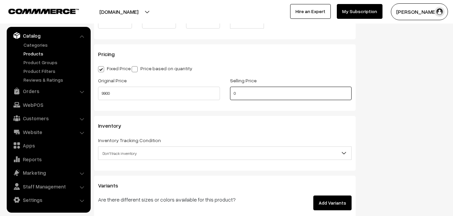
click at [243, 92] on input "0" at bounding box center [291, 93] width 122 height 13
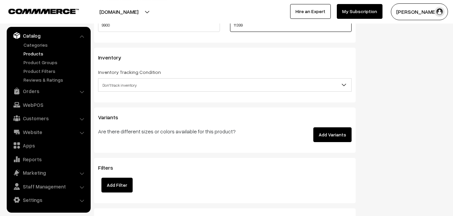
scroll to position [616, 0]
type input "11399"
click at [119, 87] on span "Don't track inventory" at bounding box center [224, 85] width 253 height 12
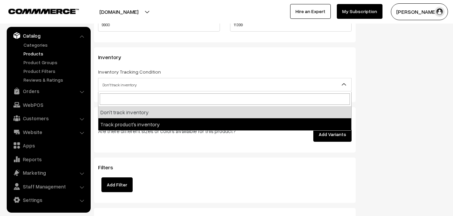
select select "2"
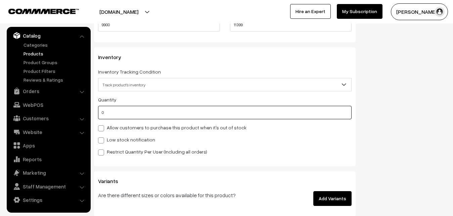
click at [116, 119] on input "0" at bounding box center [225, 112] width 254 height 13
type input "4"
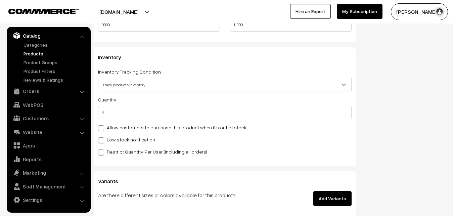
click at [111, 146] on div "Quantity 4 Allow customers to purchase this product when it's out of stock Low …" at bounding box center [225, 125] width 254 height 60
click at [112, 142] on label "Low stock notification" at bounding box center [126, 139] width 57 height 7
click at [102, 141] on input "Low stock notification" at bounding box center [100, 139] width 4 height 4
checkbox input "true"
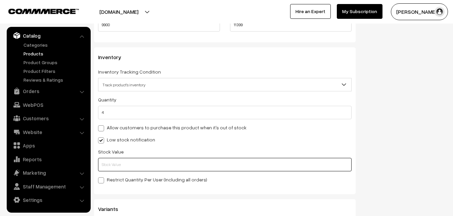
click at [112, 164] on input "text" at bounding box center [225, 164] width 254 height 13
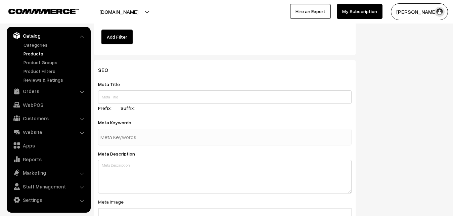
scroll to position [1000, 0]
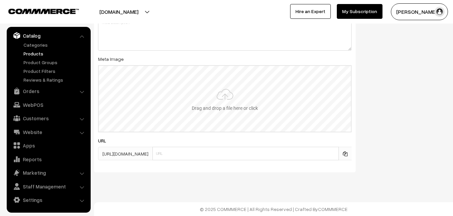
type input "2"
click at [231, 94] on input "file" at bounding box center [225, 99] width 252 height 66
type input "C:\fakepath\kanchipuram-saree-va12643-sep.jpeg"
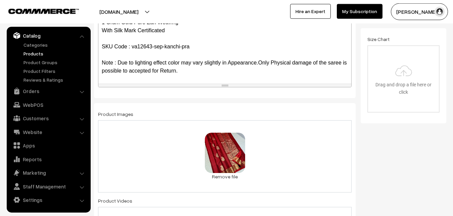
scroll to position [0, 0]
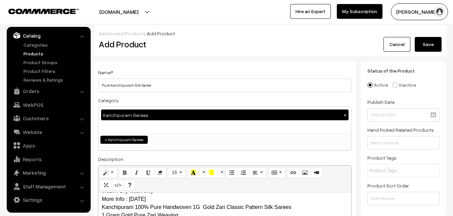
click at [432, 38] on button "Save" at bounding box center [428, 44] width 27 height 15
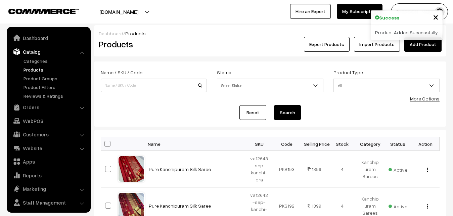
scroll to position [16, 0]
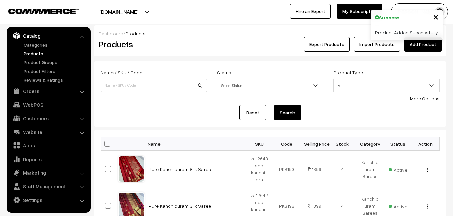
click at [411, 41] on link "Add Product" at bounding box center [422, 44] width 37 height 15
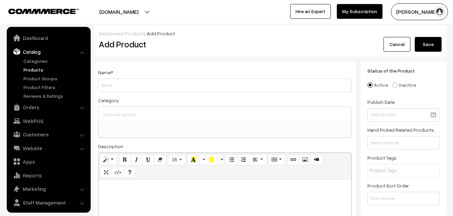
select select
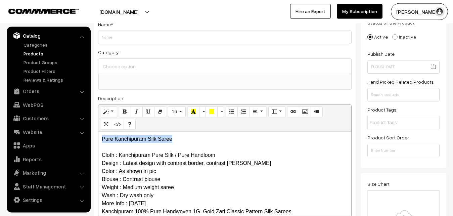
drag, startPoint x: 183, startPoint y: 139, endPoint x: 54, endPoint y: 136, distance: 128.3
click at [98, 137] on div "Pure Kanchipuram Silk Saree Cloth : Kanchipuram Pure Silk / Pure Handloom Desig…" at bounding box center [224, 174] width 253 height 84
copy p "Pure Kanchipuram Silk Saree"
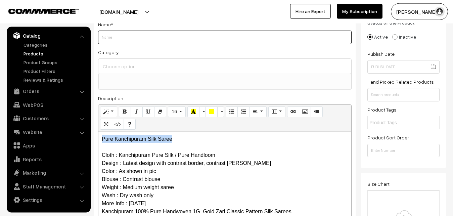
click at [114, 39] on input "Weight" at bounding box center [225, 37] width 254 height 13
paste input "Pure Kanchipuram Silk Saree"
type input "Pure Kanchipuram Silk Saree"
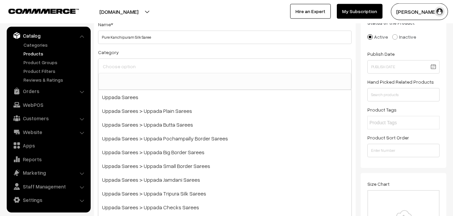
click at [115, 65] on input at bounding box center [224, 66] width 247 height 10
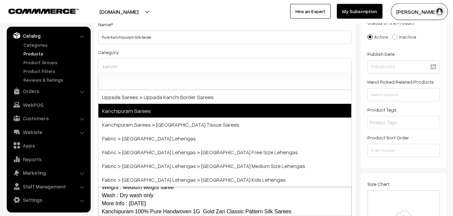
type input "kanchi"
click at [126, 106] on span "Kanchipuram Sarees" at bounding box center [224, 111] width 253 height 14
select select "3"
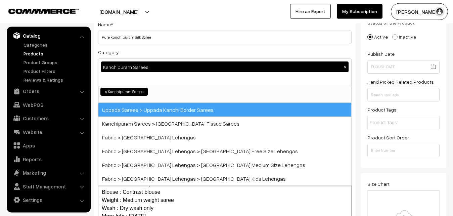
scroll to position [141, 0]
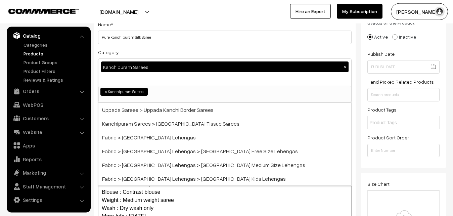
click at [144, 53] on div "Category Kanchipuram Sarees × Uppada Sarees Uppada Sarees > Uppada Plain Sarees…" at bounding box center [225, 75] width 254 height 55
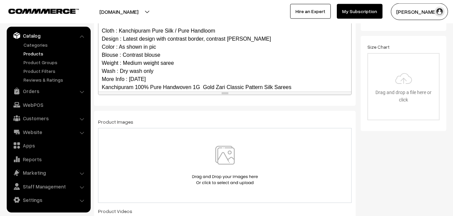
scroll to position [65, 0]
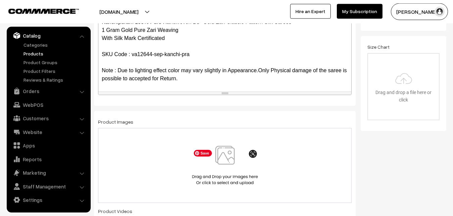
click at [220, 149] on img at bounding box center [224, 165] width 69 height 39
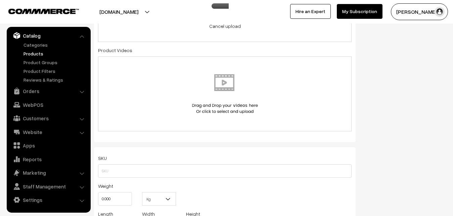
scroll to position [356, 0]
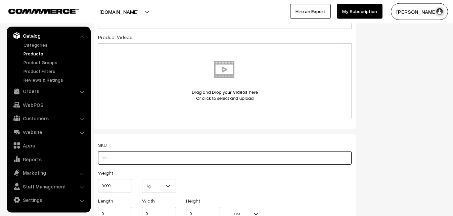
click at [104, 154] on input "text" at bounding box center [225, 157] width 254 height 13
paste input "va12644-sep-kanchi-pra"
type input "va12644-sep-kanchi-pra"
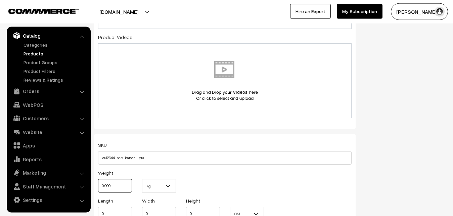
drag, startPoint x: 124, startPoint y: 183, endPoint x: 89, endPoint y: 182, distance: 35.3
click at [98, 182] on input "0.000" at bounding box center [115, 185] width 34 height 13
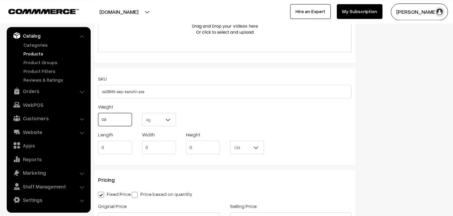
scroll to position [528, 0]
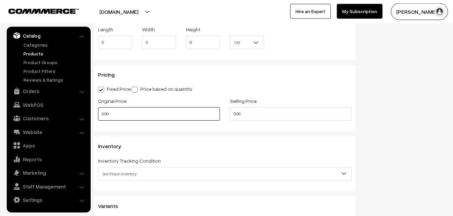
type input "0.80"
drag, startPoint x: 106, startPoint y: 114, endPoint x: 72, endPoint y: 114, distance: 34.6
click at [98, 114] on input "0.00" at bounding box center [159, 113] width 122 height 13
click at [106, 112] on input "0" at bounding box center [159, 113] width 122 height 13
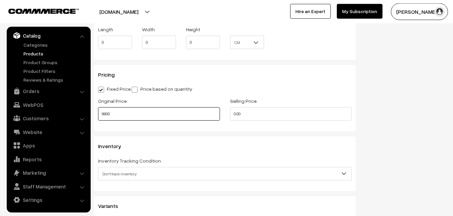
type input "9900"
click at [241, 118] on input "0" at bounding box center [291, 113] width 122 height 13
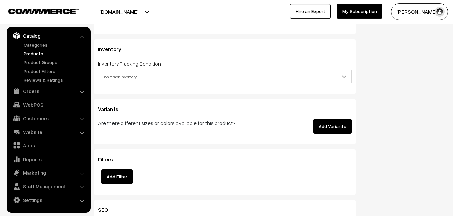
scroll to position [630, 0]
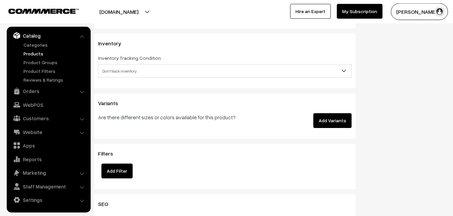
type input "11399"
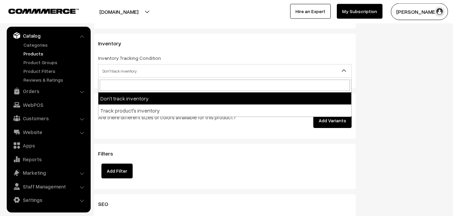
click at [115, 68] on span "Don't track inventory" at bounding box center [224, 71] width 253 height 12
select select "2"
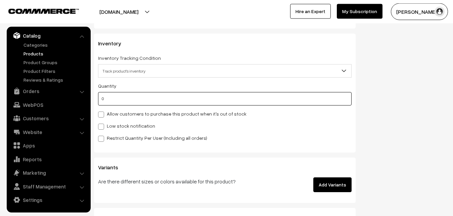
click at [120, 104] on input "0" at bounding box center [225, 98] width 254 height 13
type input "4"
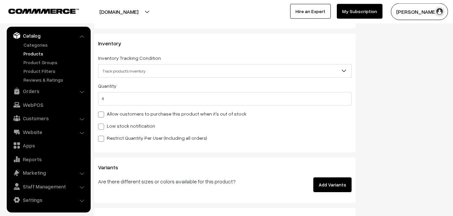
click at [120, 127] on label "Low stock notification" at bounding box center [126, 125] width 57 height 7
click at [102, 127] on input "Low stock notification" at bounding box center [100, 125] width 4 height 4
checkbox input "true"
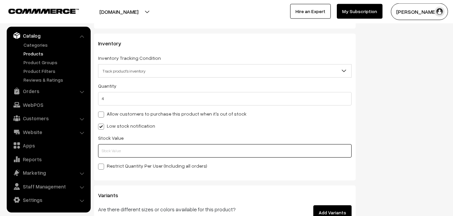
click at [109, 153] on input "text" at bounding box center [225, 150] width 254 height 13
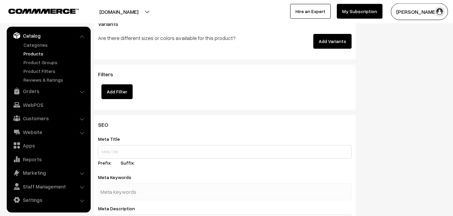
scroll to position [1000, 0]
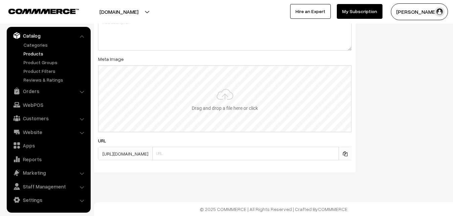
type input "2"
click at [217, 100] on input "file" at bounding box center [225, 99] width 252 height 66
type input "C:\fakepath\kanchipuram-saree-va12644-sep.jpeg"
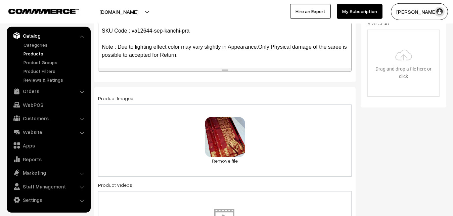
scroll to position [0, 0]
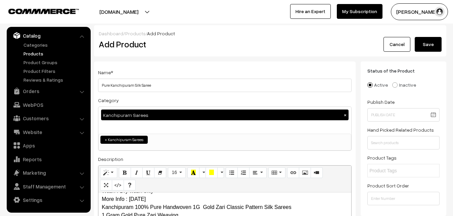
click at [425, 44] on button "Save" at bounding box center [428, 44] width 27 height 15
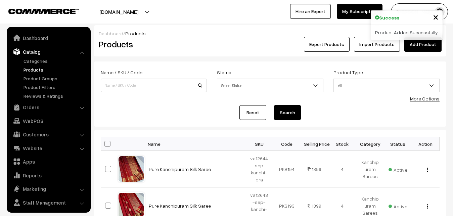
scroll to position [16, 0]
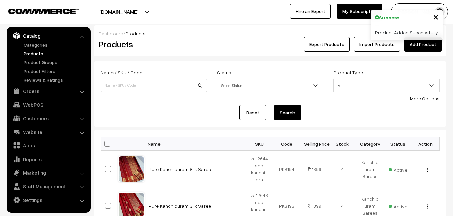
click at [424, 46] on link "Add Product" at bounding box center [422, 44] width 37 height 15
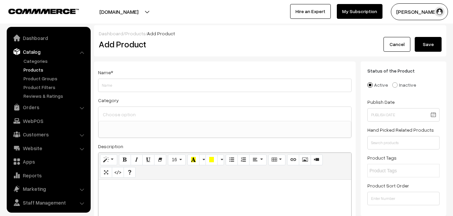
select select
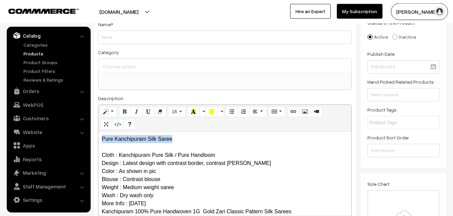
drag, startPoint x: 187, startPoint y: 136, endPoint x: 67, endPoint y: 138, distance: 119.9
click at [98, 138] on div "Pure Kanchipuram Silk Saree Cloth : Kanchipuram Pure Silk / Pure Handloom Desig…" at bounding box center [224, 174] width 253 height 84
copy p "Pure Kanchipuram Silk Saree"
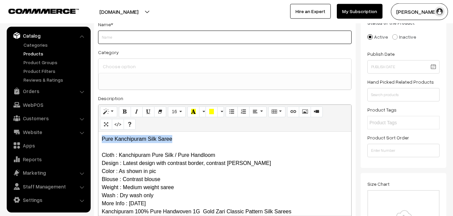
click at [131, 42] on input "Weight" at bounding box center [225, 37] width 254 height 13
paste input "Pure Kanchipuram Silk Saree"
type input "Pure Kanchipuram Silk Saree"
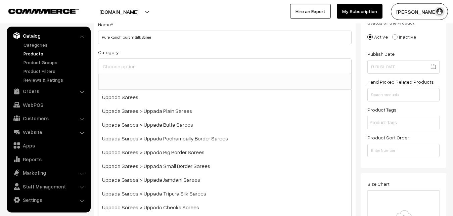
click at [134, 62] on input at bounding box center [224, 66] width 247 height 10
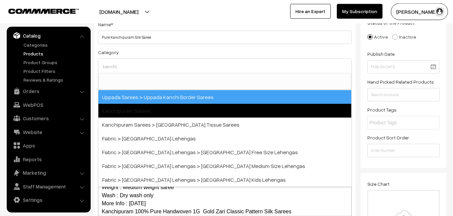
type input "kanchi"
click at [135, 106] on span "Kanchipuram Sarees" at bounding box center [224, 111] width 253 height 14
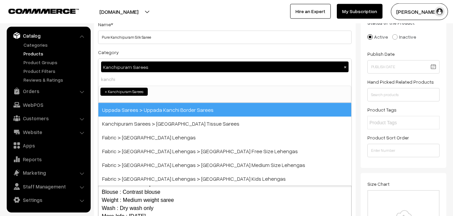
select select "3"
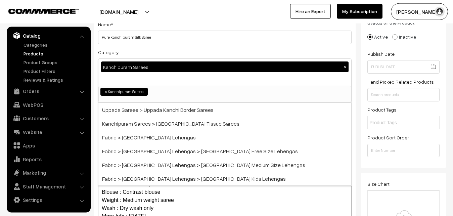
click at [150, 59] on div "Kanchipuram Sarees ×" at bounding box center [224, 72] width 253 height 27
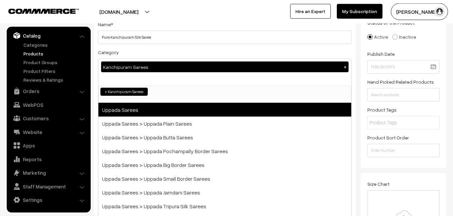
scroll to position [121, 0]
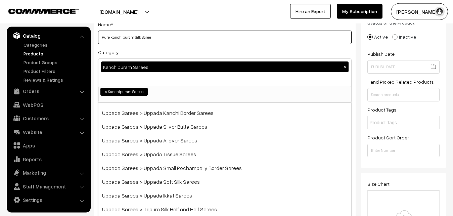
click at [160, 33] on input "Pure Kanchipuram Silk Saree" at bounding box center [225, 37] width 254 height 13
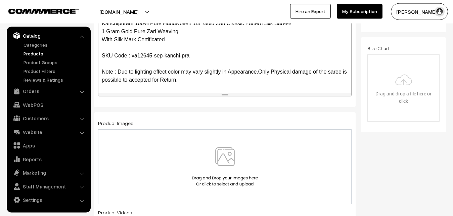
scroll to position [151, 0]
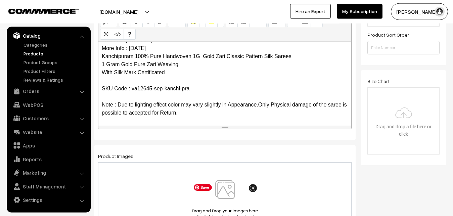
click at [231, 197] on img at bounding box center [224, 199] width 69 height 39
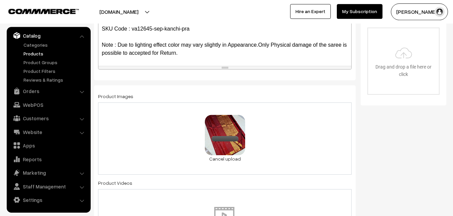
scroll to position [391, 0]
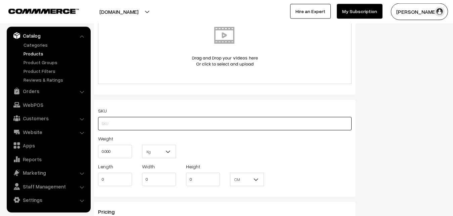
click at [110, 125] on input "text" at bounding box center [225, 123] width 254 height 13
paste input "va12645-sep-kanchi-pra"
type input "va12645-sep-kanchi-pra"
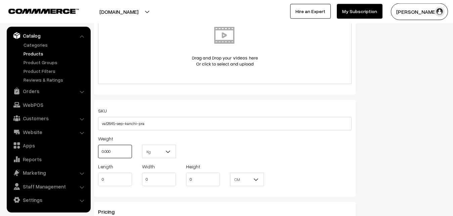
drag, startPoint x: 115, startPoint y: 149, endPoint x: 88, endPoint y: 150, distance: 26.6
click at [98, 150] on input "0.000" at bounding box center [115, 151] width 34 height 13
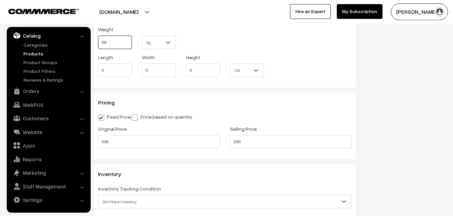
scroll to position [528, 0]
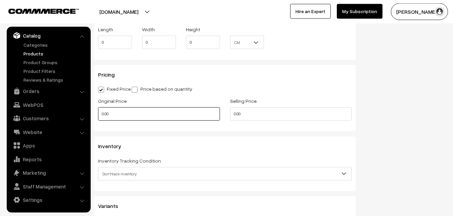
type input "0.80"
drag, startPoint x: 115, startPoint y: 113, endPoint x: 77, endPoint y: 115, distance: 38.3
click at [98, 115] on input "0.00" at bounding box center [159, 113] width 122 height 13
type input "9900"
click at [263, 117] on input "112" at bounding box center [291, 113] width 122 height 13
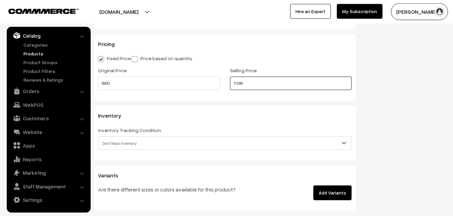
scroll to position [630, 0]
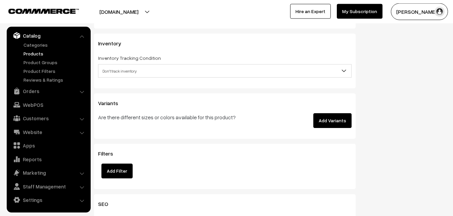
type input "11399"
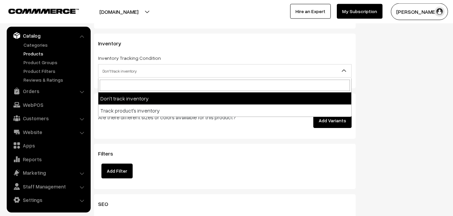
click at [120, 66] on span "Don't track inventory" at bounding box center [224, 71] width 253 height 12
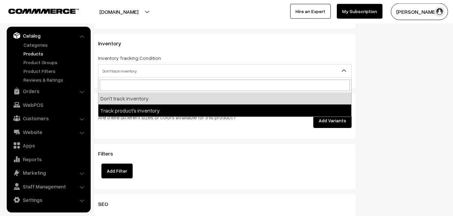
select select "2"
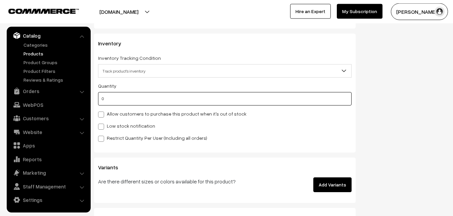
click at [120, 101] on input "0" at bounding box center [225, 98] width 254 height 13
type input "4"
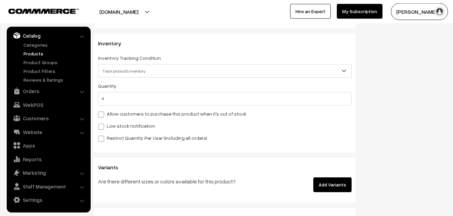
click at [117, 122] on div "Quantity 4 Allow customers to purchase this product when it's out of stock Low …" at bounding box center [225, 112] width 254 height 60
click at [117, 125] on label "Low stock notification" at bounding box center [126, 125] width 57 height 7
click at [102, 125] on input "Low stock notification" at bounding box center [100, 125] width 4 height 4
checkbox input "true"
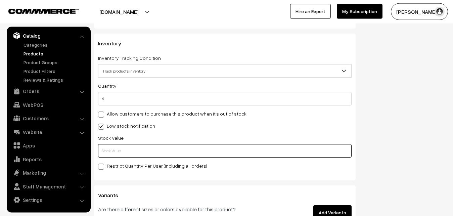
click at [120, 150] on input "text" at bounding box center [225, 150] width 254 height 13
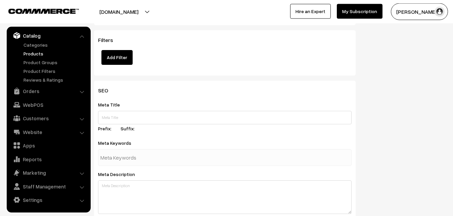
scroll to position [1000, 0]
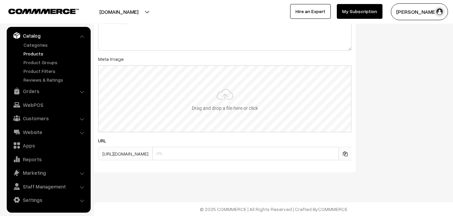
type input "2"
click at [229, 105] on input "file" at bounding box center [225, 99] width 252 height 66
type input "C:\fakepath\kanchipuram-saree-va12645-sep.jpeg"
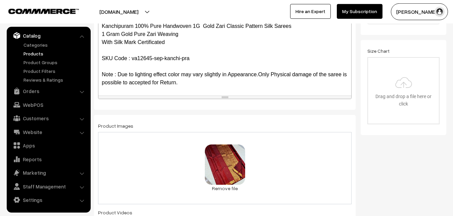
scroll to position [0, 0]
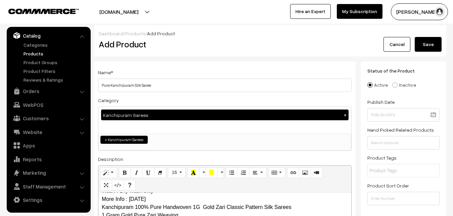
click at [419, 54] on div "Dashboard / Products / Add Product Add Product Cancel Save" at bounding box center [270, 40] width 352 height 31
click at [419, 47] on button "Save" at bounding box center [428, 44] width 27 height 15
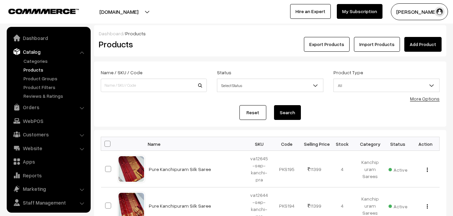
scroll to position [16, 0]
